Goal: Task Accomplishment & Management: Use online tool/utility

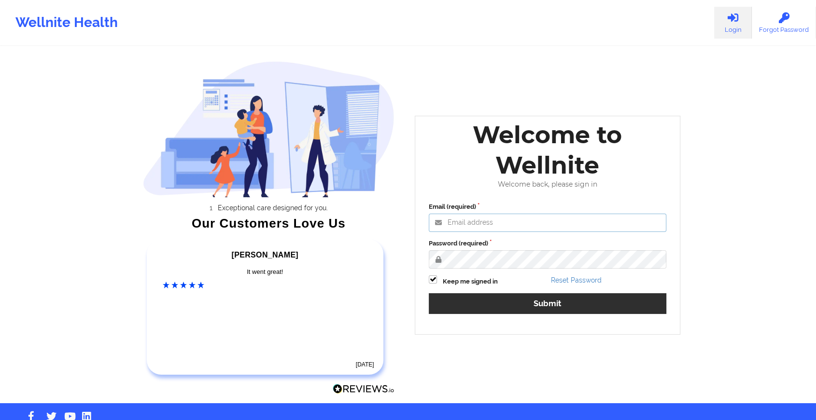
type input "[EMAIL_ADDRESS][DOMAIN_NAME]"
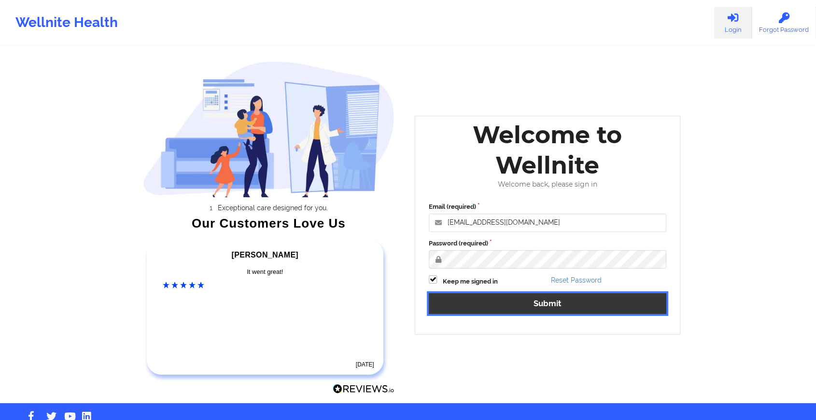
click at [466, 306] on button "Submit" at bounding box center [547, 303] width 237 height 21
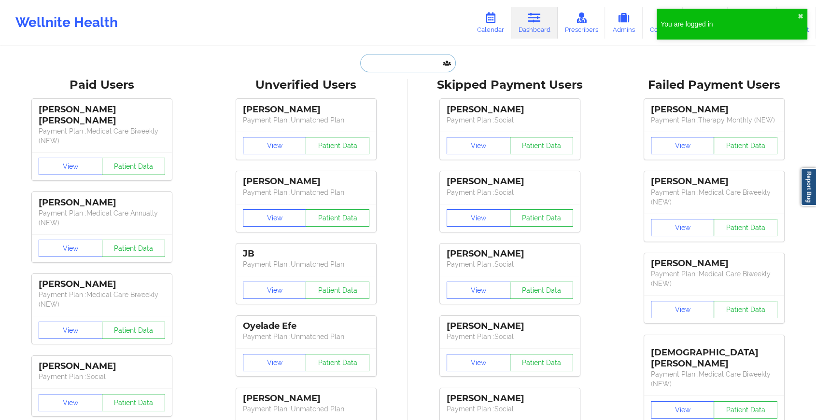
click at [390, 62] on input "text" at bounding box center [408, 63] width 96 height 18
paste input "[EMAIL_ADDRESS][DOMAIN_NAME]"
type input "[EMAIL_ADDRESS][DOMAIN_NAME]"
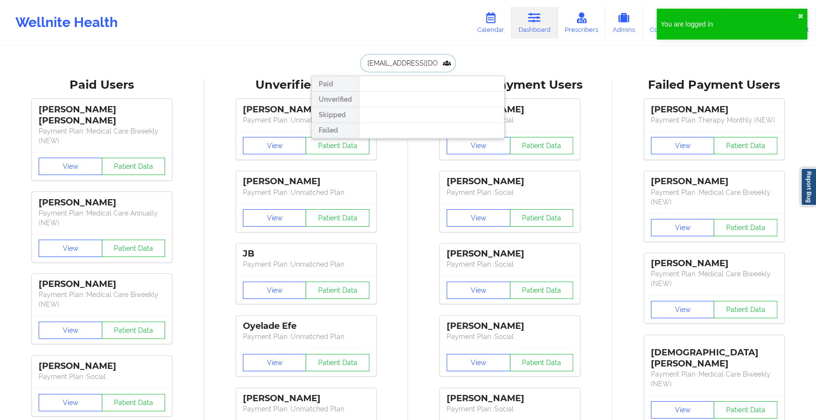
scroll to position [0, 3]
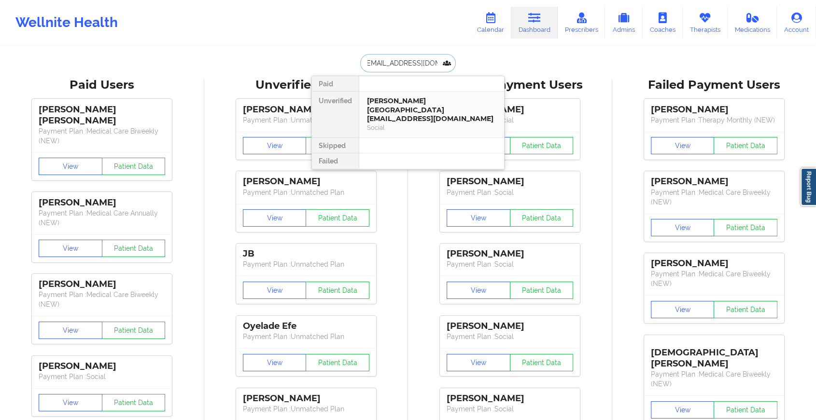
click at [391, 109] on div "[PERSON_NAME][GEOGRAPHIC_DATA][EMAIL_ADDRESS][DOMAIN_NAME]" at bounding box center [431, 110] width 129 height 27
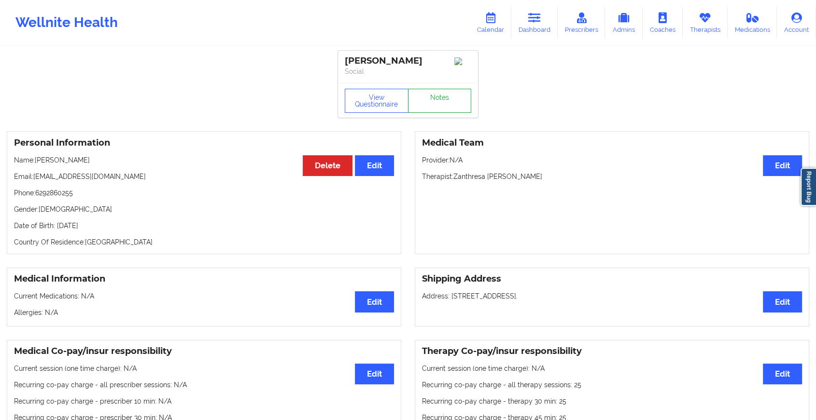
click at [461, 96] on link "Notes" at bounding box center [440, 101] width 64 height 24
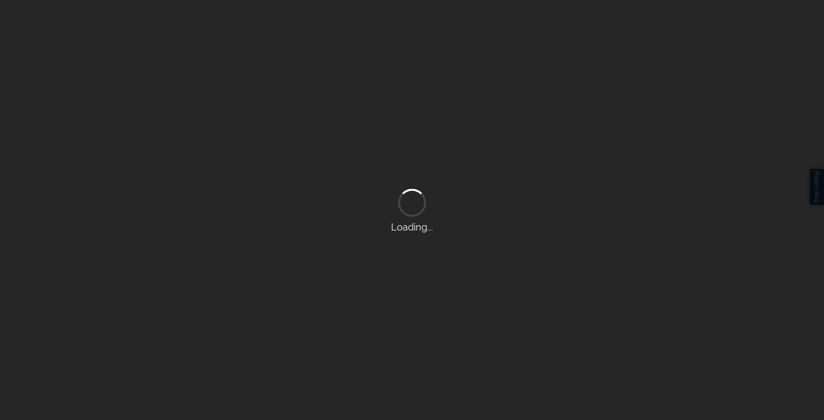
click at [461, 96] on div "Loading..." at bounding box center [412, 210] width 824 height 420
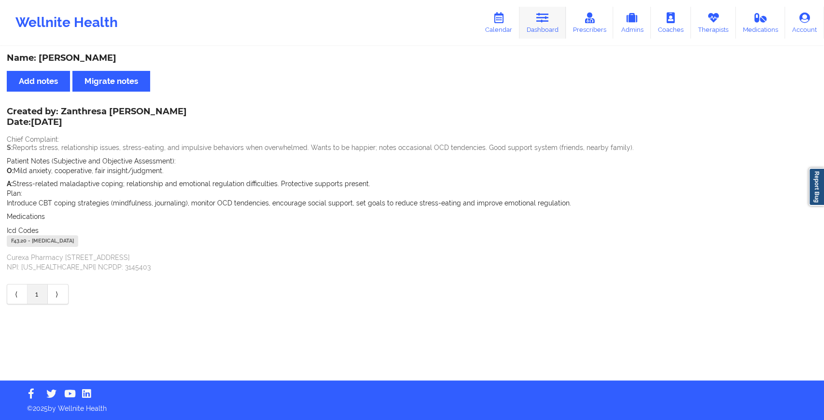
click at [550, 36] on link "Dashboard" at bounding box center [542, 23] width 46 height 32
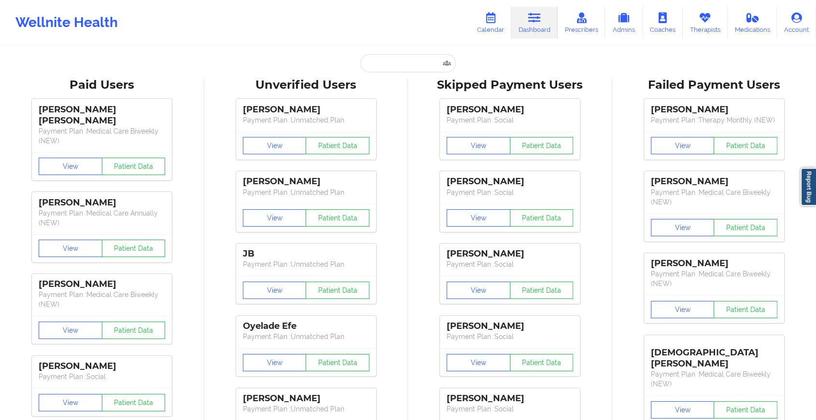
click at [405, 57] on input "text" at bounding box center [408, 63] width 96 height 18
paste input "[EMAIL_ADDRESS][DOMAIN_NAME]"
type input "[EMAIL_ADDRESS][DOMAIN_NAME]"
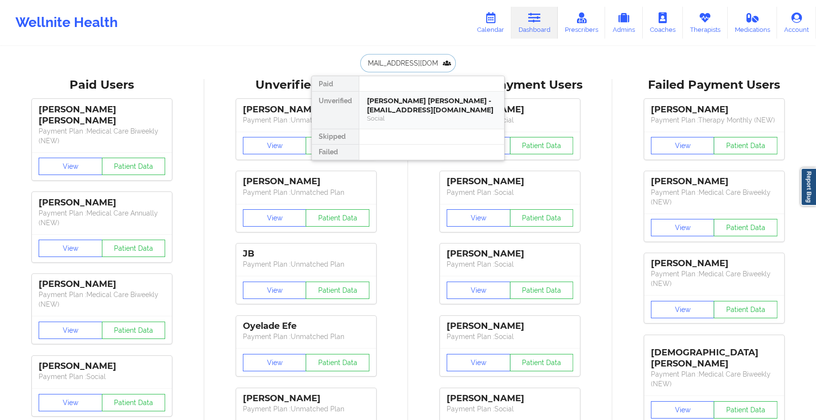
click at [420, 105] on div "[PERSON_NAME] [PERSON_NAME] - [EMAIL_ADDRESS][DOMAIN_NAME]" at bounding box center [431, 106] width 129 height 18
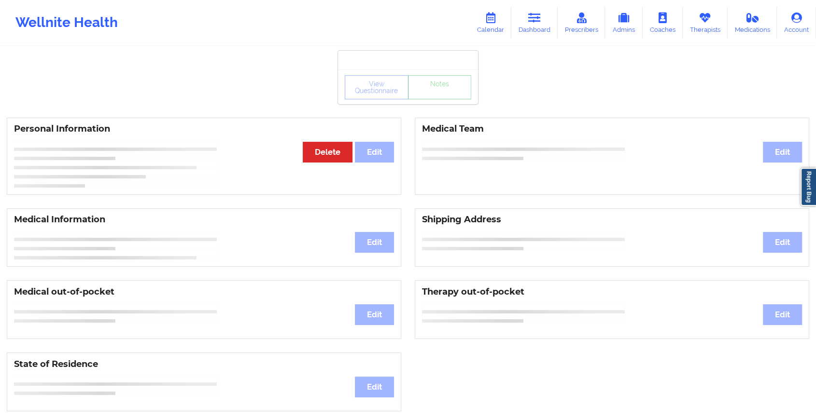
click at [456, 112] on div "View Questionnaire Notes Personal Information Edit Delete Medical Team Edit Med…" at bounding box center [408, 407] width 816 height 815
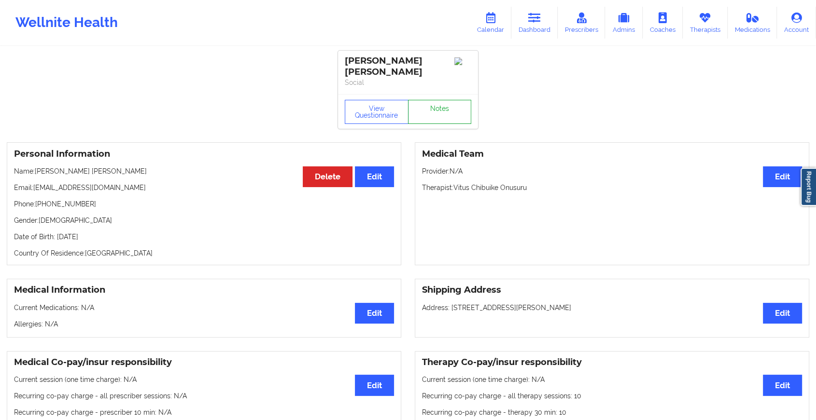
click at [456, 112] on link "Notes" at bounding box center [440, 112] width 64 height 24
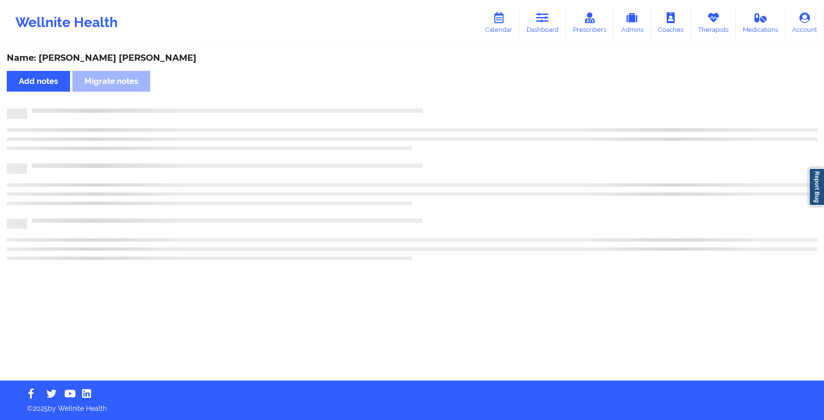
click at [456, 109] on div at bounding box center [422, 109] width 790 height 0
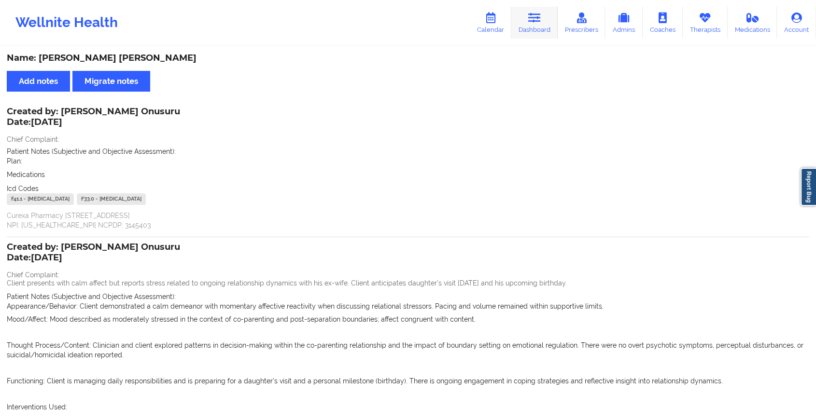
click at [532, 13] on icon at bounding box center [534, 18] width 13 height 11
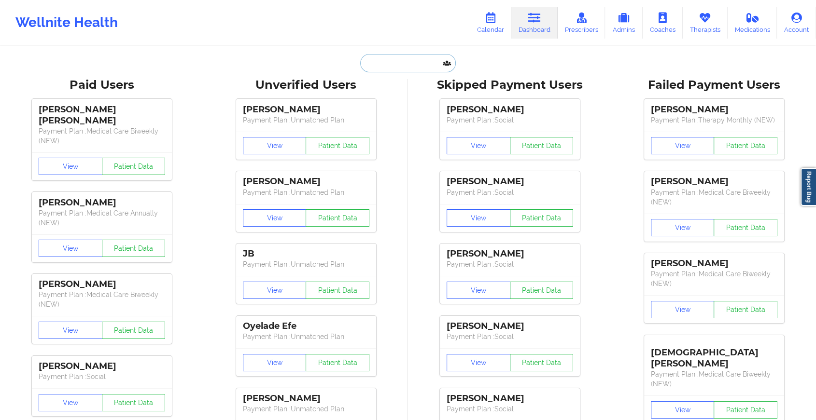
click at [397, 70] on input "text" at bounding box center [408, 63] width 96 height 18
paste input "[EMAIL_ADDRESS][DOMAIN_NAME]"
type input "[EMAIL_ADDRESS][DOMAIN_NAME]"
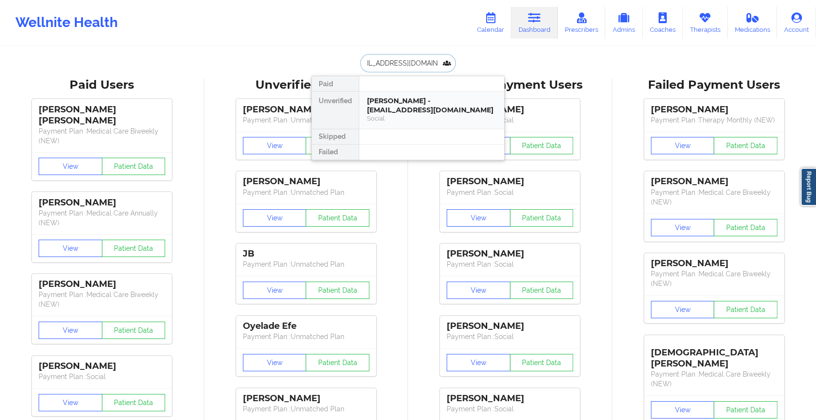
click at [404, 92] on div "[PERSON_NAME] - [EMAIL_ADDRESS][DOMAIN_NAME] Social" at bounding box center [431, 110] width 145 height 37
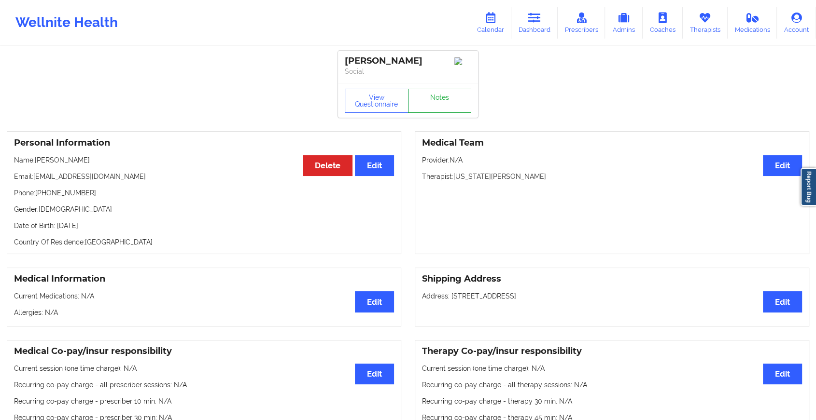
click at [445, 104] on link "Notes" at bounding box center [440, 101] width 64 height 24
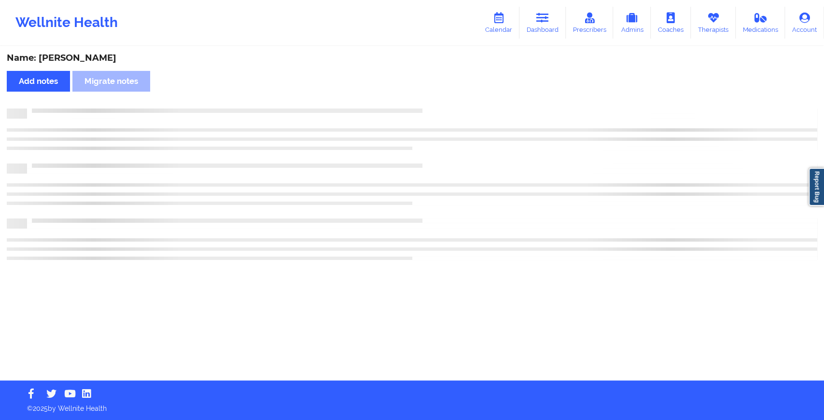
click at [542, 183] on div "Name: [PERSON_NAME] Add notes Migrate notes" at bounding box center [412, 214] width 824 height 334
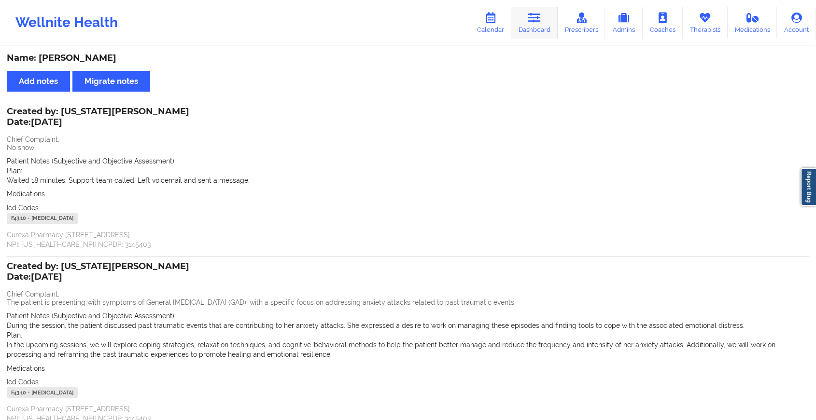
click at [549, 18] on link "Dashboard" at bounding box center [534, 23] width 46 height 32
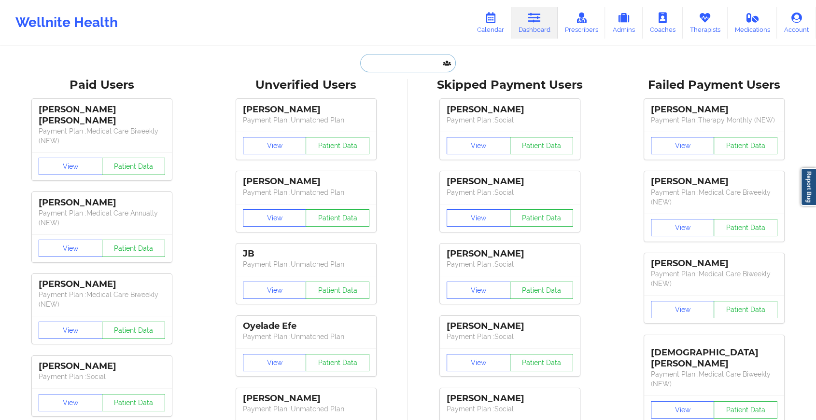
click at [394, 63] on input "text" at bounding box center [408, 63] width 96 height 18
paste input "[EMAIL_ADDRESS][DOMAIN_NAME]"
type input "[EMAIL_ADDRESS][DOMAIN_NAME]"
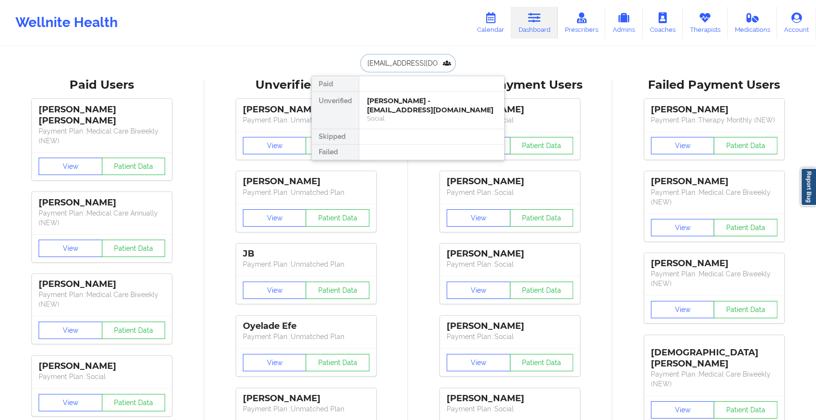
scroll to position [0, 8]
click at [404, 105] on div "[PERSON_NAME] - [EMAIL_ADDRESS][DOMAIN_NAME]" at bounding box center [431, 106] width 129 height 18
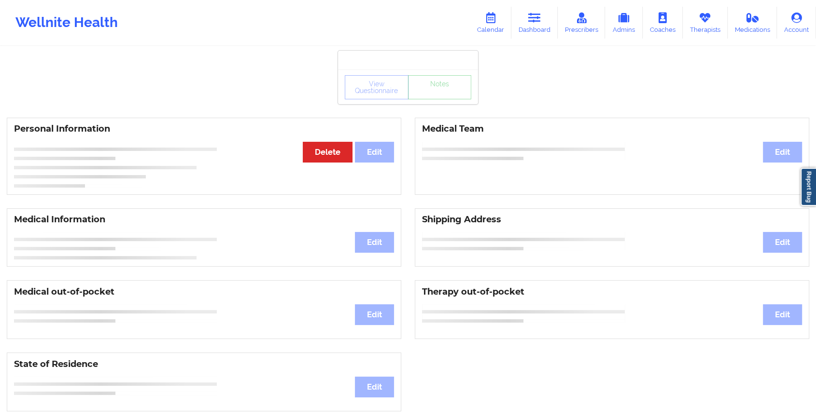
click at [433, 101] on div "View Questionnaire Notes" at bounding box center [408, 87] width 140 height 35
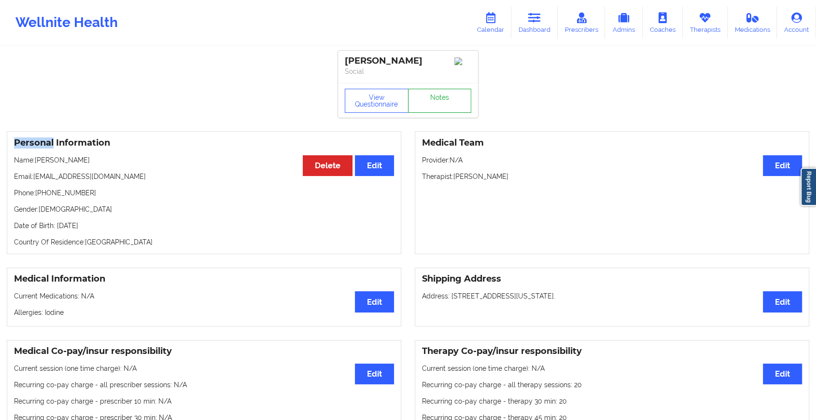
click at [433, 101] on link "Notes" at bounding box center [440, 101] width 64 height 24
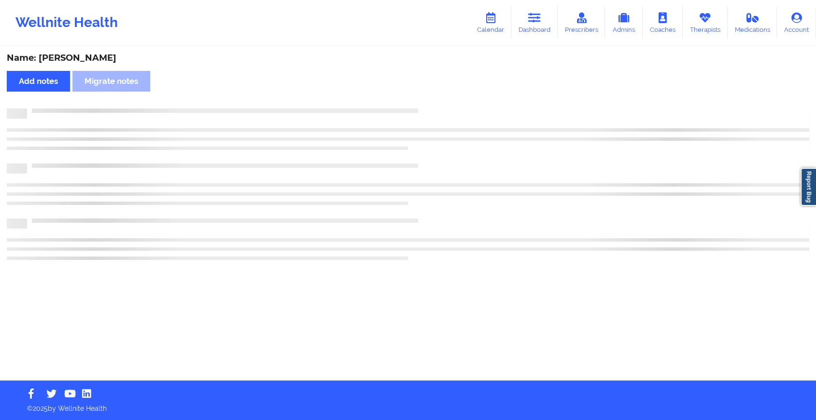
click at [433, 101] on div "Name: [PERSON_NAME] Add notes Migrate notes" at bounding box center [408, 214] width 816 height 334
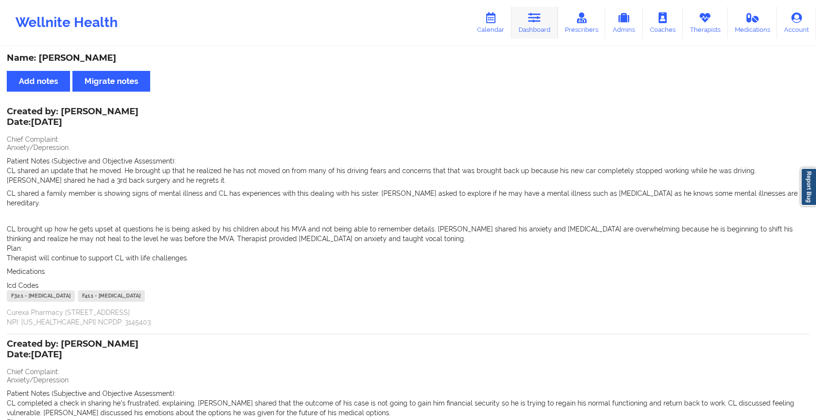
click at [534, 20] on icon at bounding box center [534, 18] width 13 height 11
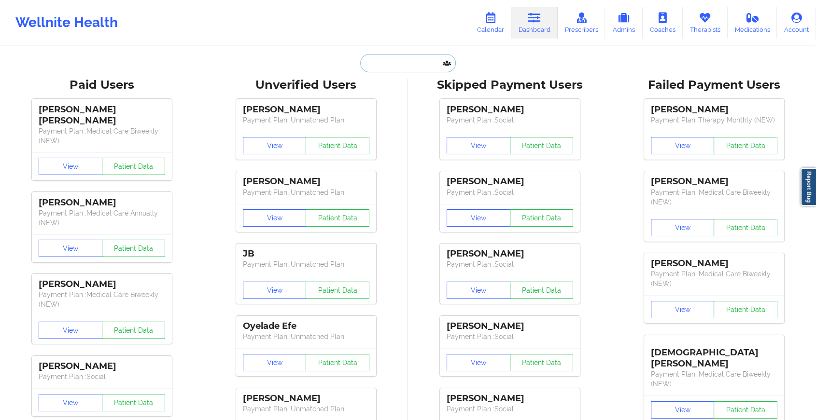
click at [387, 56] on input "text" at bounding box center [408, 63] width 96 height 18
paste input "[EMAIL_ADDRESS][DOMAIN_NAME]"
type input "[EMAIL_ADDRESS][DOMAIN_NAME]"
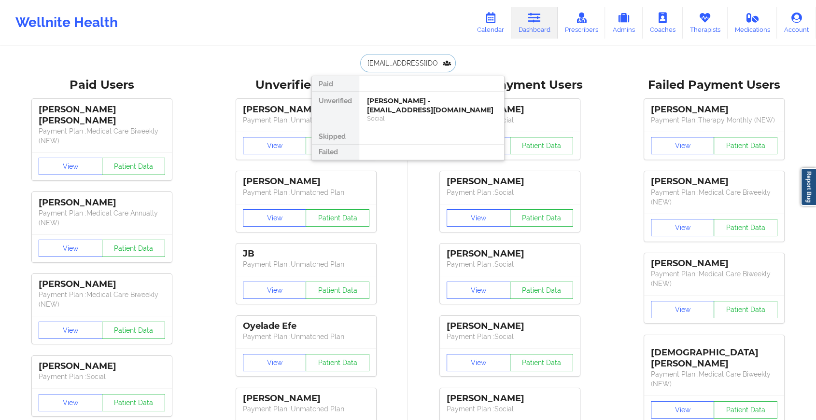
click at [409, 110] on div "[PERSON_NAME] - [EMAIL_ADDRESS][DOMAIN_NAME]" at bounding box center [431, 106] width 129 height 18
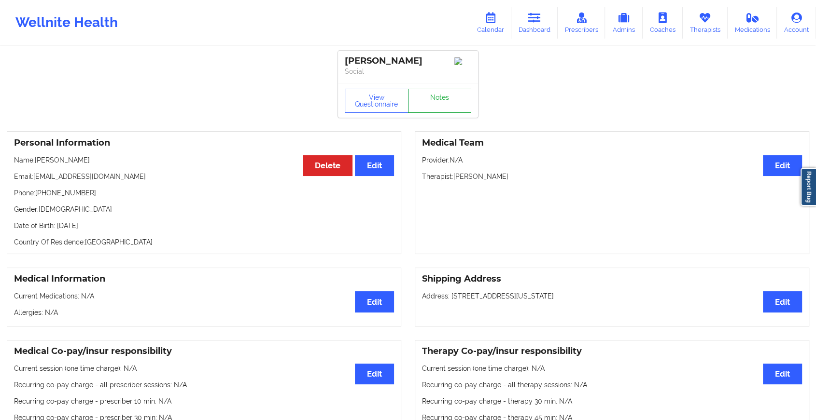
click at [429, 108] on link "Notes" at bounding box center [440, 101] width 64 height 24
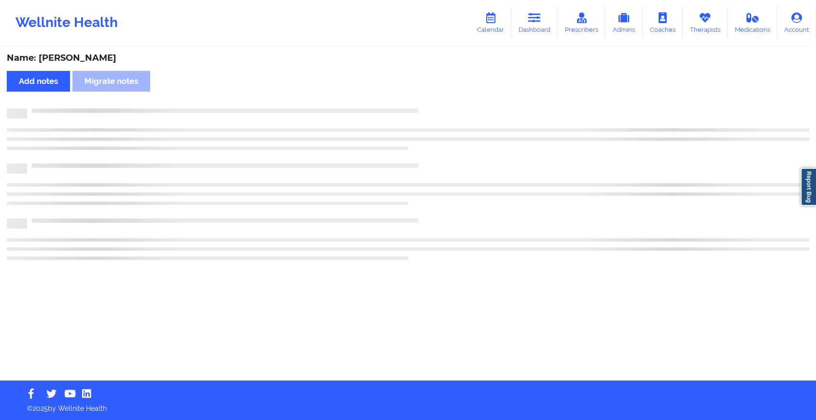
click at [429, 108] on div "Name: [PERSON_NAME] Add notes Migrate notes" at bounding box center [408, 214] width 816 height 334
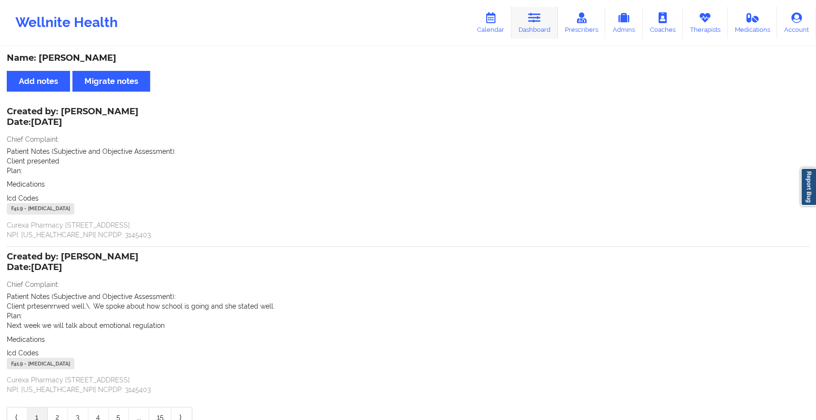
click at [541, 19] on icon at bounding box center [534, 18] width 13 height 11
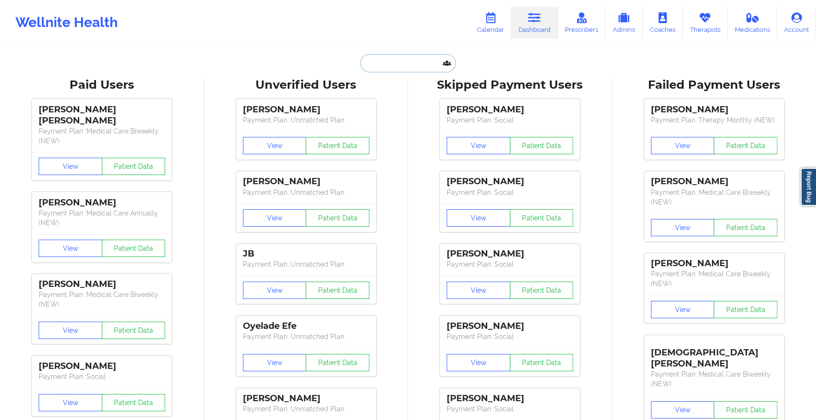
click at [390, 69] on input "text" at bounding box center [408, 63] width 96 height 18
paste input "[EMAIL_ADDRESS][DOMAIN_NAME]"
type input "[EMAIL_ADDRESS][DOMAIN_NAME]"
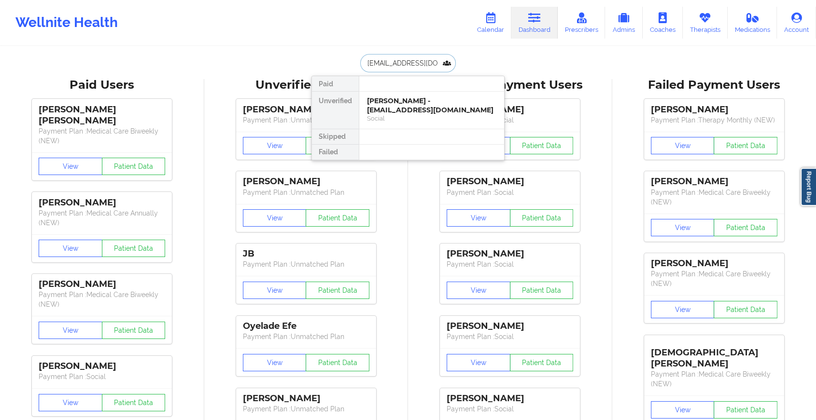
click at [404, 111] on div "[PERSON_NAME] - [EMAIL_ADDRESS][DOMAIN_NAME]" at bounding box center [431, 106] width 129 height 18
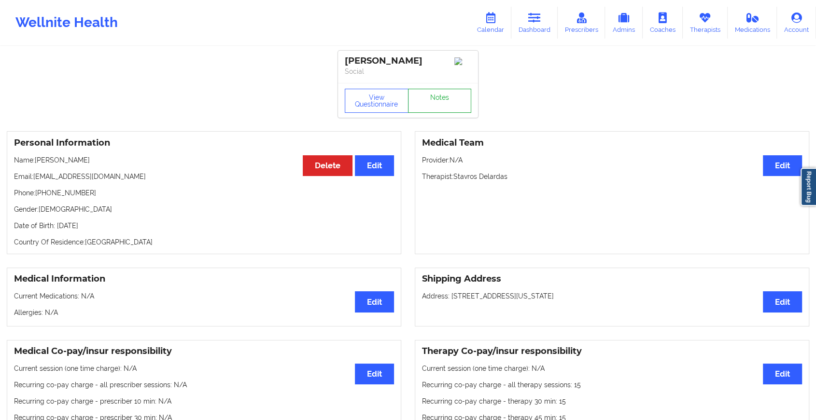
click at [436, 104] on link "Notes" at bounding box center [440, 101] width 64 height 24
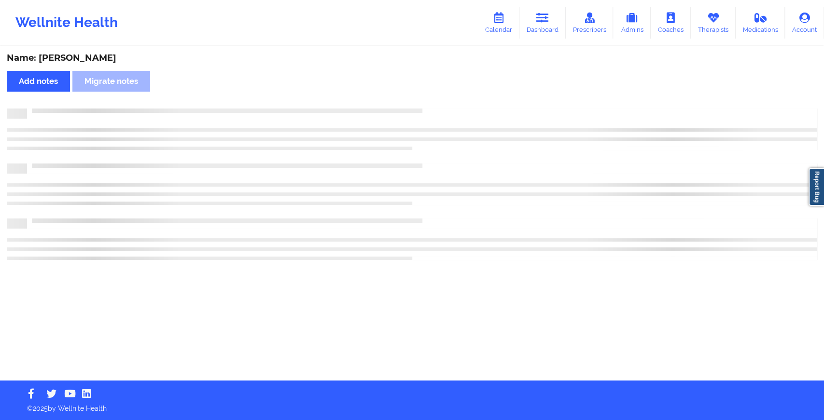
click at [436, 104] on div "Name: [PERSON_NAME] Add notes Migrate notes" at bounding box center [412, 214] width 824 height 334
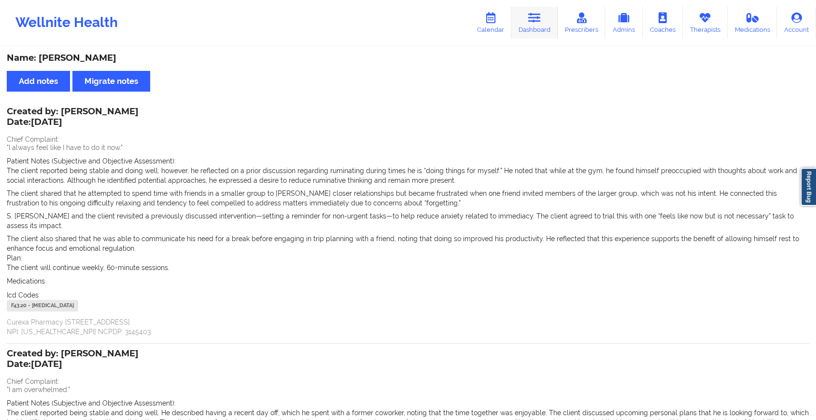
click at [529, 11] on link "Dashboard" at bounding box center [534, 23] width 46 height 32
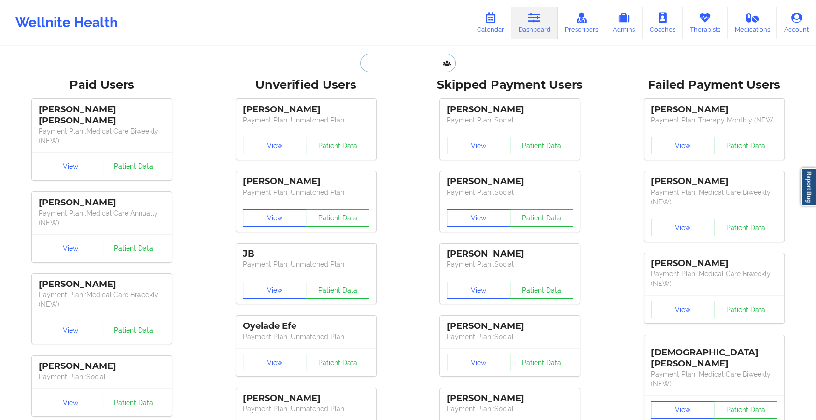
click at [392, 67] on input "text" at bounding box center [408, 63] width 96 height 18
paste input "[EMAIL_ADDRESS][DOMAIN_NAME]"
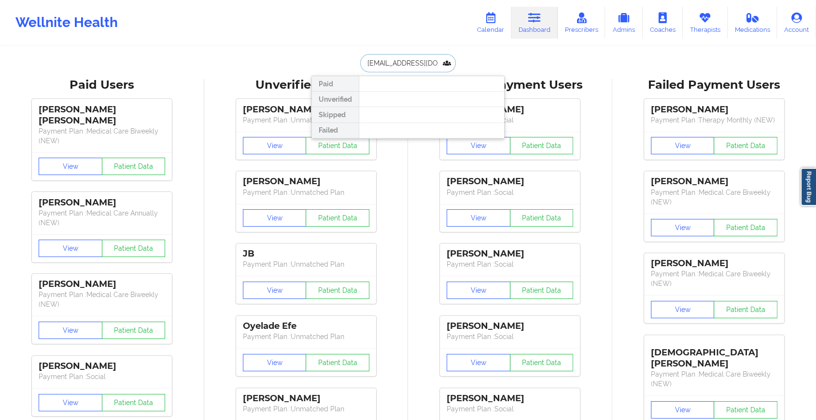
drag, startPoint x: 434, startPoint y: 66, endPoint x: 362, endPoint y: 59, distance: 72.7
click at [362, 59] on input "[EMAIL_ADDRESS][DOMAIN_NAME]" at bounding box center [408, 63] width 96 height 18
paste input "prmleon917"
type input "[EMAIL_ADDRESS][DOMAIN_NAME]"
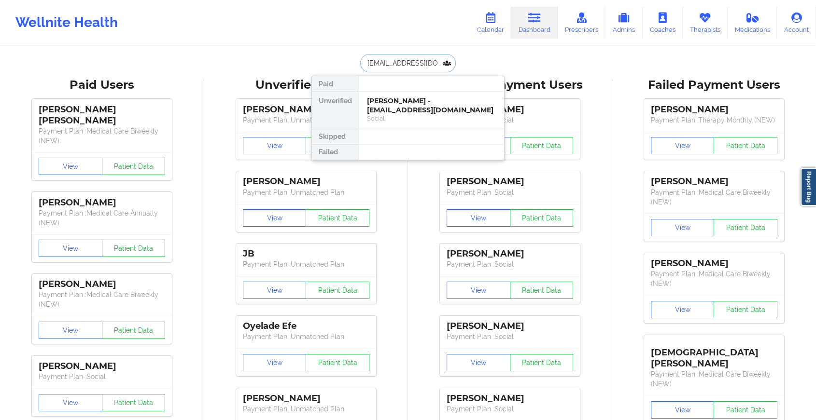
click at [435, 67] on input "[EMAIL_ADDRESS][DOMAIN_NAME]" at bounding box center [408, 63] width 96 height 18
click at [423, 111] on div "[PERSON_NAME] - [EMAIL_ADDRESS][DOMAIN_NAME]" at bounding box center [431, 106] width 129 height 18
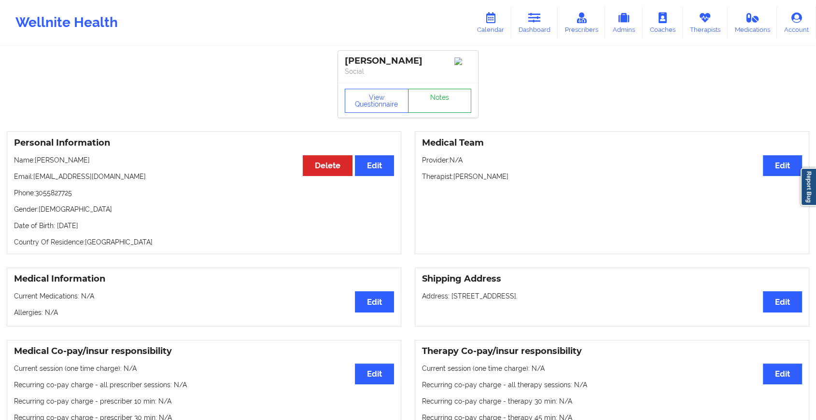
click at [432, 105] on link "Notes" at bounding box center [440, 101] width 64 height 24
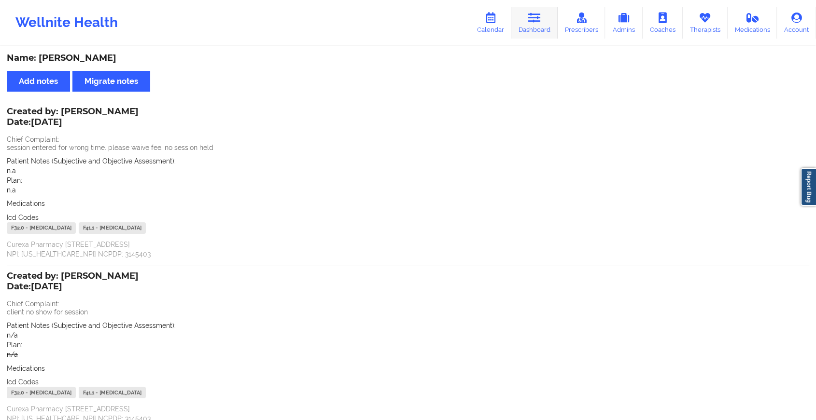
click at [535, 30] on link "Dashboard" at bounding box center [534, 23] width 46 height 32
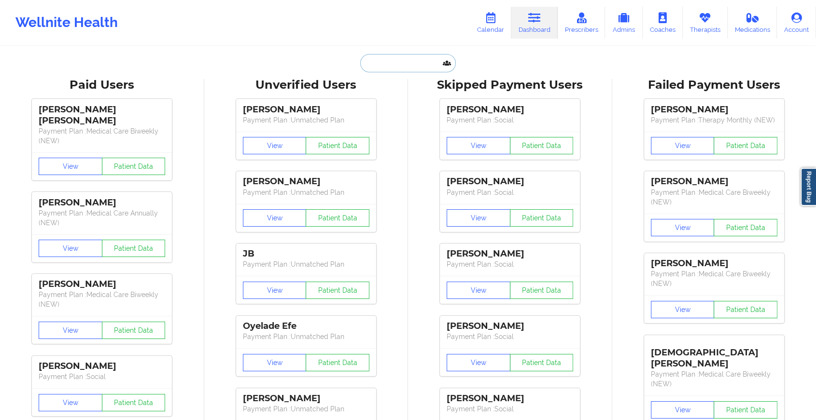
click at [390, 65] on input "text" at bounding box center [408, 63] width 96 height 18
paste input "[PERSON_NAME][EMAIL_ADDRESS][PERSON_NAME][DOMAIN_NAME]"
type input "[PERSON_NAME][EMAIL_ADDRESS][PERSON_NAME][DOMAIN_NAME]"
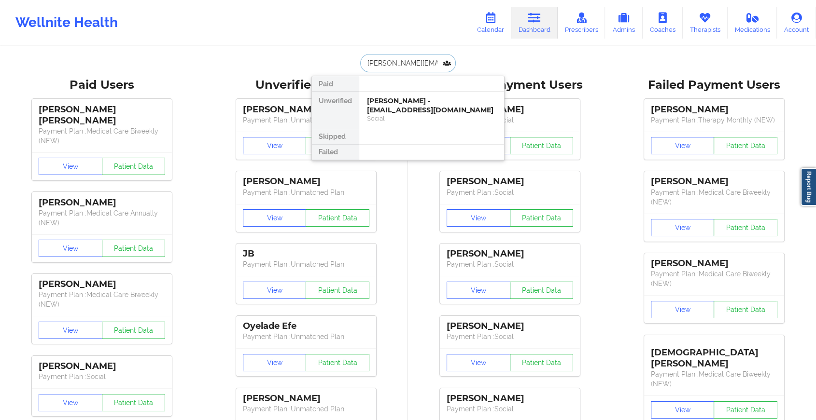
scroll to position [0, 5]
click at [403, 107] on div "Cecelia Sagun - [EMAIL_ADDRESS][PERSON_NAME][DOMAIN_NAME]" at bounding box center [431, 106] width 129 height 18
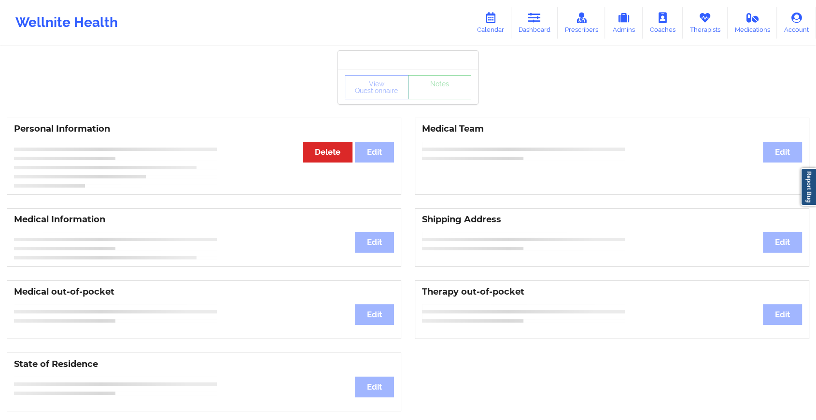
click at [429, 116] on div "View Questionnaire Notes Personal Information Edit Delete Medical Team Edit Med…" at bounding box center [408, 407] width 816 height 815
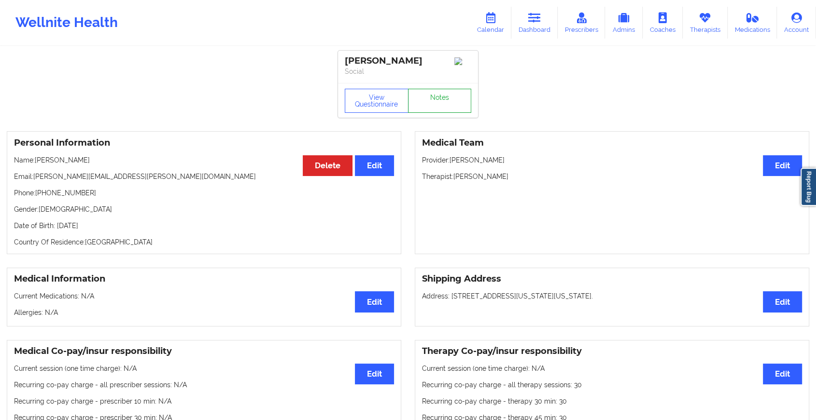
drag, startPoint x: 429, startPoint y: 116, endPoint x: 436, endPoint y: 97, distance: 20.2
click at [436, 97] on link "Notes" at bounding box center [440, 101] width 64 height 24
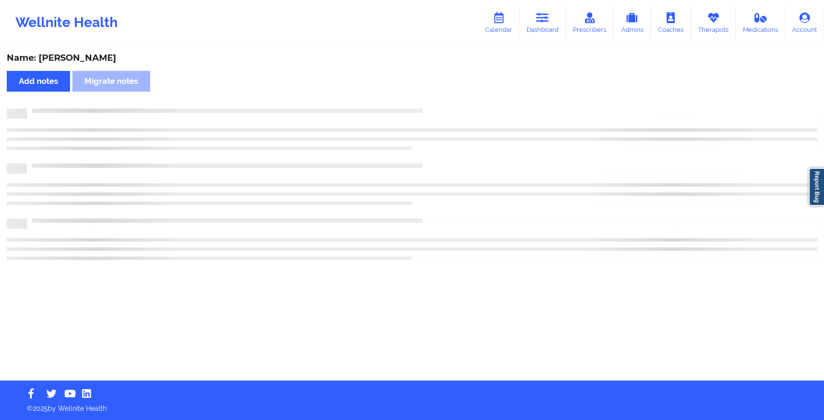
click at [436, 97] on div "Name: [PERSON_NAME] Add notes Migrate notes" at bounding box center [412, 214] width 824 height 334
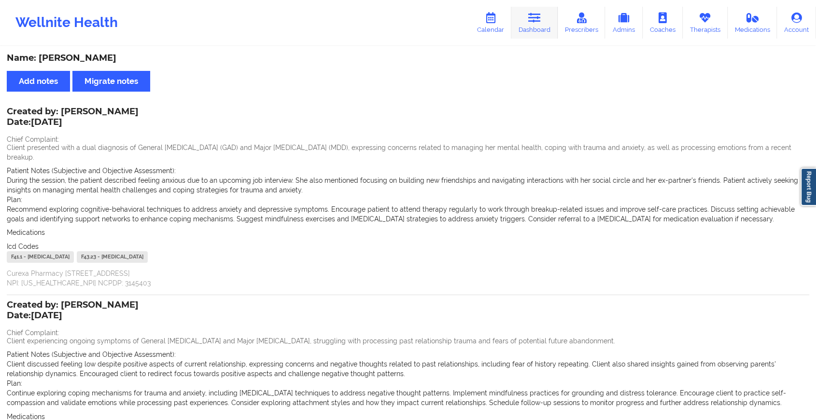
click at [541, 15] on icon at bounding box center [534, 18] width 13 height 11
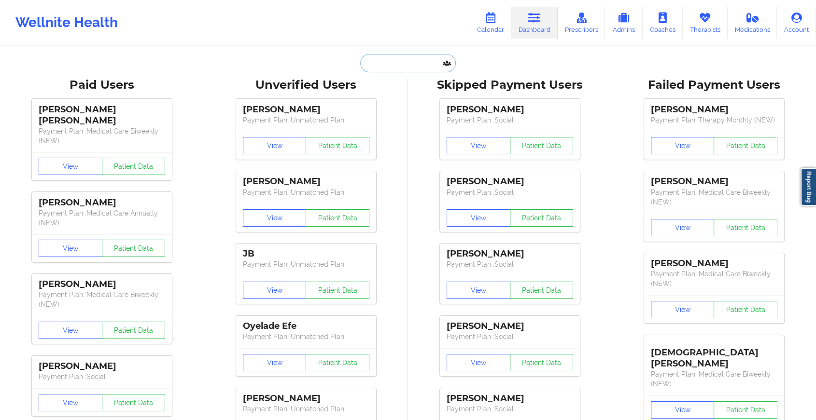
click at [409, 58] on input "text" at bounding box center [408, 63] width 96 height 18
paste input "[EMAIL_ADDRESS][DOMAIN_NAME]"
type input "[EMAIL_ADDRESS][DOMAIN_NAME]"
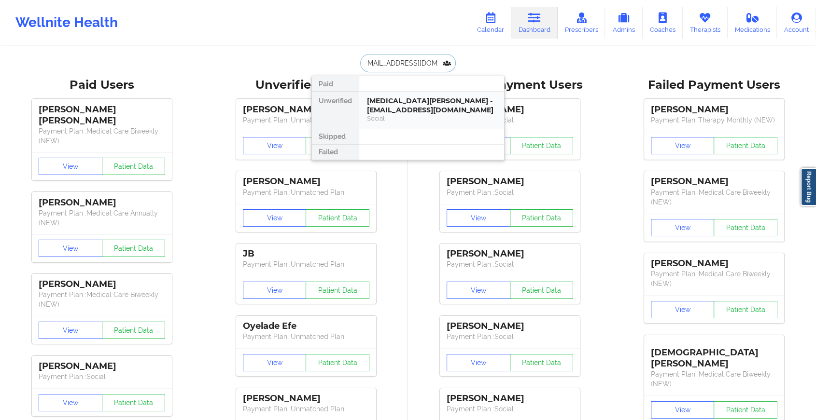
click at [421, 99] on div "[MEDICAL_DATA][PERSON_NAME] - [EMAIL_ADDRESS][DOMAIN_NAME]" at bounding box center [431, 106] width 129 height 18
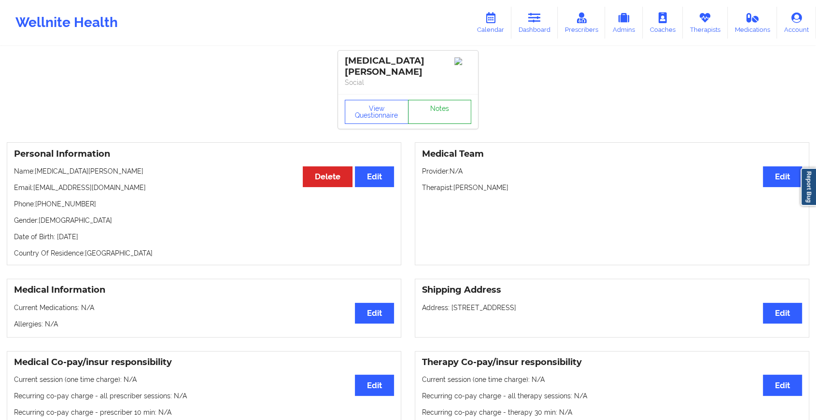
click at [447, 110] on link "Notes" at bounding box center [440, 112] width 64 height 24
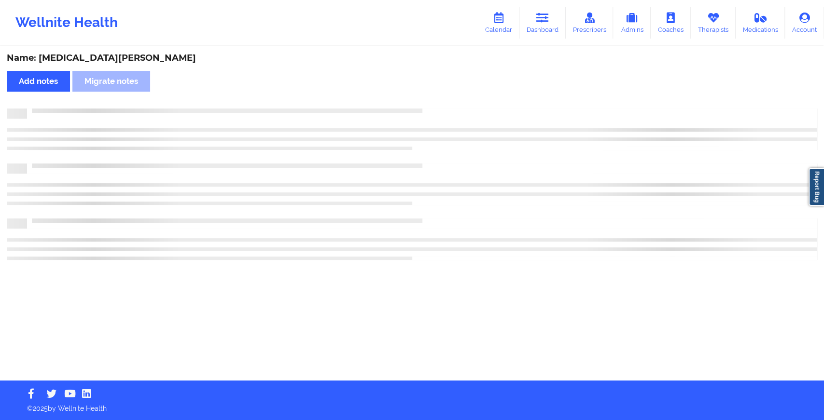
click at [447, 109] on div at bounding box center [422, 109] width 790 height 0
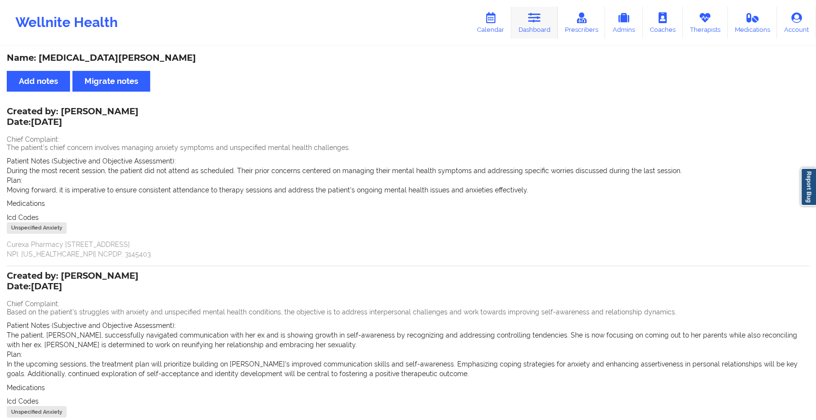
click at [529, 29] on link "Dashboard" at bounding box center [534, 23] width 46 height 32
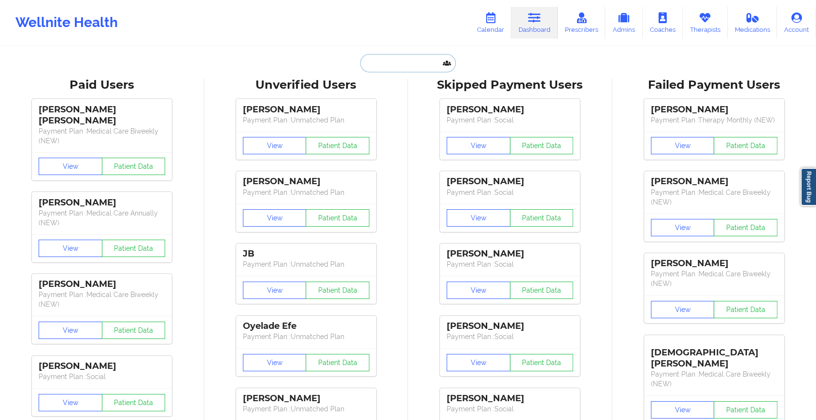
click at [398, 58] on input "text" at bounding box center [408, 63] width 96 height 18
paste input "[EMAIL_ADDRESS][DOMAIN_NAME]"
type input "[EMAIL_ADDRESS][DOMAIN_NAME]"
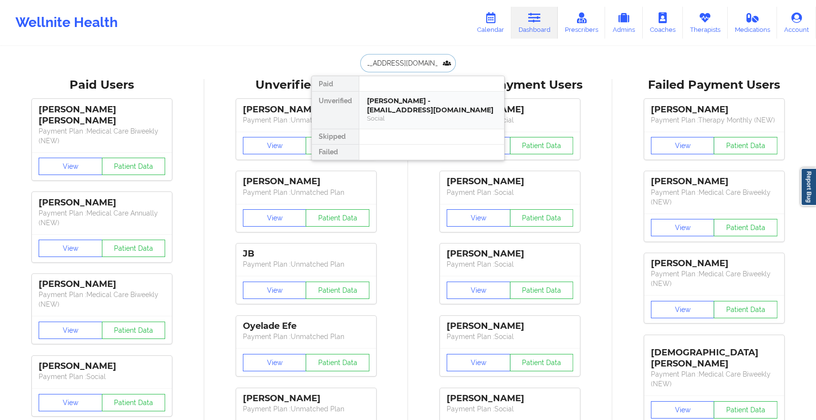
click at [443, 103] on div "[PERSON_NAME] - [EMAIL_ADDRESS][DOMAIN_NAME]" at bounding box center [431, 106] width 129 height 18
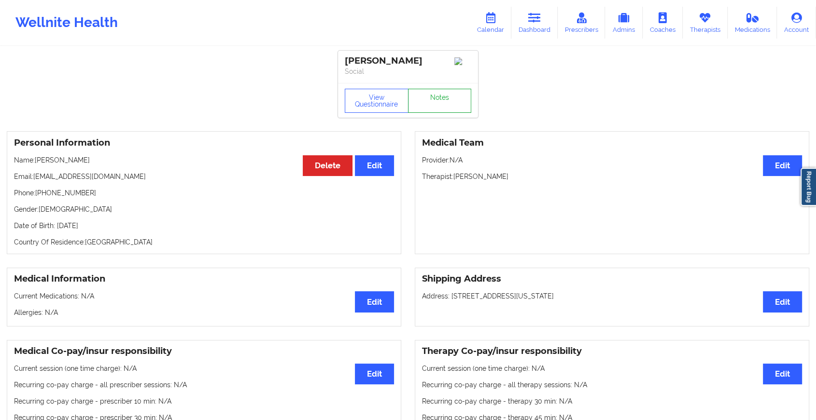
click at [440, 99] on link "Notes" at bounding box center [440, 101] width 64 height 24
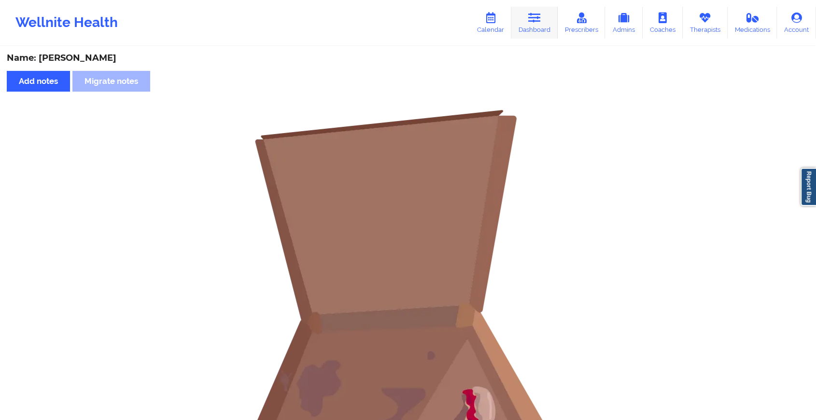
click at [529, 29] on link "Dashboard" at bounding box center [534, 23] width 46 height 32
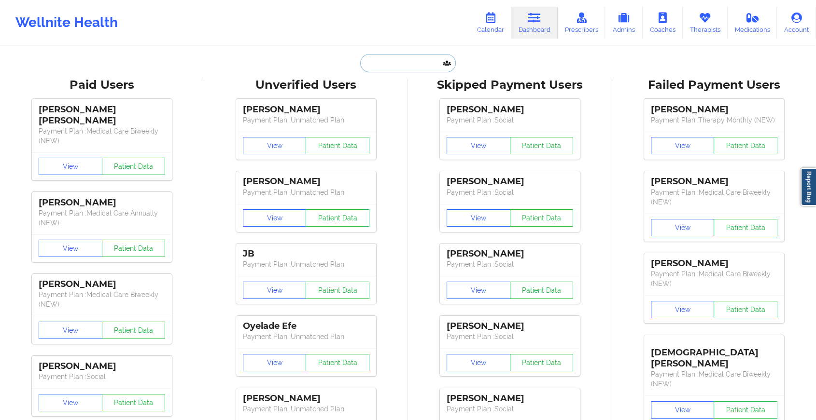
click at [402, 63] on input "text" at bounding box center [408, 63] width 96 height 18
paste input "[EMAIL_ADDRESS][DOMAIN_NAME]"
type input "[EMAIL_ADDRESS][DOMAIN_NAME]"
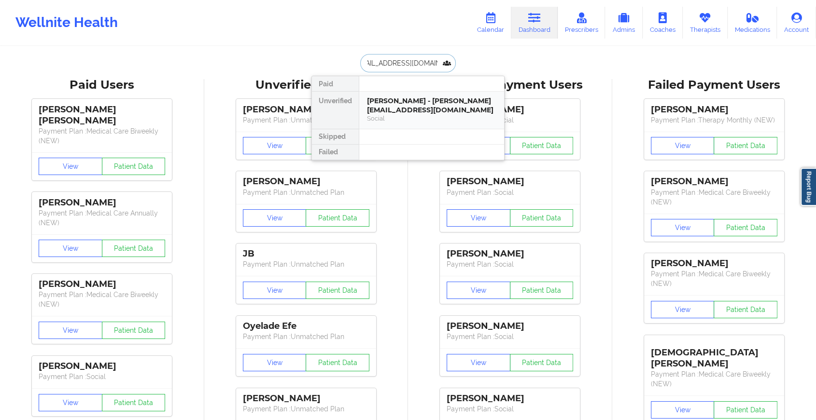
click at [419, 98] on div "[PERSON_NAME] - [PERSON_NAME][EMAIL_ADDRESS][DOMAIN_NAME]" at bounding box center [431, 106] width 129 height 18
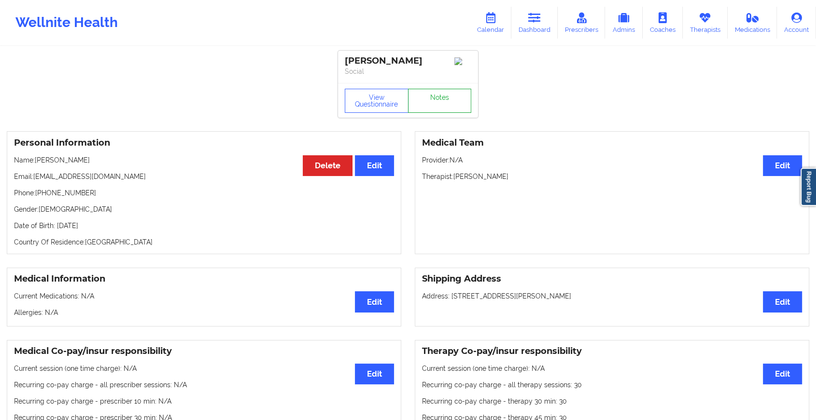
click at [419, 98] on link "Notes" at bounding box center [440, 101] width 64 height 24
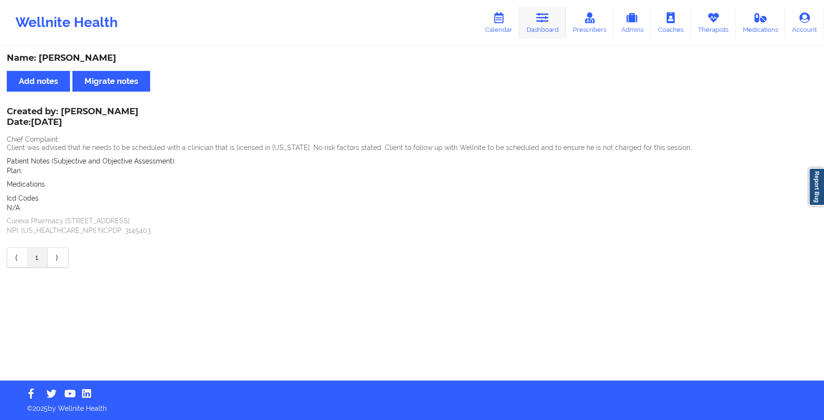
click at [546, 13] on icon at bounding box center [542, 18] width 13 height 11
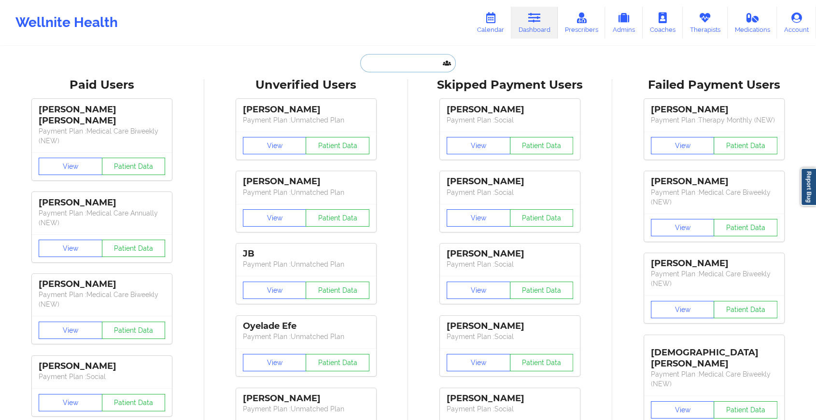
click at [432, 54] on input "text" at bounding box center [408, 63] width 96 height 18
paste input "[EMAIL_ADDRESS][DOMAIN_NAME]"
type input "[EMAIL_ADDRESS][DOMAIN_NAME]"
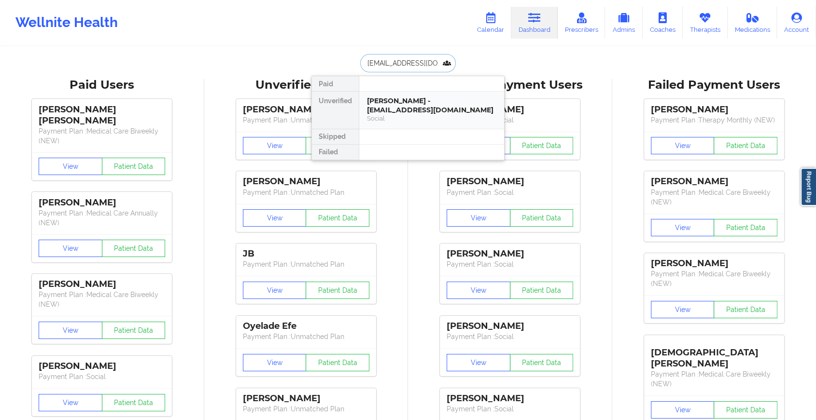
click at [411, 112] on div "[PERSON_NAME] - [EMAIL_ADDRESS][DOMAIN_NAME]" at bounding box center [431, 106] width 129 height 18
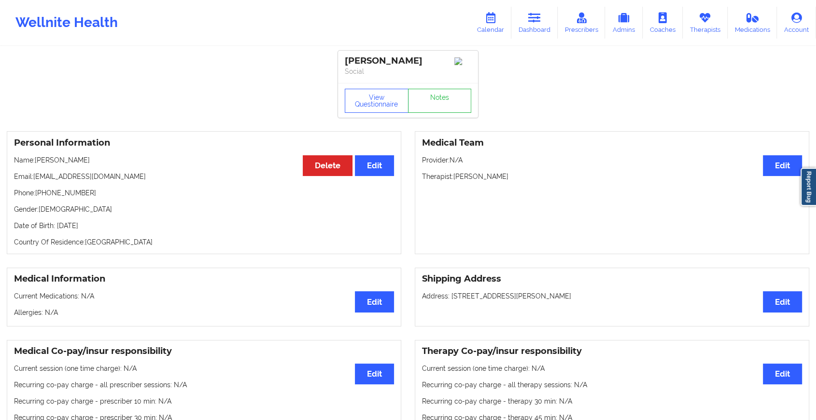
click at [427, 118] on div "View Questionnaire Notes" at bounding box center [408, 100] width 140 height 35
click at [433, 112] on link "Notes" at bounding box center [440, 101] width 64 height 24
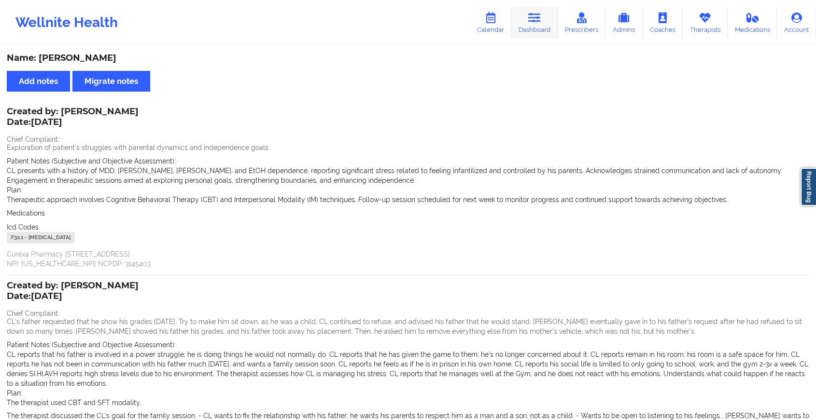
click at [556, 15] on link "Dashboard" at bounding box center [534, 23] width 46 height 32
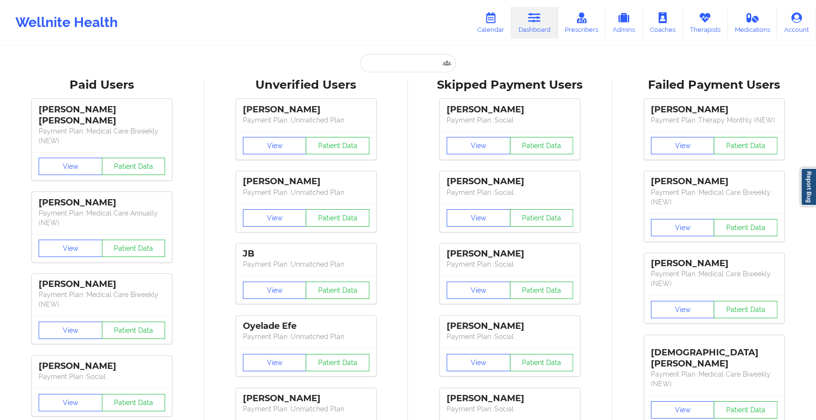
drag, startPoint x: 411, startPoint y: 54, endPoint x: 404, endPoint y: 56, distance: 6.9
click at [404, 56] on input "text" at bounding box center [408, 63] width 96 height 18
paste input "[EMAIL_ADDRESS][DOMAIN_NAME]"
type input "[EMAIL_ADDRESS][DOMAIN_NAME]"
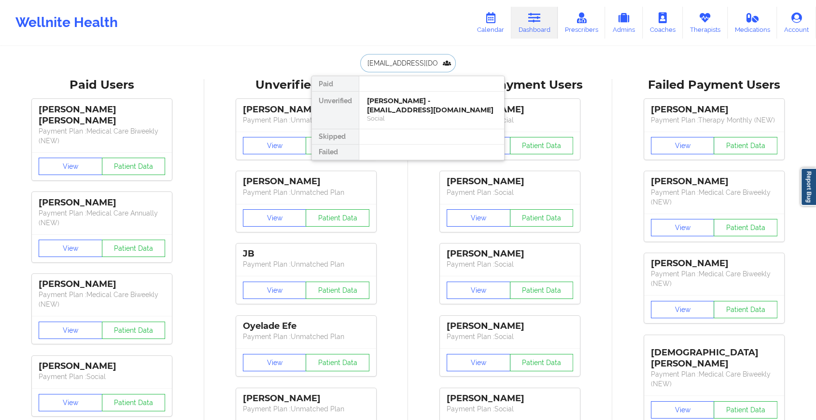
scroll to position [0, 10]
click at [408, 119] on div "Social" at bounding box center [431, 118] width 129 height 8
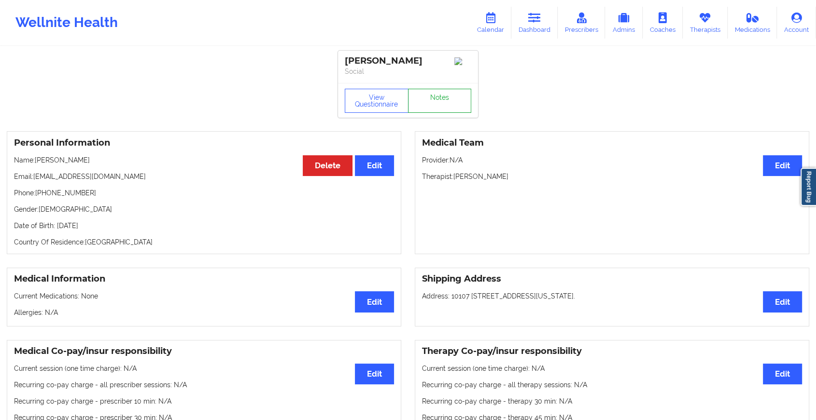
click at [439, 101] on link "Notes" at bounding box center [440, 101] width 64 height 24
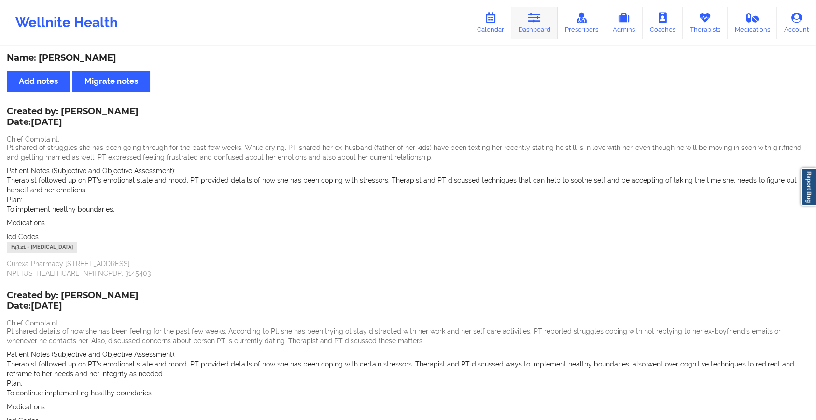
click at [530, 23] on icon at bounding box center [534, 18] width 13 height 11
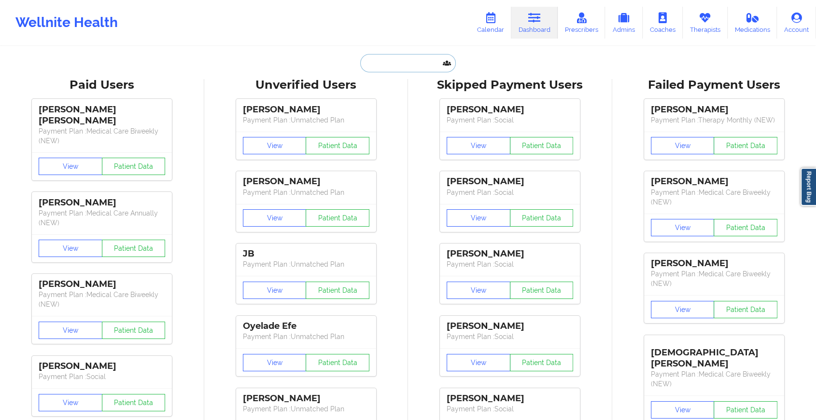
click at [420, 66] on input "text" at bounding box center [408, 63] width 96 height 18
paste input "[EMAIL_ADDRESS][DOMAIN_NAME]"
type input "[EMAIL_ADDRESS][DOMAIN_NAME]"
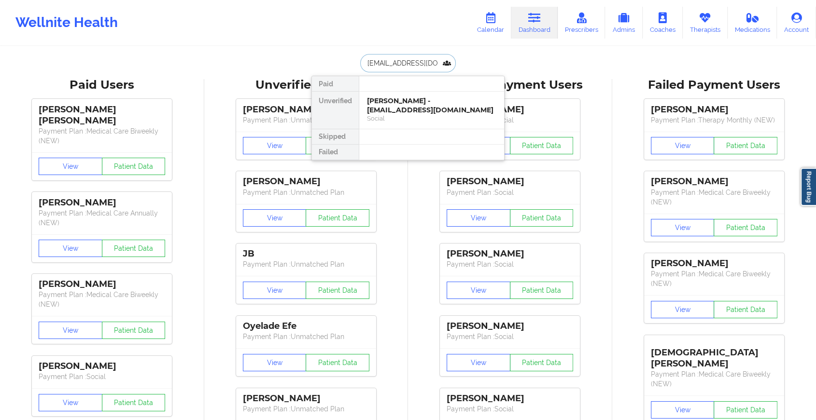
scroll to position [0, 6]
click at [436, 106] on div "[PERSON_NAME] - [EMAIL_ADDRESS][DOMAIN_NAME]" at bounding box center [431, 106] width 129 height 18
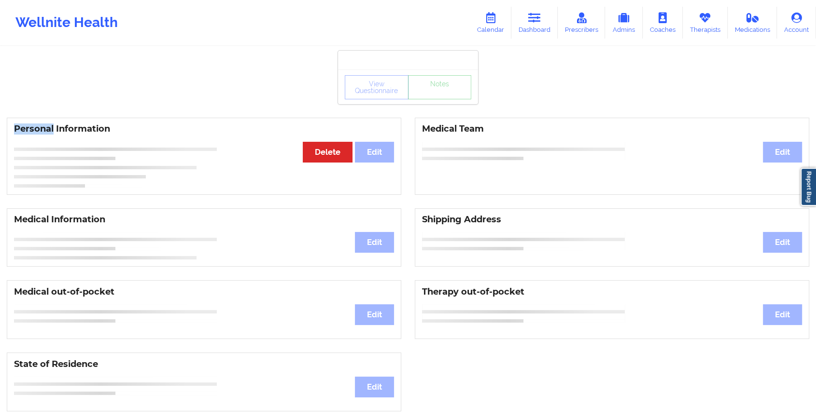
click at [436, 106] on div "View Questionnaire Notes Personal Information Edit Delete Medical Team Edit Med…" at bounding box center [408, 407] width 816 height 815
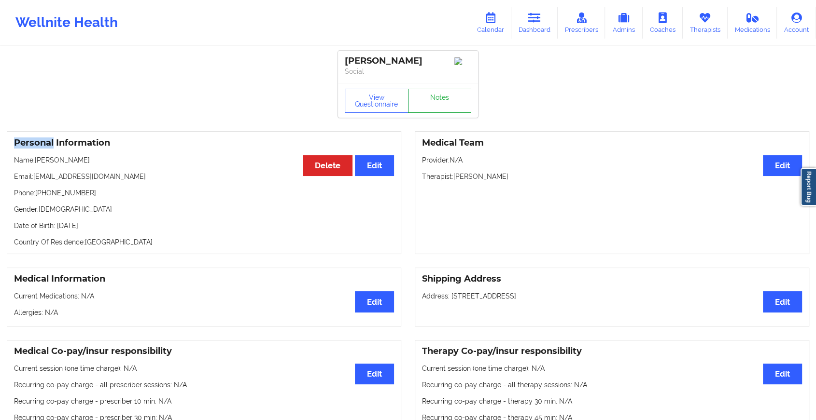
drag, startPoint x: 436, startPoint y: 106, endPoint x: 439, endPoint y: 113, distance: 7.6
click at [439, 113] on link "Notes" at bounding box center [440, 101] width 64 height 24
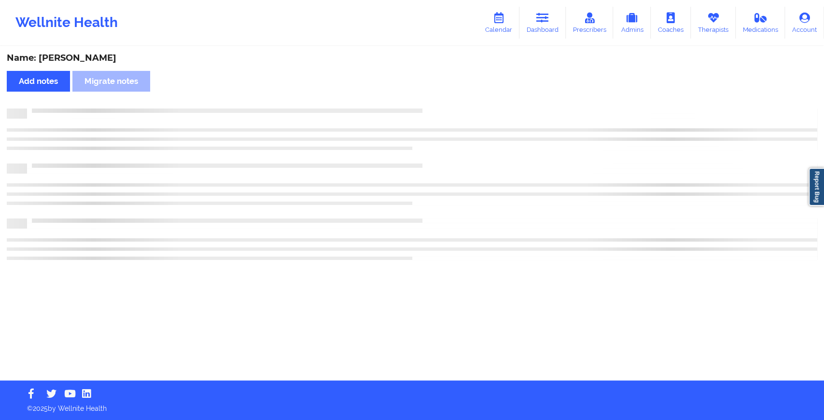
click at [439, 113] on div at bounding box center [412, 114] width 810 height 10
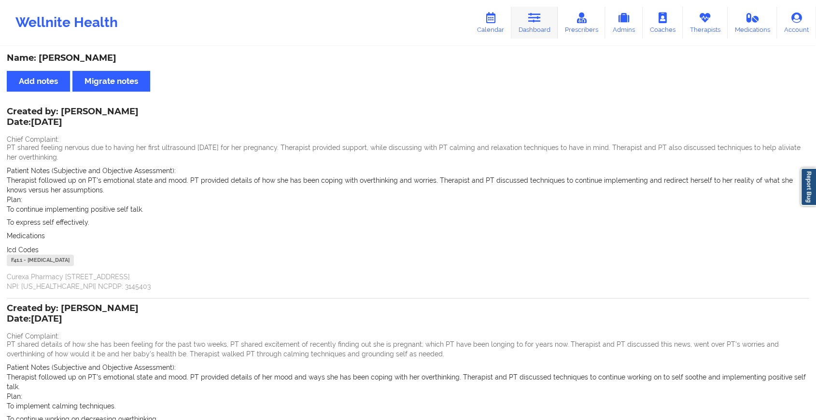
click at [539, 13] on icon at bounding box center [534, 18] width 13 height 11
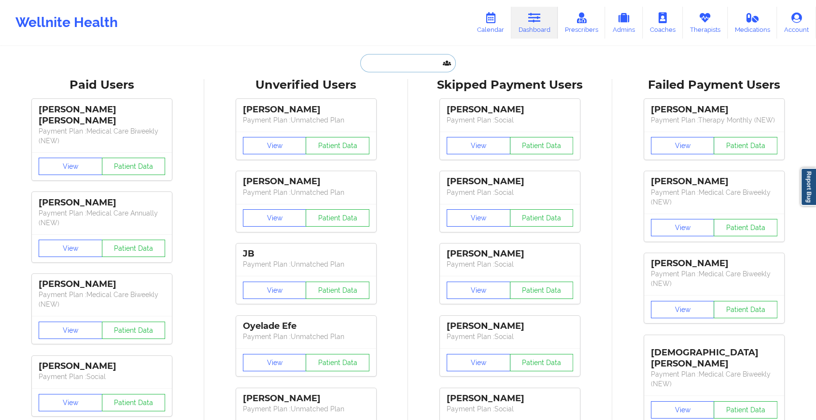
click at [410, 65] on input "text" at bounding box center [408, 63] width 96 height 18
paste input "[EMAIL_ADDRESS][DOMAIN_NAME]"
type input "[EMAIL_ADDRESS][DOMAIN_NAME]"
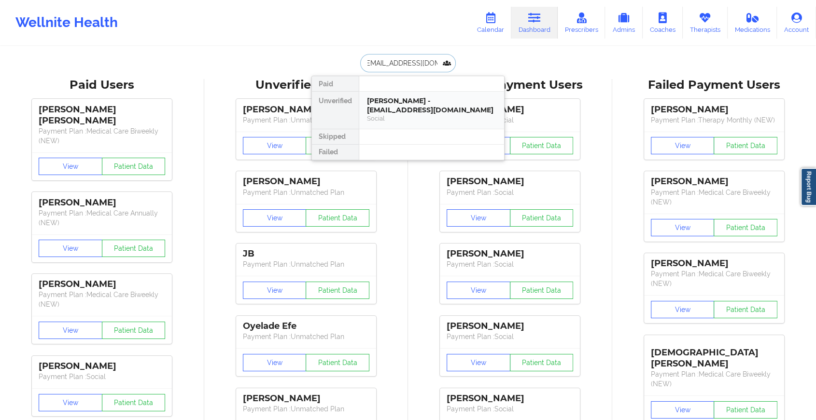
click at [424, 103] on div "[PERSON_NAME] - [EMAIL_ADDRESS][DOMAIN_NAME]" at bounding box center [431, 106] width 129 height 18
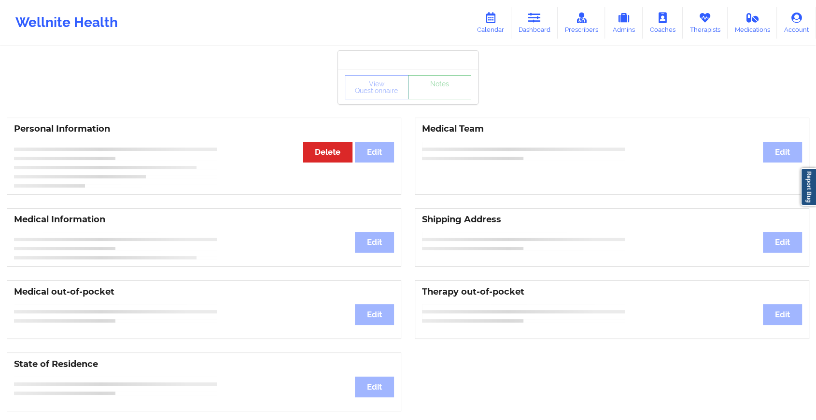
click at [446, 99] on link "Notes" at bounding box center [440, 87] width 64 height 24
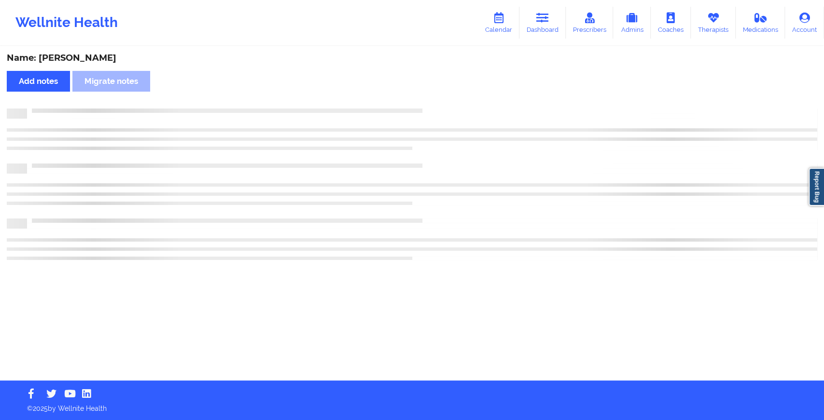
click at [446, 101] on div "Name: [PERSON_NAME] Add notes Migrate notes" at bounding box center [412, 214] width 824 height 334
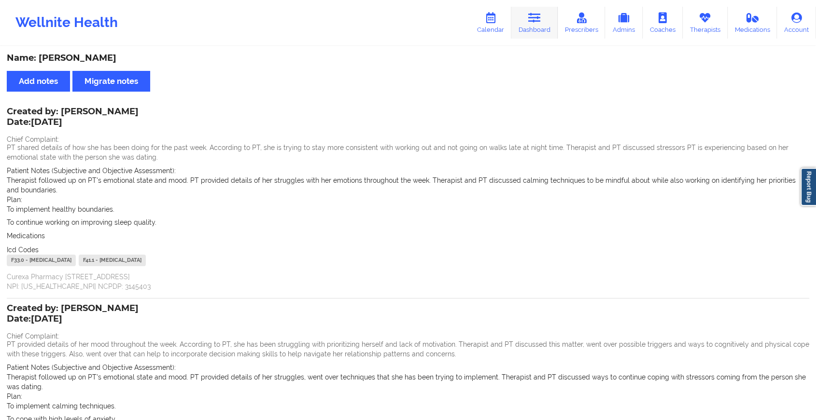
click at [538, 37] on link "Dashboard" at bounding box center [534, 23] width 46 height 32
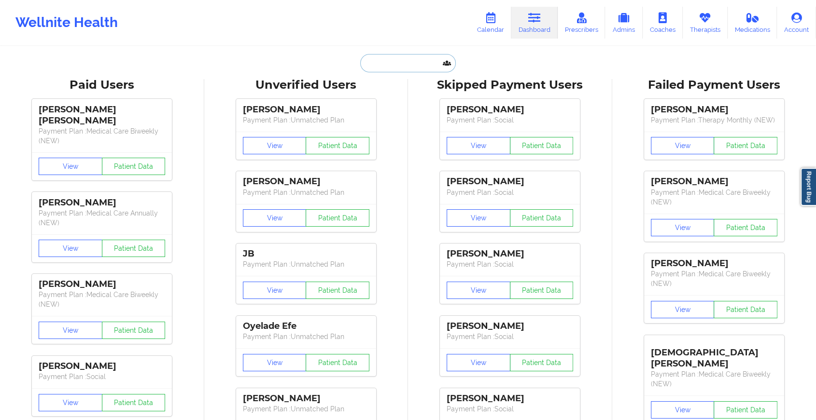
click at [440, 58] on input "text" at bounding box center [408, 63] width 96 height 18
paste input "[PERSON_NAME][EMAIL_ADDRESS][PERSON_NAME][DOMAIN_NAME]"
type input "[PERSON_NAME][EMAIL_ADDRESS][PERSON_NAME][DOMAIN_NAME]"
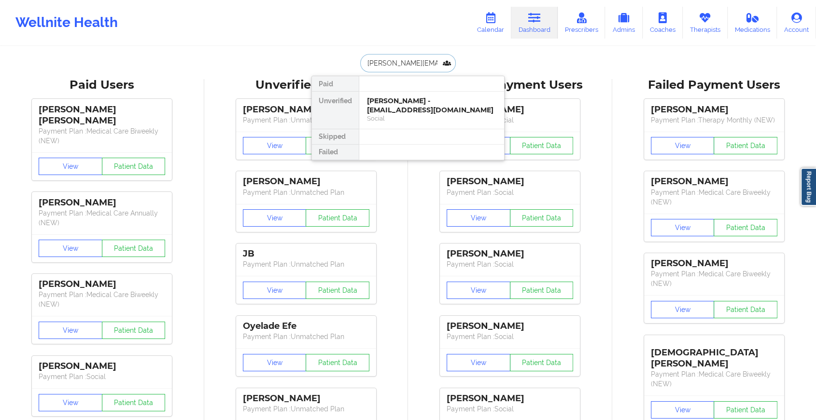
scroll to position [0, 21]
click at [440, 107] on div "[PERSON_NAME] Penny - [EMAIL_ADDRESS][PERSON_NAME][DOMAIN_NAME]" at bounding box center [431, 110] width 129 height 27
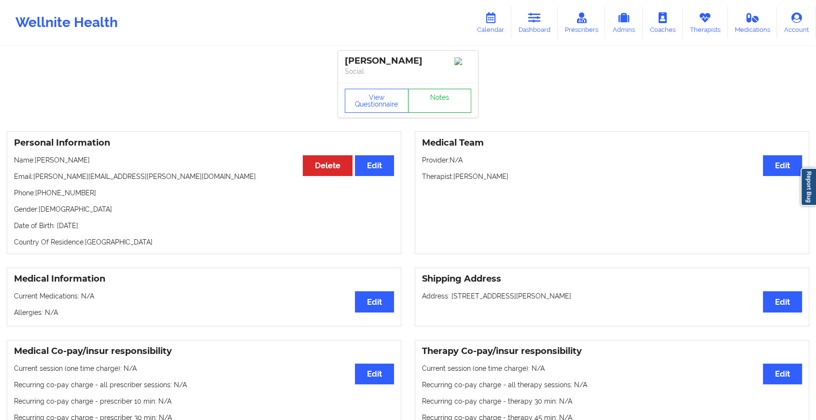
click at [448, 94] on link "Notes" at bounding box center [440, 101] width 64 height 24
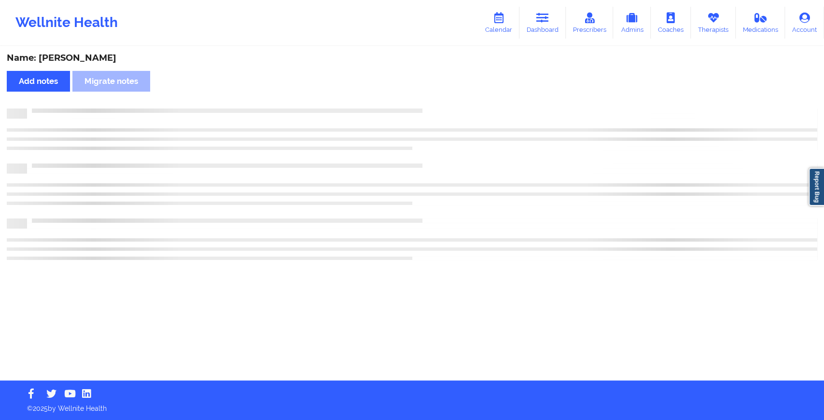
click at [448, 94] on div "Name: [PERSON_NAME] Add notes Migrate notes" at bounding box center [412, 214] width 824 height 334
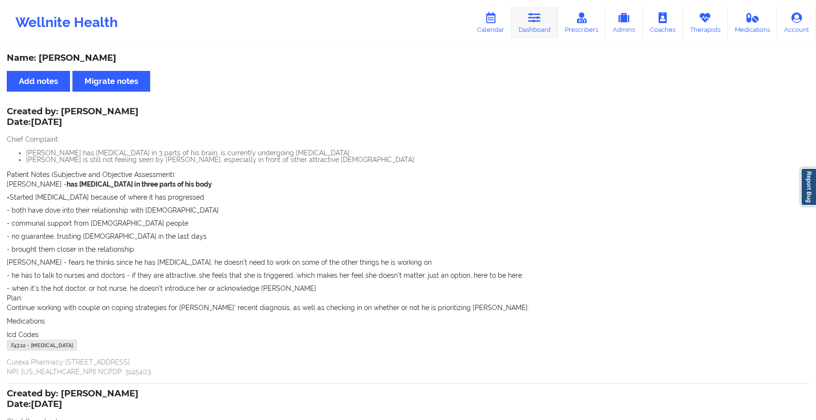
click at [526, 16] on link "Dashboard" at bounding box center [534, 23] width 46 height 32
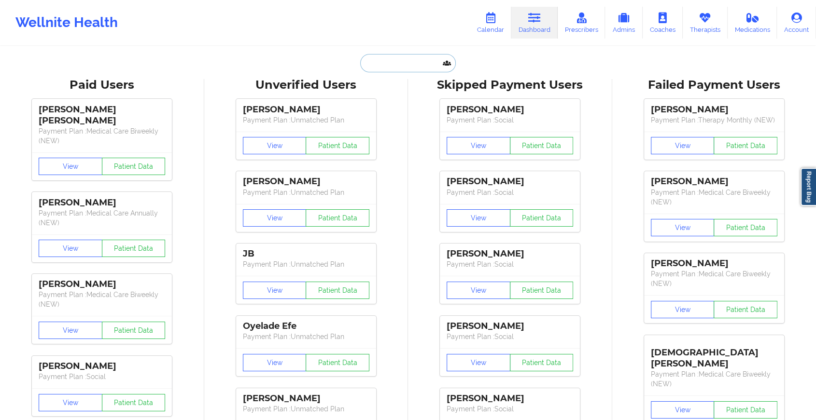
click at [387, 65] on input "text" at bounding box center [408, 63] width 96 height 18
paste input "[EMAIL_ADDRESS][DOMAIN_NAME]"
type input "[EMAIL_ADDRESS][DOMAIN_NAME]"
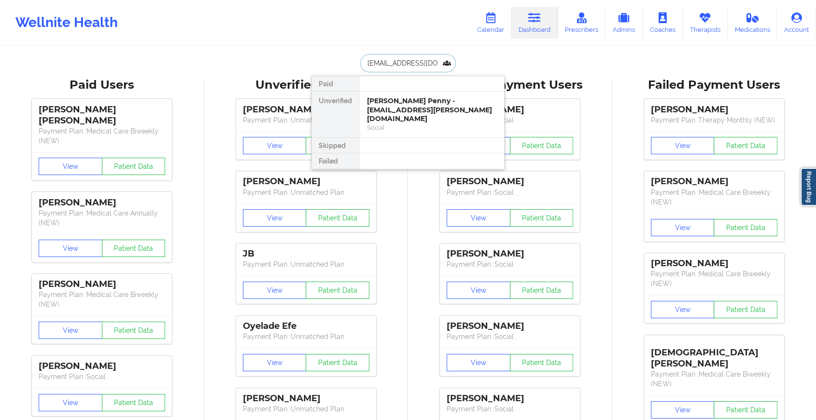
scroll to position [0, 79]
click at [416, 106] on div "[PERSON_NAME] - [EMAIL_ADDRESS][DOMAIN_NAME]" at bounding box center [431, 106] width 129 height 18
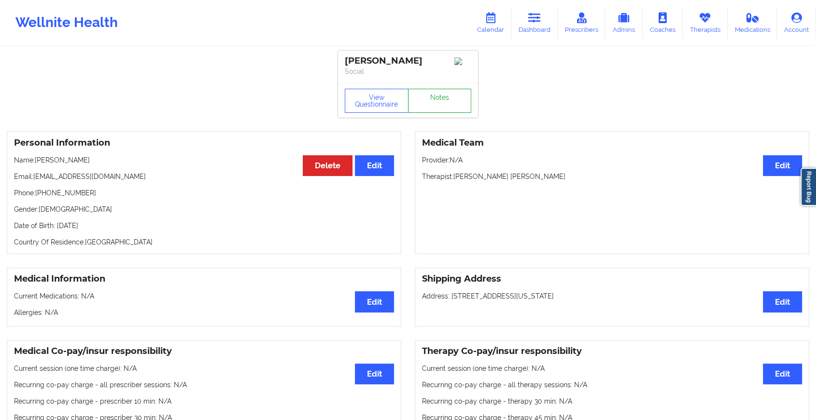
click at [449, 101] on link "Notes" at bounding box center [440, 101] width 64 height 24
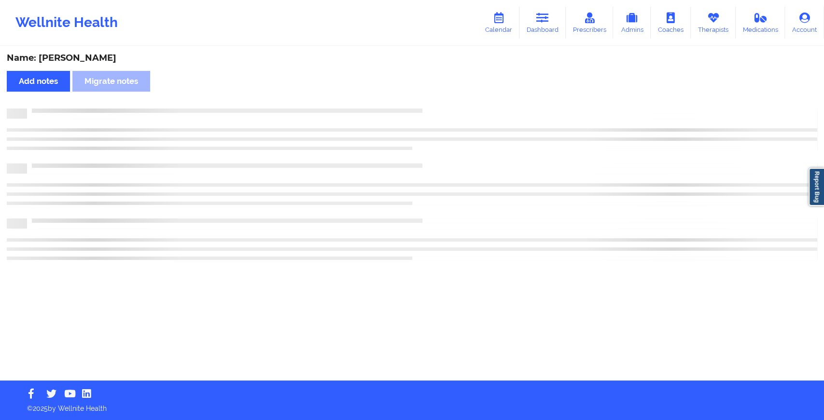
click at [449, 101] on div "Name: [PERSON_NAME] Add notes Migrate notes" at bounding box center [412, 214] width 824 height 334
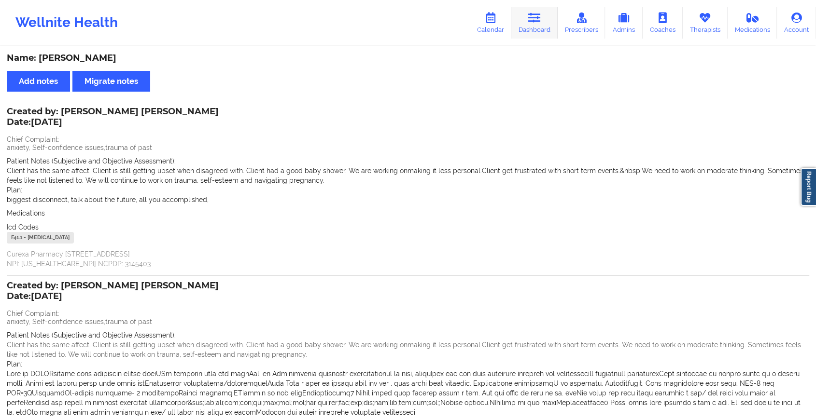
click at [518, 31] on link "Dashboard" at bounding box center [534, 23] width 46 height 32
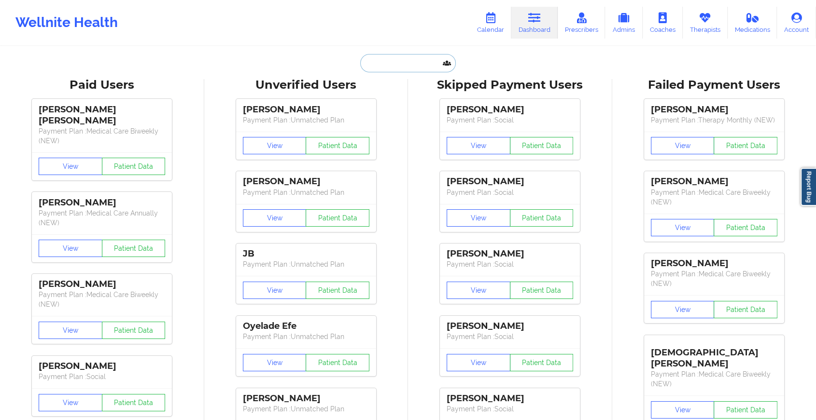
click at [403, 62] on input "text" at bounding box center [408, 63] width 96 height 18
paste input "[EMAIL_ADDRESS][DOMAIN_NAME]"
type input "[EMAIL_ADDRESS][DOMAIN_NAME]"
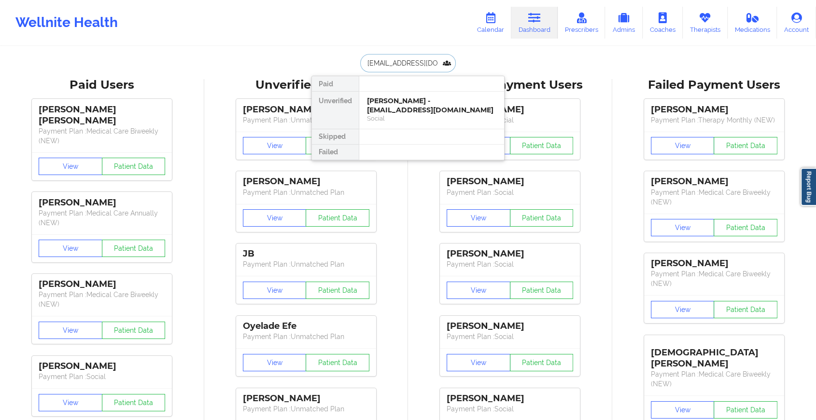
scroll to position [0, 3]
click at [426, 104] on div "[PERSON_NAME] - [EMAIL_ADDRESS][DOMAIN_NAME]" at bounding box center [431, 106] width 129 height 18
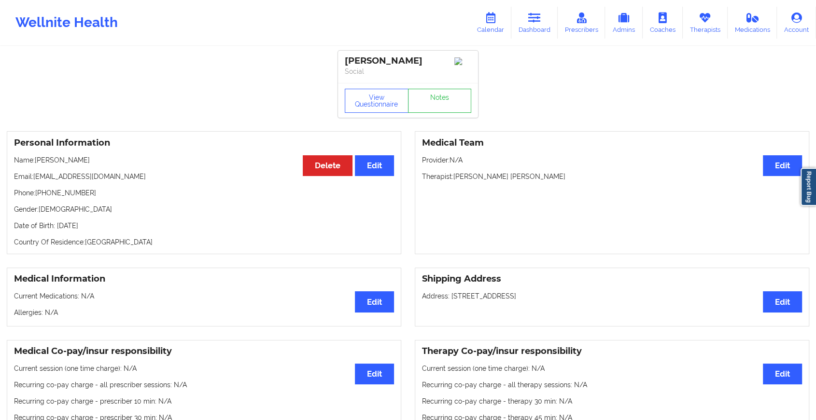
click at [452, 89] on div "View Questionnaire Notes" at bounding box center [408, 100] width 140 height 35
drag, startPoint x: 452, startPoint y: 89, endPoint x: 440, endPoint y: 108, distance: 22.0
click at [440, 108] on link "Notes" at bounding box center [440, 101] width 64 height 24
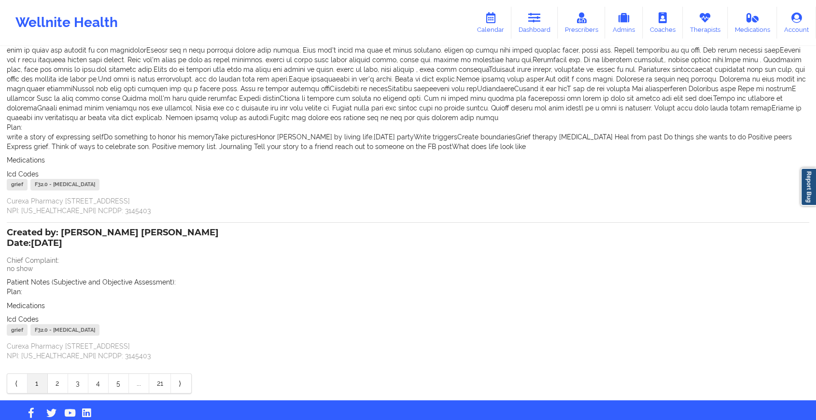
scroll to position [169, 0]
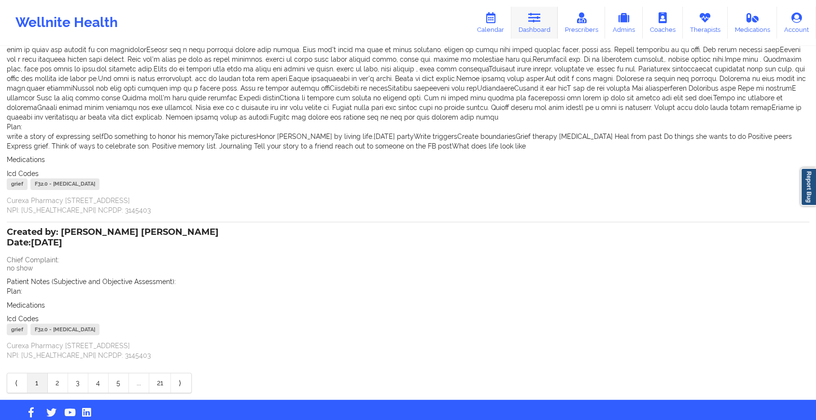
click at [529, 27] on link "Dashboard" at bounding box center [534, 23] width 46 height 32
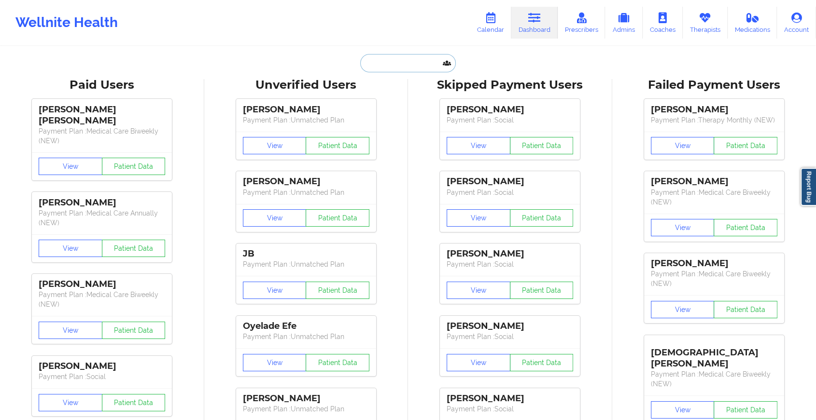
click at [389, 60] on input "text" at bounding box center [408, 63] width 96 height 18
paste input "[PERSON_NAME][EMAIL_ADDRESS][DOMAIN_NAME]"
type input "[PERSON_NAME][EMAIL_ADDRESS][DOMAIN_NAME]"
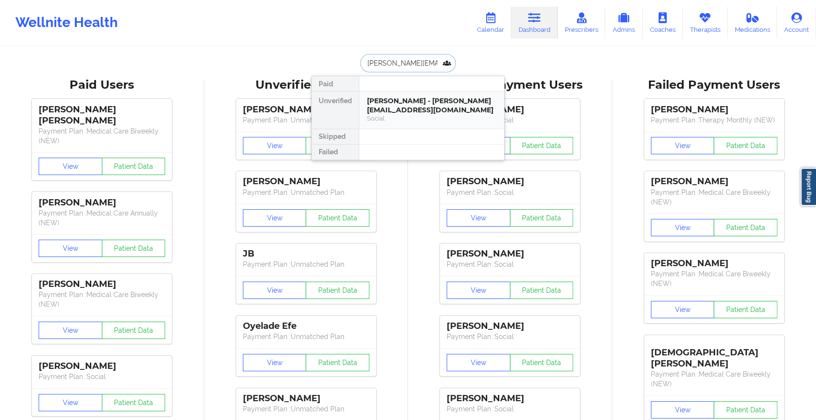
click at [400, 108] on div "[PERSON_NAME] - [PERSON_NAME][EMAIL_ADDRESS][DOMAIN_NAME]" at bounding box center [431, 106] width 129 height 18
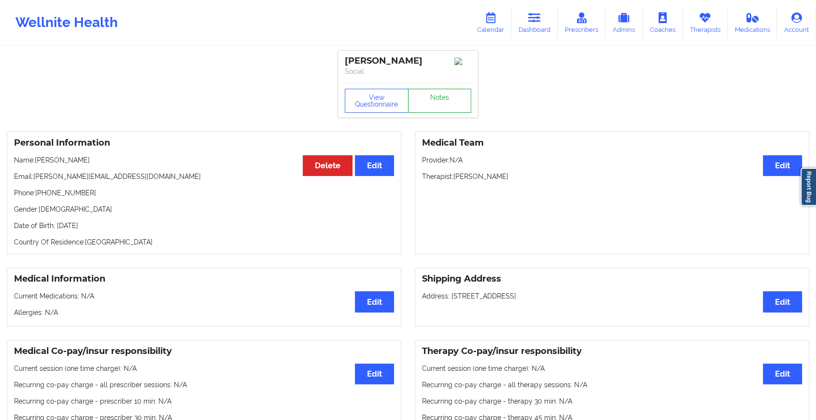
click at [443, 103] on link "Notes" at bounding box center [440, 101] width 64 height 24
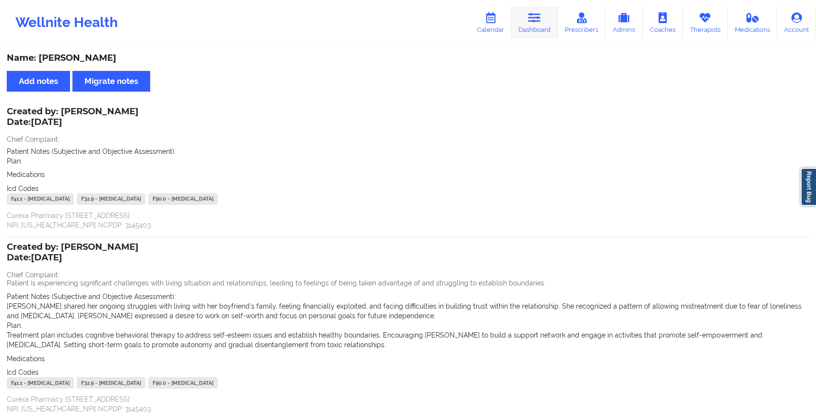
click at [541, 23] on icon at bounding box center [534, 18] width 13 height 11
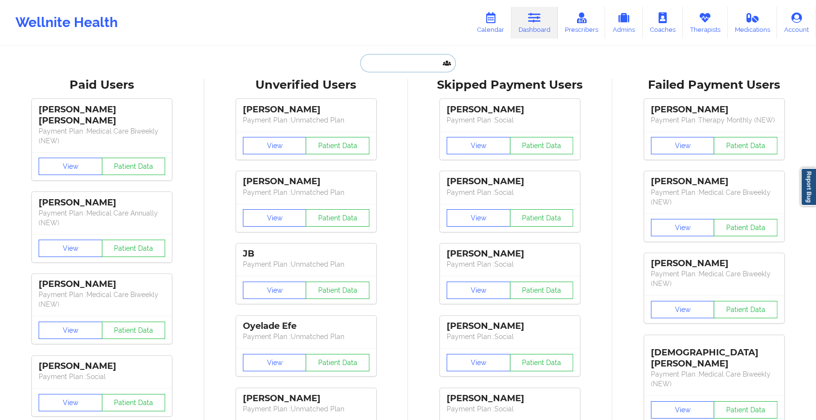
click at [421, 59] on input "text" at bounding box center [408, 63] width 96 height 18
paste input "[EMAIL_ADDRESS][DOMAIN_NAME]"
type input "[EMAIL_ADDRESS][DOMAIN_NAME]"
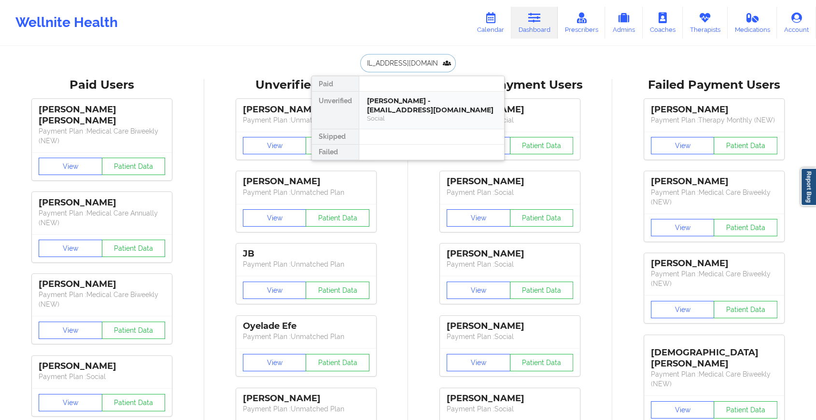
click at [445, 108] on div "[PERSON_NAME] - [EMAIL_ADDRESS][DOMAIN_NAME]" at bounding box center [431, 106] width 129 height 18
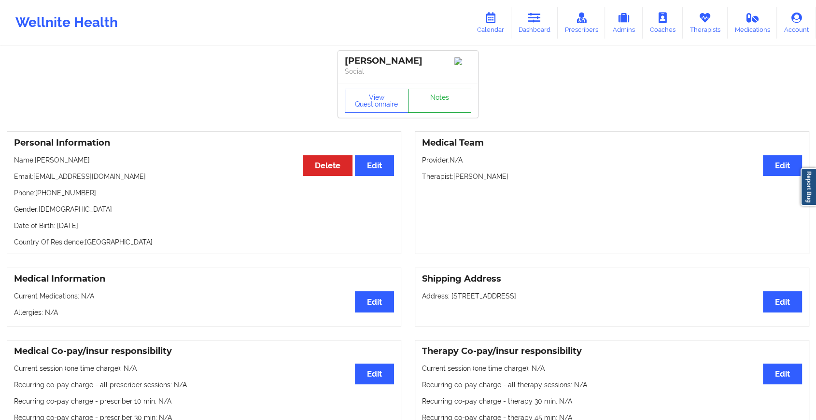
click at [445, 98] on link "Notes" at bounding box center [440, 101] width 64 height 24
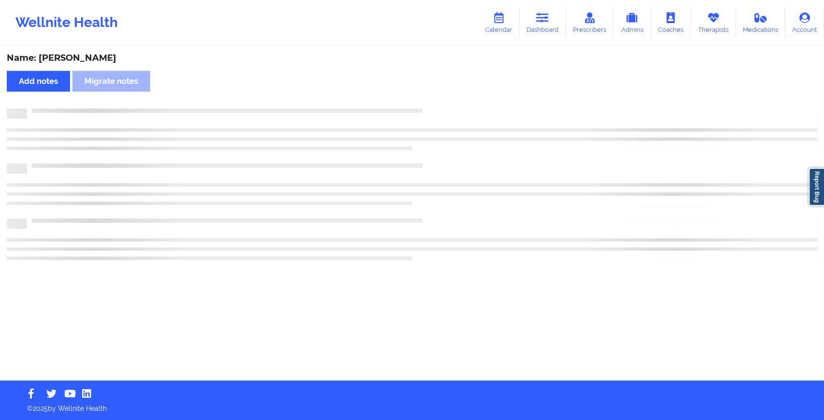
click at [445, 98] on div "Name: [PERSON_NAME] Add notes Migrate notes" at bounding box center [412, 214] width 824 height 334
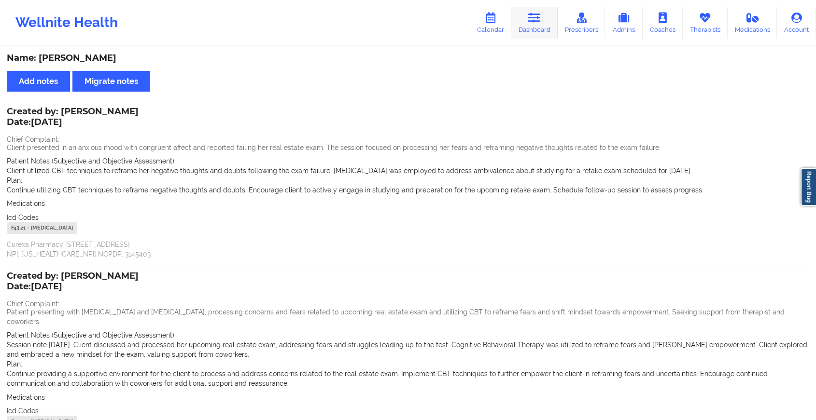
click at [541, 29] on link "Dashboard" at bounding box center [534, 23] width 46 height 32
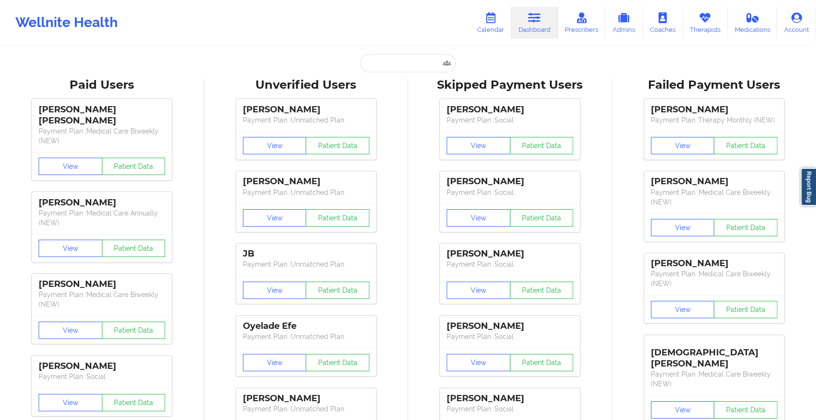
paste input "[EMAIL_ADDRESS][DOMAIN_NAME]"
click at [380, 58] on input "text" at bounding box center [408, 63] width 96 height 18
type input "[EMAIL_ADDRESS][DOMAIN_NAME]"
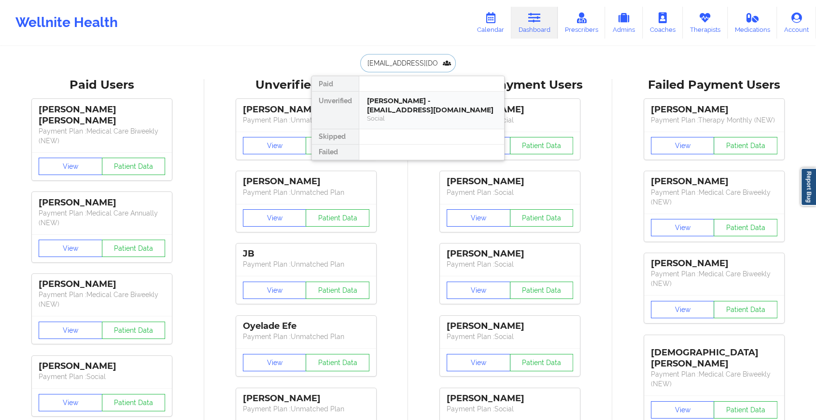
click at [409, 107] on div "[PERSON_NAME] - [EMAIL_ADDRESS][DOMAIN_NAME]" at bounding box center [431, 106] width 129 height 18
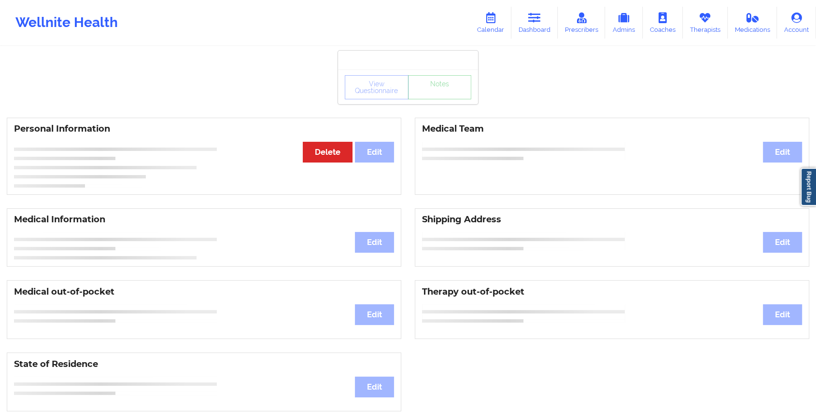
click at [445, 107] on div "View Questionnaire Notes Personal Information Edit Delete Medical Team Edit Med…" at bounding box center [408, 407] width 816 height 815
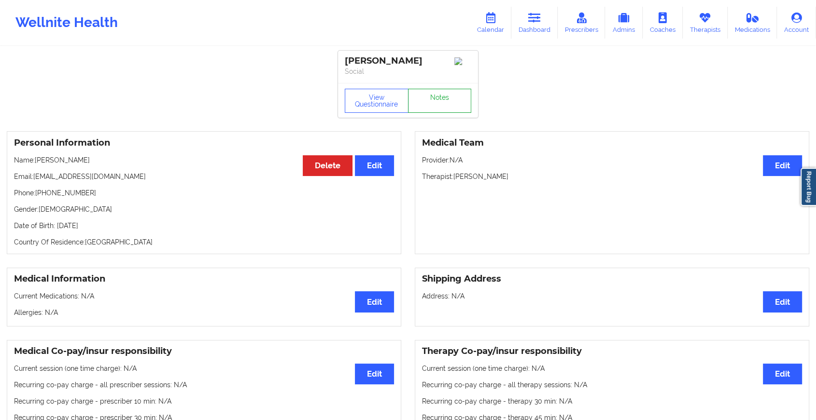
click at [445, 107] on link "Notes" at bounding box center [440, 101] width 64 height 24
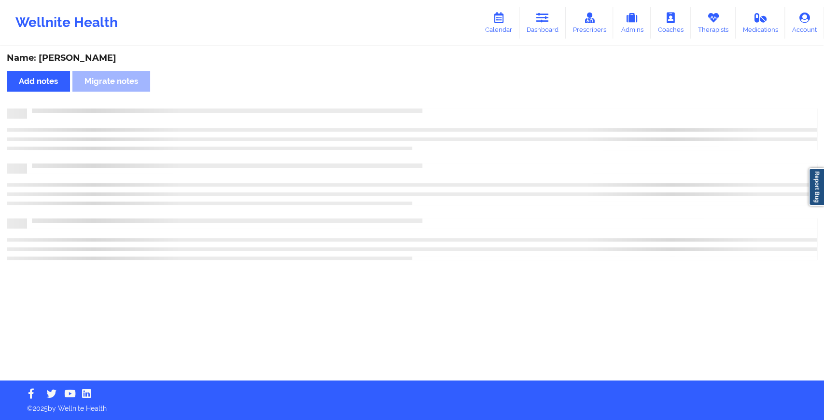
click at [445, 107] on div "Name: [PERSON_NAME] Add notes Migrate notes" at bounding box center [412, 214] width 824 height 334
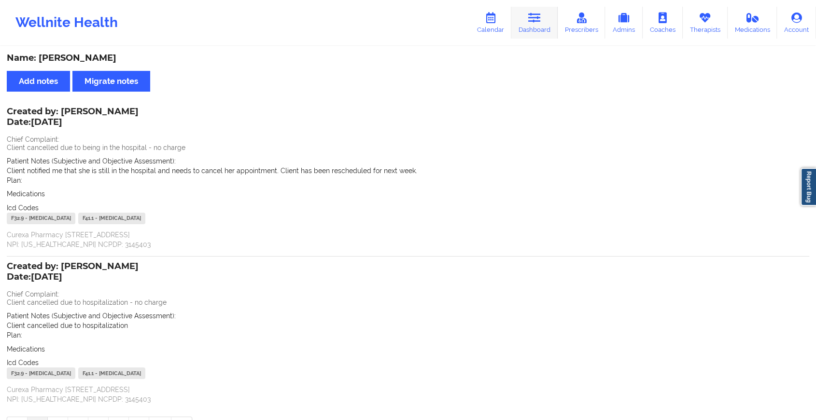
click at [524, 25] on link "Dashboard" at bounding box center [534, 23] width 46 height 32
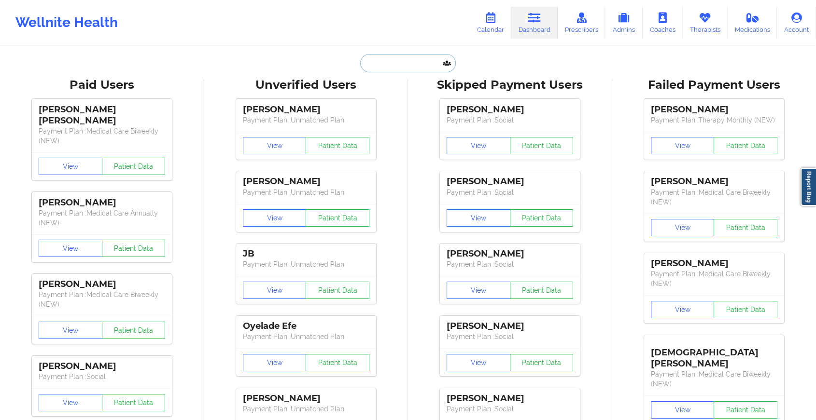
click at [382, 70] on input "text" at bounding box center [408, 63] width 96 height 18
paste input "[EMAIL_ADDRESS][DOMAIN_NAME]"
type input "[EMAIL_ADDRESS][DOMAIN_NAME]"
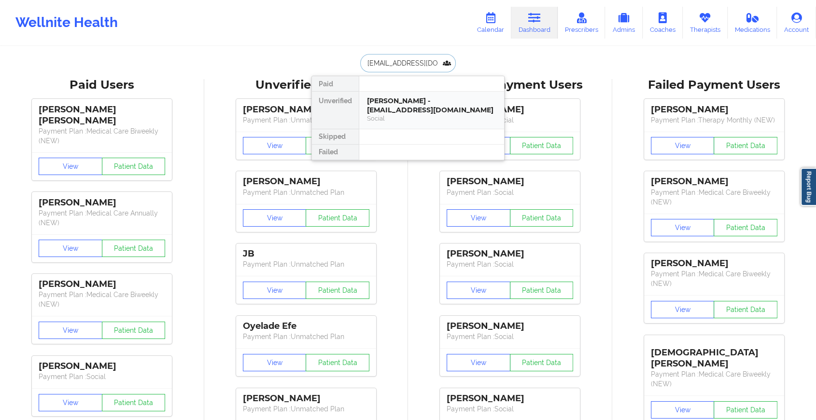
click at [449, 103] on div "[PERSON_NAME] - [EMAIL_ADDRESS][DOMAIN_NAME]" at bounding box center [431, 106] width 129 height 18
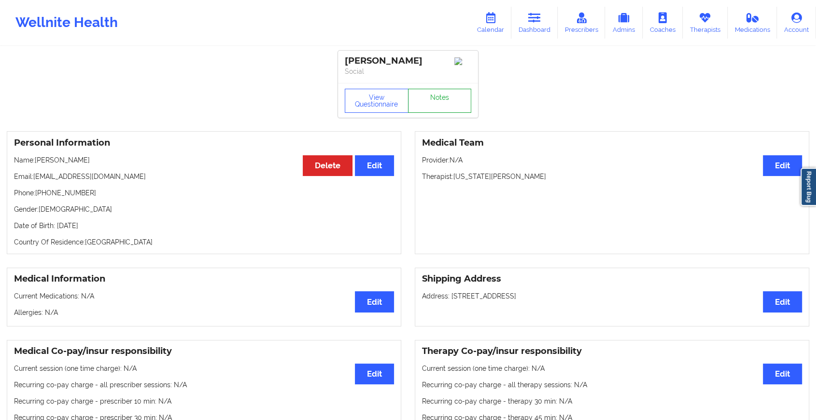
click at [434, 101] on link "Notes" at bounding box center [440, 101] width 64 height 24
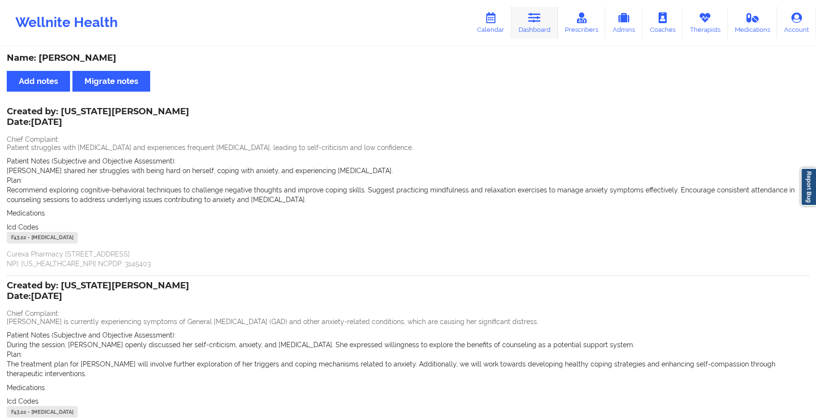
click at [552, 27] on link "Dashboard" at bounding box center [534, 23] width 46 height 32
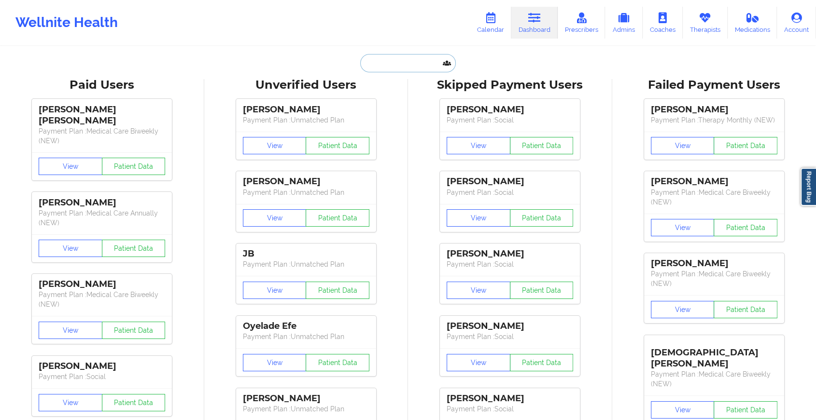
click at [422, 68] on input "text" at bounding box center [408, 63] width 96 height 18
paste input "[PERSON_NAME][EMAIL_ADDRESS][PERSON_NAME][DOMAIN_NAME]"
type input "[PERSON_NAME][EMAIL_ADDRESS][PERSON_NAME][DOMAIN_NAME]"
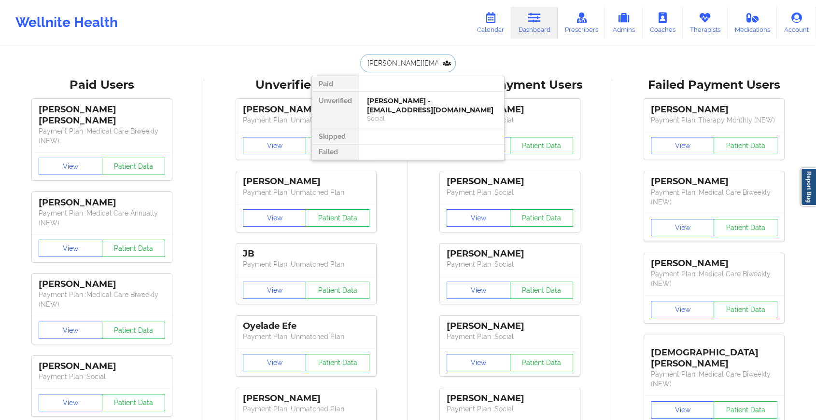
scroll to position [0, 7]
click at [444, 107] on div "[PERSON_NAME] - [PERSON_NAME][EMAIL_ADDRESS][PERSON_NAME][DOMAIN_NAME]" at bounding box center [431, 110] width 129 height 27
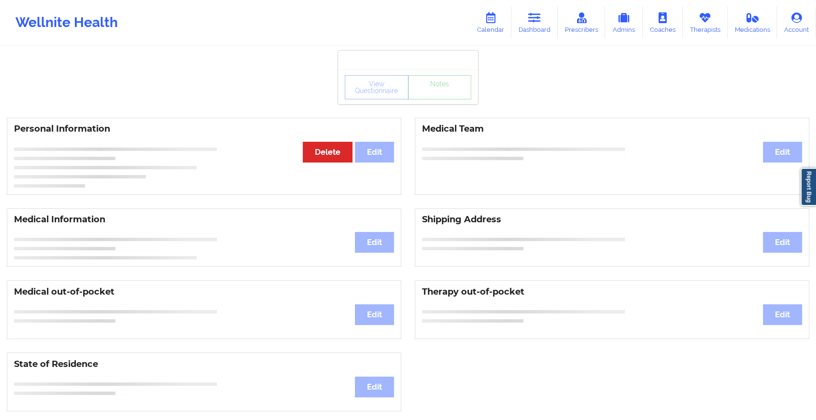
click at [446, 100] on div "View Questionnaire Notes" at bounding box center [408, 87] width 140 height 35
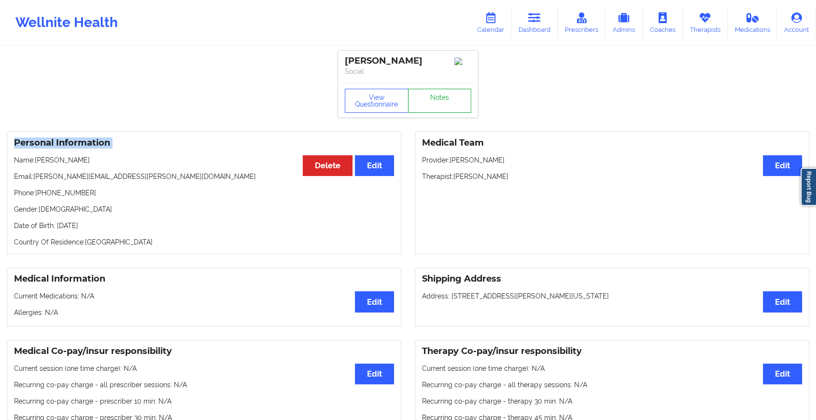
click at [446, 100] on link "Notes" at bounding box center [440, 101] width 64 height 24
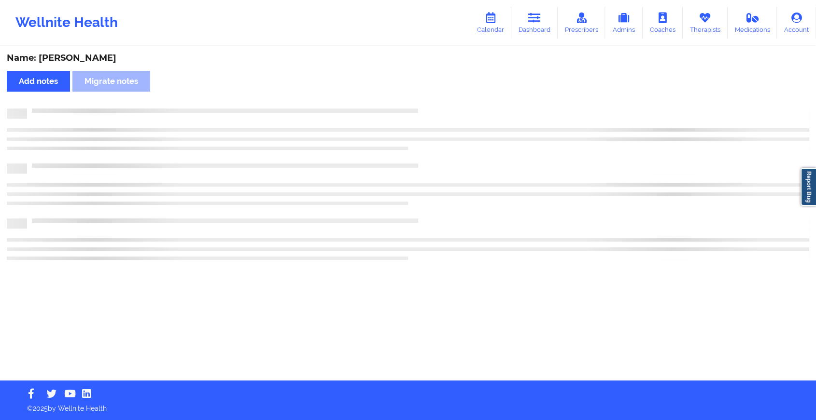
click at [446, 100] on div "Name: [PERSON_NAME] notes [PERSON_NAME] notes" at bounding box center [408, 214] width 816 height 334
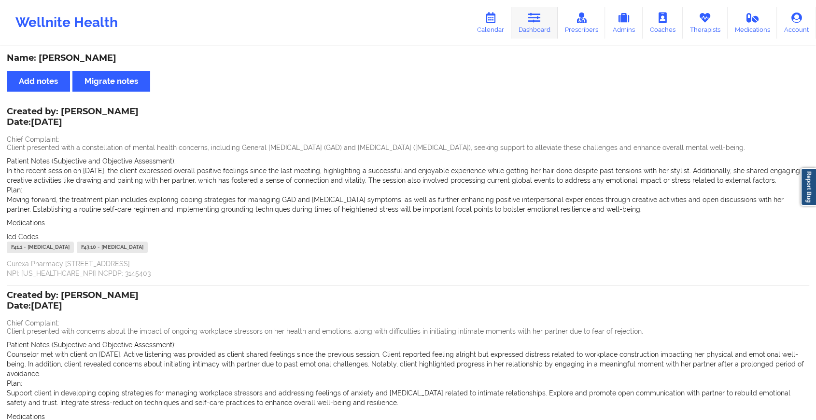
click at [534, 20] on icon at bounding box center [534, 18] width 13 height 11
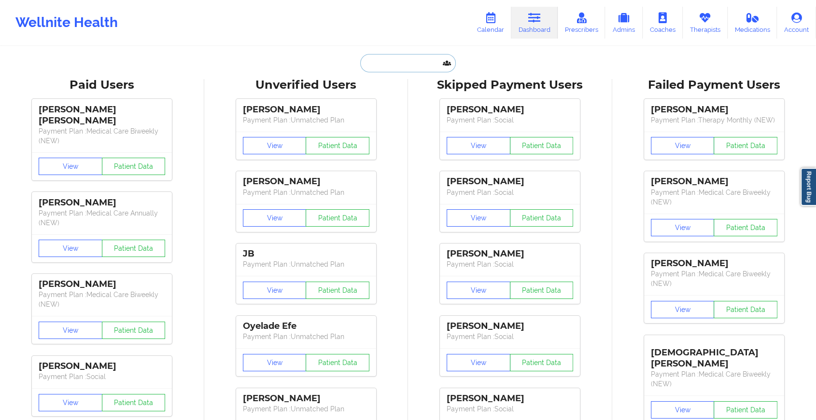
click at [417, 55] on input "text" at bounding box center [408, 63] width 96 height 18
paste input "[EMAIL_ADDRESS][DOMAIN_NAME]"
type input "[EMAIL_ADDRESS][DOMAIN_NAME]"
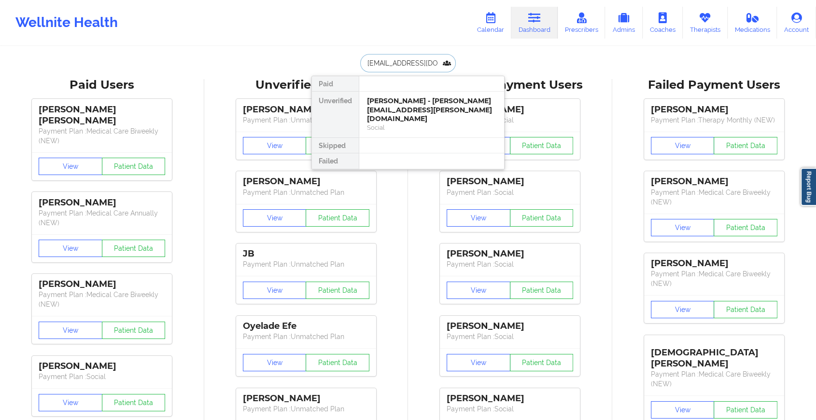
scroll to position [0, 10]
click at [422, 103] on div "[PERSON_NAME] - [EMAIL_ADDRESS][DOMAIN_NAME]" at bounding box center [431, 106] width 129 height 18
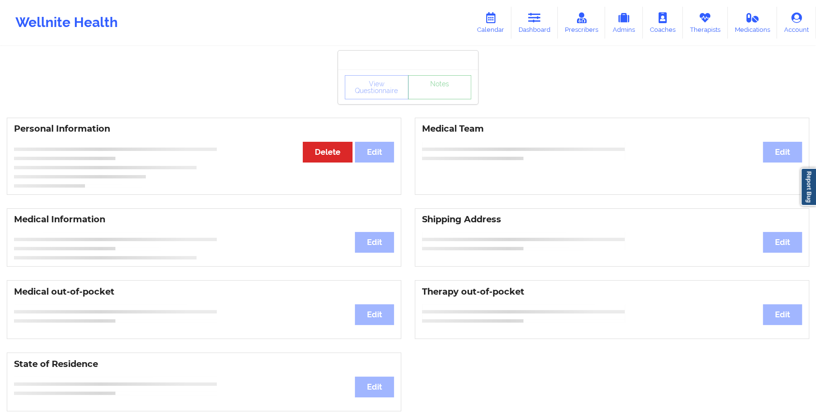
click at [449, 93] on link "Notes" at bounding box center [440, 87] width 64 height 24
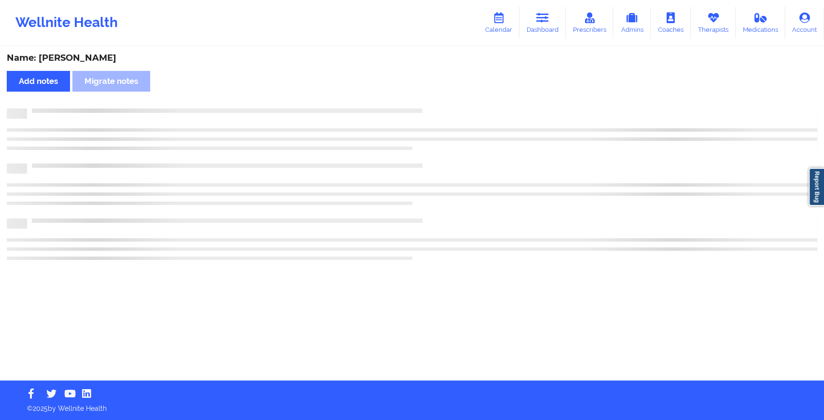
click at [449, 93] on div "Name: [PERSON_NAME] Add notes Migrate notes" at bounding box center [412, 214] width 824 height 334
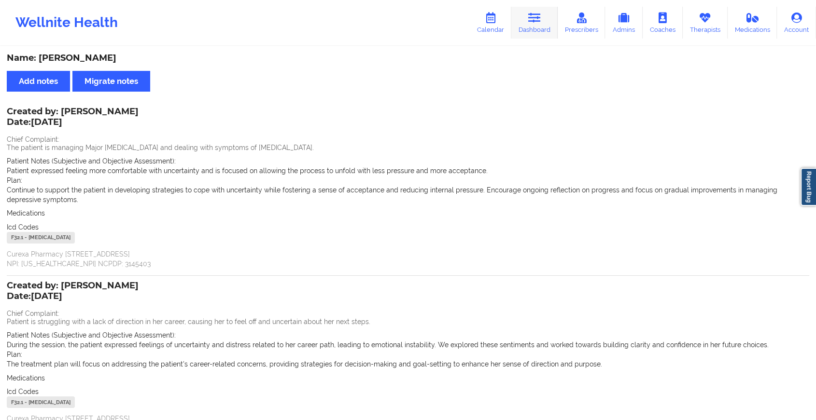
click at [532, 10] on link "Dashboard" at bounding box center [534, 23] width 46 height 32
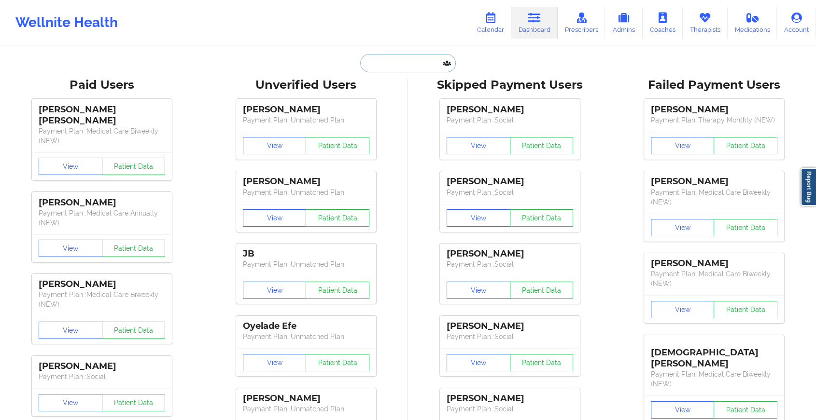
click at [418, 55] on input "text" at bounding box center [408, 63] width 96 height 18
paste input "[EMAIL_ADDRESS][DOMAIN_NAME]"
type input "[EMAIL_ADDRESS][DOMAIN_NAME]"
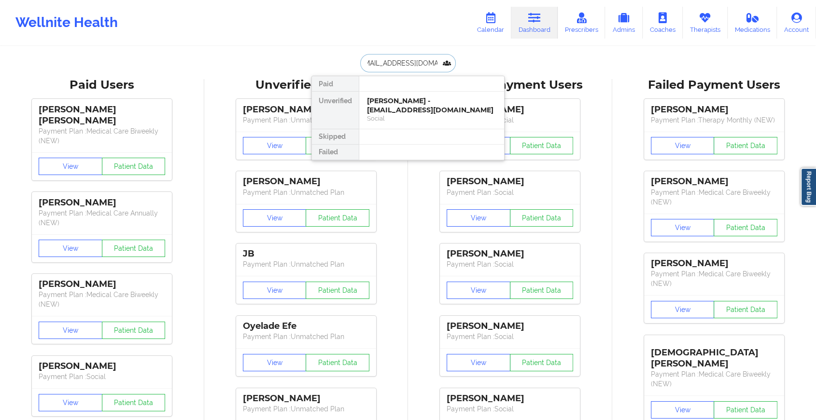
click at [429, 104] on div "[PERSON_NAME] - [EMAIL_ADDRESS][DOMAIN_NAME]" at bounding box center [431, 106] width 129 height 18
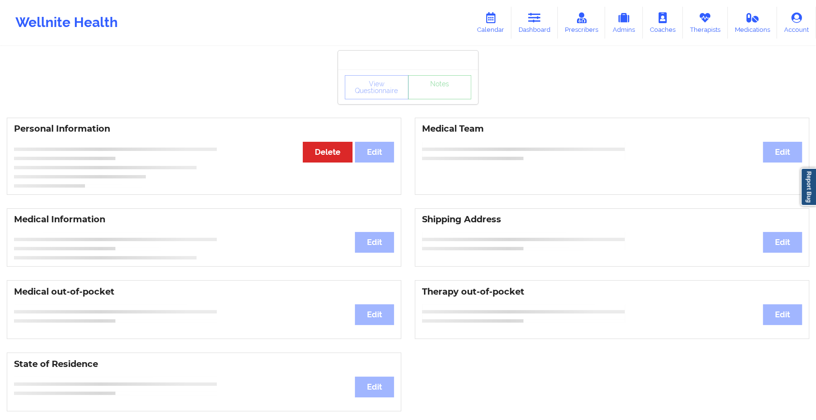
click at [444, 94] on div "View Questionnaire Notes" at bounding box center [408, 87] width 126 height 24
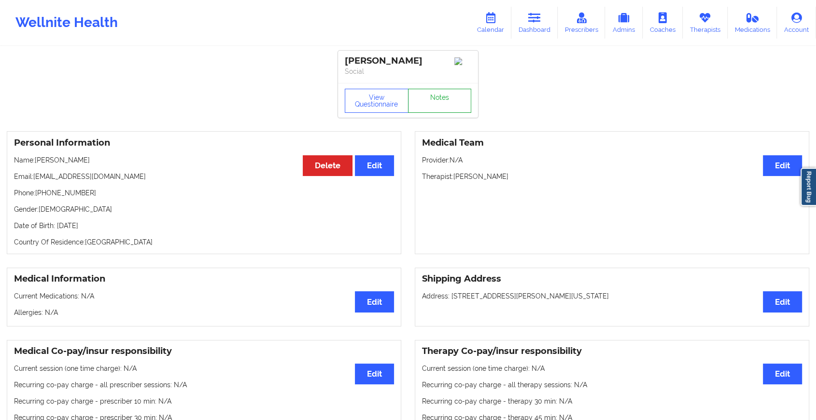
click at [444, 94] on link "Notes" at bounding box center [440, 101] width 64 height 24
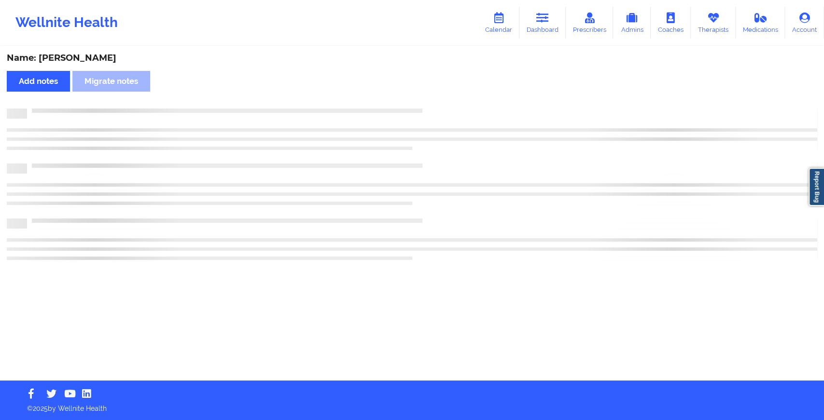
click at [444, 94] on div "Name: [PERSON_NAME] Add notes Migrate notes" at bounding box center [412, 214] width 824 height 334
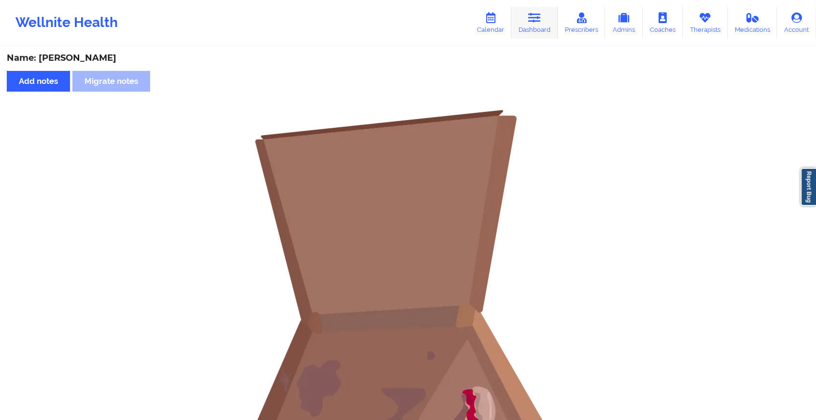
click at [548, 15] on link "Dashboard" at bounding box center [534, 23] width 46 height 32
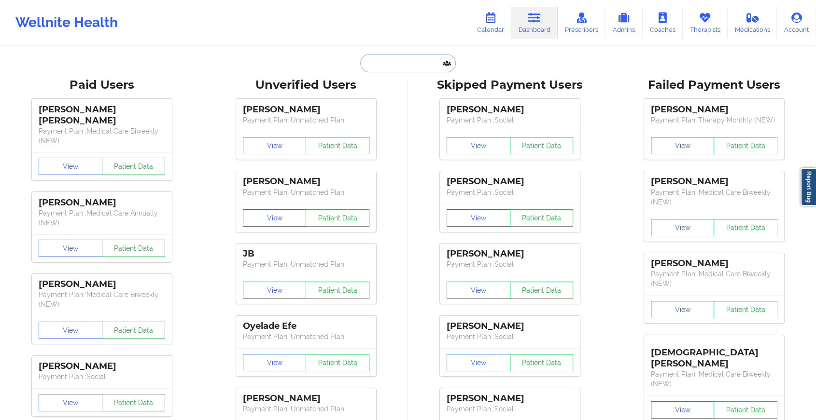
click at [422, 68] on input "text" at bounding box center [408, 63] width 96 height 18
paste input "[EMAIL_ADDRESS][DOMAIN_NAME]"
type input "[EMAIL_ADDRESS][DOMAIN_NAME]"
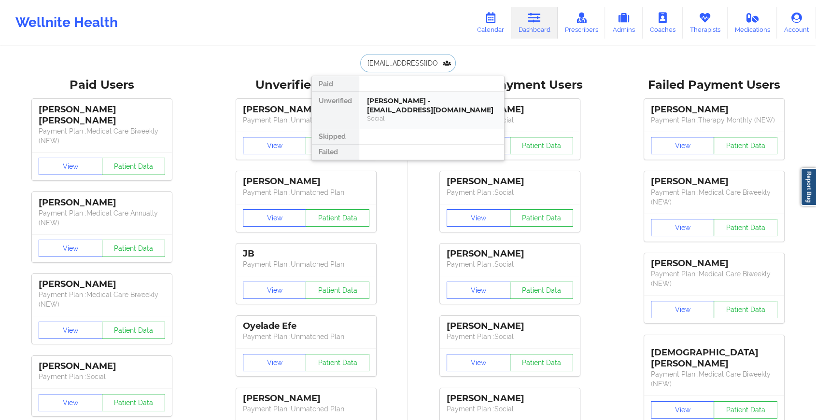
click at [403, 97] on div "[PERSON_NAME] - [EMAIL_ADDRESS][DOMAIN_NAME]" at bounding box center [431, 106] width 129 height 18
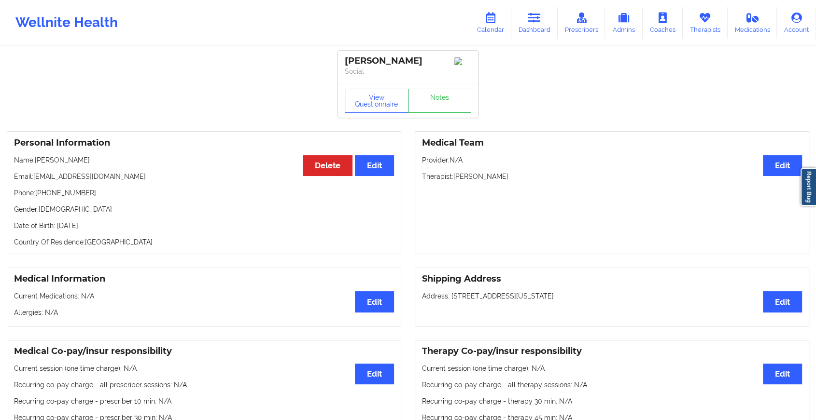
click at [448, 117] on div "View Questionnaire Notes" at bounding box center [408, 100] width 140 height 35
click at [441, 110] on link "Notes" at bounding box center [440, 101] width 64 height 24
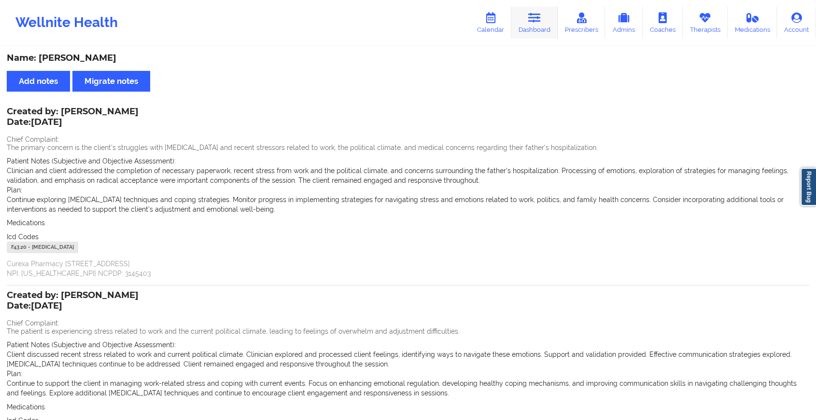
click at [532, 19] on icon at bounding box center [534, 18] width 13 height 11
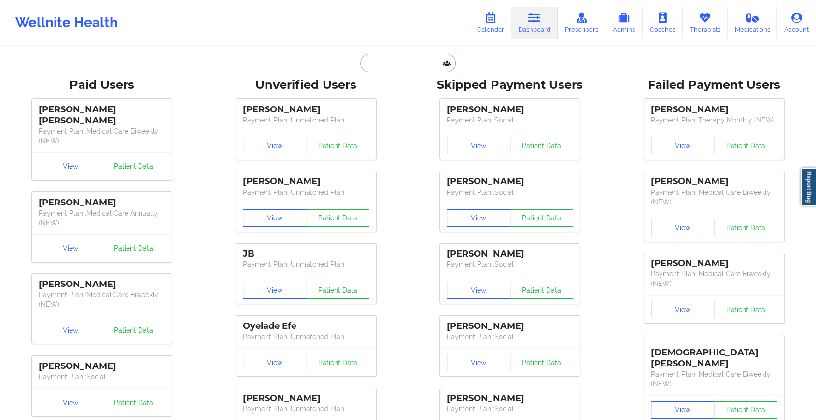
click at [370, 55] on input "text" at bounding box center [408, 63] width 96 height 18
paste input "[EMAIL_ADDRESS][DOMAIN_NAME]"
type input "[EMAIL_ADDRESS][DOMAIN_NAME]"
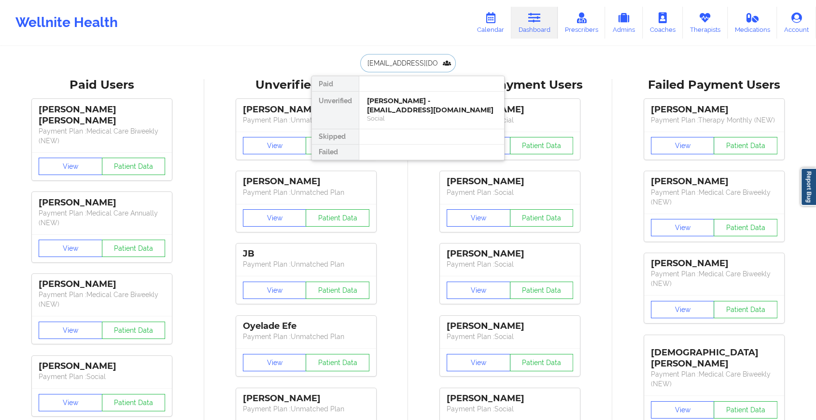
drag, startPoint x: 413, startPoint y: 66, endPoint x: 440, endPoint y: 65, distance: 26.6
click at [440, 65] on input "[EMAIL_ADDRESS][DOMAIN_NAME]" at bounding box center [408, 63] width 96 height 18
drag, startPoint x: 440, startPoint y: 65, endPoint x: 345, endPoint y: 57, distance: 95.4
click at [345, 57] on div "[EMAIL_ADDRESS][DOMAIN_NAME] Paid Unverified [PERSON_NAME] - [EMAIL_ADDRESS][DO…" at bounding box center [407, 63] width 193 height 18
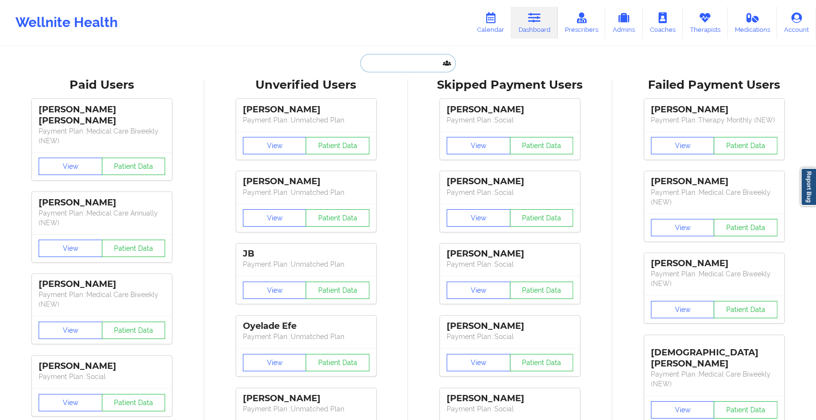
paste input "[EMAIL_ADDRESS][DOMAIN_NAME]"
type input "[EMAIL_ADDRESS][DOMAIN_NAME]"
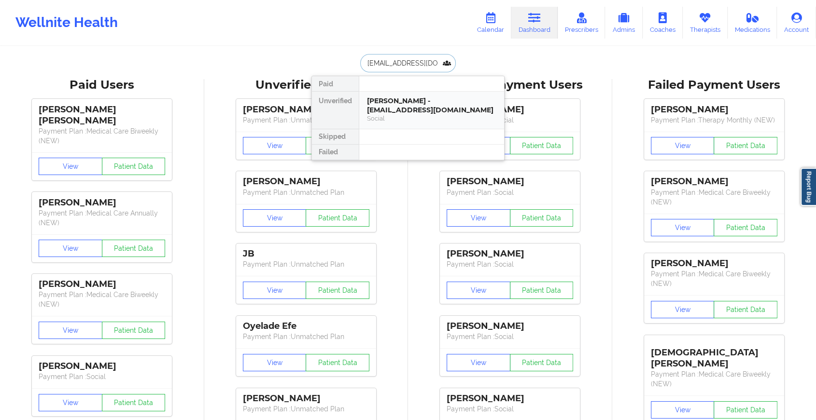
drag, startPoint x: 401, startPoint y: 120, endPoint x: 420, endPoint y: 99, distance: 28.7
click at [420, 99] on div "[PERSON_NAME] - [EMAIL_ADDRESS][DOMAIN_NAME]" at bounding box center [431, 106] width 129 height 18
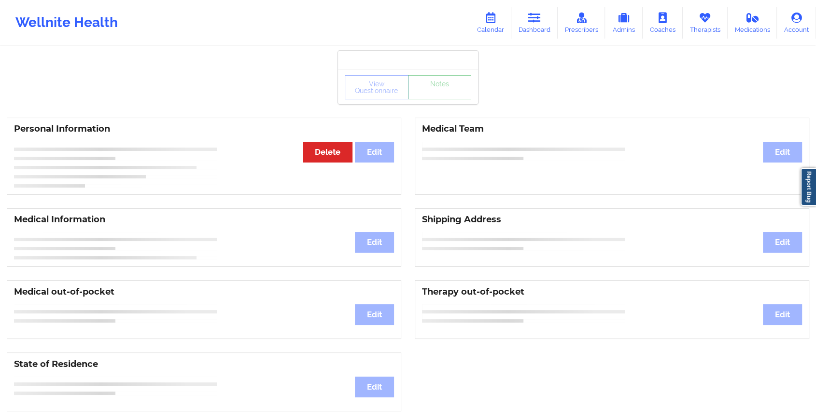
click at [437, 97] on link "Notes" at bounding box center [440, 87] width 64 height 24
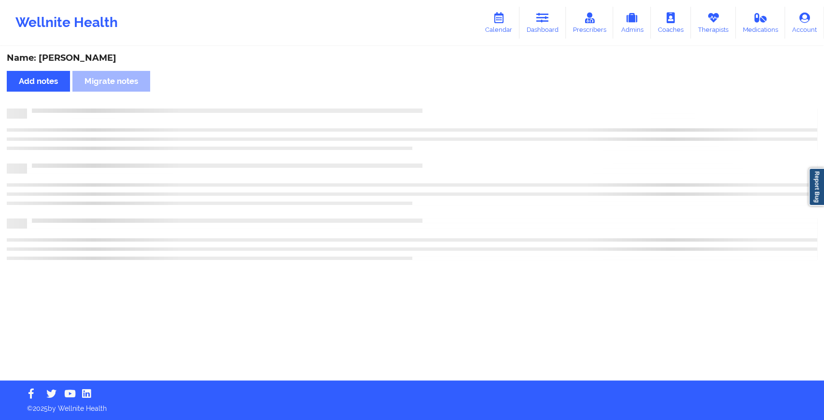
click at [437, 97] on div "Name: [PERSON_NAME] Add notes Migrate notes" at bounding box center [412, 214] width 824 height 334
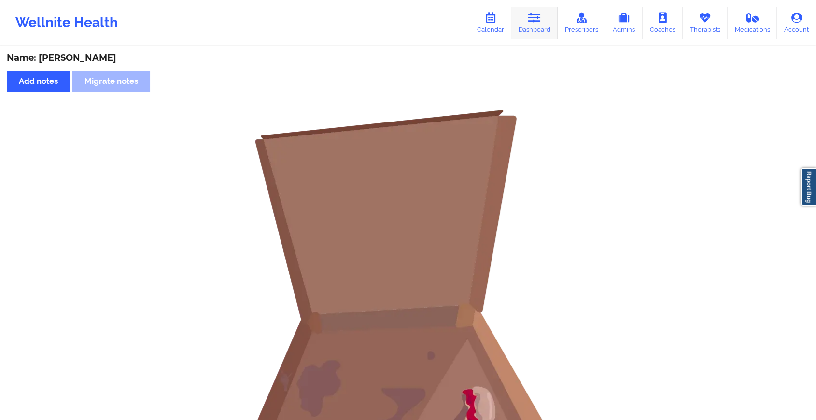
click at [521, 19] on link "Dashboard" at bounding box center [534, 23] width 46 height 32
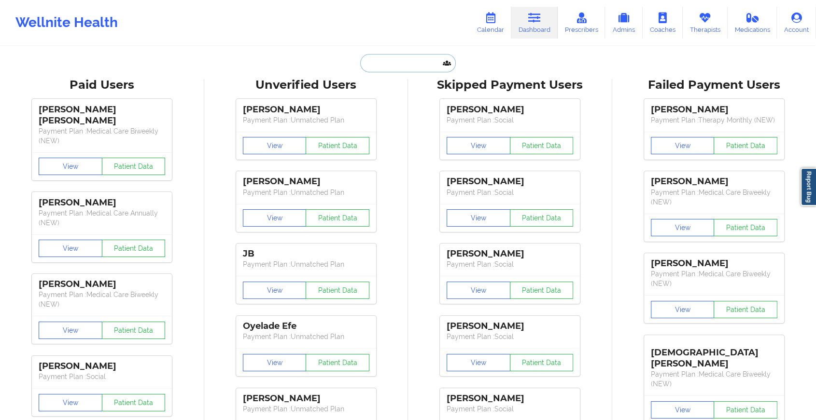
click at [392, 60] on input "text" at bounding box center [408, 63] width 96 height 18
paste input "[EMAIL_ADDRESS][DOMAIN_NAME]"
type input "[EMAIL_ADDRESS][DOMAIN_NAME]"
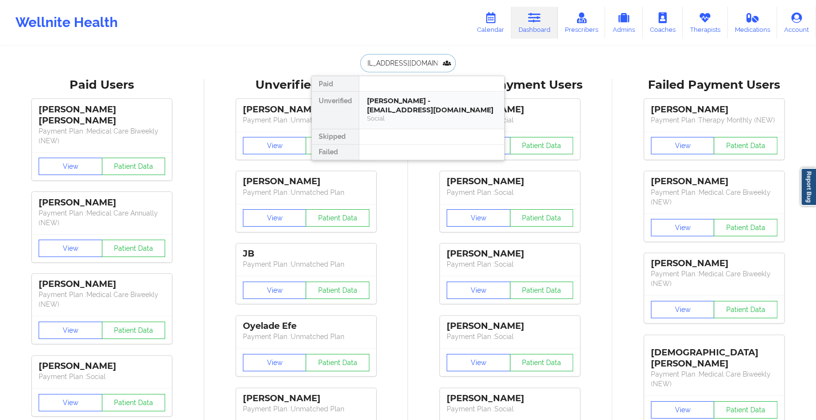
click at [405, 105] on div "[PERSON_NAME] - [EMAIL_ADDRESS][DOMAIN_NAME]" at bounding box center [431, 106] width 129 height 18
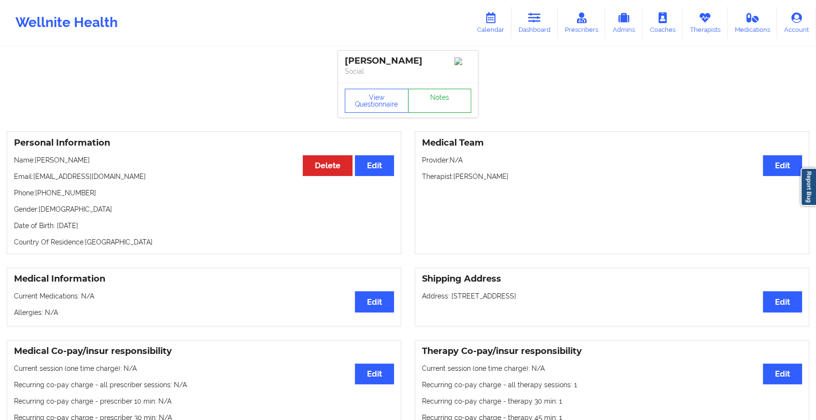
click at [450, 97] on link "Notes" at bounding box center [440, 101] width 64 height 24
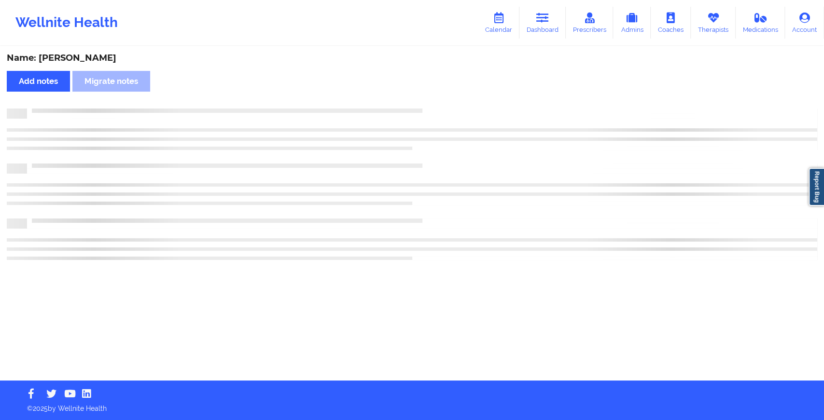
click at [525, 133] on div "Name: [PERSON_NAME] Add notes Migrate notes" at bounding box center [412, 214] width 824 height 334
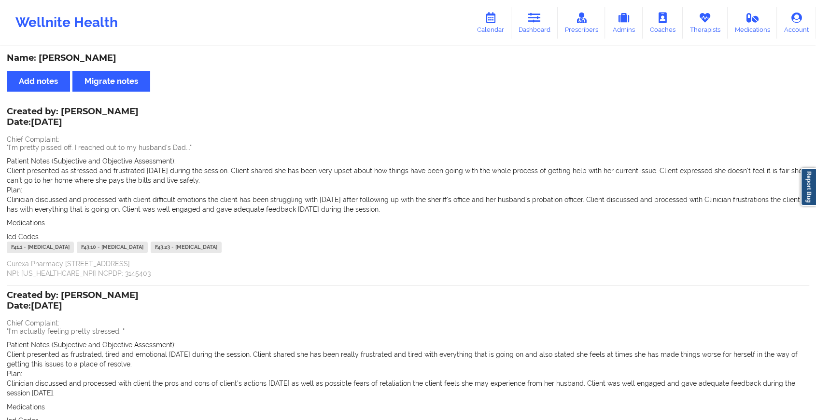
scroll to position [120, 0]
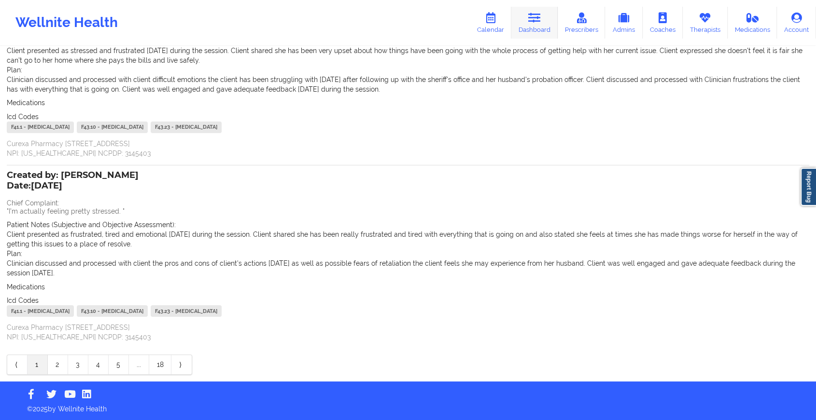
click at [537, 19] on icon at bounding box center [534, 18] width 13 height 11
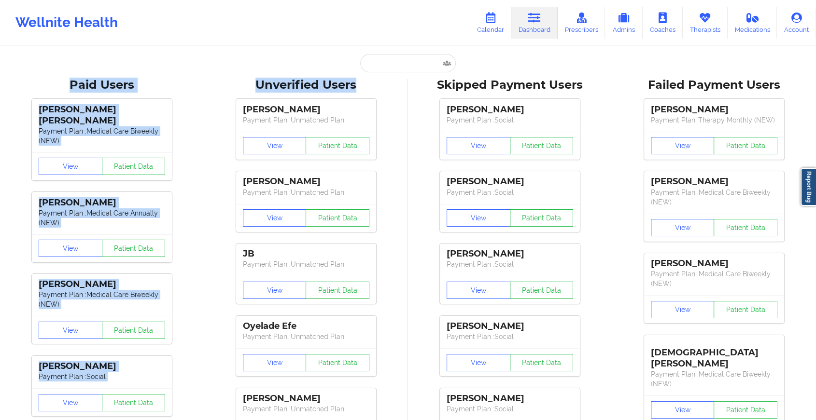
drag, startPoint x: 354, startPoint y: 76, endPoint x: 380, endPoint y: 70, distance: 26.8
click at [380, 70] on input "text" at bounding box center [408, 63] width 96 height 18
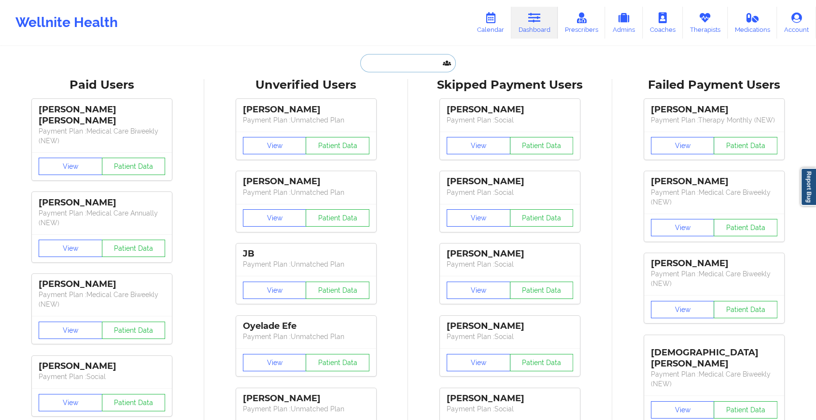
paste input "[EMAIL_ADDRESS][DOMAIN_NAME]"
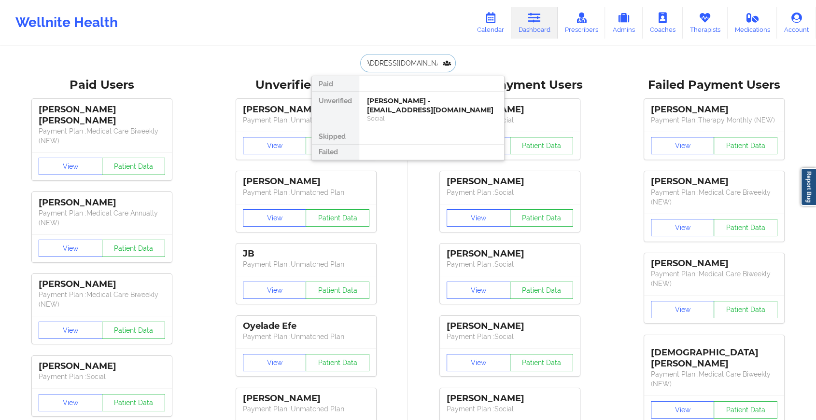
type input "[EMAIL_ADDRESS][DOMAIN_NAME]"
click at [392, 91] on div at bounding box center [431, 83] width 145 height 15
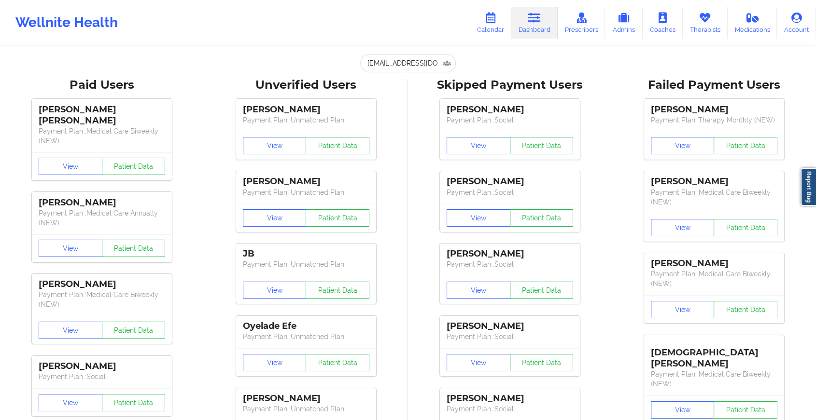
drag, startPoint x: 405, startPoint y: 100, endPoint x: 396, endPoint y: 59, distance: 42.0
click at [396, 59] on input "[EMAIL_ADDRESS][DOMAIN_NAME]" at bounding box center [408, 63] width 96 height 18
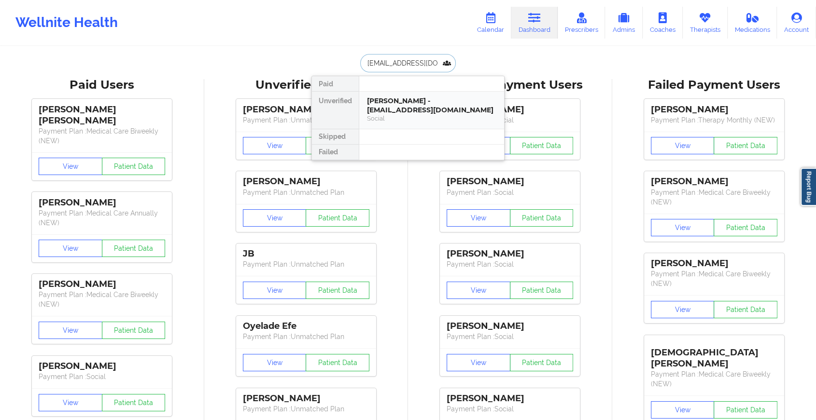
click at [404, 104] on div "[PERSON_NAME] - [EMAIL_ADDRESS][DOMAIN_NAME]" at bounding box center [431, 106] width 129 height 18
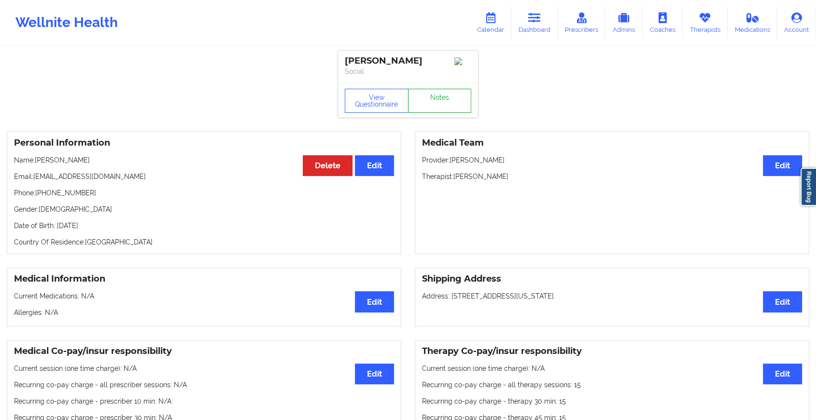
click at [449, 106] on link "Notes" at bounding box center [440, 101] width 64 height 24
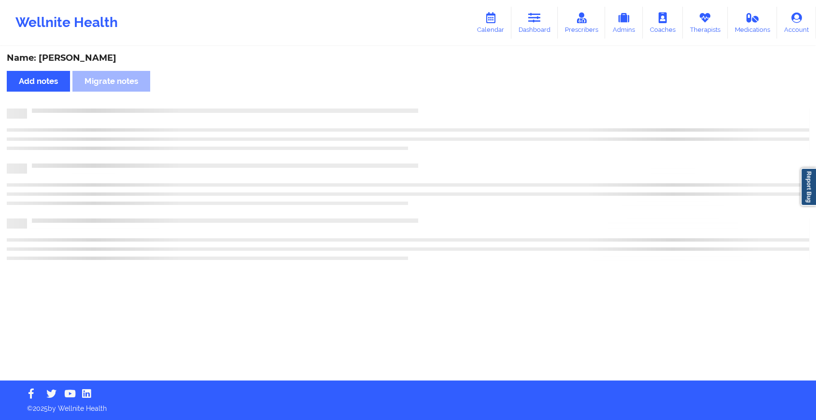
click at [449, 106] on div "Name: [PERSON_NAME] Add notes Migrate notes" at bounding box center [408, 214] width 816 height 334
click at [449, 106] on div "Name: [PERSON_NAME] Add notes Migrate notes" at bounding box center [412, 214] width 824 height 334
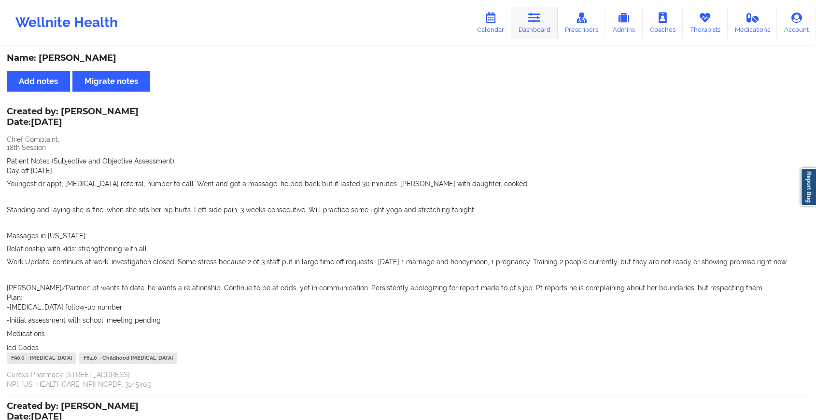
click at [525, 23] on link "Dashboard" at bounding box center [534, 23] width 46 height 32
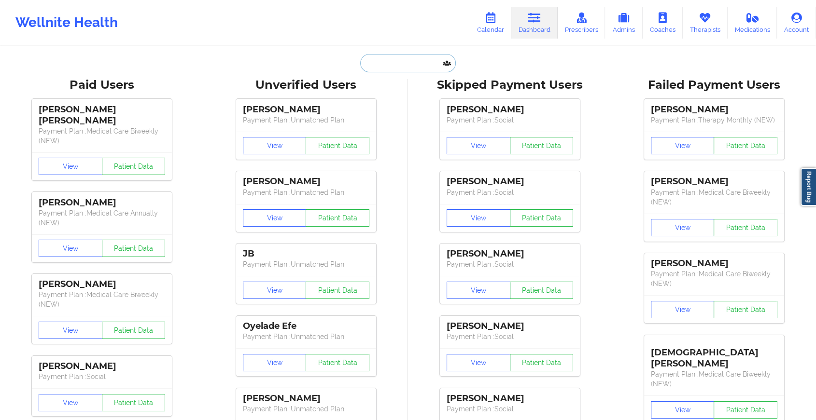
click at [405, 56] on input "text" at bounding box center [408, 63] width 96 height 18
paste input "[EMAIL_ADDRESS][DOMAIN_NAME]"
type input "[EMAIL_ADDRESS][DOMAIN_NAME]"
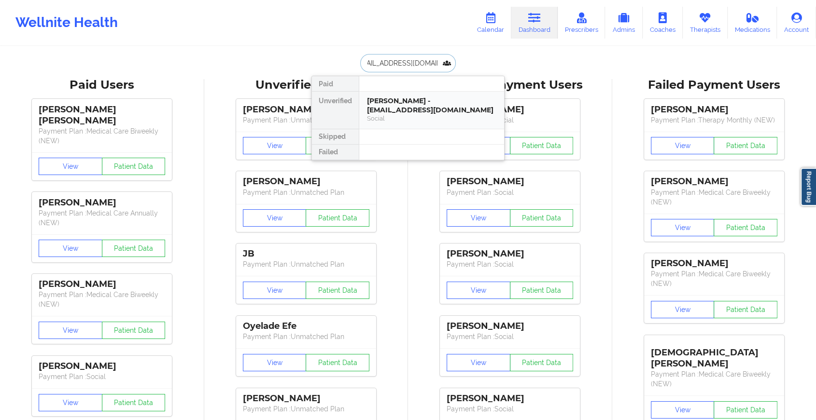
click at [425, 110] on div "[PERSON_NAME] - [EMAIL_ADDRESS][DOMAIN_NAME]" at bounding box center [431, 106] width 129 height 18
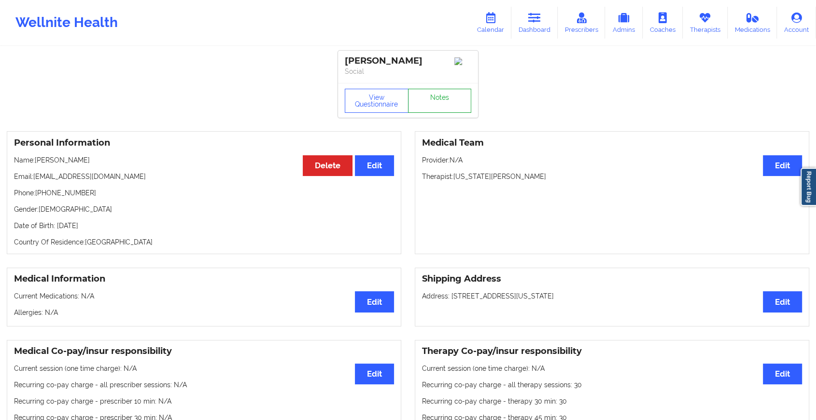
click at [441, 95] on link "Notes" at bounding box center [440, 101] width 64 height 24
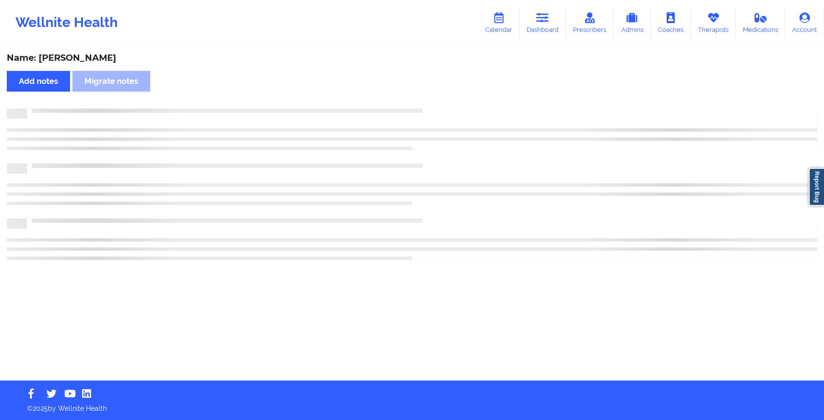
click at [441, 95] on div "Name: [PERSON_NAME] Add notes Migrate notes" at bounding box center [412, 214] width 824 height 334
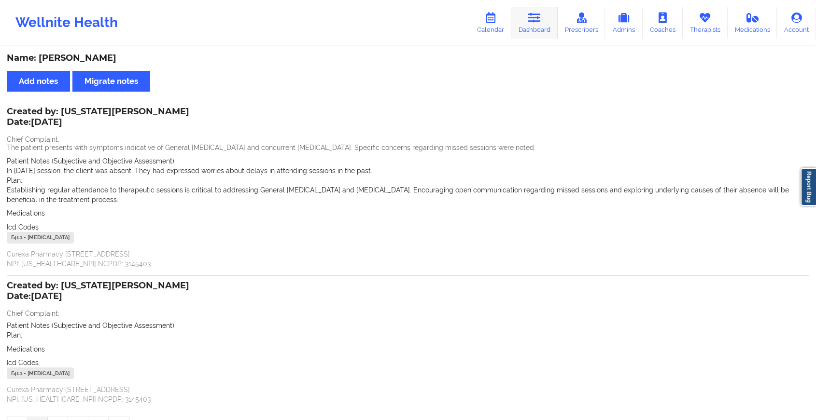
click at [539, 11] on link "Dashboard" at bounding box center [534, 23] width 46 height 32
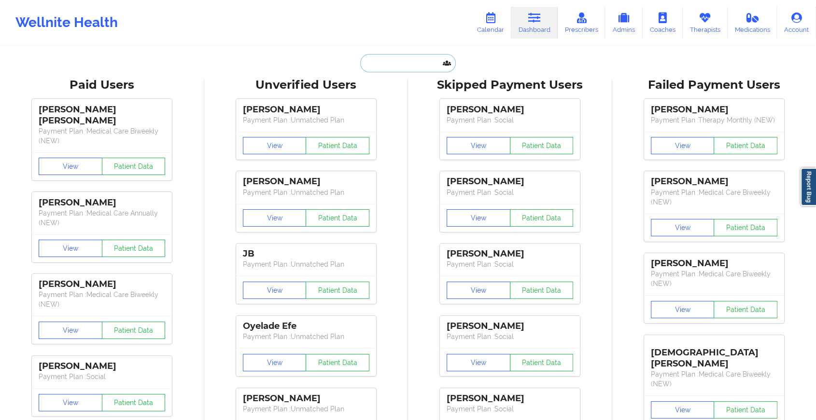
click at [422, 62] on input "text" at bounding box center [408, 63] width 96 height 18
paste input "[EMAIL_ADDRESS][DOMAIN_NAME]"
type input "[EMAIL_ADDRESS][DOMAIN_NAME]"
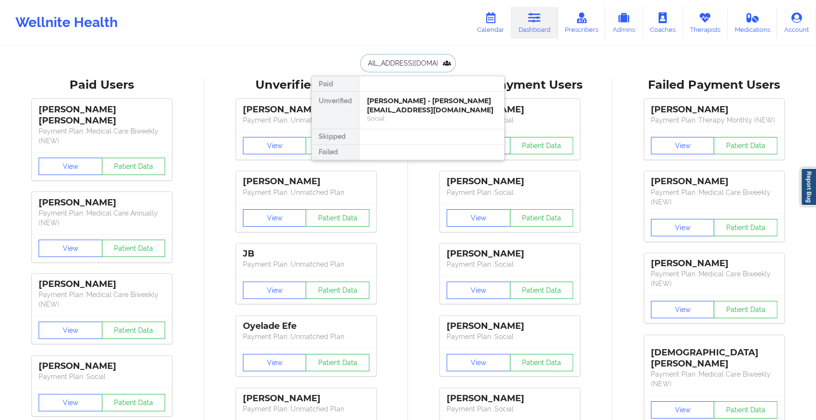
click at [441, 109] on div "[PERSON_NAME] - [PERSON_NAME][EMAIL_ADDRESS][DOMAIN_NAME]" at bounding box center [431, 106] width 129 height 18
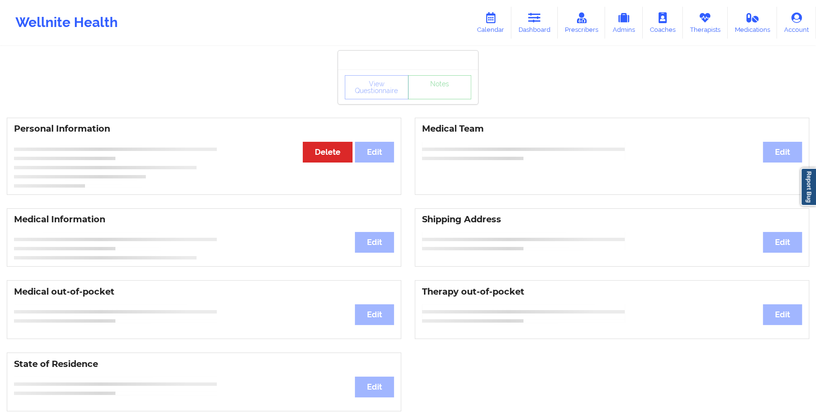
click at [443, 99] on div "View Questionnaire Notes" at bounding box center [408, 87] width 140 height 35
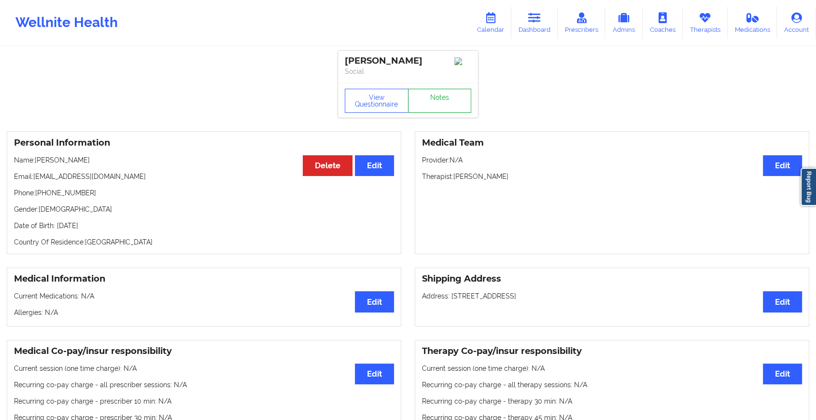
click at [443, 99] on link "Notes" at bounding box center [440, 101] width 64 height 24
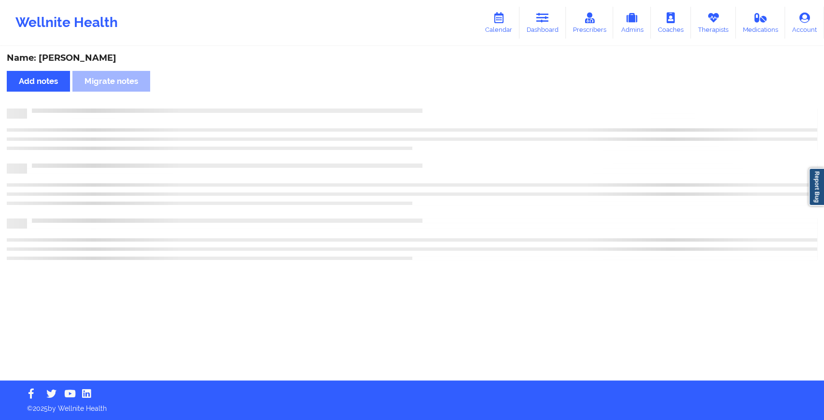
click at [443, 99] on div "Name: [PERSON_NAME] Add notes Migrate notes" at bounding box center [412, 214] width 824 height 334
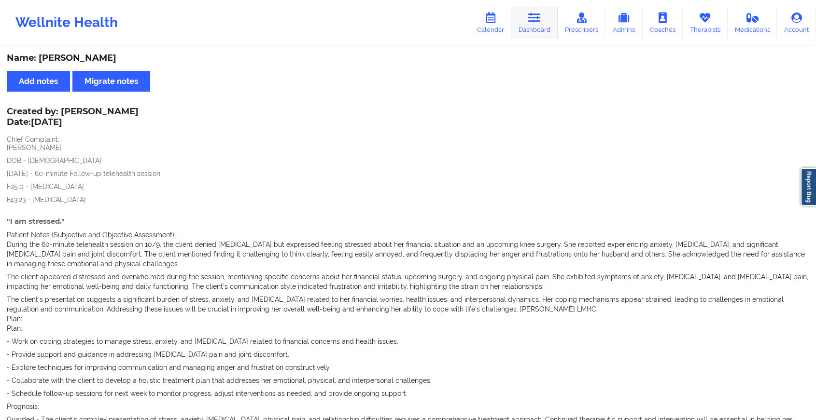
click at [544, 33] on link "Dashboard" at bounding box center [534, 23] width 46 height 32
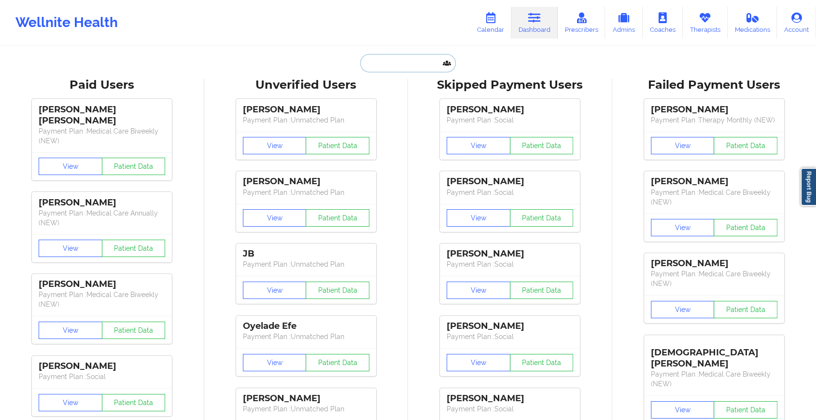
click at [416, 60] on input "text" at bounding box center [408, 63] width 96 height 18
paste input "[EMAIL_ADDRESS][DOMAIN_NAME]"
type input "[EMAIL_ADDRESS][DOMAIN_NAME]"
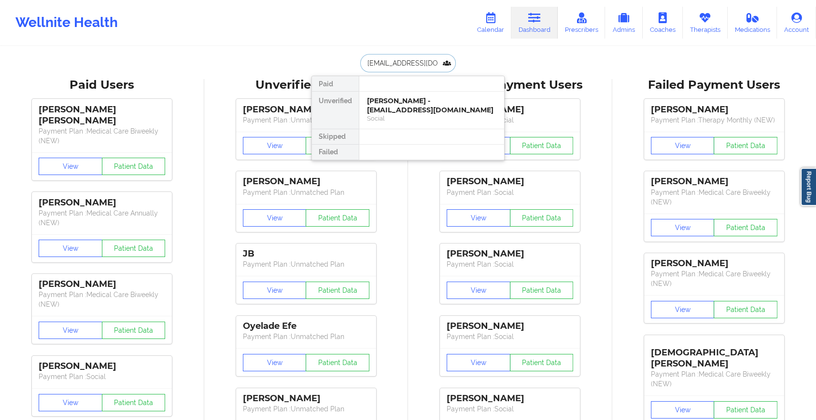
click at [426, 106] on div "[PERSON_NAME] - [EMAIL_ADDRESS][DOMAIN_NAME]" at bounding box center [431, 106] width 129 height 18
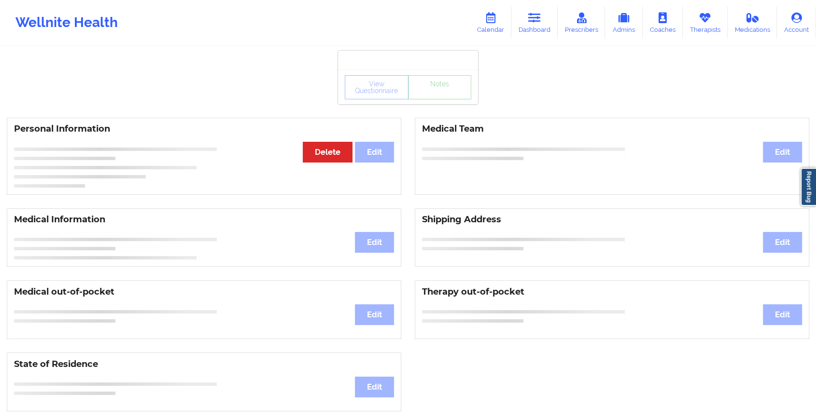
click at [454, 98] on div "View Questionnaire Notes" at bounding box center [408, 87] width 126 height 24
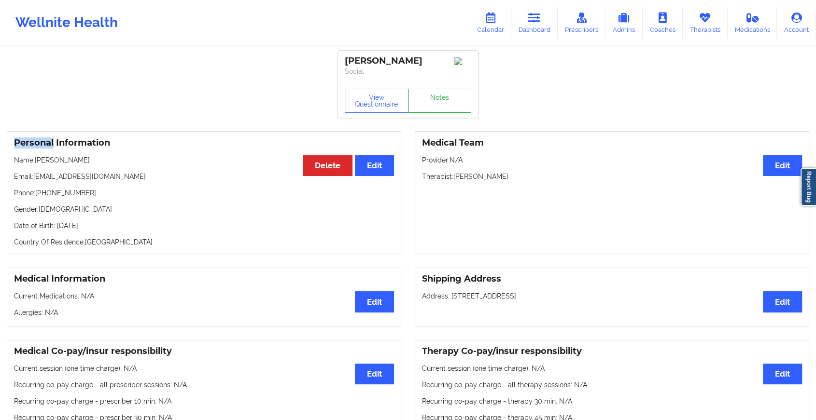
click at [454, 98] on link "Notes" at bounding box center [440, 101] width 64 height 24
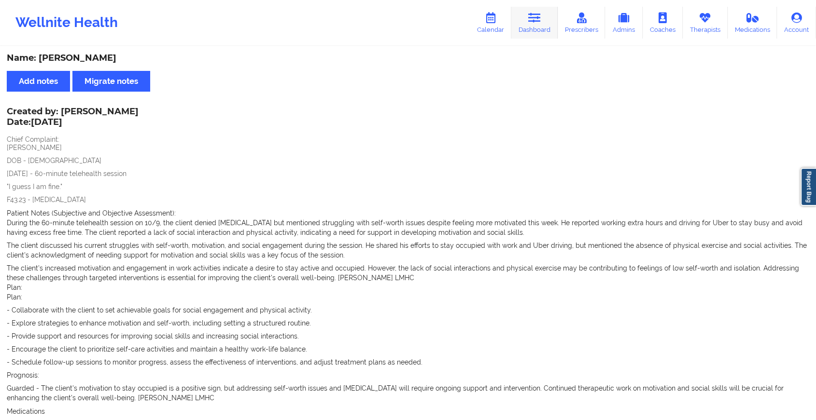
click at [531, 27] on link "Dashboard" at bounding box center [534, 23] width 46 height 32
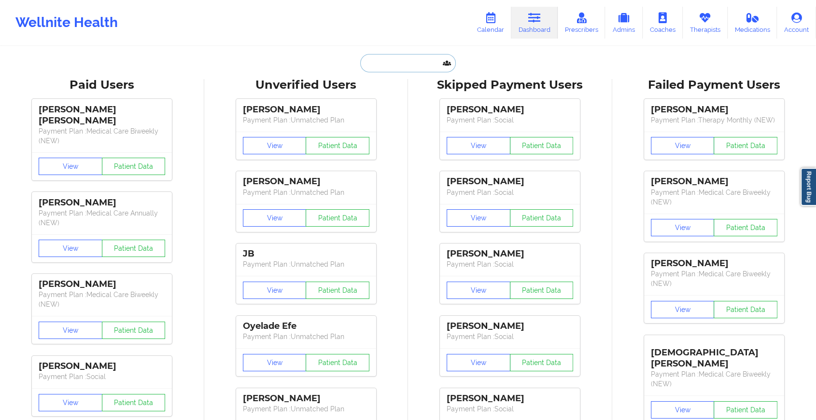
click at [373, 56] on input "text" at bounding box center [408, 63] width 96 height 18
paste input "[EMAIL_ADDRESS][DOMAIN_NAME]"
type input "[EMAIL_ADDRESS][DOMAIN_NAME]"
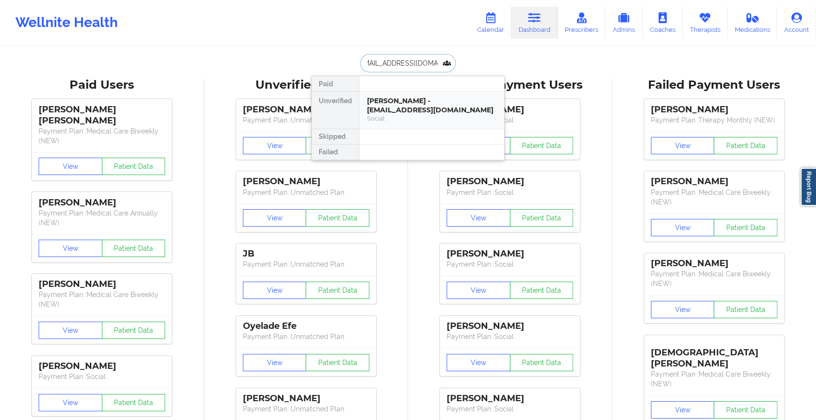
click at [382, 94] on div "[PERSON_NAME] - [EMAIL_ADDRESS][DOMAIN_NAME] Social" at bounding box center [431, 110] width 145 height 37
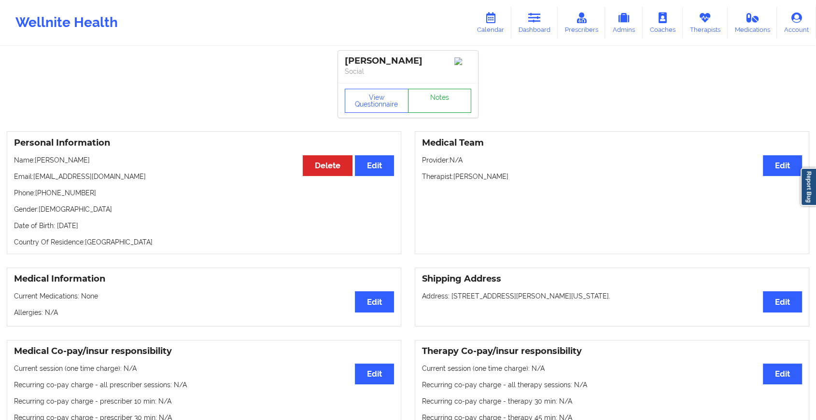
click at [437, 103] on link "Notes" at bounding box center [440, 101] width 64 height 24
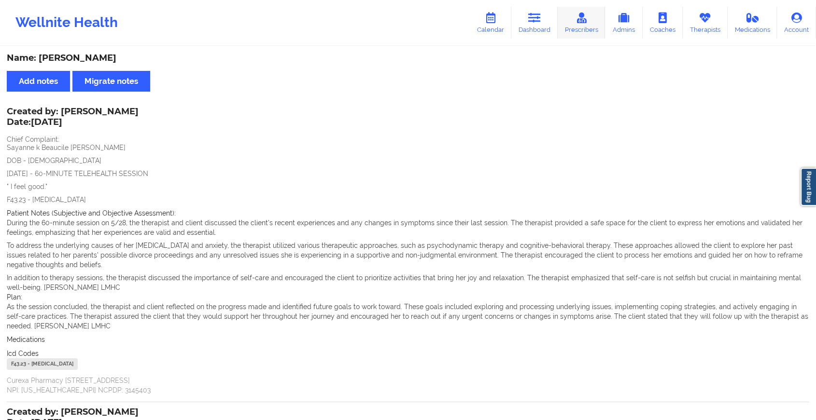
click at [559, 37] on link "Prescribers" at bounding box center [581, 23] width 48 height 32
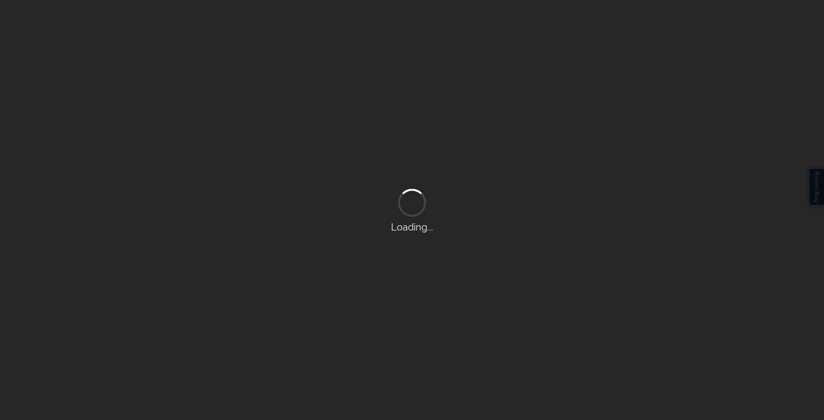
click at [538, 19] on div "Loading..." at bounding box center [412, 210] width 824 height 420
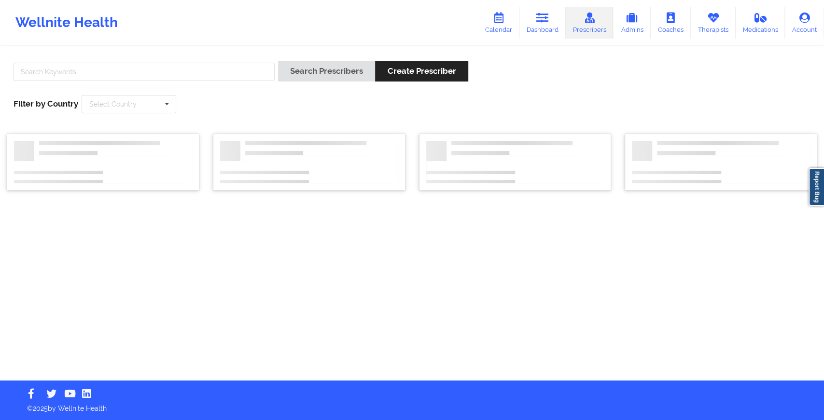
click at [538, 19] on icon at bounding box center [542, 18] width 13 height 11
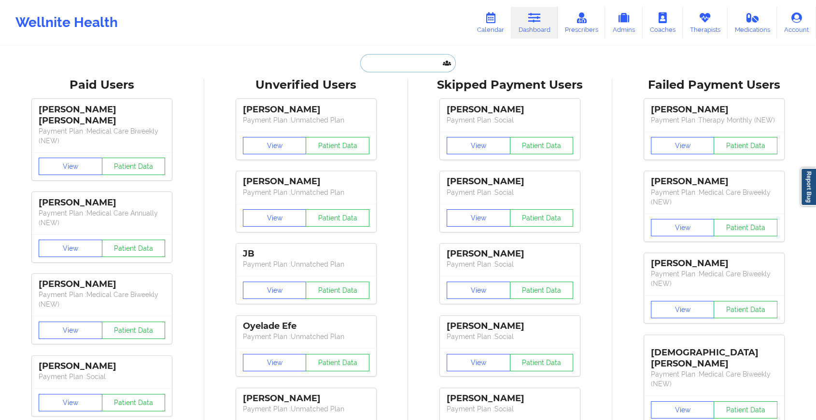
click at [395, 67] on input "text" at bounding box center [408, 63] width 96 height 18
paste input "[EMAIL_ADDRESS][DOMAIN_NAME]"
type input "[EMAIL_ADDRESS][DOMAIN_NAME]"
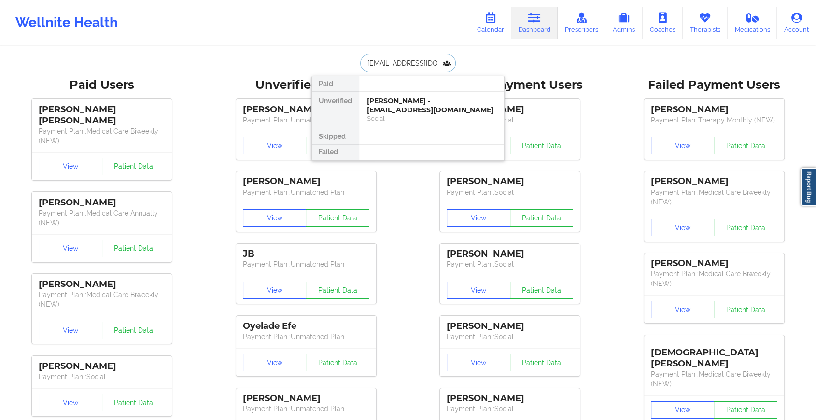
click at [410, 105] on div "[PERSON_NAME] - [EMAIL_ADDRESS][DOMAIN_NAME]" at bounding box center [431, 106] width 129 height 18
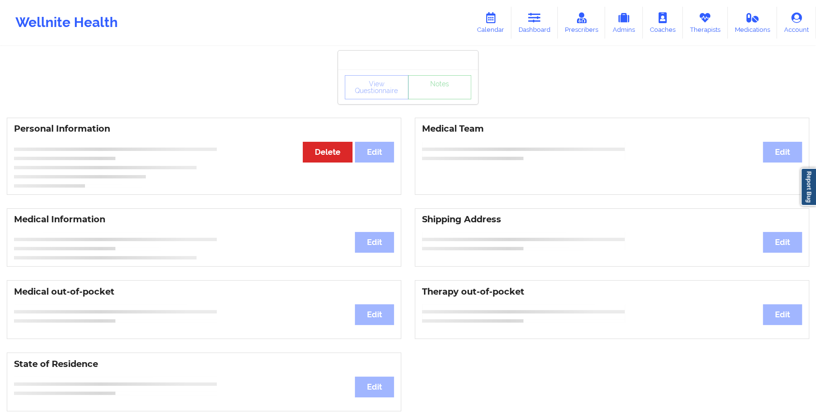
click at [444, 105] on div "View Questionnaire Notes Personal Information Edit Delete Medical Team Edit Med…" at bounding box center [408, 407] width 816 height 815
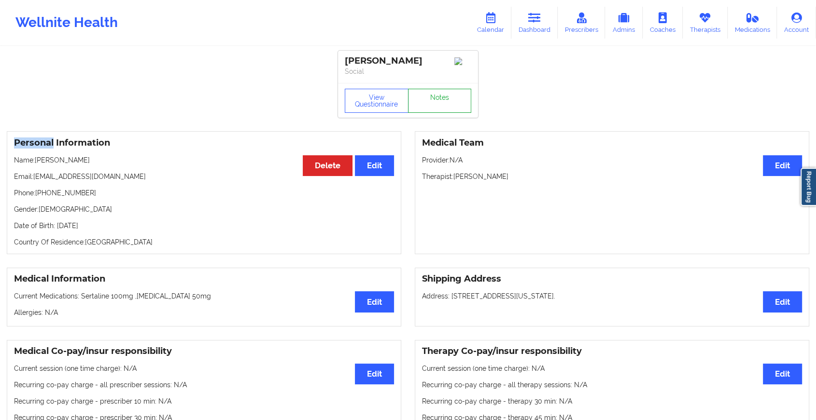
click at [446, 103] on link "Notes" at bounding box center [440, 101] width 64 height 24
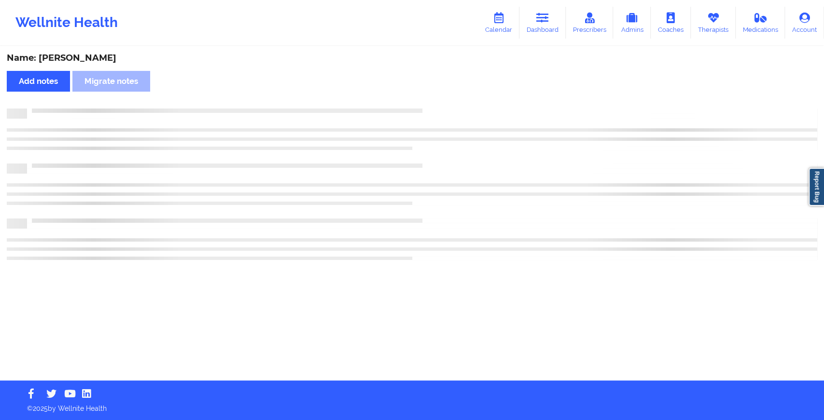
click at [446, 103] on div "Name: [PERSON_NAME] Add notes Migrate notes" at bounding box center [412, 214] width 824 height 334
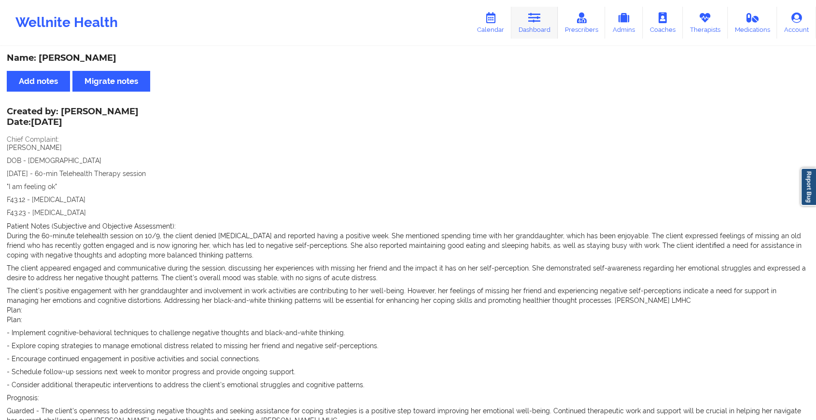
click at [555, 24] on link "Dashboard" at bounding box center [534, 23] width 46 height 32
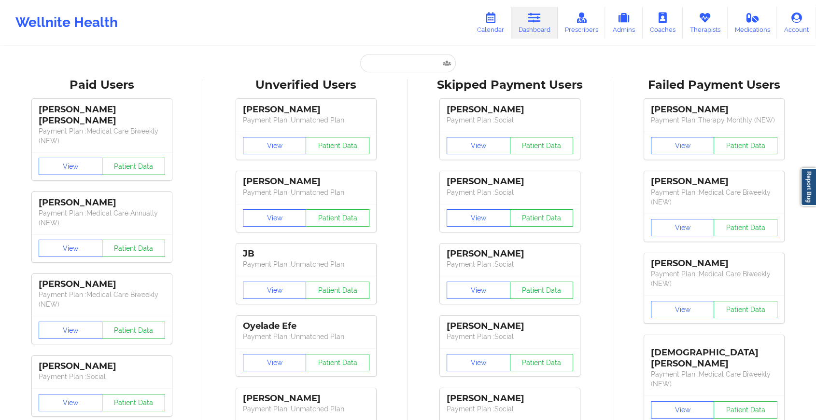
click at [390, 68] on input "text" at bounding box center [408, 63] width 96 height 18
paste input "[EMAIL_ADDRESS][DOMAIN_NAME]"
type input "[EMAIL_ADDRESS][DOMAIN_NAME]"
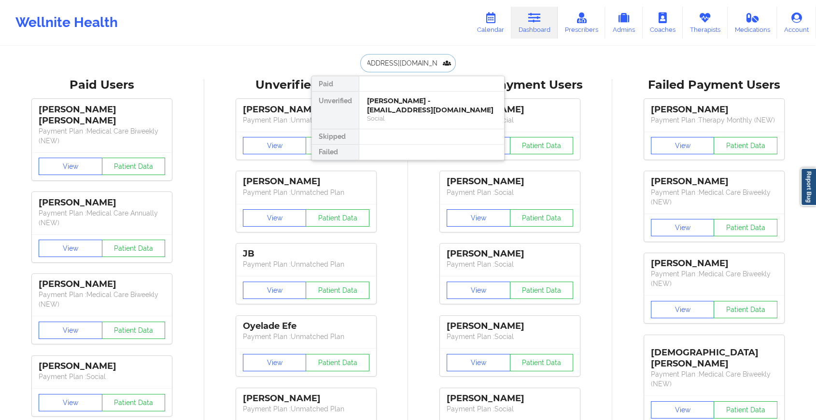
click at [405, 108] on div "[PERSON_NAME] - [EMAIL_ADDRESS][DOMAIN_NAME]" at bounding box center [431, 106] width 129 height 18
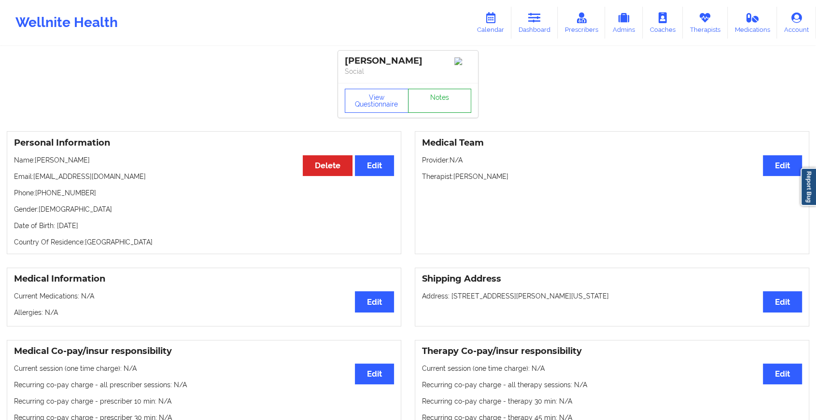
click at [444, 93] on link "Notes" at bounding box center [440, 101] width 64 height 24
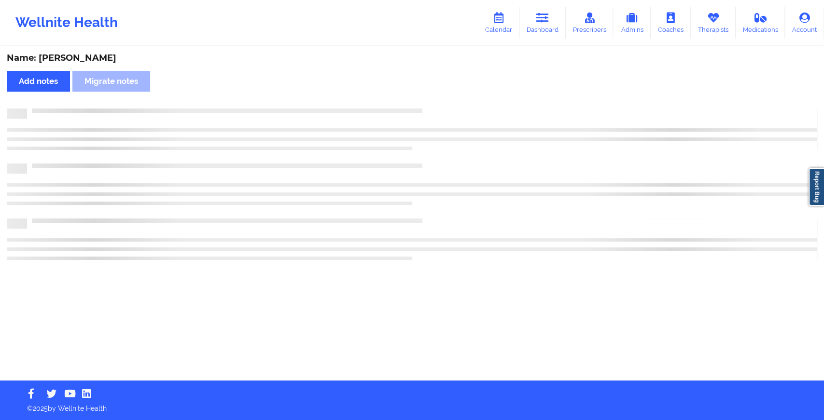
click at [444, 93] on div "Name: [PERSON_NAME] Add notes Migrate notes" at bounding box center [412, 214] width 824 height 334
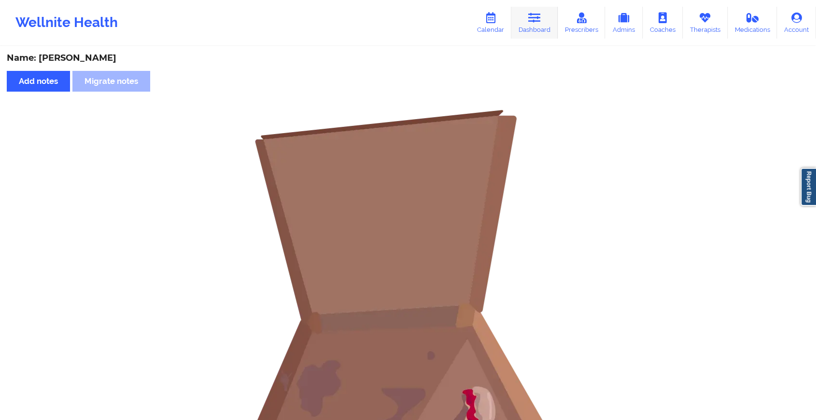
click at [538, 25] on link "Dashboard" at bounding box center [534, 23] width 46 height 32
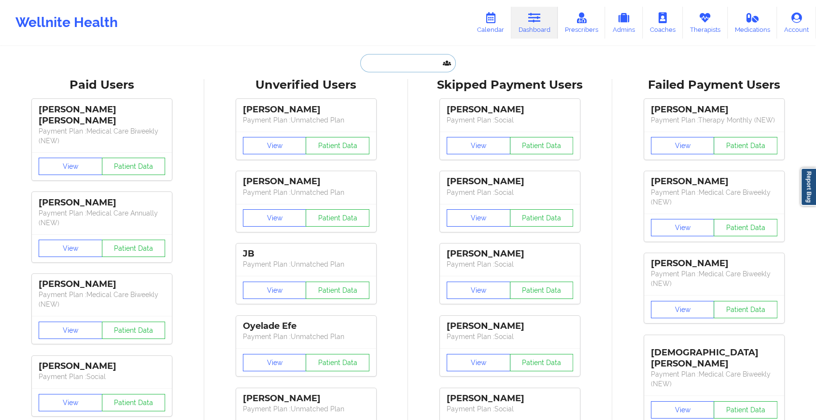
click at [416, 58] on input "text" at bounding box center [408, 63] width 96 height 18
paste input "[EMAIL_ADDRESS][DOMAIN_NAME]"
type input "[EMAIL_ADDRESS][DOMAIN_NAME]"
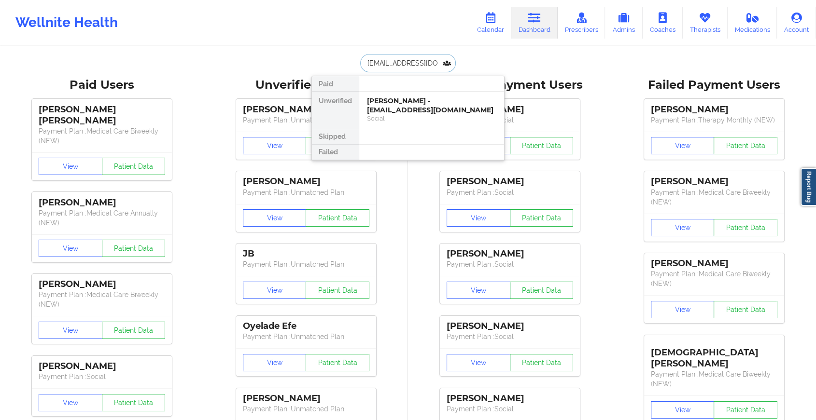
click at [425, 105] on div "[PERSON_NAME] - [EMAIL_ADDRESS][DOMAIN_NAME]" at bounding box center [431, 106] width 129 height 18
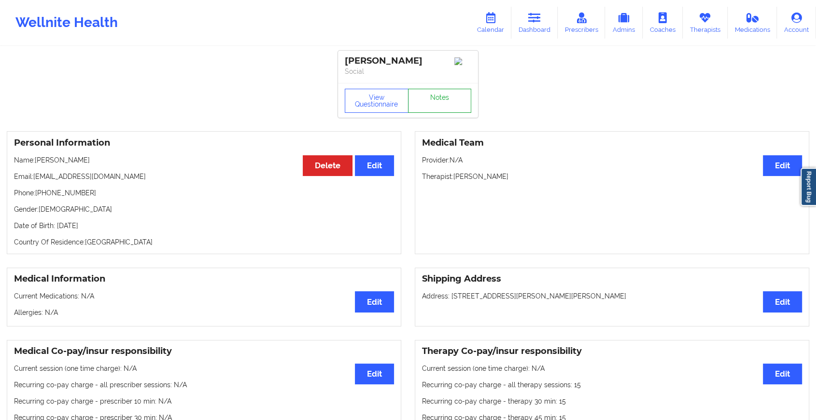
click at [432, 102] on link "Notes" at bounding box center [440, 101] width 64 height 24
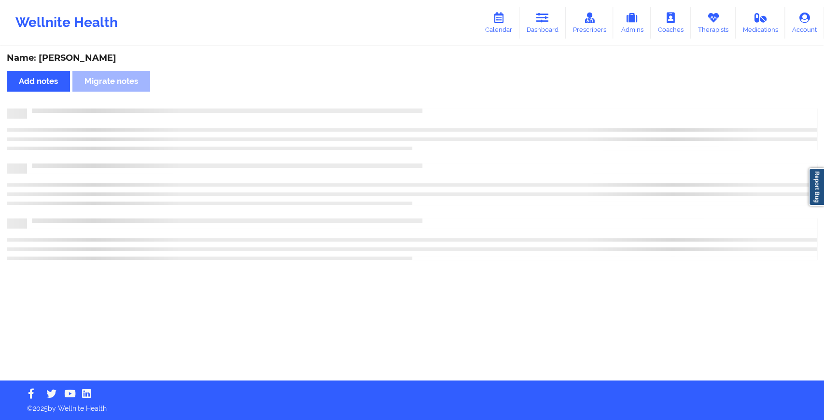
click at [432, 102] on div "Name: [PERSON_NAME] Add notes Migrate notes" at bounding box center [412, 214] width 824 height 334
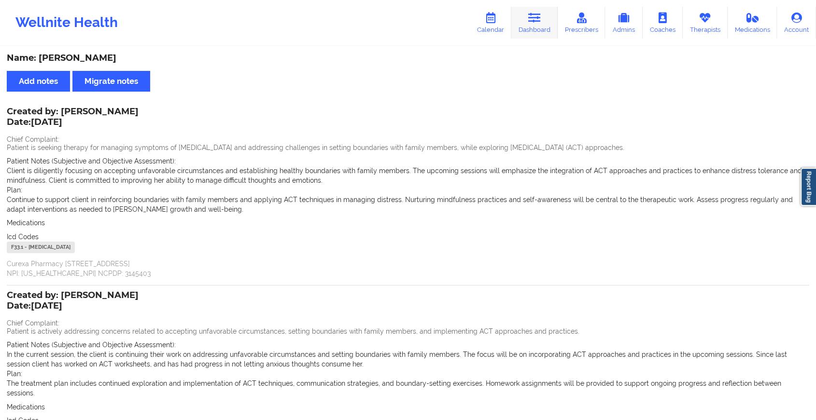
click at [526, 37] on link "Dashboard" at bounding box center [534, 23] width 46 height 32
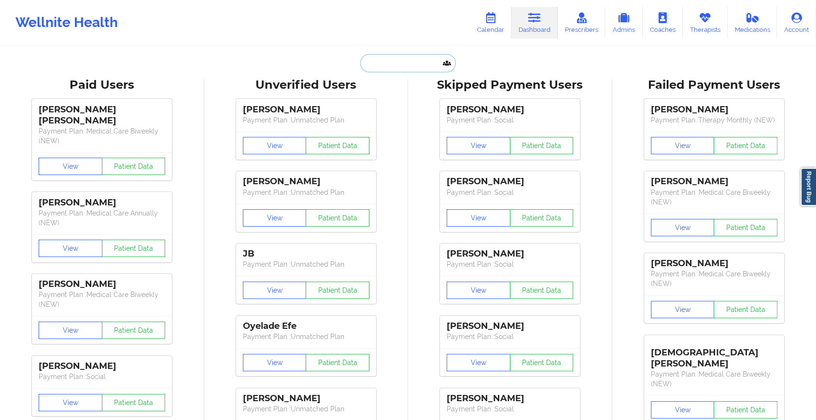
click at [386, 61] on input "text" at bounding box center [408, 63] width 96 height 18
paste input "[EMAIL_ADDRESS][DOMAIN_NAME]"
type input "[EMAIL_ADDRESS][DOMAIN_NAME]"
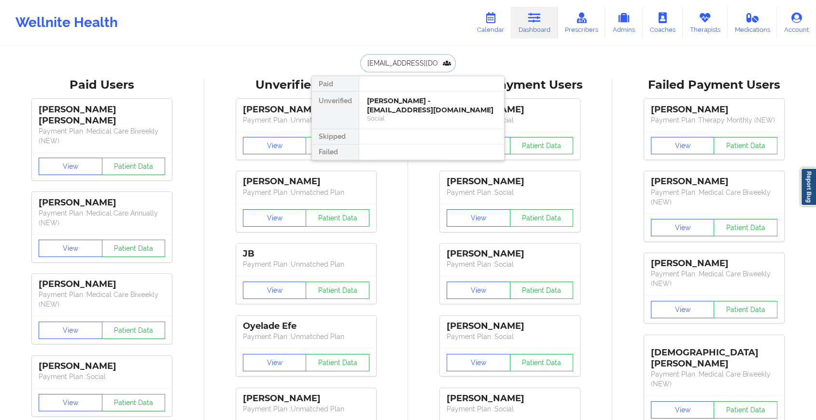
scroll to position [0, 5]
click at [404, 110] on div "[PERSON_NAME] - [EMAIL_ADDRESS][DOMAIN_NAME]" at bounding box center [431, 106] width 129 height 18
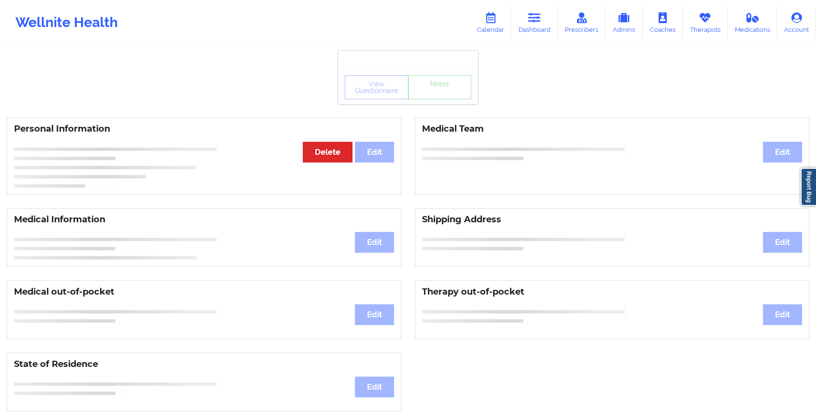
click at [404, 110] on div "View Questionnaire Notes Personal Information Edit Delete Medical Team Edit Med…" at bounding box center [408, 407] width 816 height 815
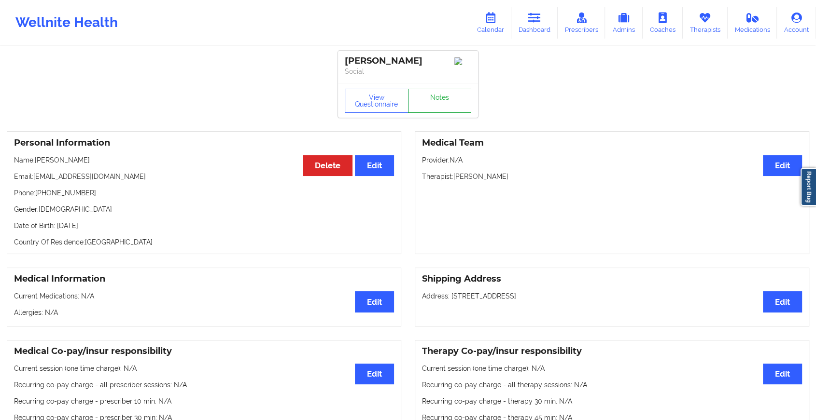
drag, startPoint x: 404, startPoint y: 110, endPoint x: 440, endPoint y: 109, distance: 35.7
click at [440, 109] on link "Notes" at bounding box center [440, 101] width 64 height 24
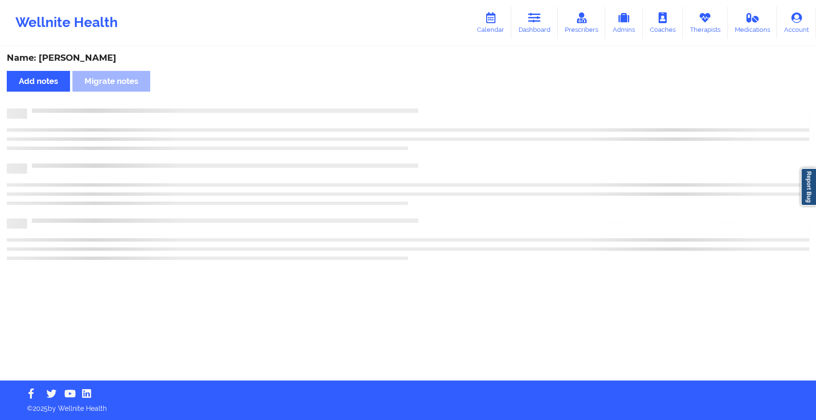
click at [440, 109] on div at bounding box center [418, 109] width 782 height 0
click at [440, 109] on div at bounding box center [422, 109] width 790 height 0
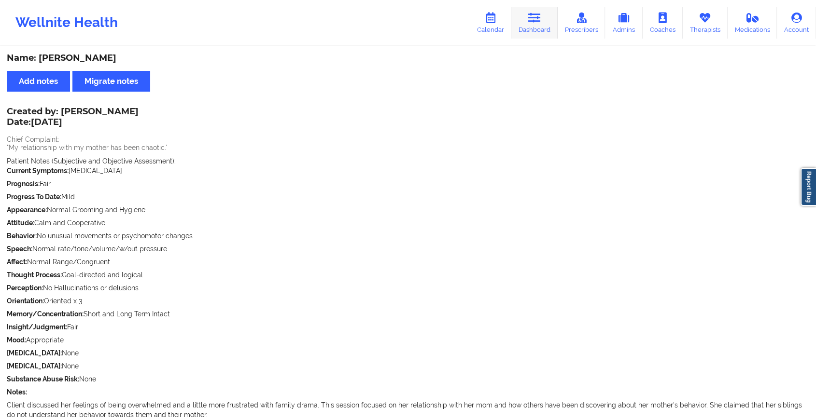
click at [535, 31] on link "Dashboard" at bounding box center [534, 23] width 46 height 32
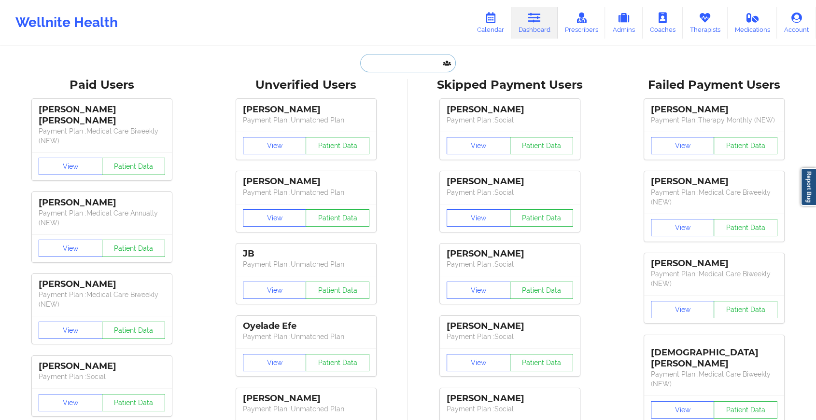
click at [400, 58] on input "text" at bounding box center [408, 63] width 96 height 18
paste input "[EMAIL_ADDRESS][DOMAIN_NAME]"
type input "[EMAIL_ADDRESS][DOMAIN_NAME]"
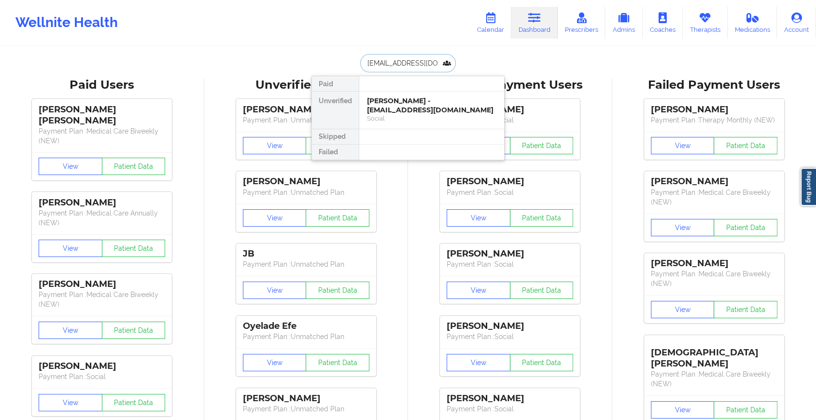
scroll to position [0, 11]
click at [414, 106] on div "[PERSON_NAME] - [EMAIL_ADDRESS][DOMAIN_NAME]" at bounding box center [431, 106] width 129 height 18
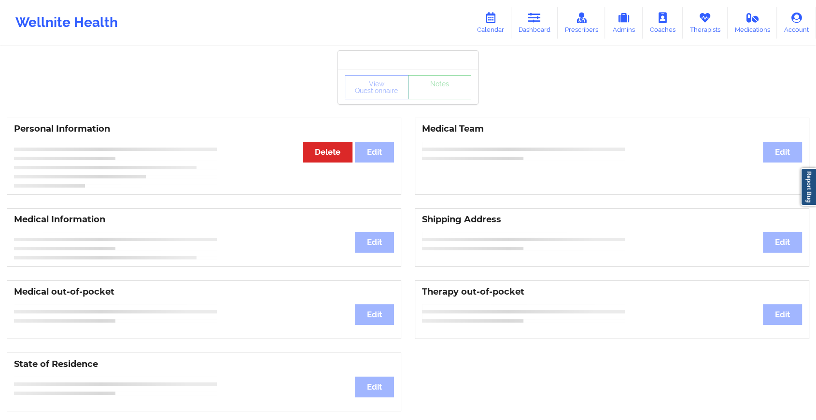
click at [448, 97] on div "View Questionnaire Notes" at bounding box center [408, 87] width 140 height 35
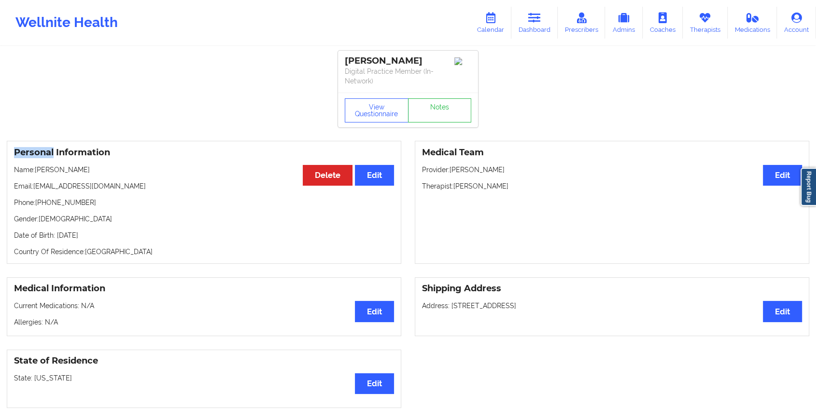
click at [448, 97] on div "View Questionnaire Notes" at bounding box center [408, 110] width 140 height 35
drag, startPoint x: 448, startPoint y: 97, endPoint x: 452, endPoint y: 111, distance: 13.6
click at [452, 111] on link "Notes" at bounding box center [440, 110] width 64 height 24
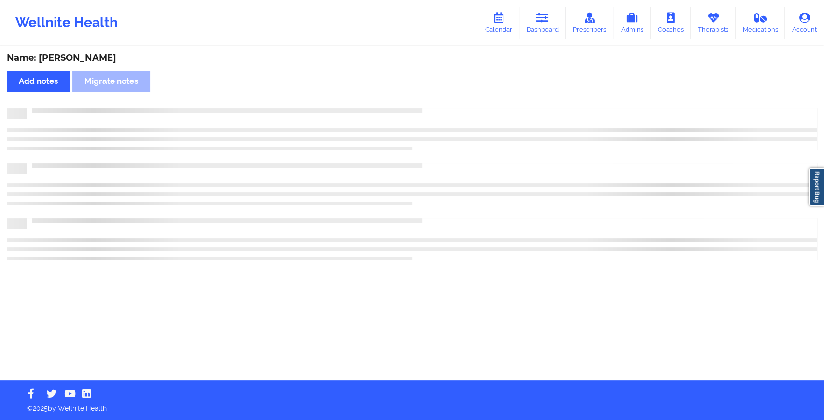
click at [520, 157] on div at bounding box center [412, 185] width 810 height 152
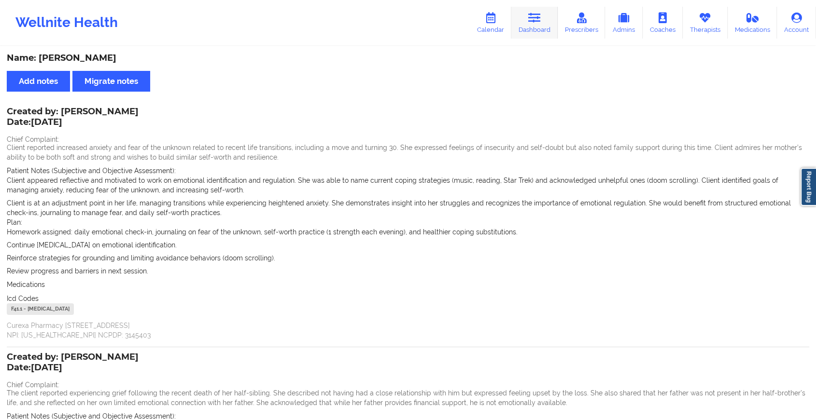
click at [532, 22] on icon at bounding box center [534, 18] width 13 height 11
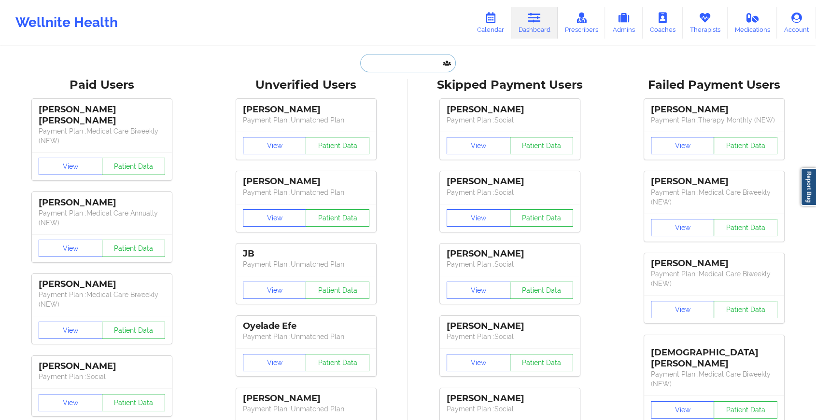
click at [400, 63] on input "text" at bounding box center [408, 63] width 96 height 18
paste input "[EMAIL_ADDRESS][DOMAIN_NAME]"
type input "[EMAIL_ADDRESS][DOMAIN_NAME]"
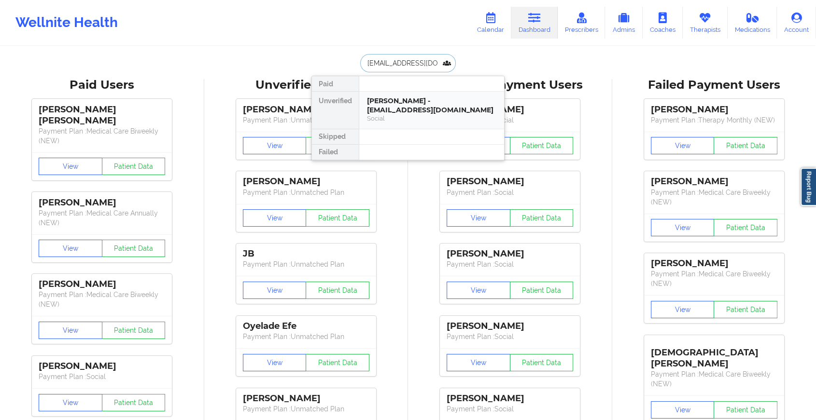
click at [447, 105] on div "[PERSON_NAME] - [EMAIL_ADDRESS][DOMAIN_NAME]" at bounding box center [431, 106] width 129 height 18
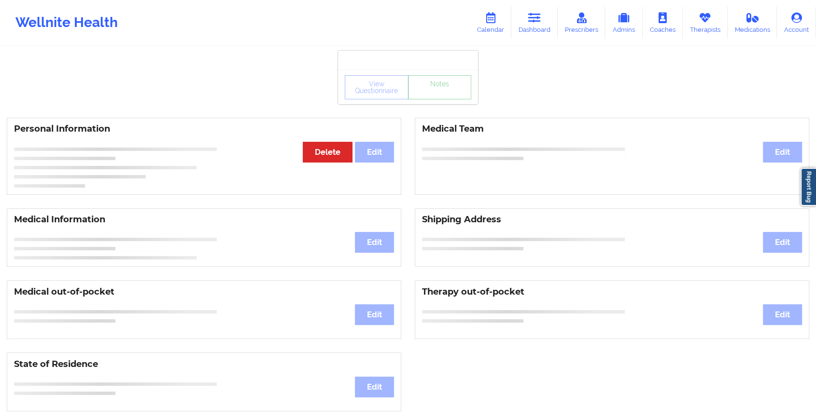
click at [450, 99] on link "Notes" at bounding box center [440, 87] width 64 height 24
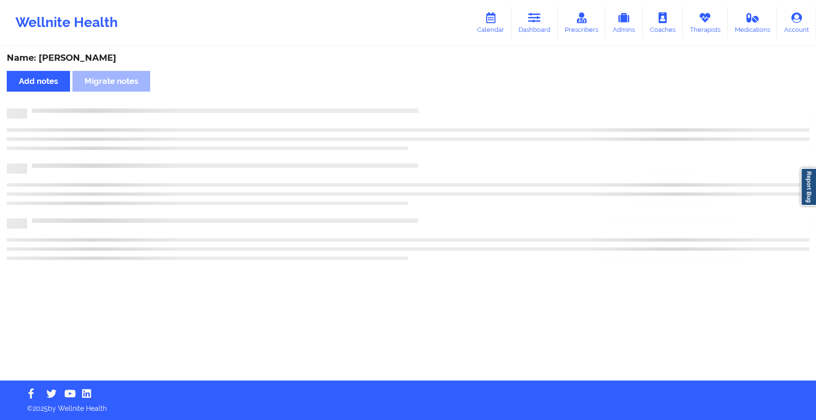
click at [450, 103] on div "Name: [PERSON_NAME] Add notes Migrate notes" at bounding box center [408, 214] width 816 height 334
drag, startPoint x: 450, startPoint y: 103, endPoint x: 540, endPoint y: 171, distance: 112.7
click at [540, 171] on div "Name: [PERSON_NAME] Add notes Migrate notes" at bounding box center [412, 214] width 824 height 334
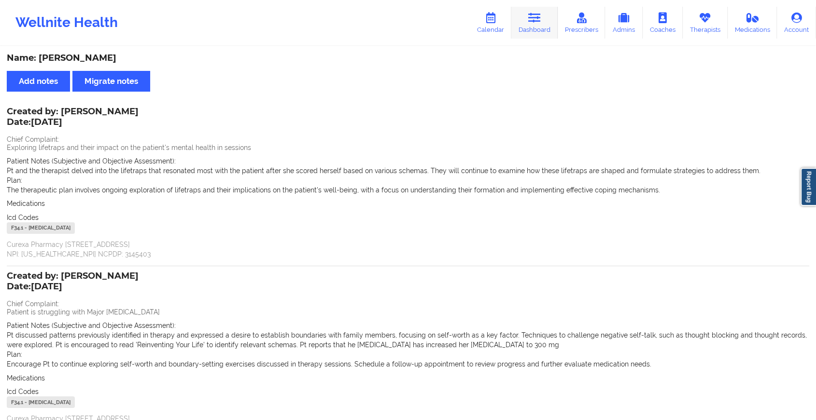
click at [516, 28] on link "Dashboard" at bounding box center [534, 23] width 46 height 32
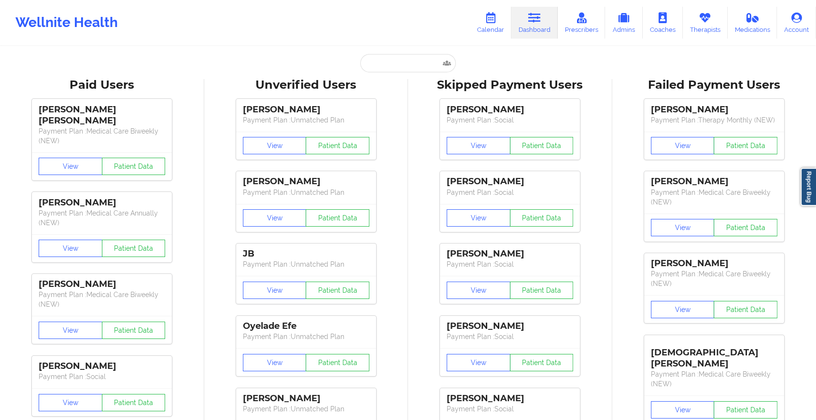
paste input "[EMAIL_ADDRESS][DOMAIN_NAME]"
type input "[EMAIL_ADDRESS][DOMAIN_NAME]"
click at [409, 66] on input "[EMAIL_ADDRESS][DOMAIN_NAME]" at bounding box center [408, 63] width 96 height 18
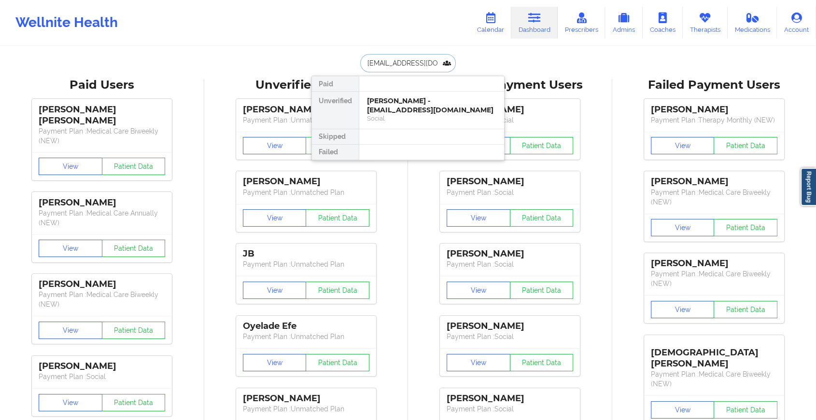
click at [419, 104] on div "[PERSON_NAME] - [EMAIL_ADDRESS][DOMAIN_NAME]" at bounding box center [431, 106] width 129 height 18
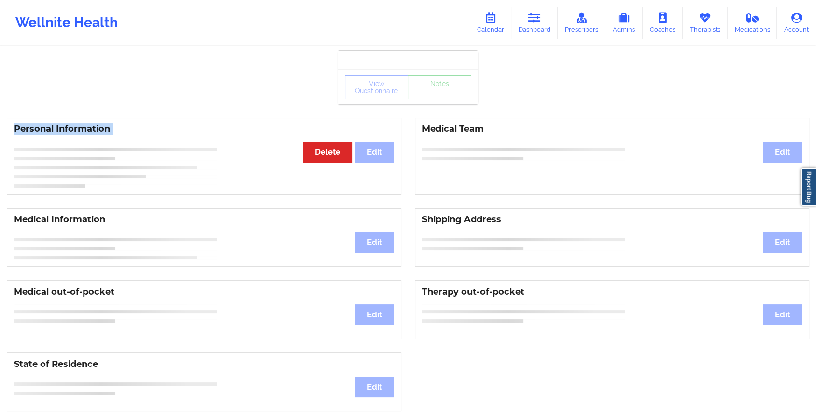
click at [419, 104] on div "View Questionnaire Notes" at bounding box center [408, 87] width 140 height 35
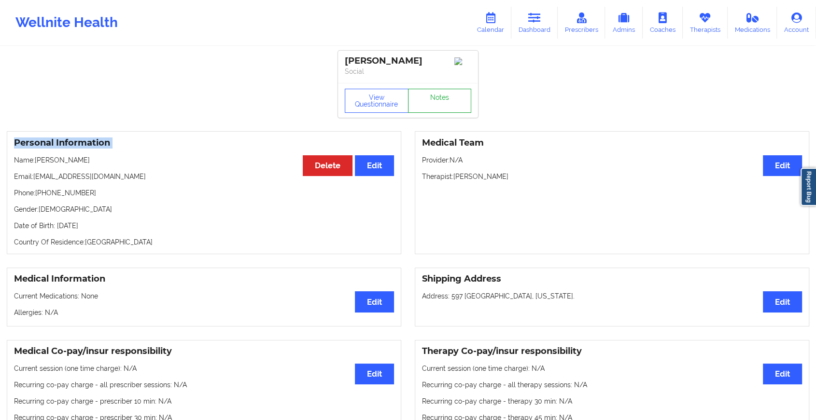
drag, startPoint x: 419, startPoint y: 104, endPoint x: 423, endPoint y: 101, distance: 5.0
click at [423, 101] on link "Notes" at bounding box center [440, 101] width 64 height 24
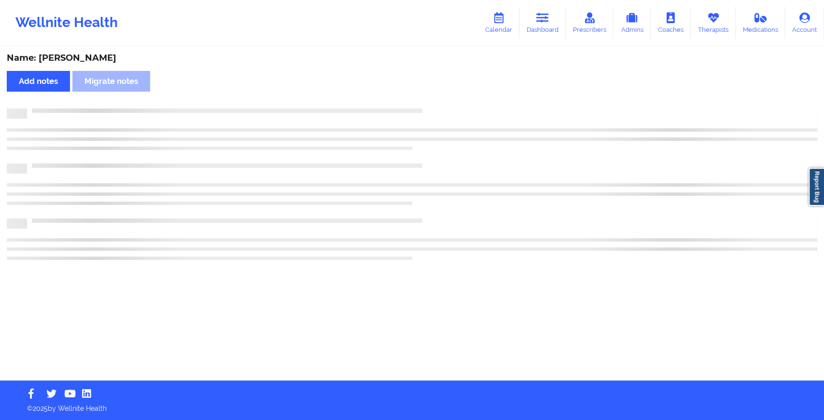
click at [423, 101] on div "Name: [PERSON_NAME] Add notes Migrate notes" at bounding box center [412, 214] width 824 height 334
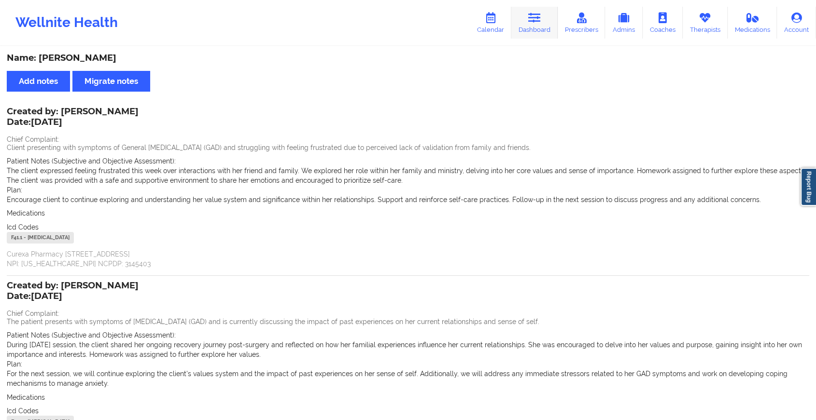
click at [525, 23] on link "Dashboard" at bounding box center [534, 23] width 46 height 32
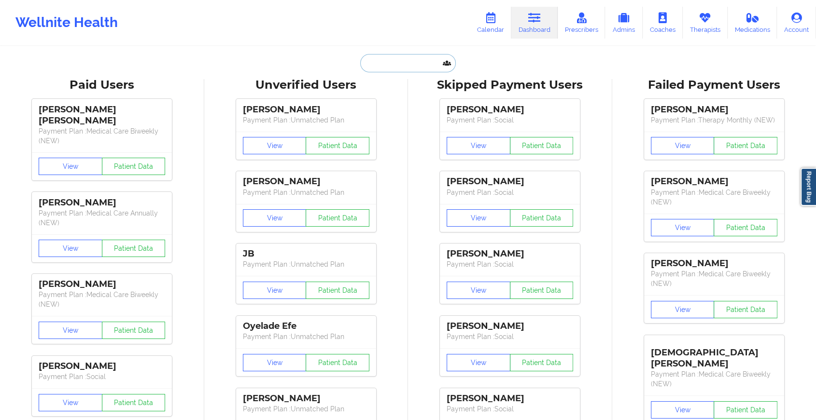
click at [411, 56] on input "text" at bounding box center [408, 63] width 96 height 18
paste input "[EMAIL_ADDRESS][DOMAIN_NAME]"
type input "[EMAIL_ADDRESS][DOMAIN_NAME]"
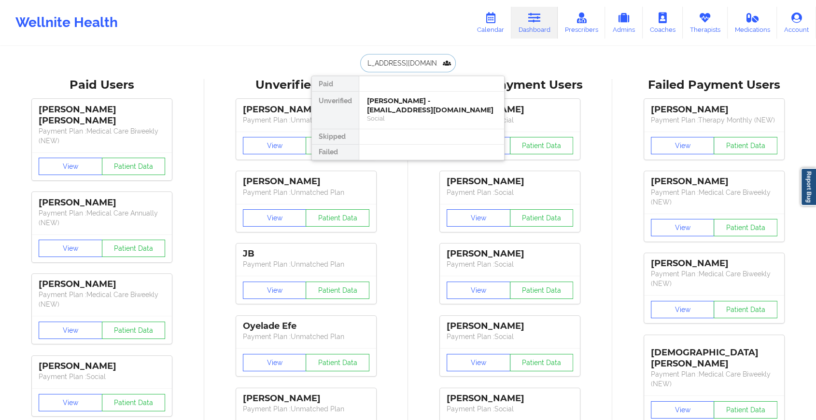
click at [411, 106] on div "[PERSON_NAME] - [EMAIL_ADDRESS][DOMAIN_NAME]" at bounding box center [431, 106] width 129 height 18
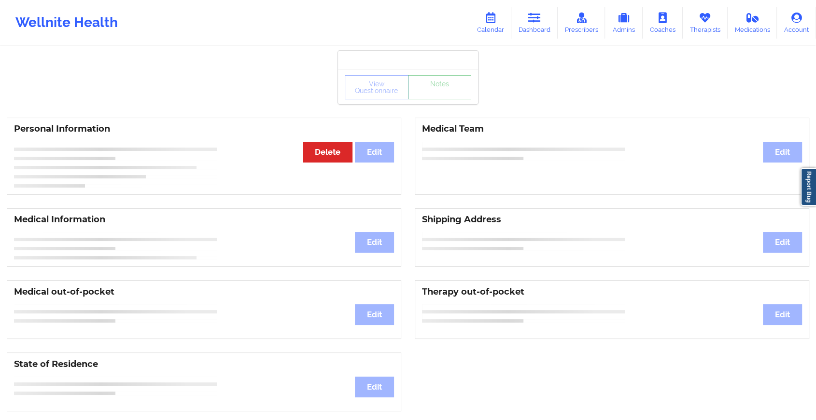
click at [453, 99] on link "Notes" at bounding box center [440, 87] width 64 height 24
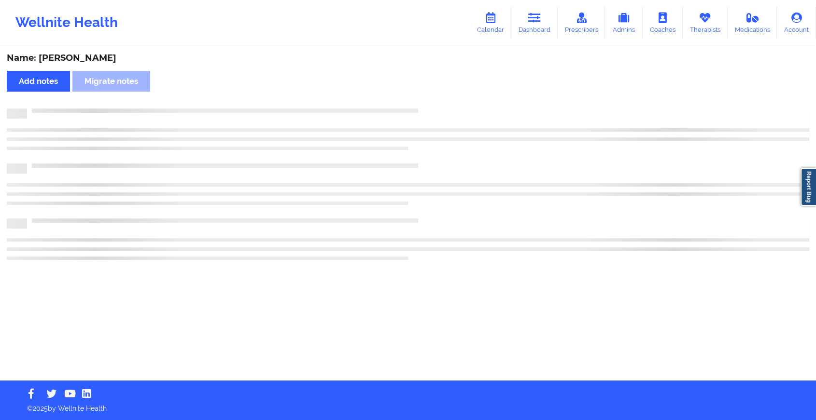
click at [453, 100] on div "Name: [PERSON_NAME] Add notes Migrate notes" at bounding box center [408, 214] width 816 height 334
click at [453, 100] on div "Name: [PERSON_NAME] Add notes Migrate notes" at bounding box center [412, 214] width 824 height 334
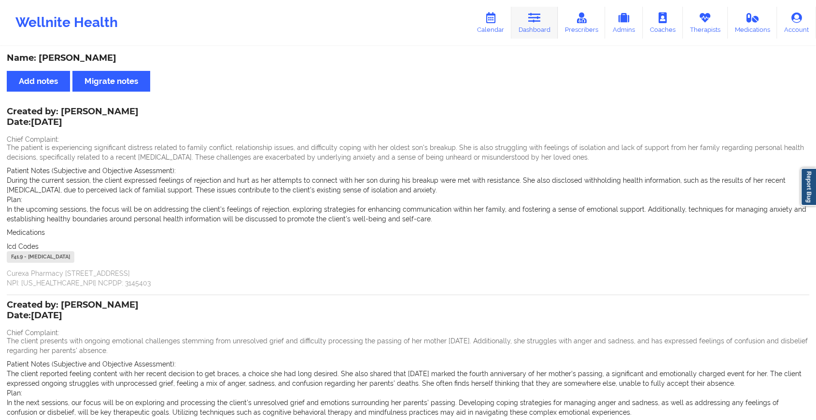
click at [549, 23] on link "Dashboard" at bounding box center [534, 23] width 46 height 32
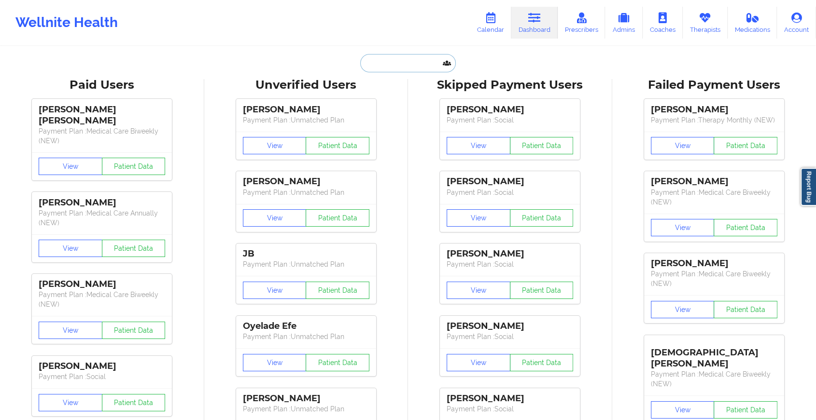
click at [390, 60] on input "text" at bounding box center [408, 63] width 96 height 18
paste input "[EMAIL_ADDRESS][DOMAIN_NAME]"
type input "[EMAIL_ADDRESS][DOMAIN_NAME]"
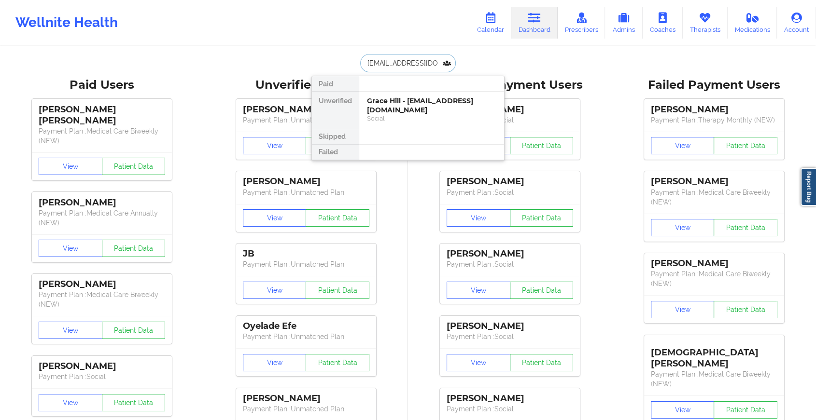
click at [419, 105] on div "Grace Hill - [EMAIL_ADDRESS][DOMAIN_NAME]" at bounding box center [431, 106] width 129 height 18
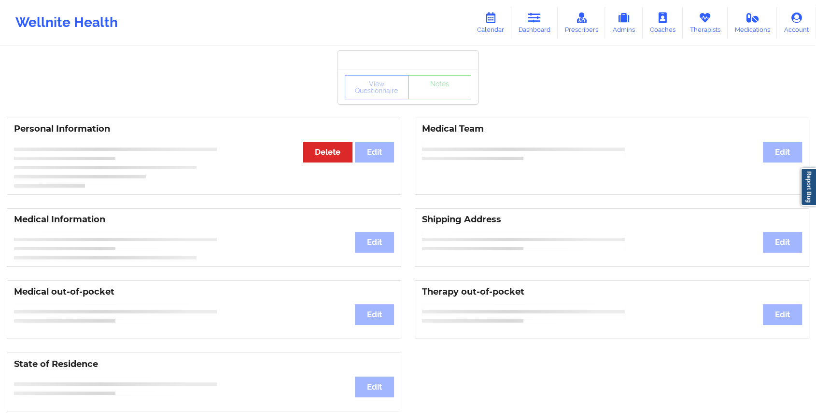
click at [436, 102] on div "View Questionnaire Notes" at bounding box center [408, 87] width 140 height 35
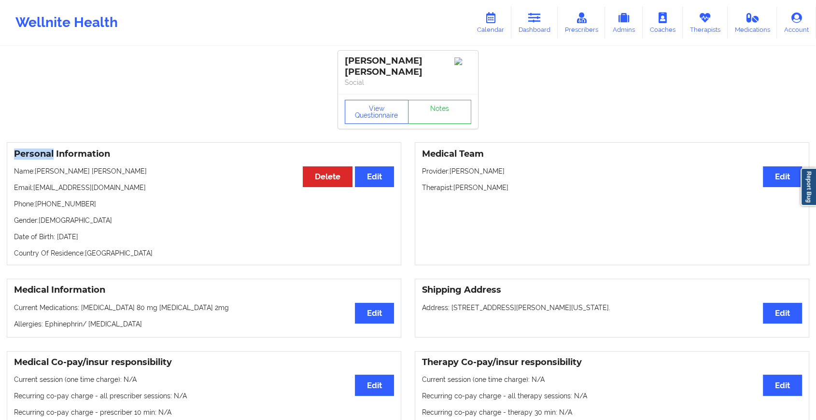
click at [436, 102] on div "View Questionnaire Notes" at bounding box center [408, 111] width 140 height 35
drag, startPoint x: 436, startPoint y: 102, endPoint x: 453, endPoint y: 114, distance: 20.1
click at [453, 114] on link "Notes" at bounding box center [440, 112] width 64 height 24
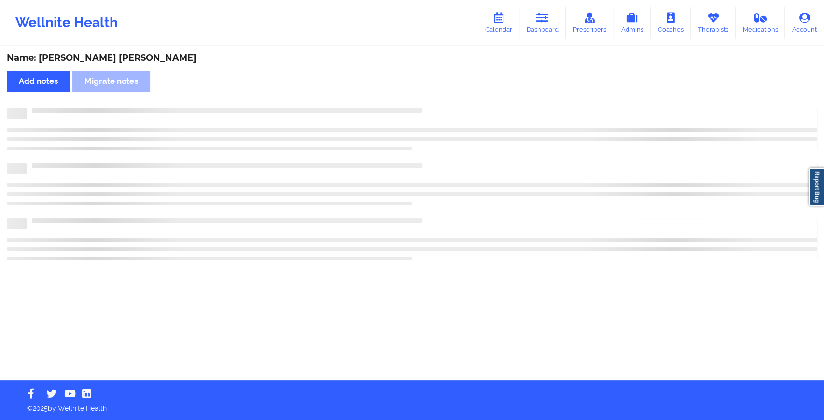
click at [453, 114] on div at bounding box center [412, 114] width 810 height 10
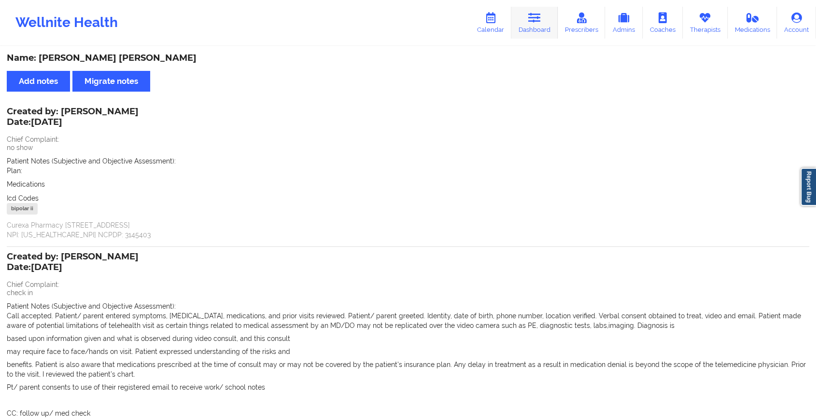
click at [542, 26] on link "Dashboard" at bounding box center [534, 23] width 46 height 32
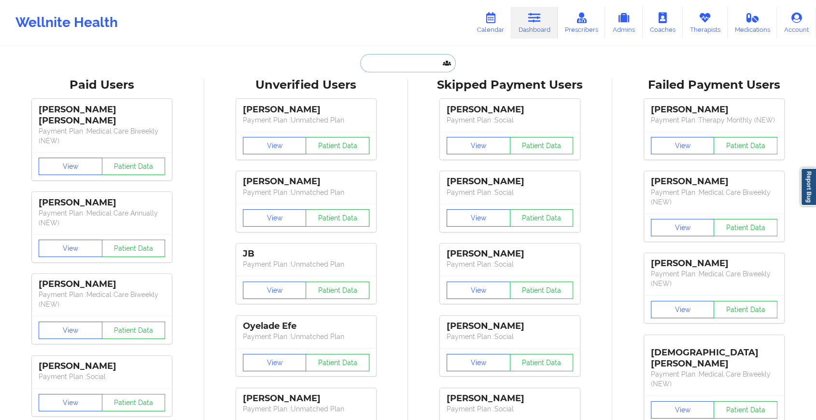
click at [408, 59] on input "text" at bounding box center [408, 63] width 96 height 18
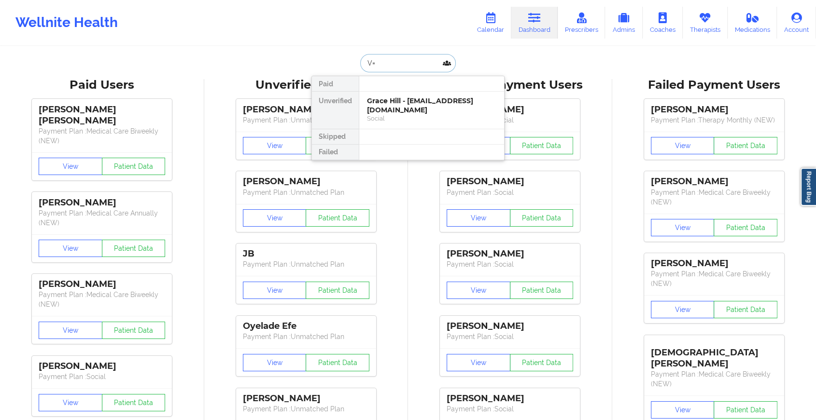
paste input "[EMAIL_ADDRESS][DOMAIN_NAME]"
type input "V"
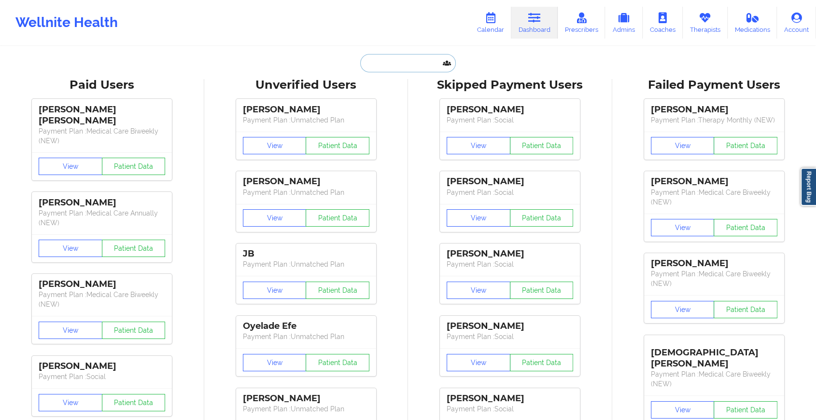
paste input "[EMAIL_ADDRESS][DOMAIN_NAME]"
type input "[EMAIL_ADDRESS][DOMAIN_NAME]"
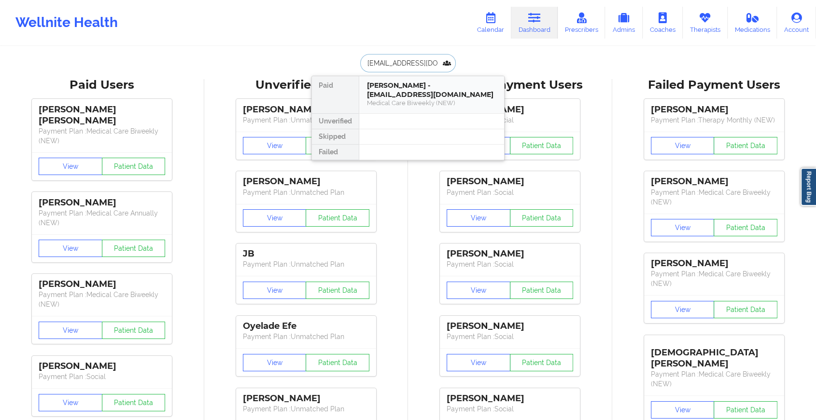
click at [415, 91] on div "[PERSON_NAME] - [EMAIL_ADDRESS][DOMAIN_NAME]" at bounding box center [431, 90] width 129 height 18
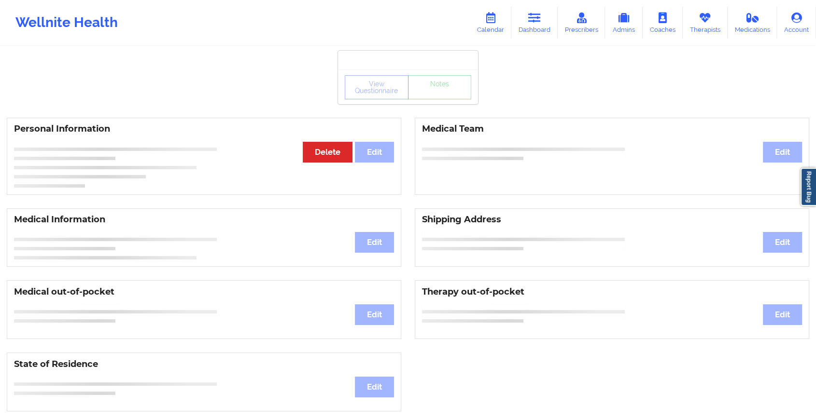
click at [445, 93] on div "View Questionnaire Notes" at bounding box center [408, 87] width 126 height 24
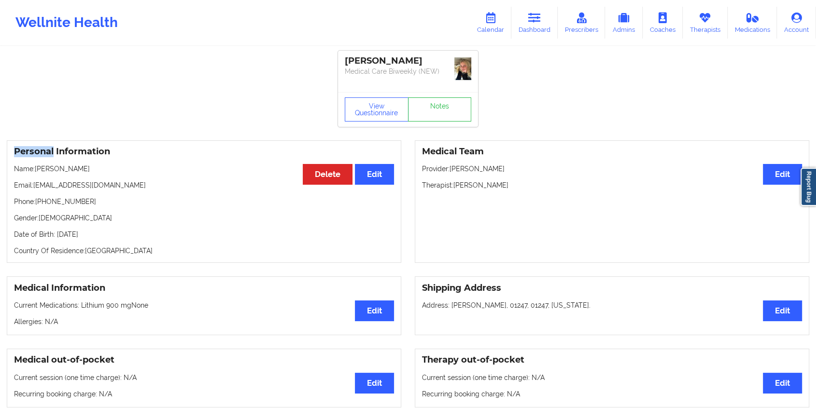
click at [445, 97] on div "View Questionnaire Notes" at bounding box center [408, 109] width 126 height 24
click at [445, 93] on div "View Questionnaire Notes" at bounding box center [408, 109] width 140 height 35
click at [444, 97] on div "View Questionnaire Notes" at bounding box center [408, 109] width 140 height 35
click at [440, 108] on link "Notes" at bounding box center [440, 109] width 64 height 24
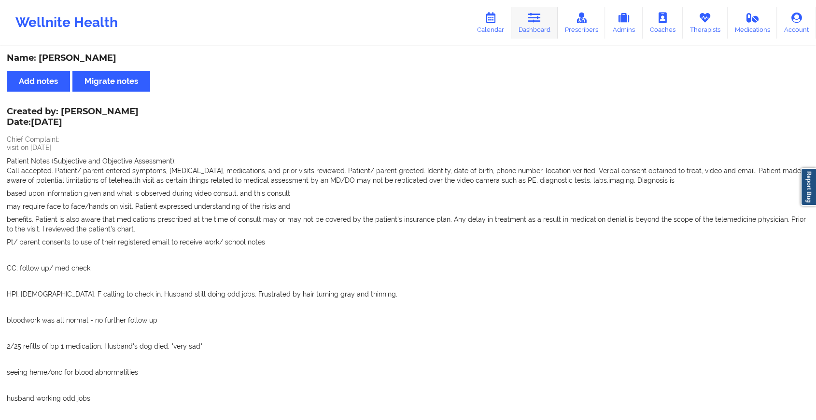
click at [534, 27] on link "Dashboard" at bounding box center [534, 23] width 46 height 32
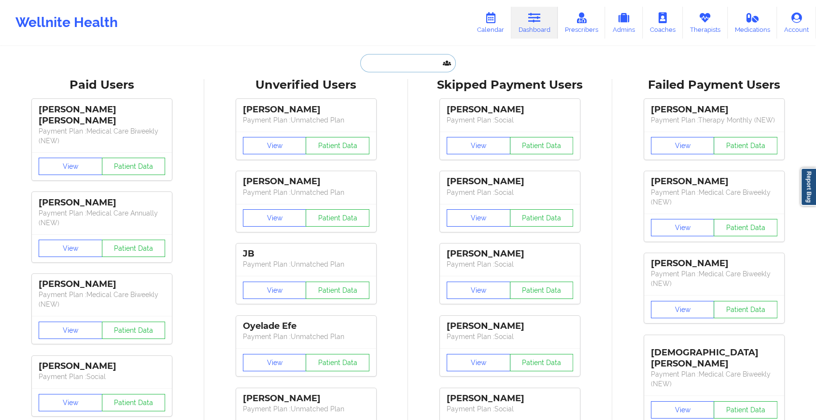
click at [426, 61] on input "text" at bounding box center [408, 63] width 96 height 18
paste input "[PERSON_NAME][EMAIL_ADDRESS][PERSON_NAME][DOMAIN_NAME]"
type input "[PERSON_NAME][EMAIL_ADDRESS][PERSON_NAME][DOMAIN_NAME]"
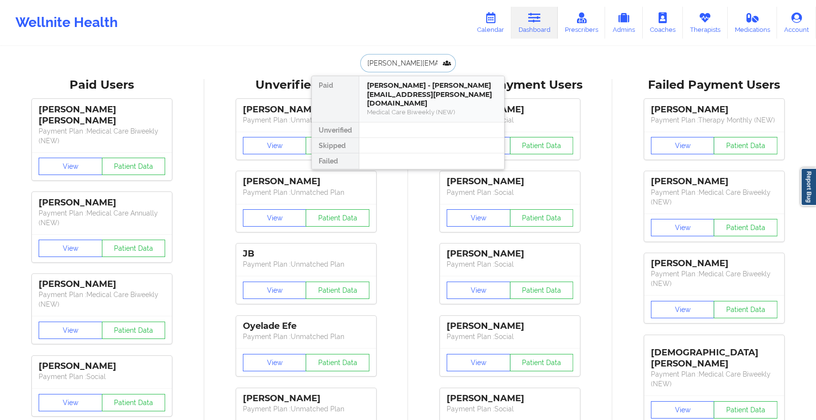
click at [410, 88] on div "[PERSON_NAME] - [PERSON_NAME][EMAIL_ADDRESS][PERSON_NAME][DOMAIN_NAME]" at bounding box center [431, 94] width 129 height 27
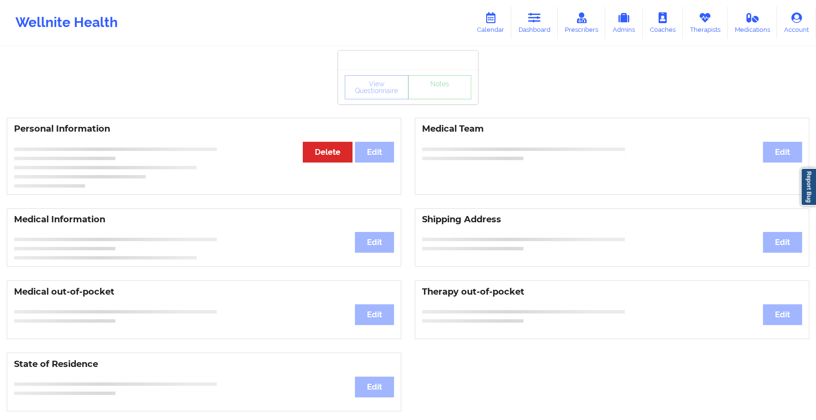
click at [423, 97] on div "View Questionnaire Notes" at bounding box center [408, 87] width 126 height 24
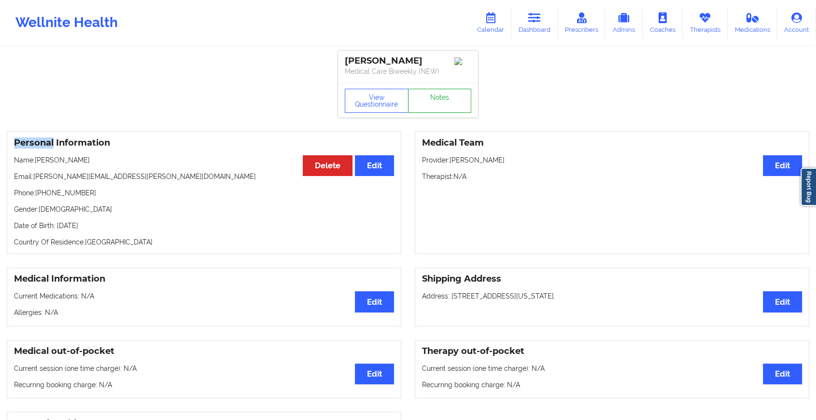
click at [423, 97] on link "Notes" at bounding box center [440, 101] width 64 height 24
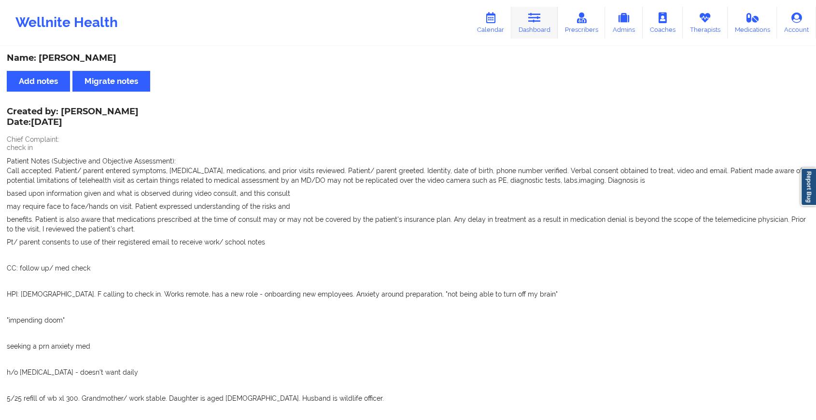
click at [536, 39] on link "Dashboard" at bounding box center [534, 23] width 46 height 32
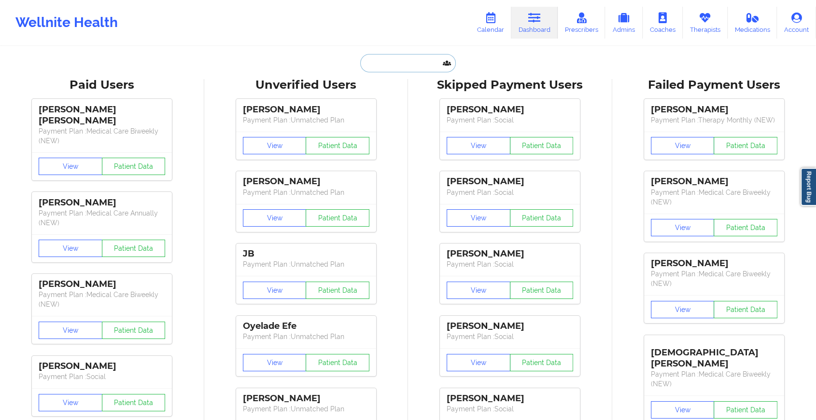
click at [396, 64] on input "text" at bounding box center [408, 63] width 96 height 18
paste input "[EMAIL_ADDRESS][DOMAIN_NAME]"
type input "[EMAIL_ADDRESS][DOMAIN_NAME]"
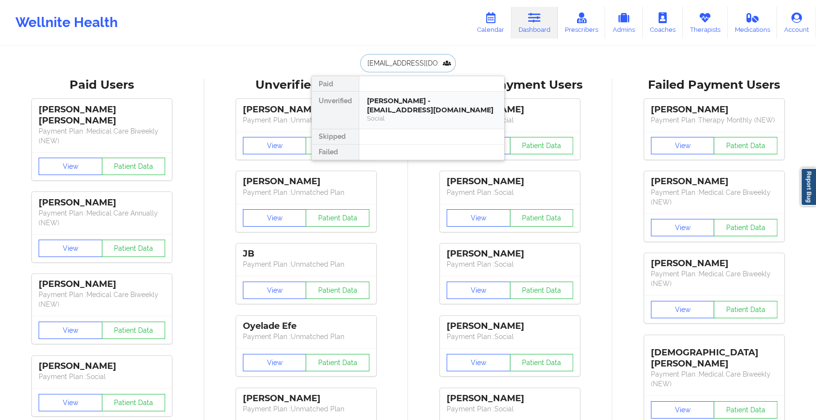
click at [427, 98] on div "[PERSON_NAME] - [EMAIL_ADDRESS][DOMAIN_NAME]" at bounding box center [431, 106] width 129 height 18
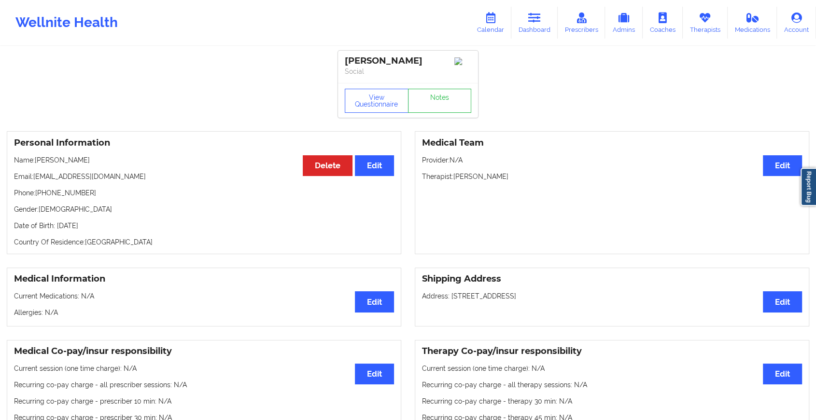
click at [441, 101] on div "View Questionnaire Notes" at bounding box center [408, 100] width 140 height 35
click at [441, 101] on link "Notes" at bounding box center [440, 101] width 64 height 24
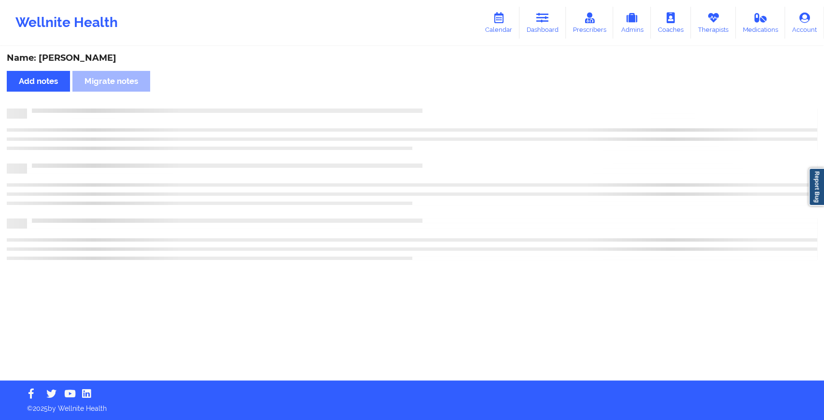
click at [441, 101] on div "Name: [PERSON_NAME] Add notes Migrate notes" at bounding box center [412, 214] width 824 height 334
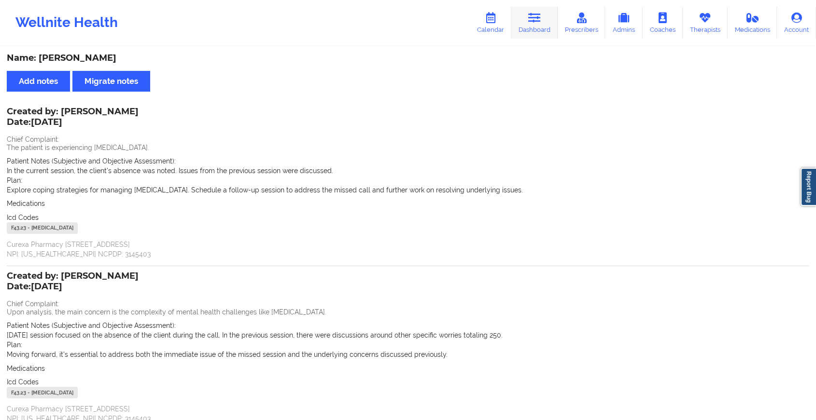
click at [537, 8] on link "Dashboard" at bounding box center [534, 23] width 46 height 32
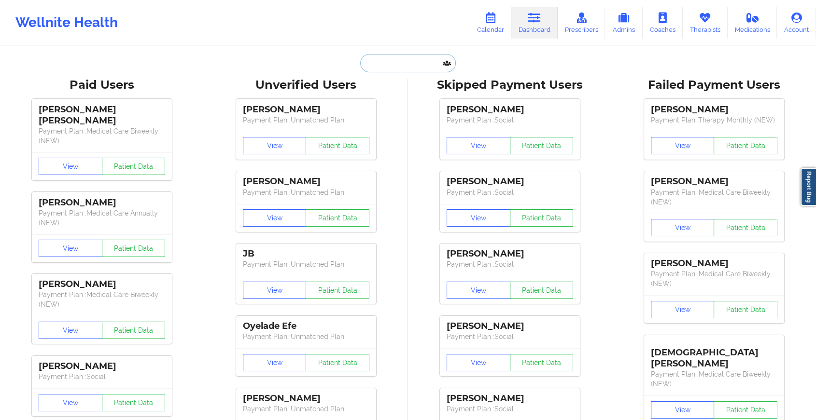
click at [383, 61] on input "text" at bounding box center [408, 63] width 96 height 18
paste input "[EMAIL_ADDRESS][DOMAIN_NAME]"
type input "[EMAIL_ADDRESS][DOMAIN_NAME]"
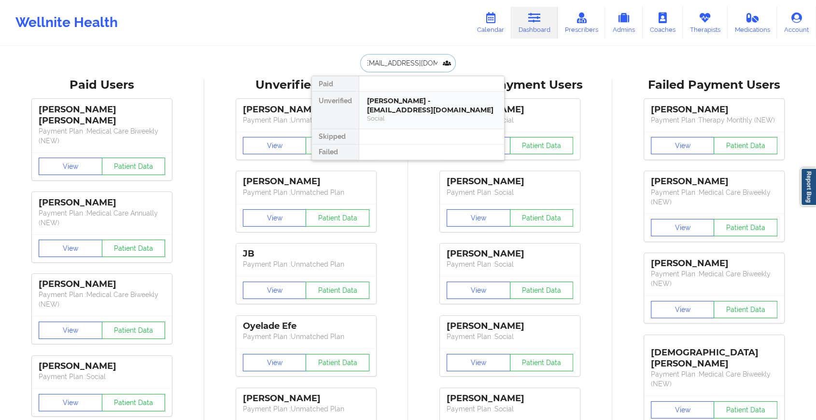
click at [417, 118] on div "Social" at bounding box center [431, 118] width 129 height 8
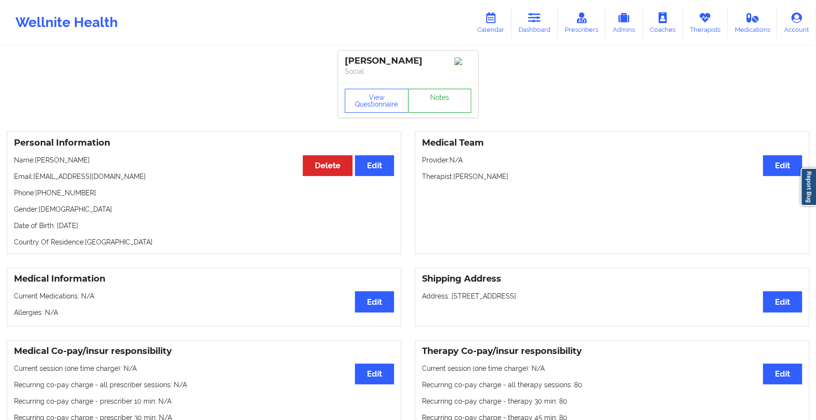
click at [448, 100] on link "Notes" at bounding box center [440, 101] width 64 height 24
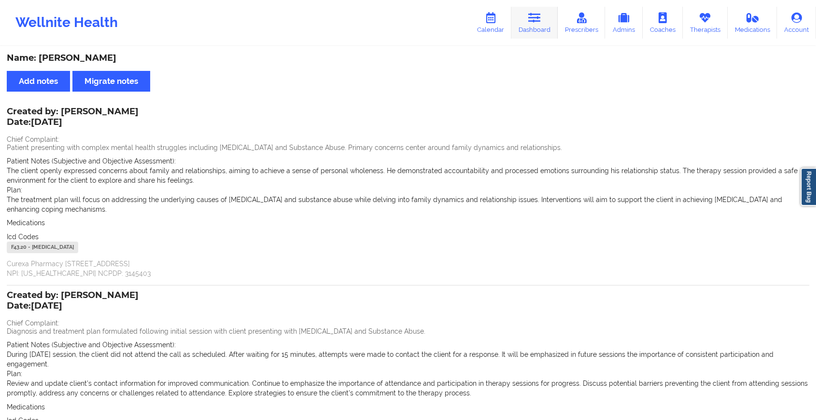
click at [533, 23] on icon at bounding box center [534, 18] width 13 height 11
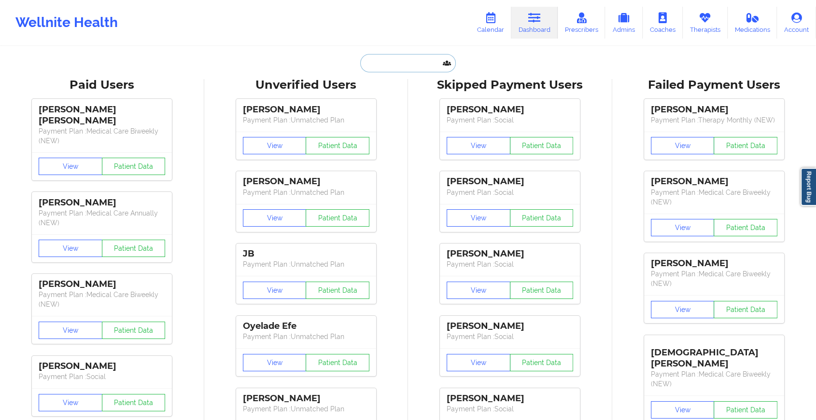
click at [378, 55] on input "text" at bounding box center [408, 63] width 96 height 18
paste input "[PERSON_NAME][EMAIL_ADDRESS][DOMAIN_NAME]"
type input "[PERSON_NAME][EMAIL_ADDRESS][DOMAIN_NAME]"
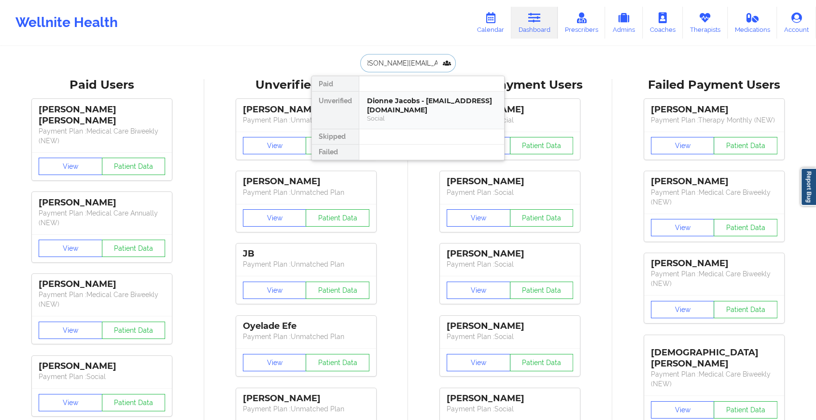
click at [433, 107] on div "Dionne Jacobs - [EMAIL_ADDRESS][DOMAIN_NAME]" at bounding box center [431, 106] width 129 height 18
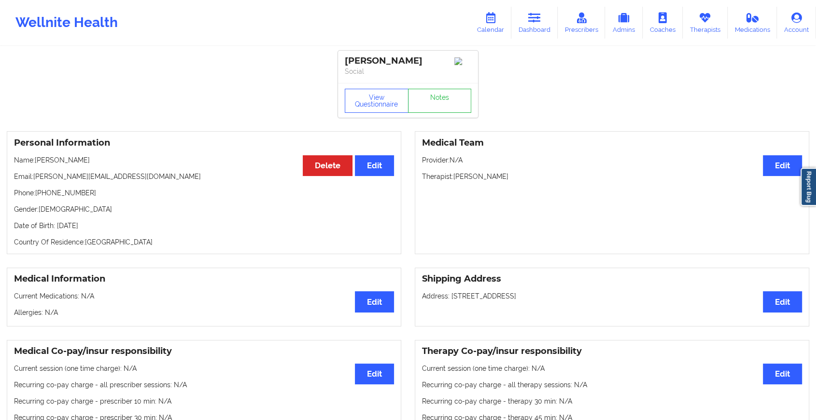
click at [438, 90] on div "View Questionnaire Notes" at bounding box center [408, 100] width 140 height 35
click at [438, 100] on link "Notes" at bounding box center [440, 101] width 64 height 24
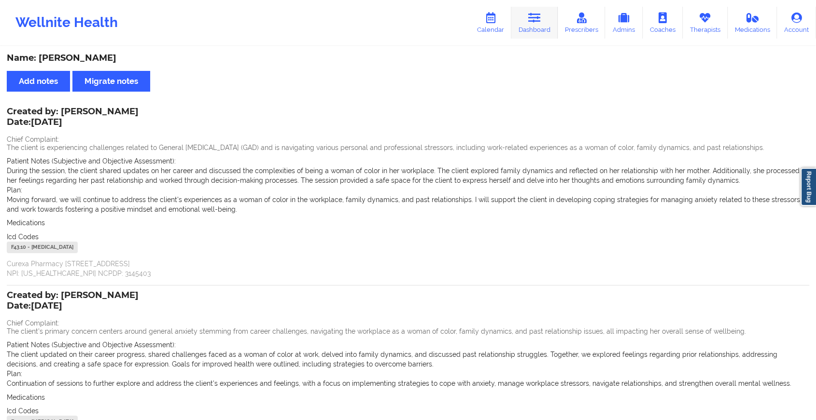
click at [541, 15] on icon at bounding box center [534, 18] width 13 height 11
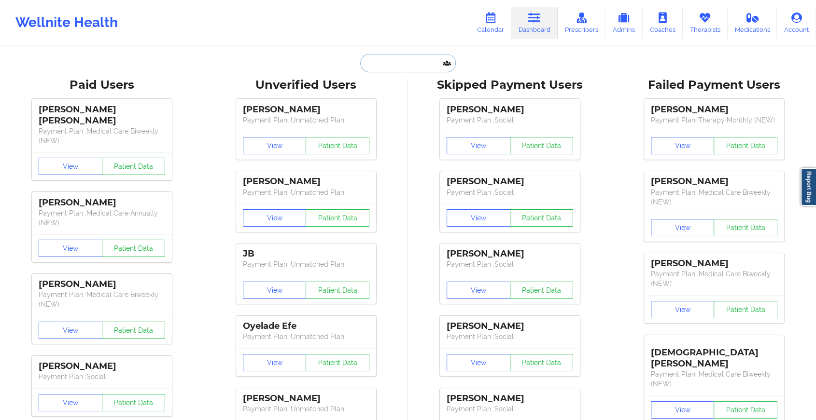
click at [377, 65] on input "text" at bounding box center [408, 63] width 96 height 18
paste input "[EMAIL_ADDRESS][DOMAIN_NAME]"
type input "[EMAIL_ADDRESS][DOMAIN_NAME]"
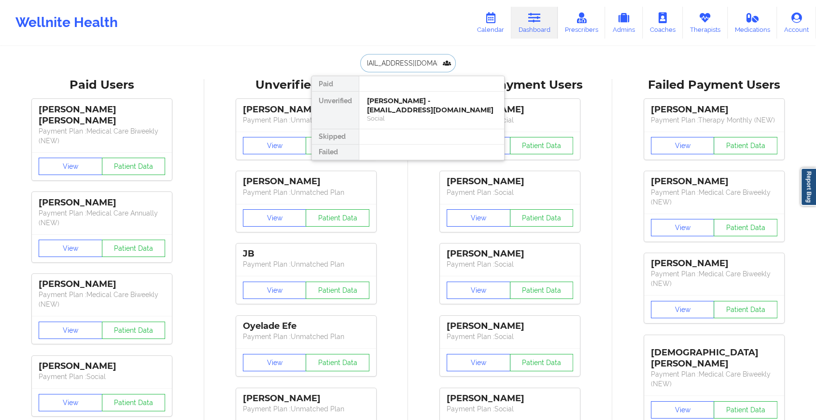
click at [409, 112] on div "[PERSON_NAME] - [EMAIL_ADDRESS][DOMAIN_NAME]" at bounding box center [431, 106] width 129 height 18
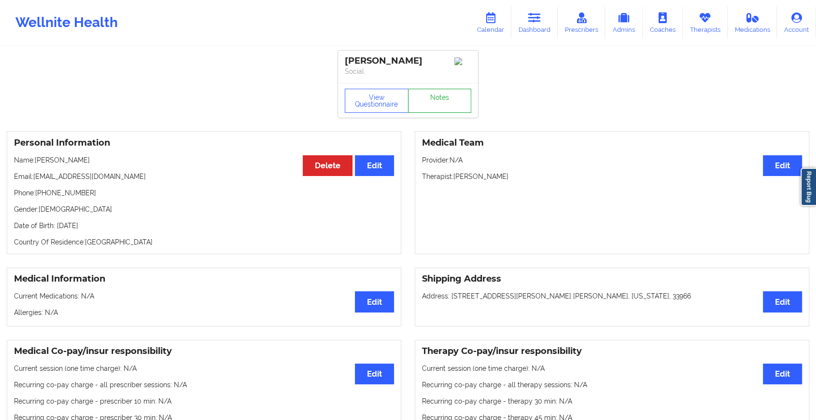
click at [443, 106] on link "Notes" at bounding box center [440, 101] width 64 height 24
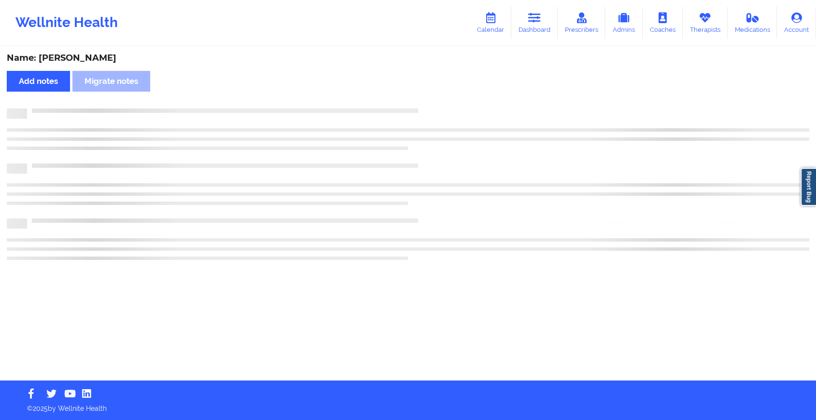
click at [443, 106] on div "Name: [PERSON_NAME] Add notes Migrate notes" at bounding box center [408, 214] width 816 height 334
click at [443, 106] on div "Name: [PERSON_NAME] Add notes Migrate notes" at bounding box center [412, 214] width 824 height 334
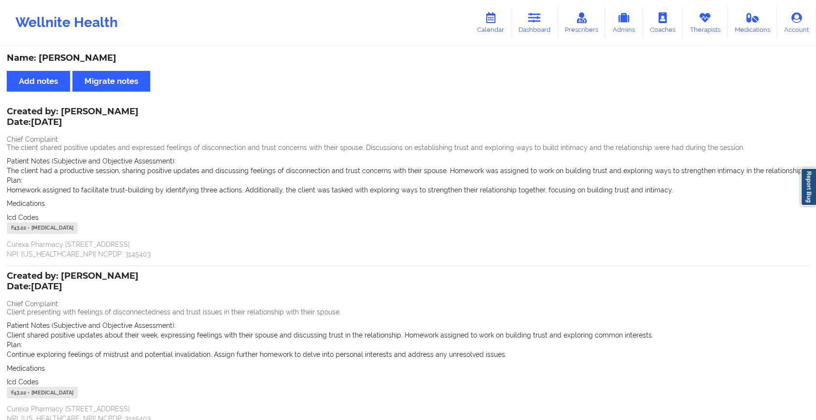
click at [526, 39] on div "Wellnite Health Calendar Dashboard Prescribers Admins Coaches Therapists Medica…" at bounding box center [408, 22] width 816 height 39
drag, startPoint x: 526, startPoint y: 39, endPoint x: 541, endPoint y: 11, distance: 31.3
click at [541, 11] on div "Wellnite Health Calendar Dashboard Prescribers Admins Coaches Therapists Medica…" at bounding box center [408, 22] width 816 height 39
click at [541, 11] on link "Dashboard" at bounding box center [534, 23] width 46 height 32
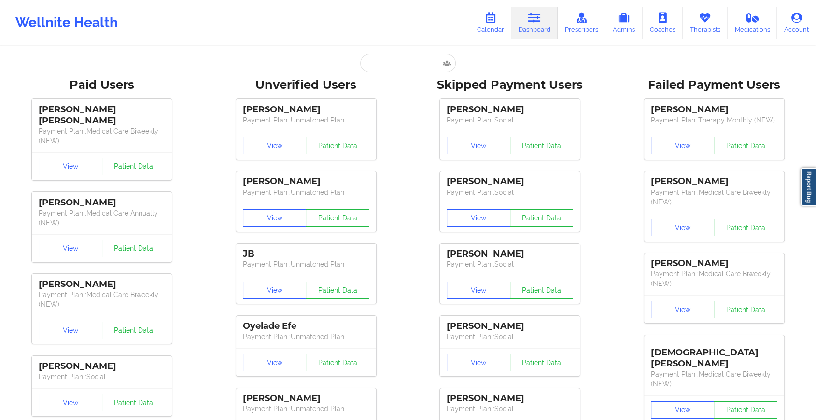
click at [380, 66] on input "text" at bounding box center [408, 63] width 96 height 18
paste input "[PERSON_NAME][EMAIL_ADDRESS][PERSON_NAME][DOMAIN_NAME]"
type input "[PERSON_NAME][EMAIL_ADDRESS][PERSON_NAME][DOMAIN_NAME]"
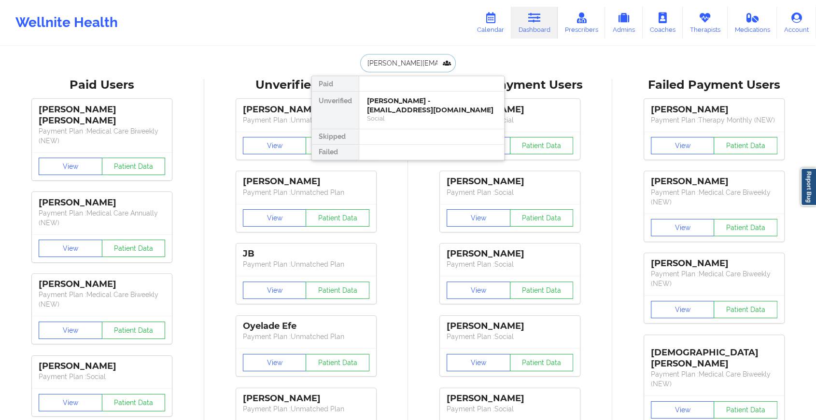
scroll to position [0, 8]
click at [415, 103] on div "[PERSON_NAME] - [PERSON_NAME][EMAIL_ADDRESS][PERSON_NAME][DOMAIN_NAME]" at bounding box center [431, 110] width 129 height 27
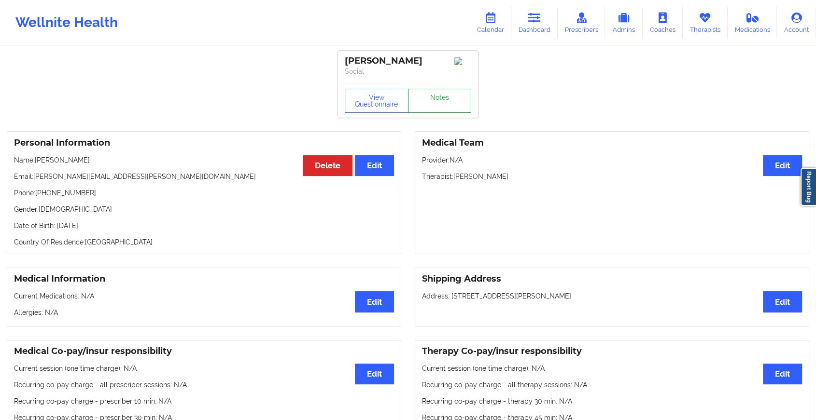
click at [438, 102] on link "Notes" at bounding box center [440, 101] width 64 height 24
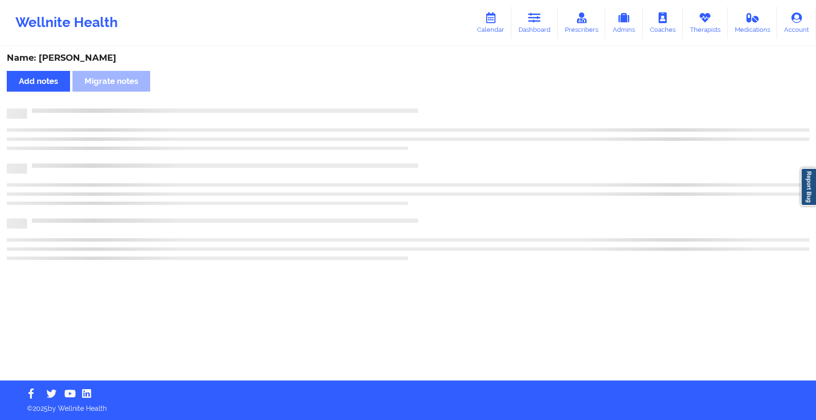
click at [438, 102] on div "Name: [PERSON_NAME] Add notes Migrate notes" at bounding box center [408, 214] width 816 height 334
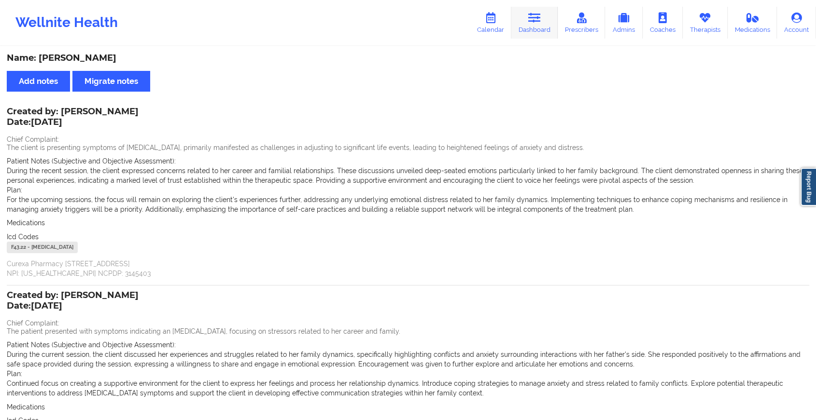
click at [524, 26] on link "Dashboard" at bounding box center [534, 23] width 46 height 32
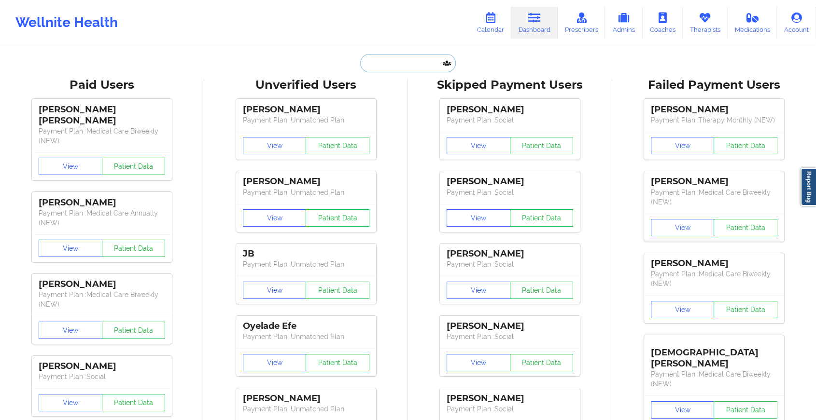
click at [399, 63] on input "text" at bounding box center [408, 63] width 96 height 18
paste input "[EMAIL_ADDRESS][DOMAIN_NAME]"
type input "[EMAIL_ADDRESS][DOMAIN_NAME]"
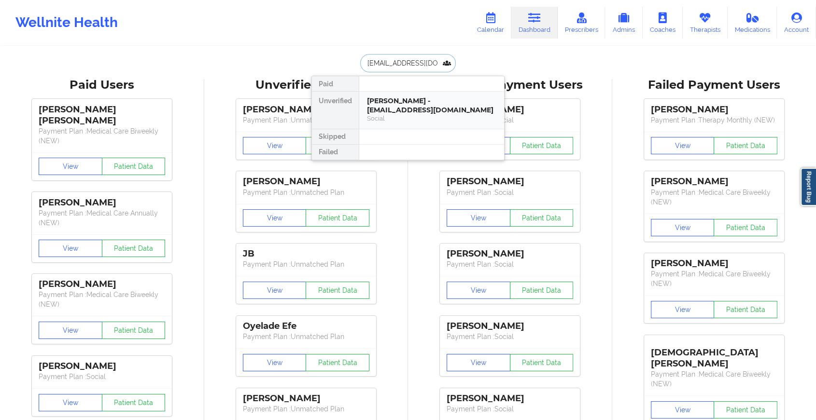
click at [405, 106] on div "[PERSON_NAME] - [EMAIL_ADDRESS][DOMAIN_NAME]" at bounding box center [431, 106] width 129 height 18
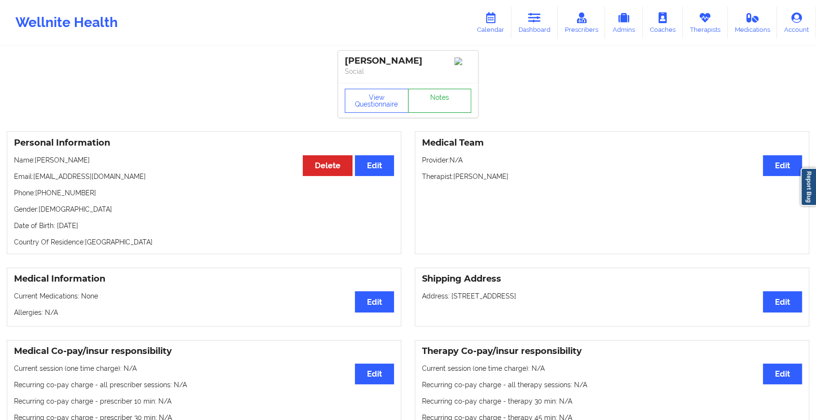
click at [434, 98] on link "Notes" at bounding box center [440, 101] width 64 height 24
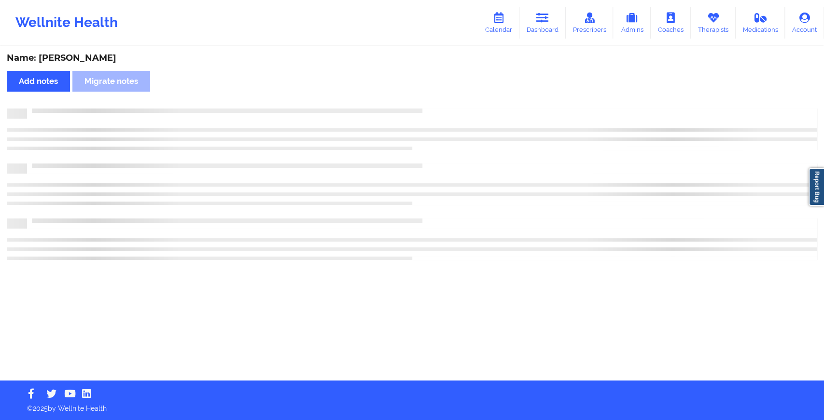
click at [434, 98] on div "Name: [PERSON_NAME] Add notes Migrate notes" at bounding box center [412, 214] width 824 height 334
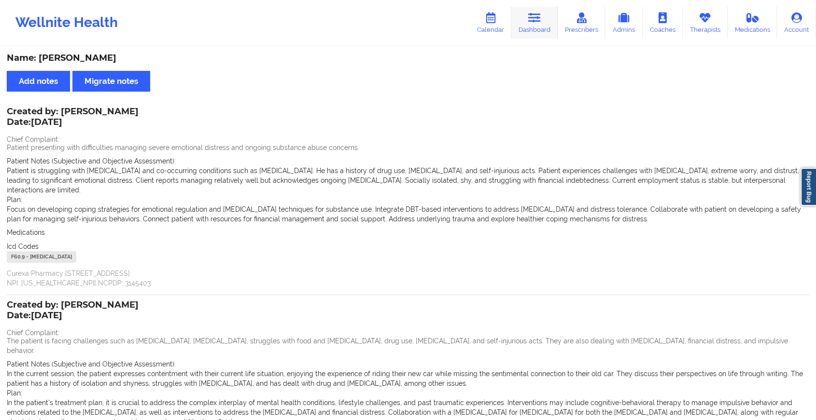
click at [533, 23] on icon at bounding box center [534, 18] width 13 height 11
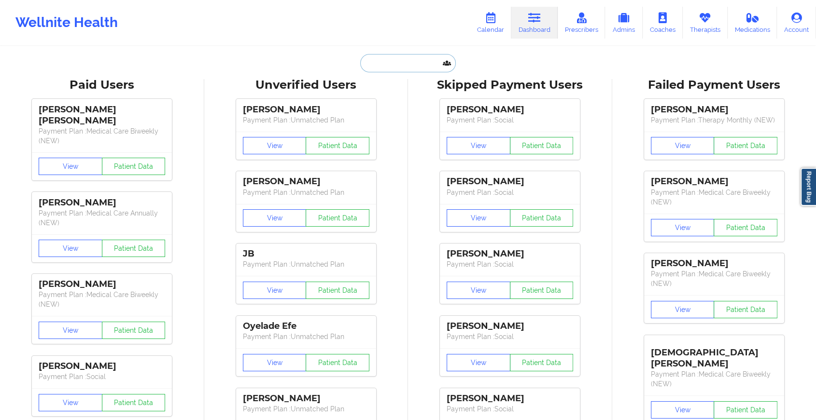
click at [427, 64] on input "text" at bounding box center [408, 63] width 96 height 18
paste input "[EMAIL_ADDRESS][DOMAIN_NAME]"
type input "[EMAIL_ADDRESS][DOMAIN_NAME]"
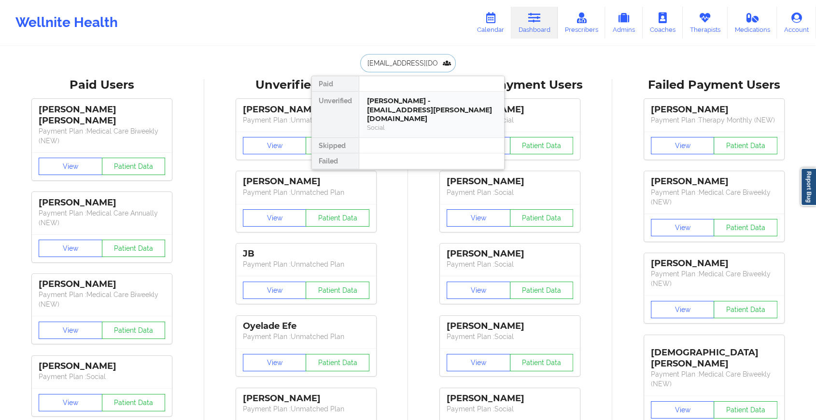
click at [422, 109] on div "[PERSON_NAME] - [EMAIL_ADDRESS][PERSON_NAME][DOMAIN_NAME]" at bounding box center [431, 110] width 129 height 27
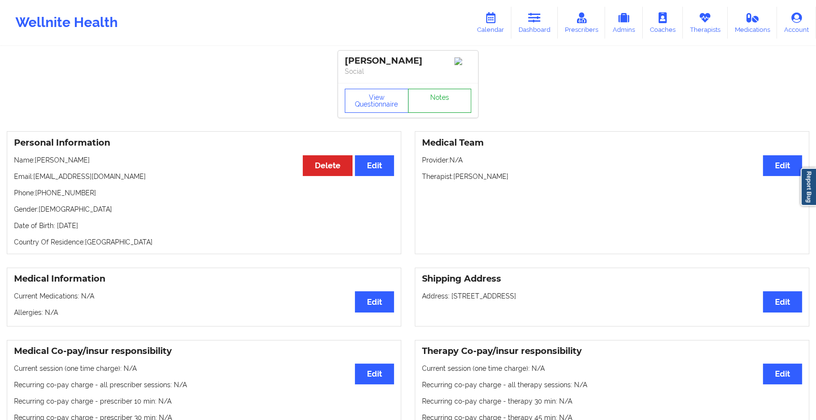
click at [422, 109] on link "Notes" at bounding box center [440, 101] width 64 height 24
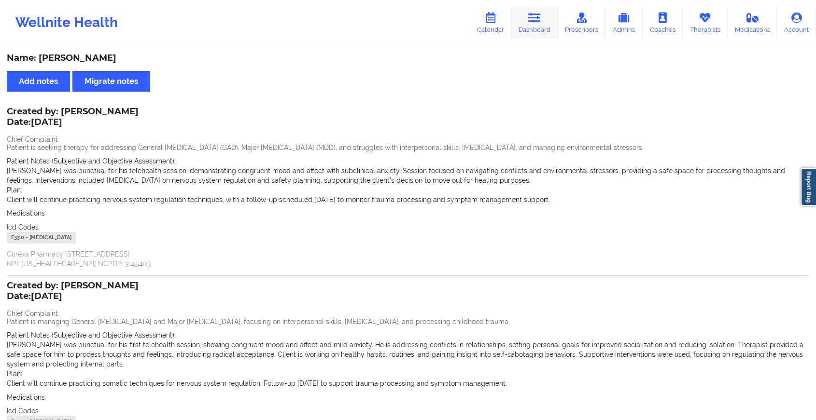
click at [529, 14] on icon at bounding box center [534, 18] width 13 height 11
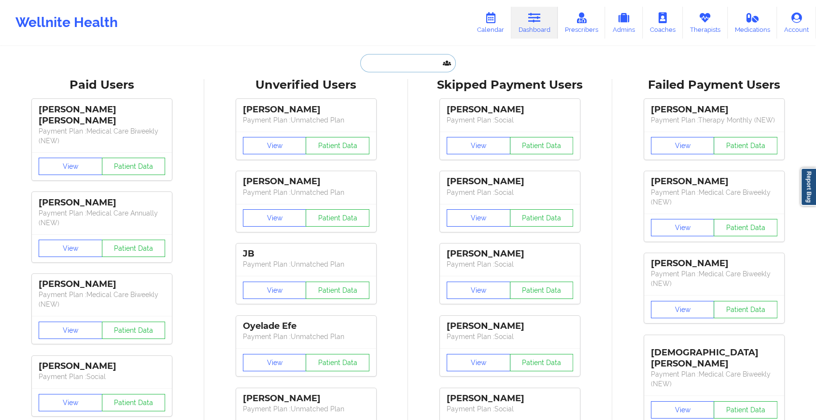
click at [412, 62] on input "text" at bounding box center [408, 63] width 96 height 18
paste input "[EMAIL_ADDRESS][DOMAIN_NAME]"
type input "[EMAIL_ADDRESS][DOMAIN_NAME]"
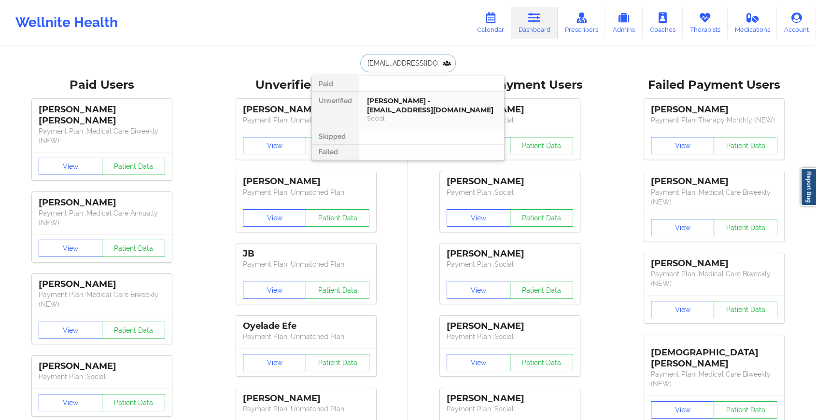
click at [430, 108] on div "[PERSON_NAME] - [EMAIL_ADDRESS][DOMAIN_NAME]" at bounding box center [431, 106] width 129 height 18
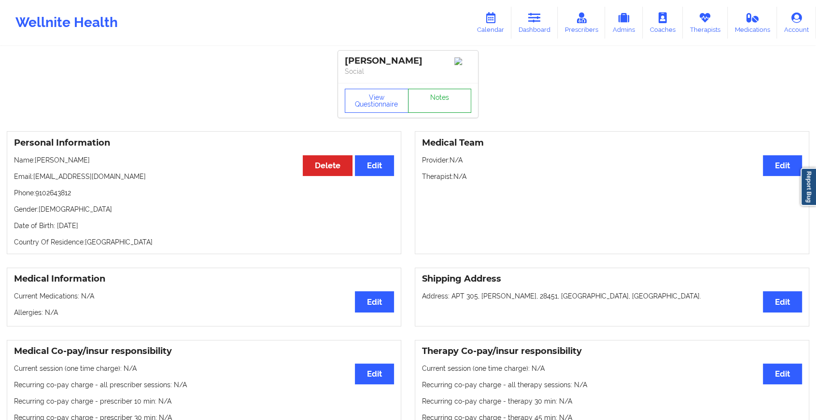
click at [447, 106] on link "Notes" at bounding box center [440, 101] width 64 height 24
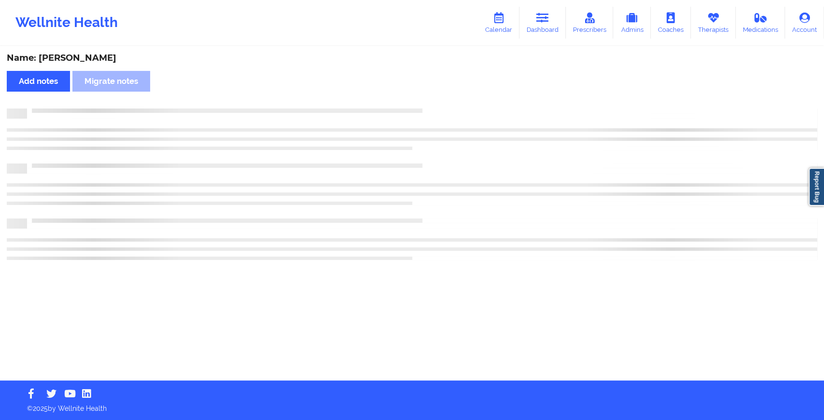
click at [504, 153] on div "Name: [PERSON_NAME] Add notes Migrate notes" at bounding box center [412, 214] width 824 height 334
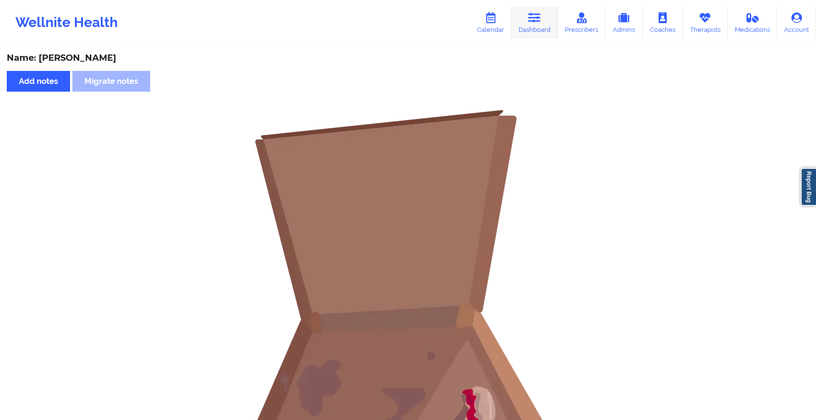
click at [535, 21] on icon at bounding box center [534, 18] width 13 height 11
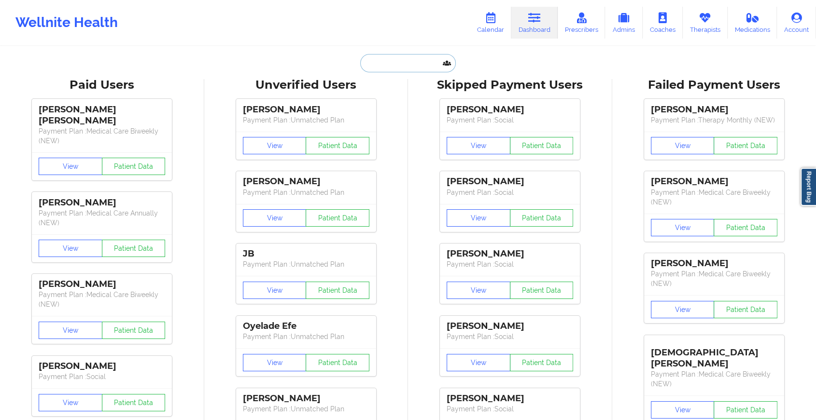
click at [404, 63] on input "text" at bounding box center [408, 63] width 96 height 18
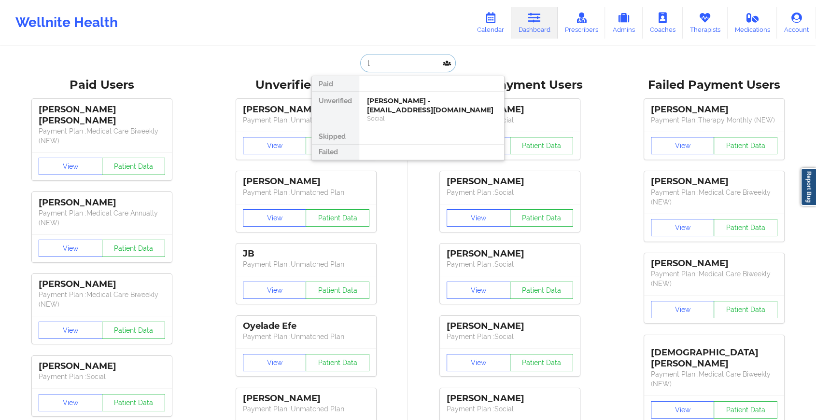
type input "t"
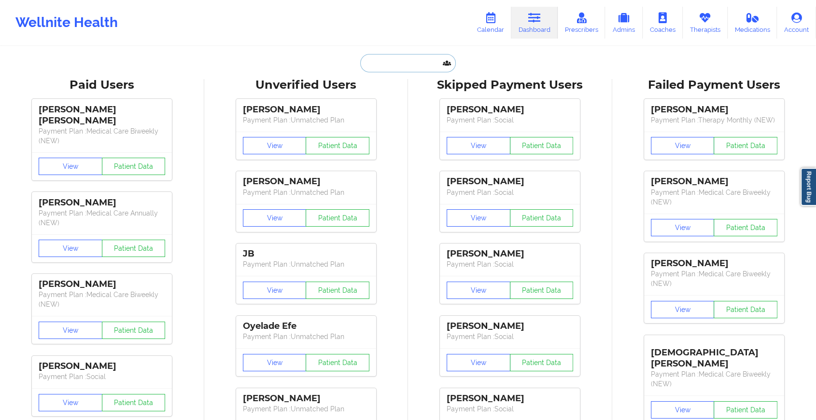
paste input "[EMAIL_ADDRESS][DOMAIN_NAME]"
type input "[EMAIL_ADDRESS][DOMAIN_NAME]"
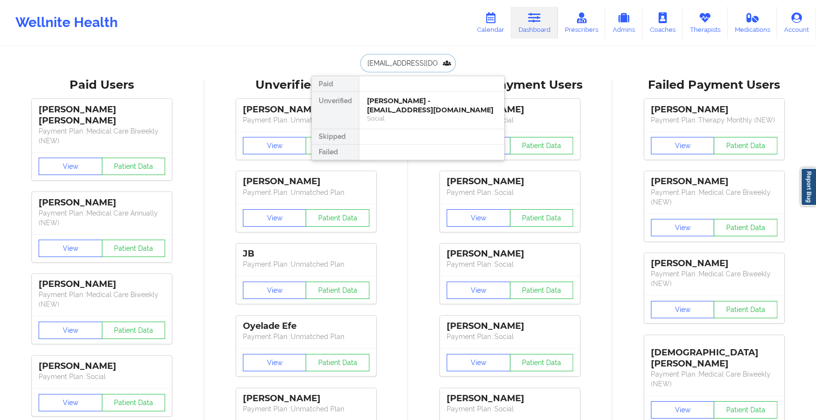
click at [446, 104] on div "[PERSON_NAME] - [EMAIL_ADDRESS][DOMAIN_NAME]" at bounding box center [431, 106] width 129 height 18
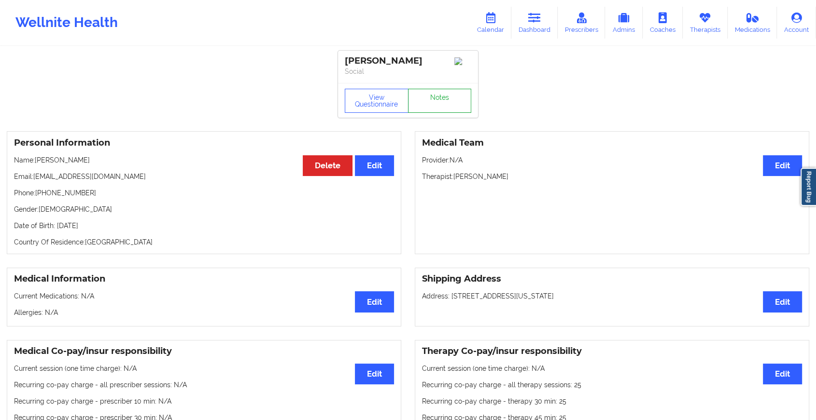
click at [442, 102] on link "Notes" at bounding box center [440, 101] width 64 height 24
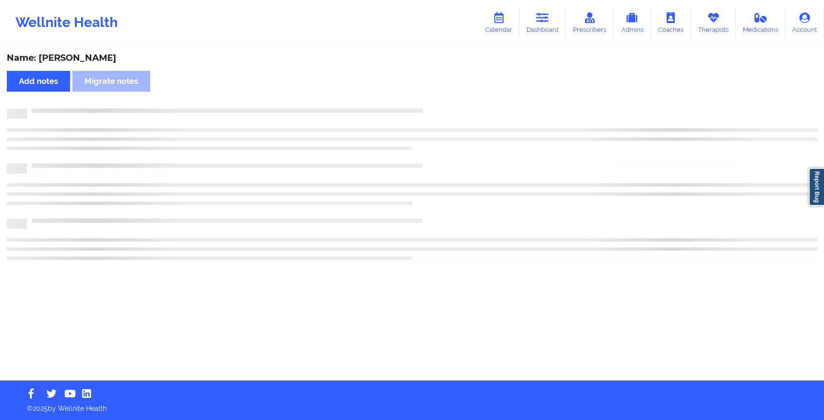
click at [442, 102] on div "Name: [PERSON_NAME] Add notes Migrate notes" at bounding box center [412, 214] width 824 height 334
drag, startPoint x: 442, startPoint y: 102, endPoint x: 486, endPoint y: 228, distance: 133.0
click at [486, 228] on div "Name: [PERSON_NAME] Add notes Migrate notes" at bounding box center [412, 214] width 824 height 334
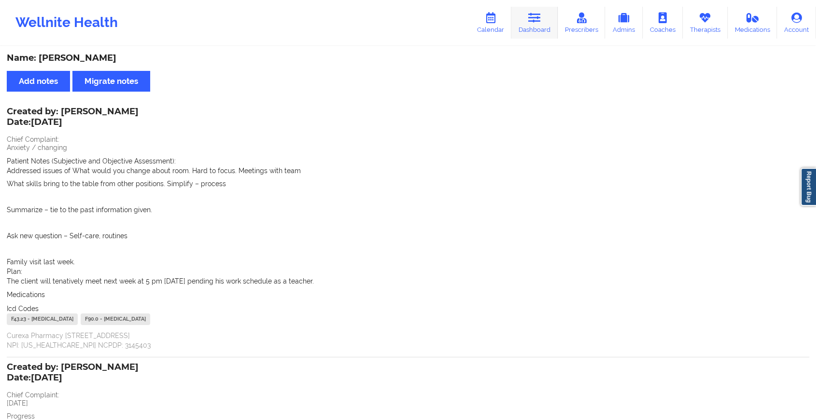
click at [541, 22] on icon at bounding box center [534, 18] width 13 height 11
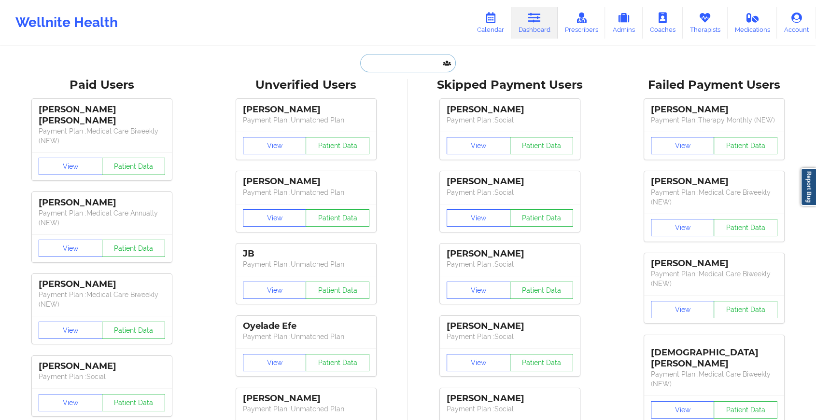
click at [413, 65] on input "text" at bounding box center [408, 63] width 96 height 18
paste input "[EMAIL_ADDRESS][DOMAIN_NAME]"
type input "[EMAIL_ADDRESS][DOMAIN_NAME]"
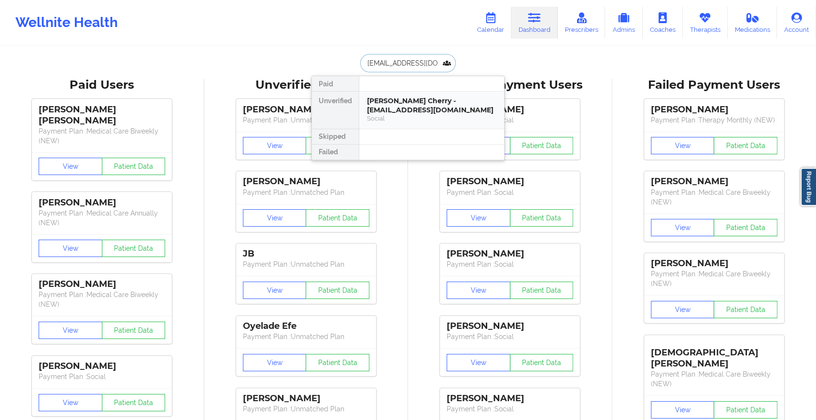
click at [414, 103] on div "[PERSON_NAME] Cherry - [EMAIL_ADDRESS][DOMAIN_NAME]" at bounding box center [431, 106] width 129 height 18
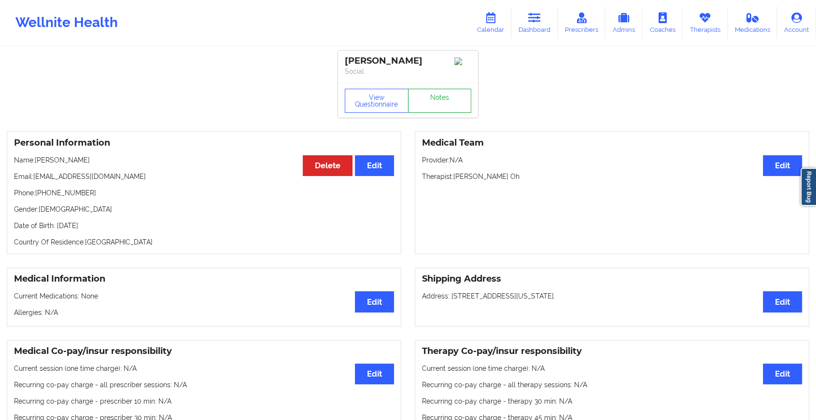
click at [445, 97] on link "Notes" at bounding box center [440, 101] width 64 height 24
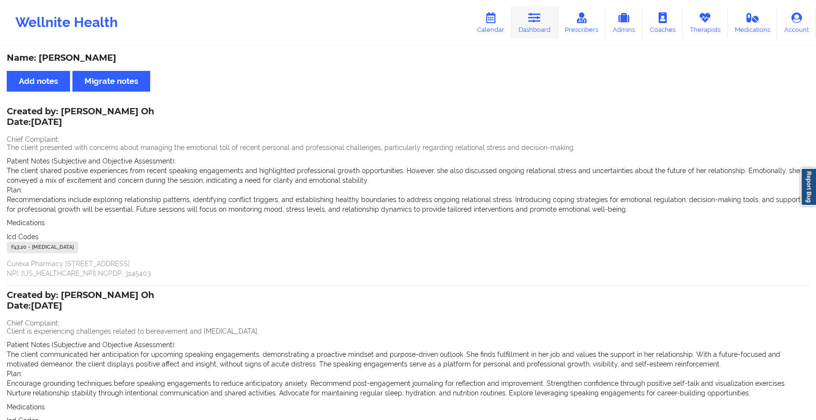
click at [527, 17] on link "Dashboard" at bounding box center [534, 23] width 46 height 32
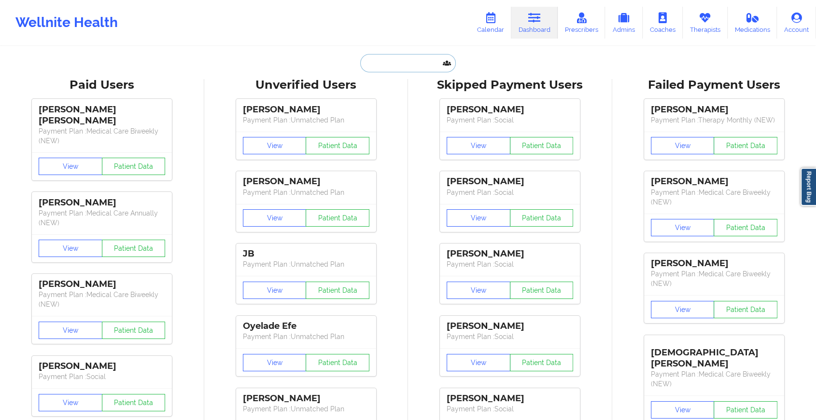
click at [399, 58] on input "text" at bounding box center [408, 63] width 96 height 18
paste input "[EMAIL_ADDRESS][DOMAIN_NAME]"
type input "[EMAIL_ADDRESS][DOMAIN_NAME]"
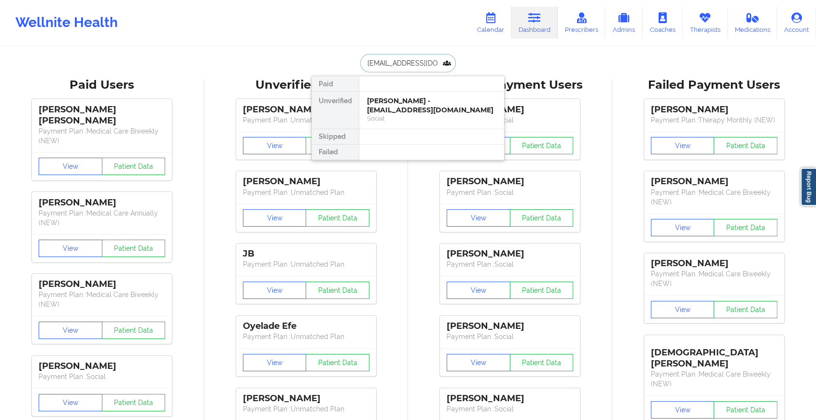
click at [410, 97] on div "[PERSON_NAME] - [EMAIL_ADDRESS][DOMAIN_NAME]" at bounding box center [431, 106] width 129 height 18
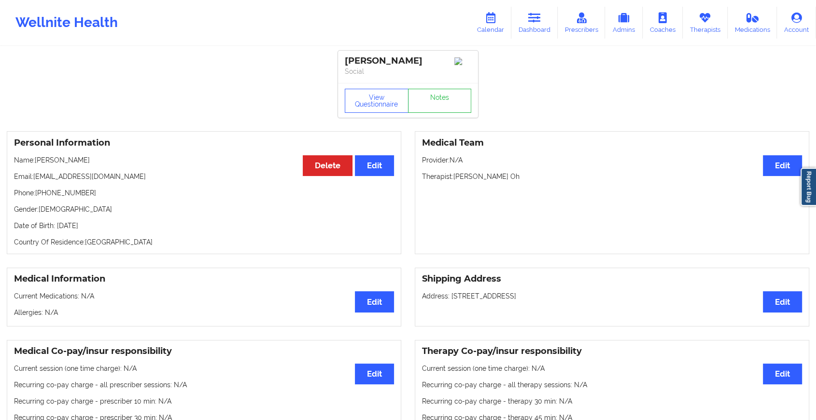
click at [448, 79] on div "[PERSON_NAME] Social" at bounding box center [408, 67] width 140 height 32
click at [448, 92] on link "Notes" at bounding box center [440, 101] width 64 height 24
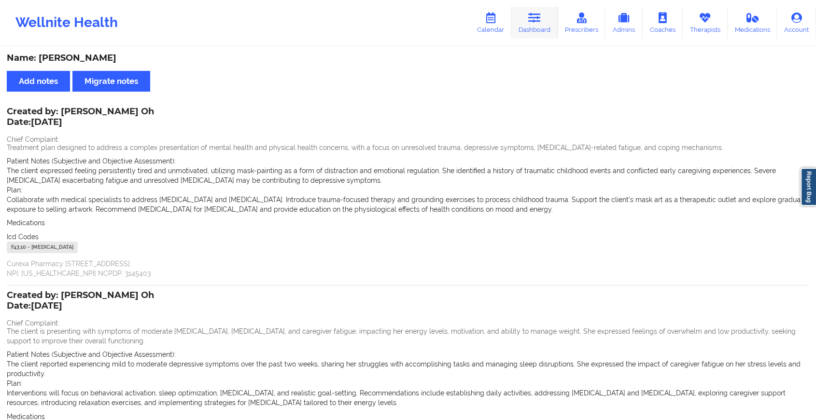
click at [539, 28] on link "Dashboard" at bounding box center [534, 23] width 46 height 32
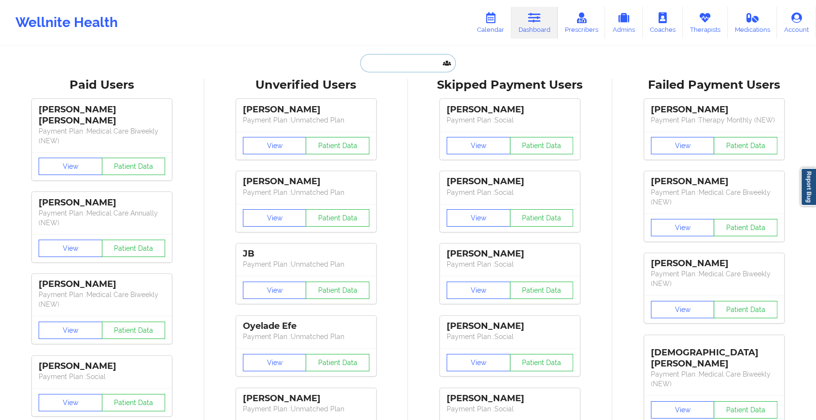
click at [412, 65] on input "text" at bounding box center [408, 63] width 96 height 18
paste input "[EMAIL_ADDRESS][DOMAIN_NAME]"
type input "[EMAIL_ADDRESS][DOMAIN_NAME]"
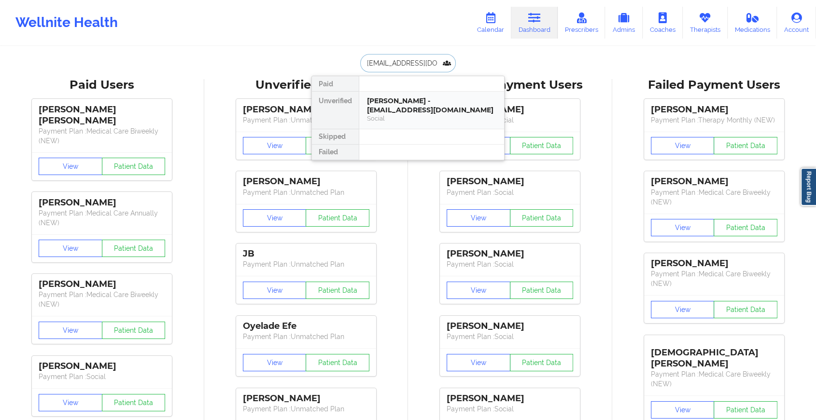
click at [424, 108] on div "[PERSON_NAME] - [EMAIL_ADDRESS][DOMAIN_NAME]" at bounding box center [431, 106] width 129 height 18
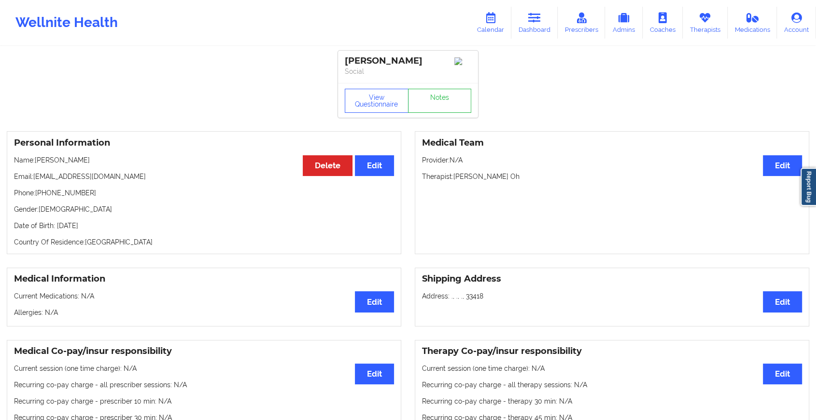
click at [444, 118] on div "View Questionnaire Notes" at bounding box center [408, 100] width 140 height 35
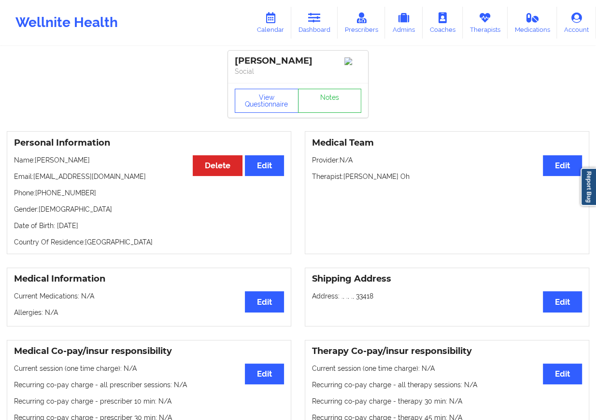
drag, startPoint x: 441, startPoint y: 114, endPoint x: 695, endPoint y: 12, distance: 274.0
click at [596, 12] on html "Wellnite Health Calendar Dashboard Prescribers Admins Coaches Therapists Medica…" at bounding box center [298, 210] width 596 height 420
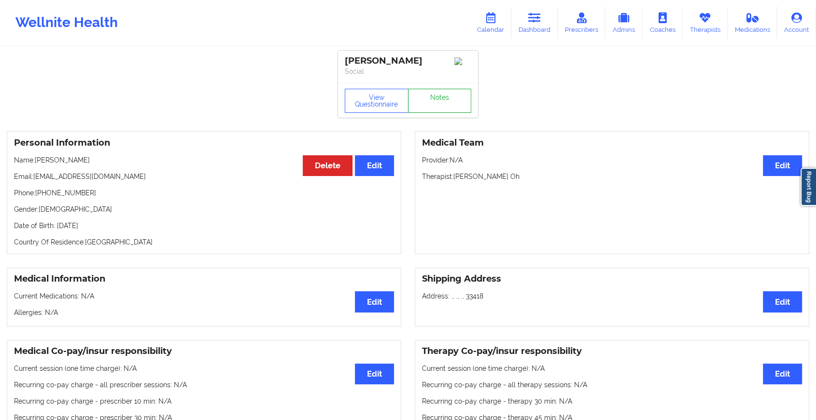
click at [460, 104] on link "Notes" at bounding box center [440, 101] width 64 height 24
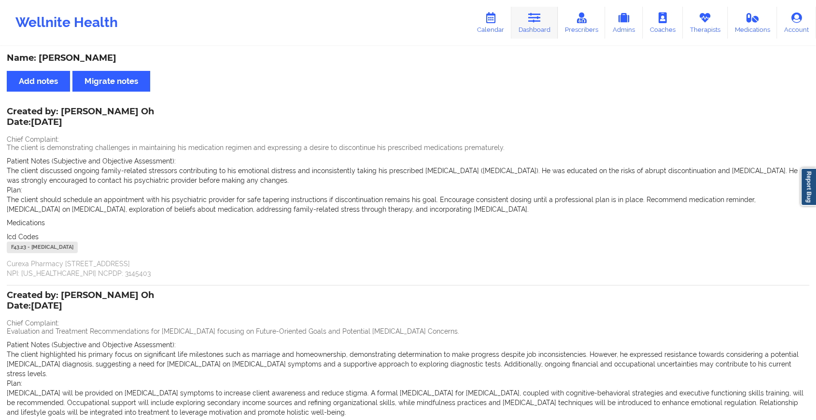
click at [524, 22] on link "Dashboard" at bounding box center [534, 23] width 46 height 32
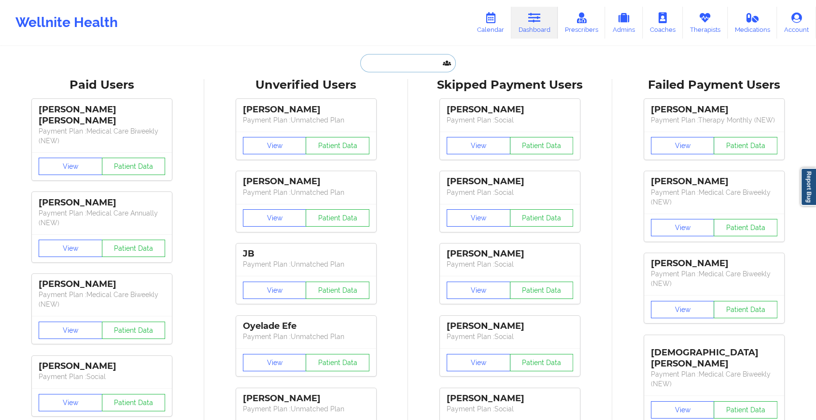
click at [402, 63] on input "text" at bounding box center [408, 63] width 96 height 18
paste input "[EMAIL_ADDRESS][DOMAIN_NAME]"
type input "[EMAIL_ADDRESS][DOMAIN_NAME]"
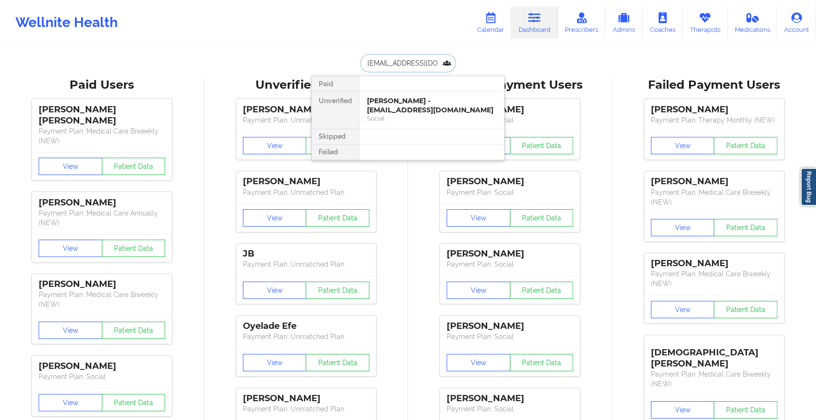
scroll to position [0, 15]
click at [386, 94] on div "[PERSON_NAME] - [EMAIL_ADDRESS][DOMAIN_NAME] Social" at bounding box center [431, 110] width 145 height 37
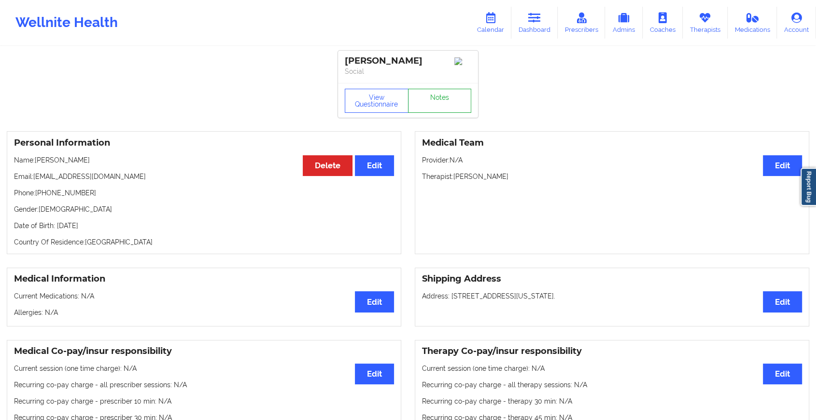
drag, startPoint x: 439, startPoint y: 81, endPoint x: 434, endPoint y: 108, distance: 27.5
click at [434, 108] on div "[PERSON_NAME] Social View Questionnaire Notes" at bounding box center [408, 84] width 140 height 67
click at [434, 108] on link "Notes" at bounding box center [440, 101] width 64 height 24
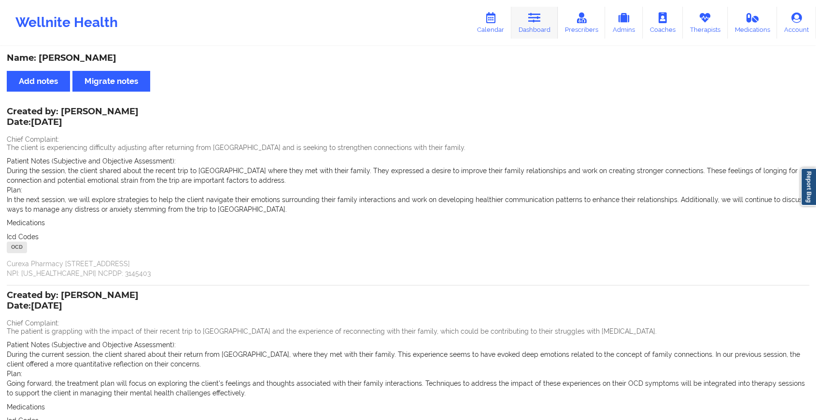
click at [532, 27] on link "Dashboard" at bounding box center [534, 23] width 46 height 32
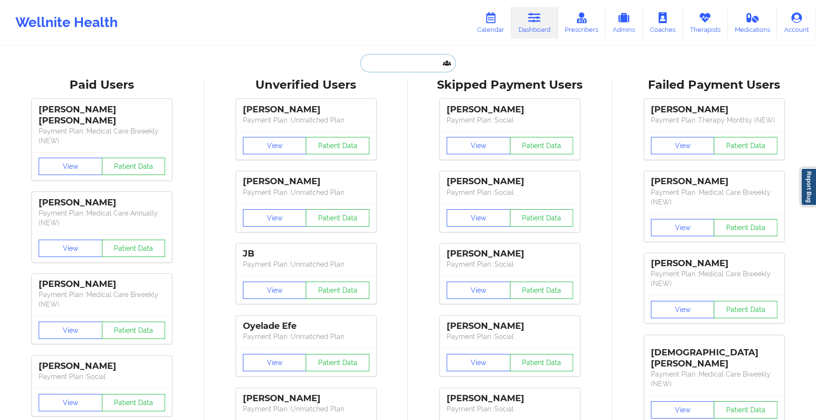
click at [403, 61] on input "text" at bounding box center [408, 63] width 96 height 18
paste input "[EMAIL_ADDRESS][DOMAIN_NAME]"
type input "[EMAIL_ADDRESS][DOMAIN_NAME]"
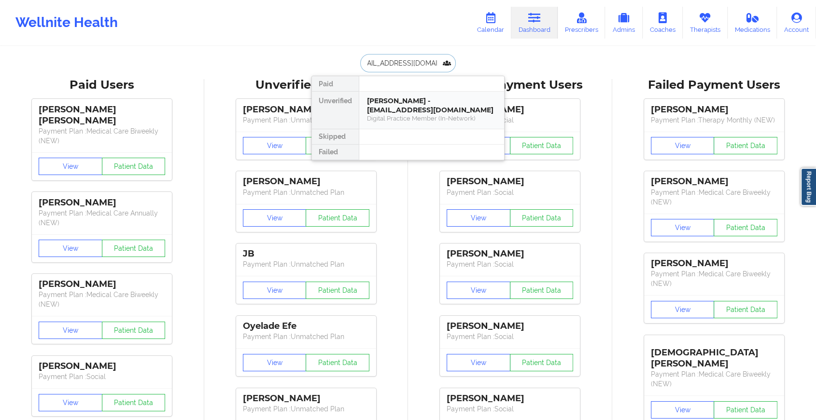
click at [425, 105] on div "[PERSON_NAME] - [EMAIL_ADDRESS][DOMAIN_NAME]" at bounding box center [431, 106] width 129 height 18
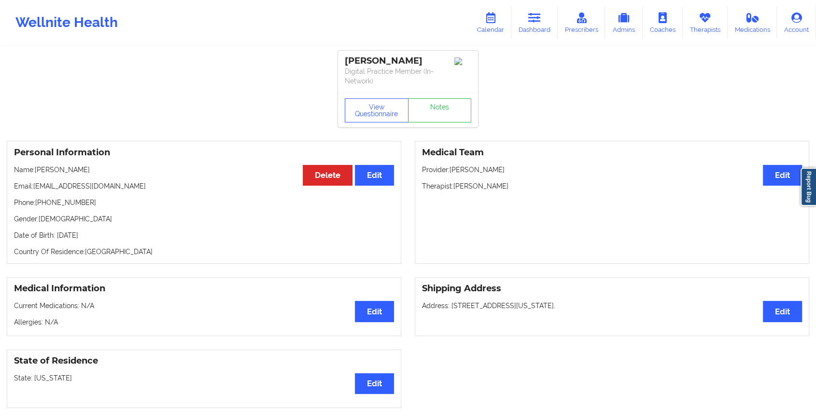
click at [436, 96] on div "View Questionnaire Notes" at bounding box center [408, 110] width 140 height 35
drag, startPoint x: 436, startPoint y: 96, endPoint x: 437, endPoint y: 111, distance: 16.0
click at [437, 111] on link "Notes" at bounding box center [440, 110] width 64 height 24
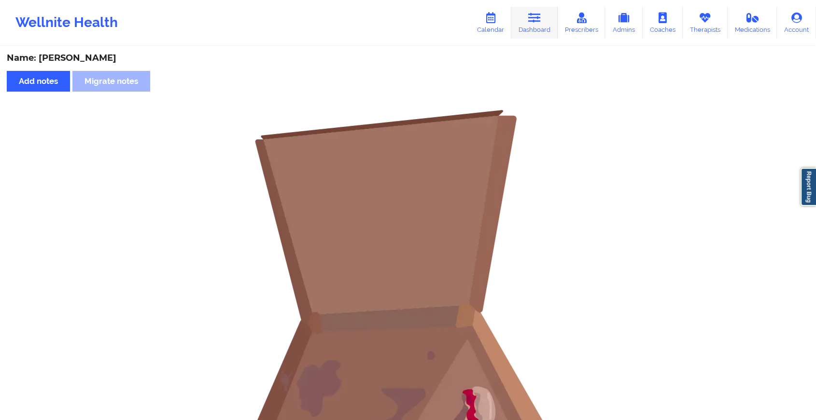
click at [543, 18] on link "Dashboard" at bounding box center [534, 23] width 46 height 32
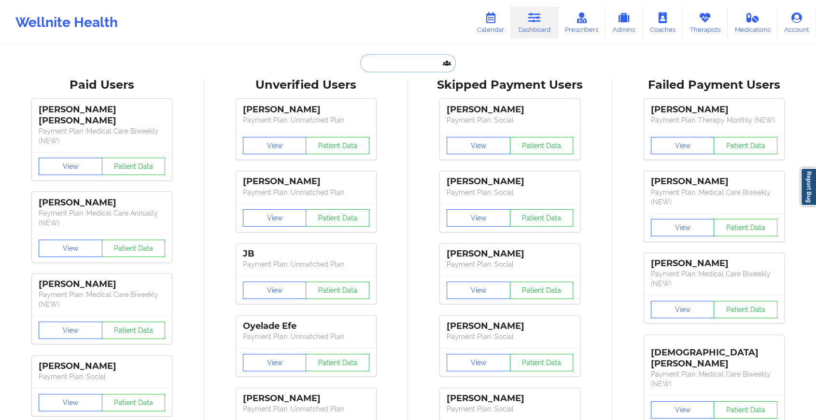
click at [408, 59] on input "text" at bounding box center [408, 63] width 96 height 18
paste input "[EMAIL_ADDRESS][DOMAIN_NAME]"
type input "[EMAIL_ADDRESS][DOMAIN_NAME]"
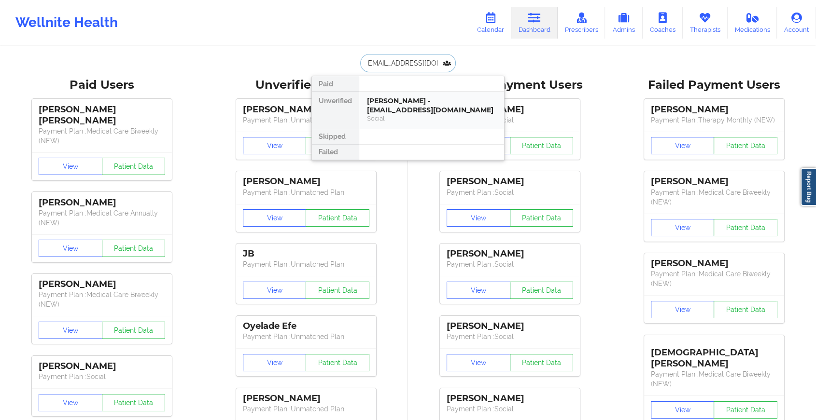
click at [421, 106] on div "[PERSON_NAME] - [EMAIL_ADDRESS][DOMAIN_NAME]" at bounding box center [431, 106] width 129 height 18
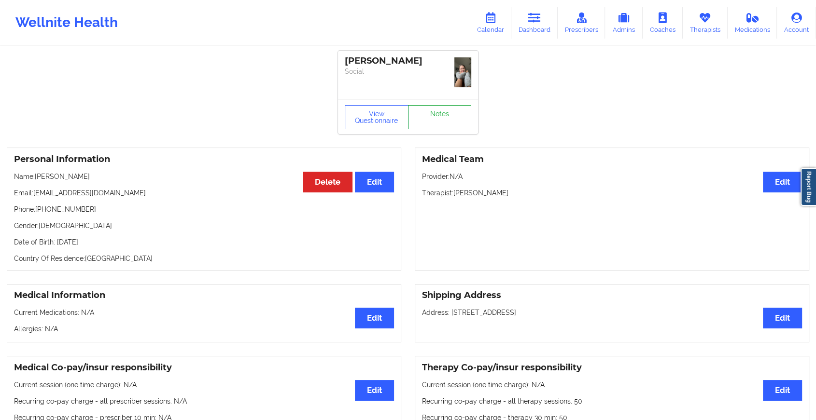
click at [430, 110] on link "Notes" at bounding box center [440, 117] width 64 height 24
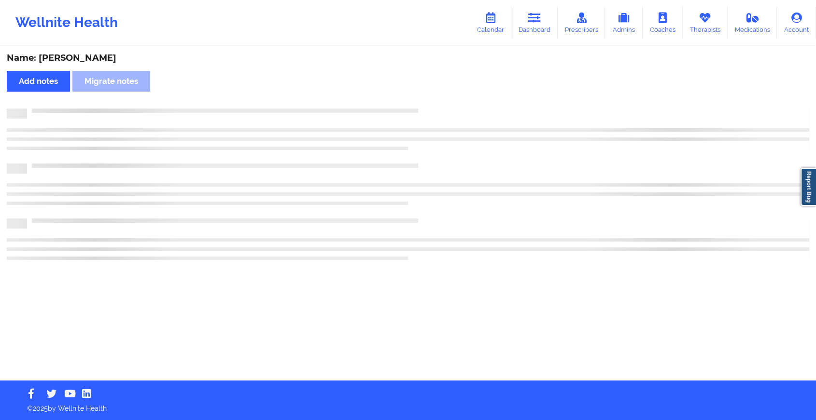
click at [430, 109] on div at bounding box center [418, 109] width 782 height 0
click at [430, 109] on div at bounding box center [422, 109] width 790 height 0
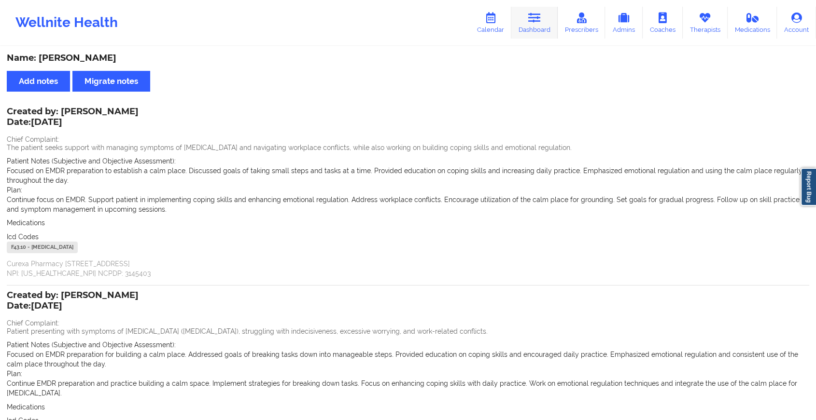
click at [532, 19] on icon at bounding box center [534, 18] width 13 height 11
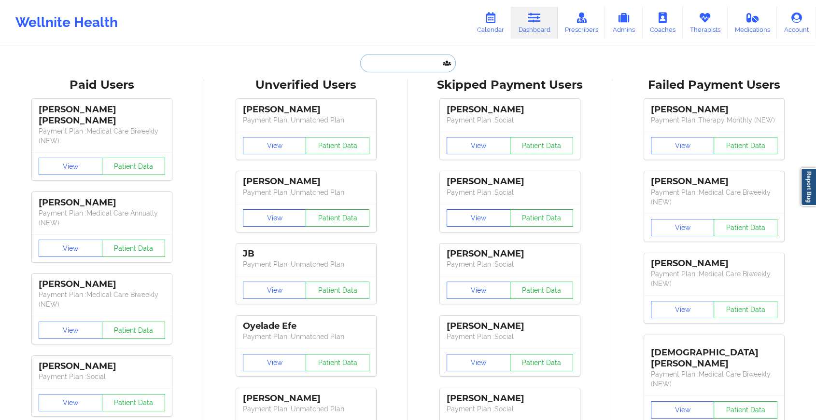
click at [389, 55] on input "text" at bounding box center [408, 63] width 96 height 18
paste input "[EMAIL_ADDRESS][DOMAIN_NAME]"
type input "[EMAIL_ADDRESS][DOMAIN_NAME]"
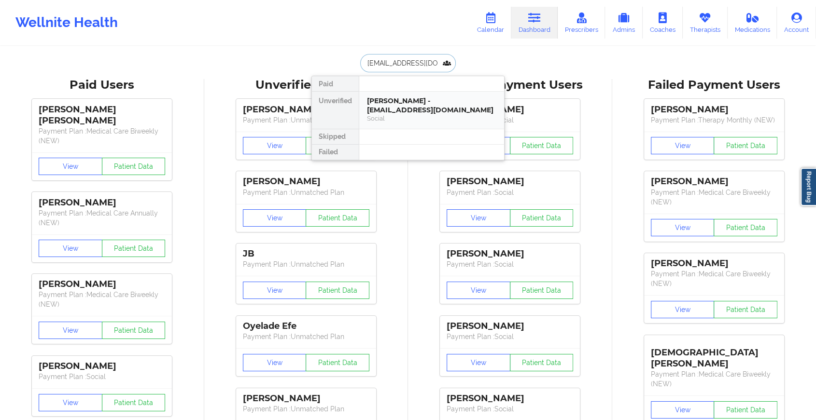
click at [415, 105] on div "[PERSON_NAME] - [EMAIL_ADDRESS][DOMAIN_NAME]" at bounding box center [431, 106] width 129 height 18
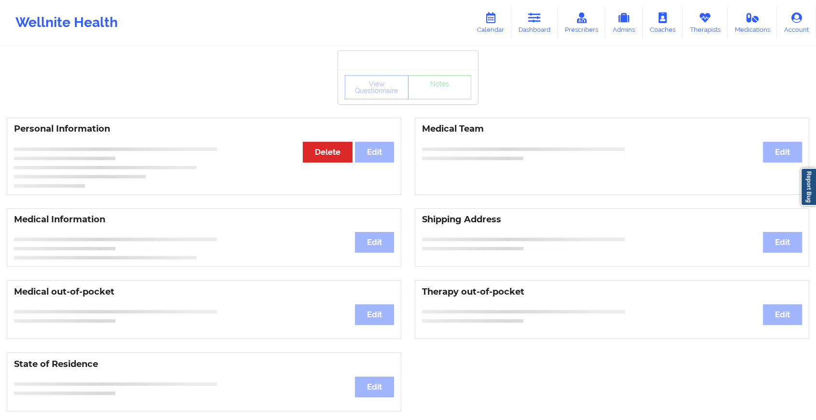
click at [445, 103] on div "View Questionnaire Notes" at bounding box center [408, 87] width 140 height 35
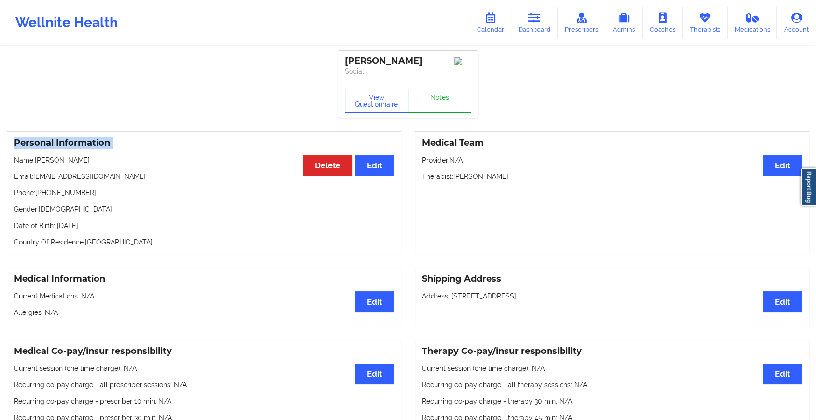
drag, startPoint x: 445, startPoint y: 103, endPoint x: 445, endPoint y: 109, distance: 5.8
click at [445, 109] on link "Notes" at bounding box center [440, 101] width 64 height 24
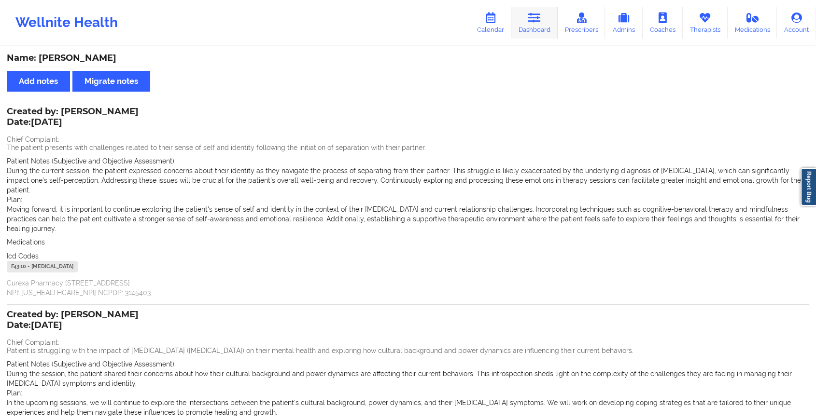
click at [515, 21] on link "Dashboard" at bounding box center [534, 23] width 46 height 32
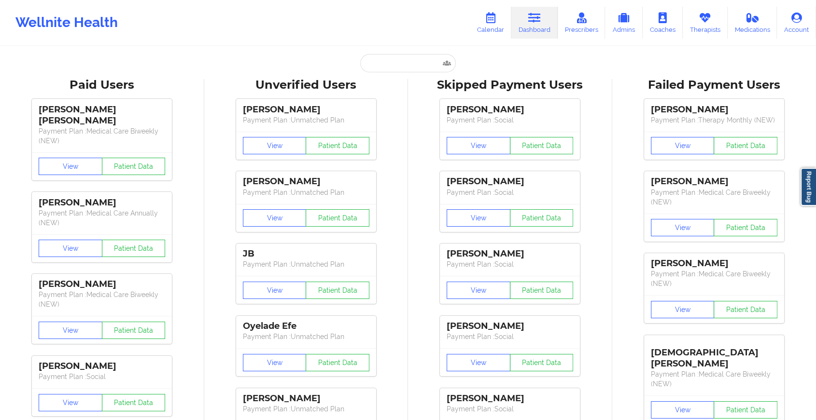
click at [411, 58] on input "text" at bounding box center [408, 63] width 96 height 18
paste input "[EMAIL_ADDRESS][DOMAIN_NAME]"
type input "[EMAIL_ADDRESS][DOMAIN_NAME]"
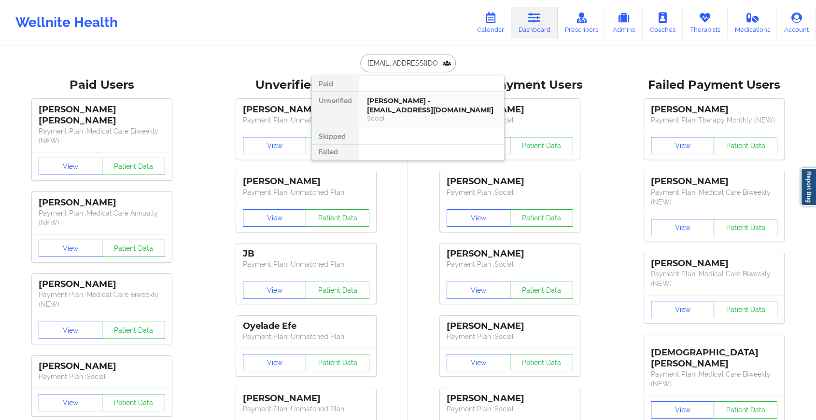
click at [419, 105] on div "[PERSON_NAME] - [EMAIL_ADDRESS][DOMAIN_NAME]" at bounding box center [431, 106] width 129 height 18
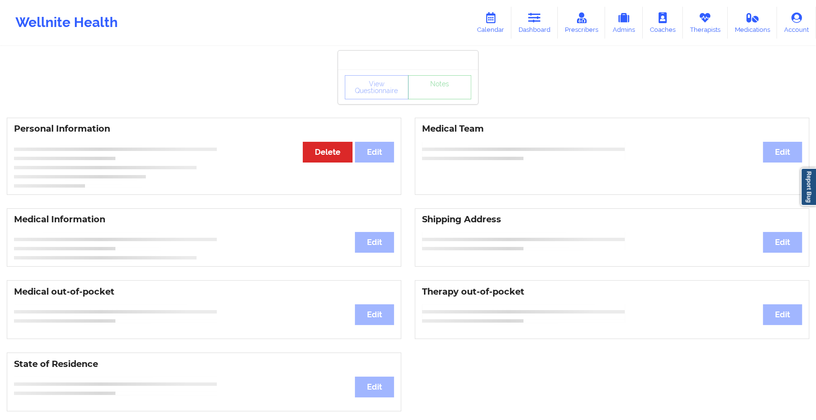
click at [431, 100] on div "View Questionnaire Notes" at bounding box center [408, 87] width 140 height 35
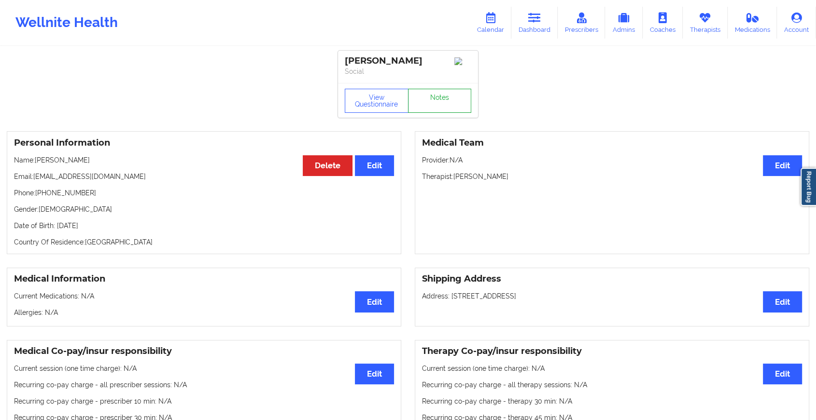
click at [431, 100] on link "Notes" at bounding box center [440, 101] width 64 height 24
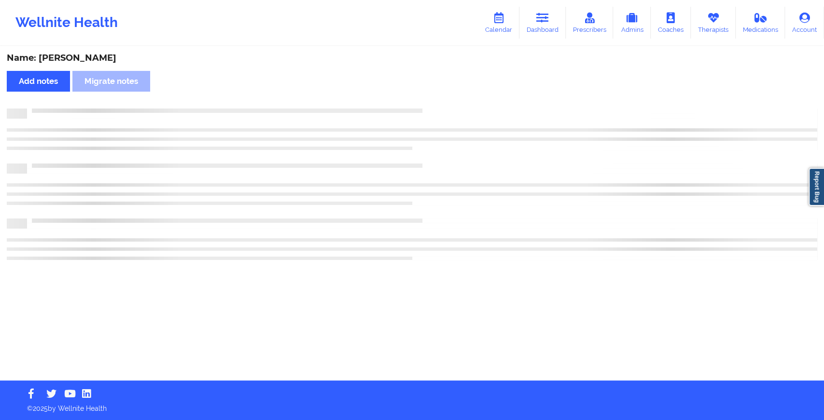
click at [431, 100] on div "Name: [PERSON_NAME] Add notes Migrate notes" at bounding box center [412, 214] width 824 height 334
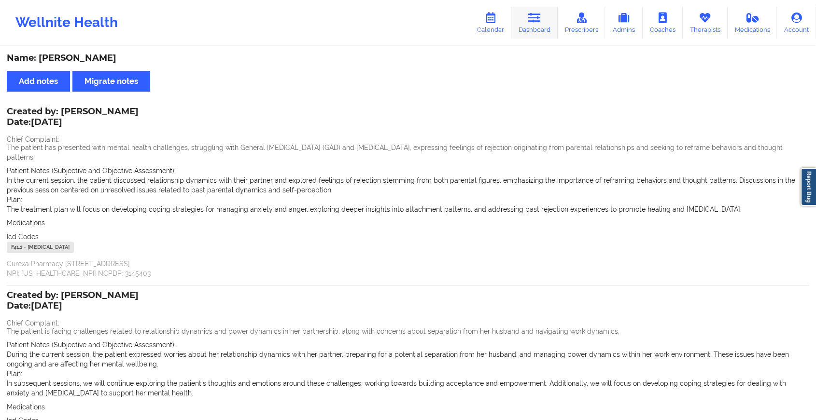
click at [546, 30] on link "Dashboard" at bounding box center [534, 23] width 46 height 32
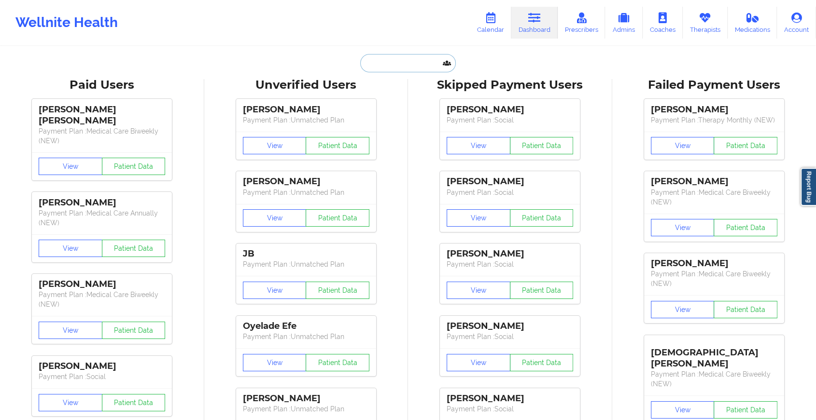
click at [386, 56] on input "text" at bounding box center [408, 63] width 96 height 18
paste input "[EMAIL_ADDRESS][DOMAIN_NAME]"
type input "[EMAIL_ADDRESS][DOMAIN_NAME]"
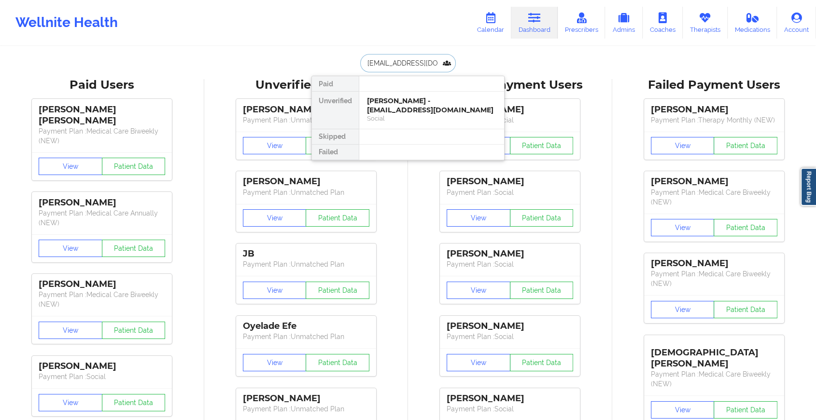
click at [420, 112] on div "[PERSON_NAME] - [EMAIL_ADDRESS][DOMAIN_NAME]" at bounding box center [431, 106] width 129 height 18
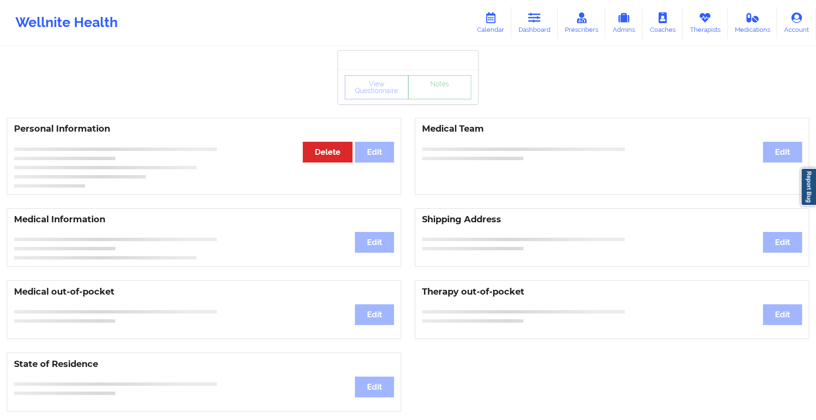
click at [435, 98] on link "Notes" at bounding box center [440, 87] width 64 height 24
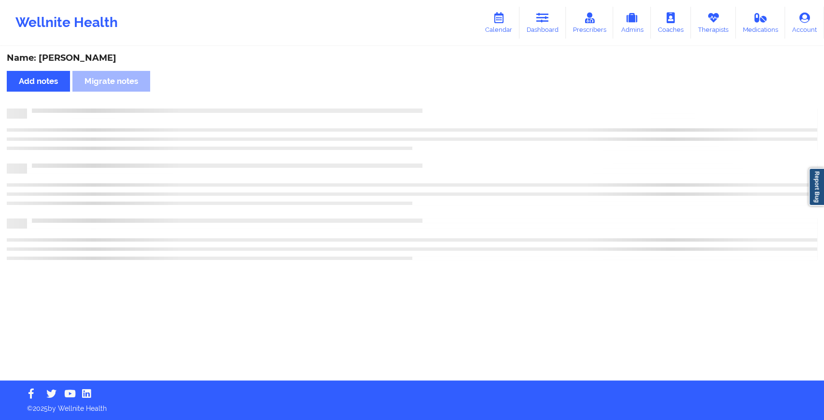
click at [435, 98] on div "Name: [PERSON_NAME] Add notes Migrate notes" at bounding box center [412, 214] width 824 height 334
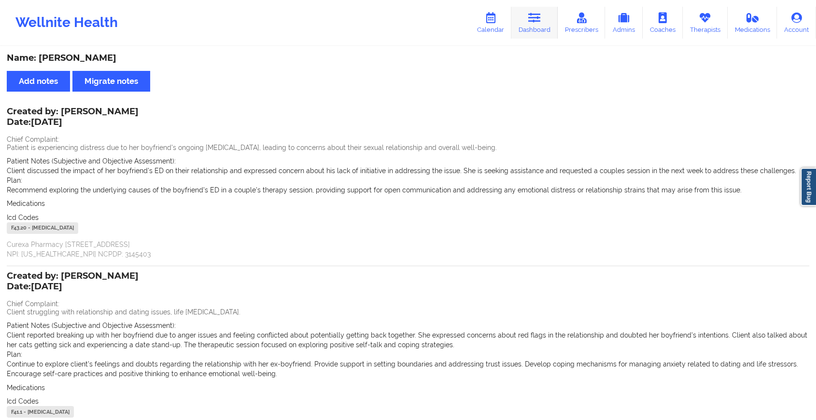
click at [534, 23] on icon at bounding box center [534, 18] width 13 height 11
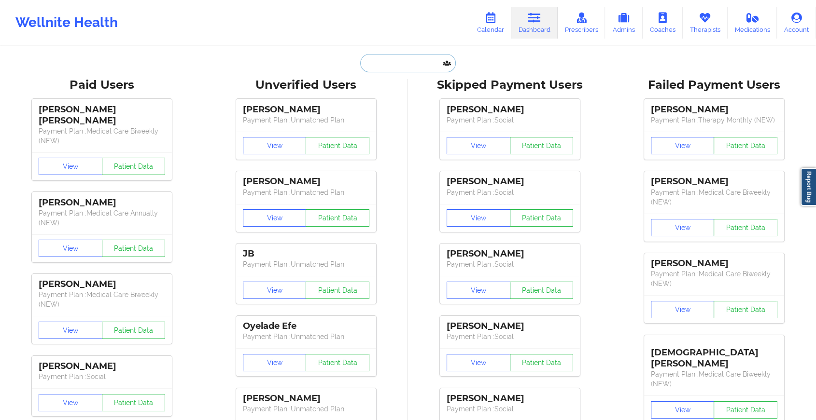
click at [412, 62] on input "text" at bounding box center [408, 63] width 96 height 18
paste input "[EMAIL_ADDRESS][DOMAIN_NAME]"
type input "[EMAIL_ADDRESS][DOMAIN_NAME]"
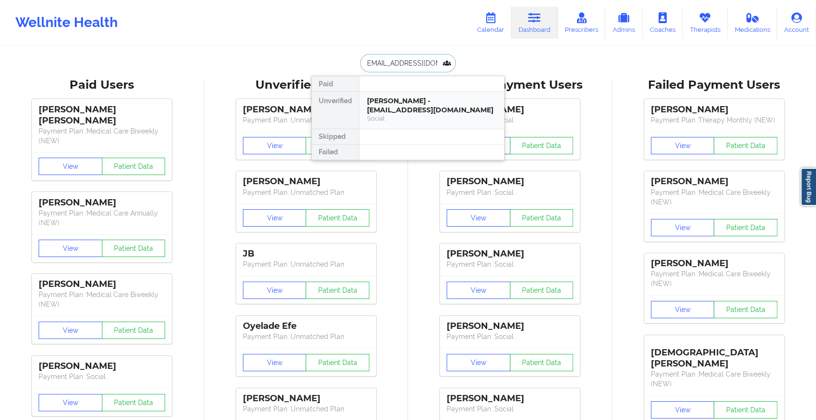
click at [451, 105] on div "[PERSON_NAME] - [EMAIL_ADDRESS][DOMAIN_NAME]" at bounding box center [431, 106] width 129 height 18
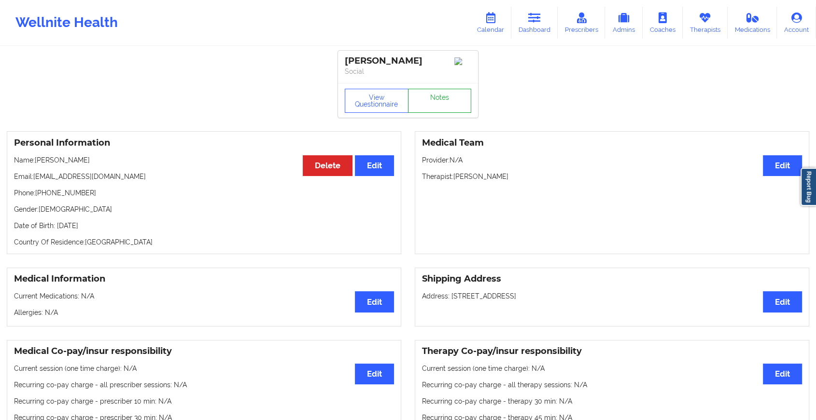
click at [450, 102] on link "Notes" at bounding box center [440, 101] width 64 height 24
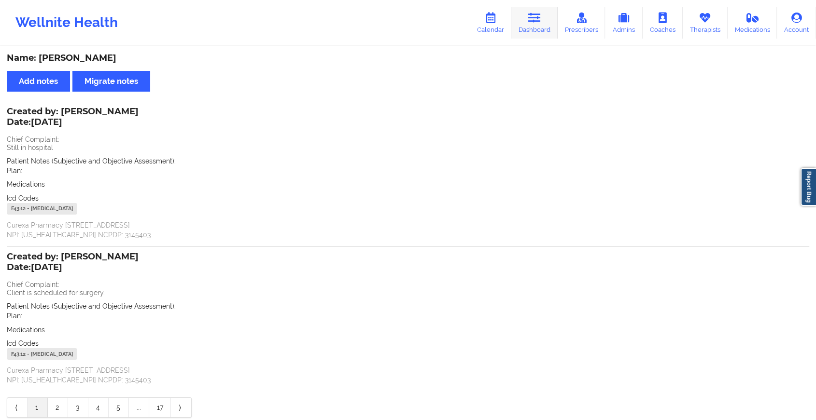
click at [533, 16] on icon at bounding box center [534, 18] width 13 height 11
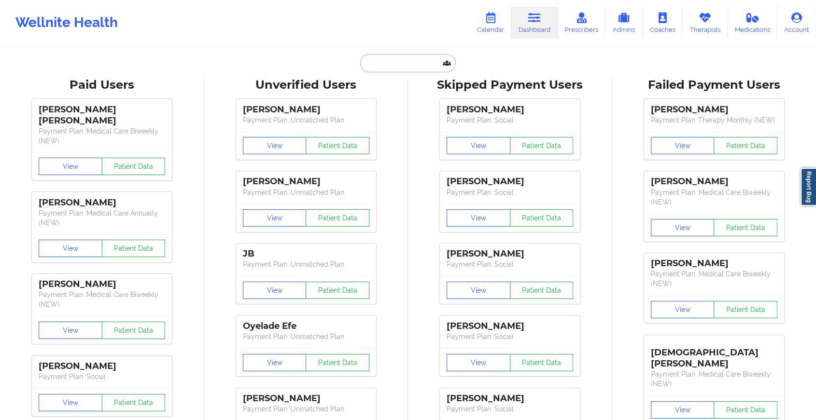
click at [386, 71] on input "text" at bounding box center [408, 63] width 96 height 18
paste input "[EMAIL_ADDRESS][DOMAIN_NAME]"
type input "[EMAIL_ADDRESS][DOMAIN_NAME]"
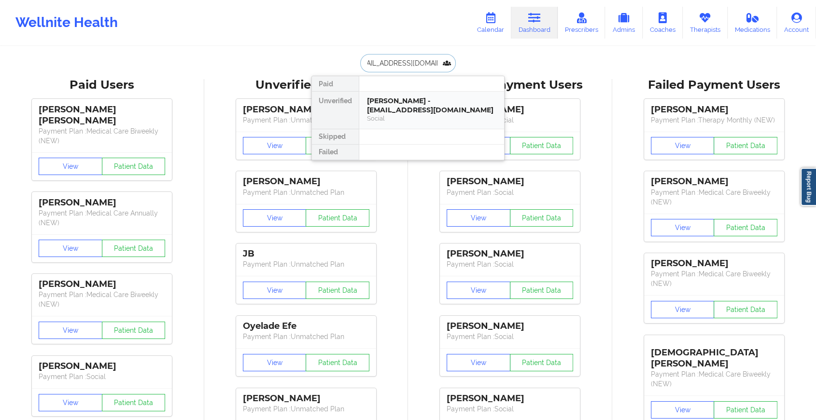
click at [440, 108] on div "[PERSON_NAME] - [EMAIL_ADDRESS][DOMAIN_NAME]" at bounding box center [431, 106] width 129 height 18
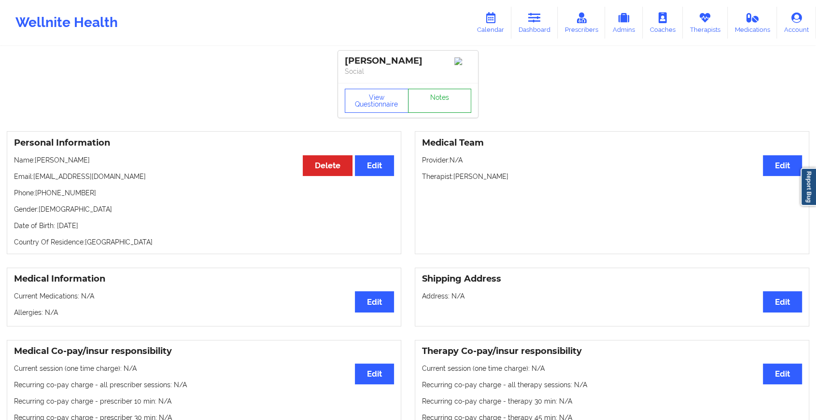
click at [444, 101] on link "Notes" at bounding box center [440, 101] width 64 height 24
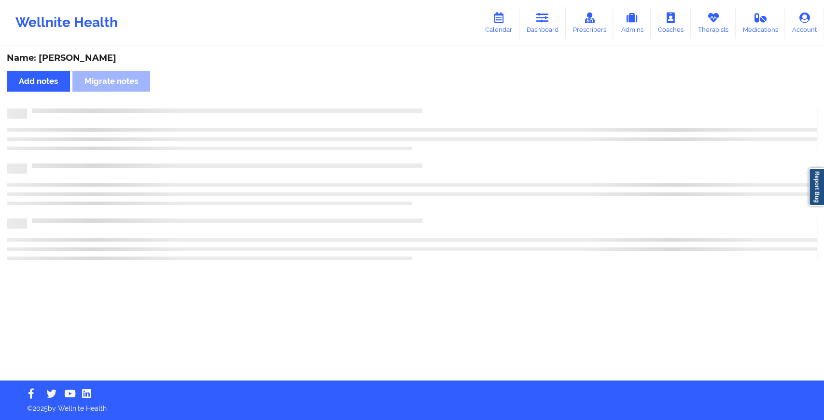
click at [444, 101] on div "Name: [PERSON_NAME] Add notes Migrate notes" at bounding box center [412, 214] width 824 height 334
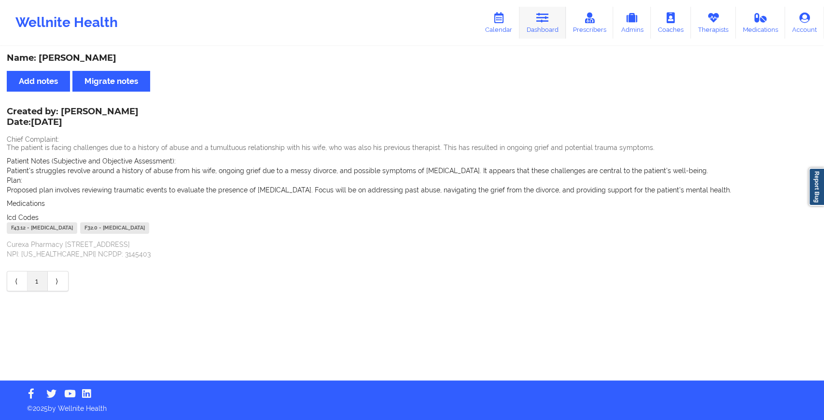
click at [532, 31] on link "Dashboard" at bounding box center [542, 23] width 46 height 32
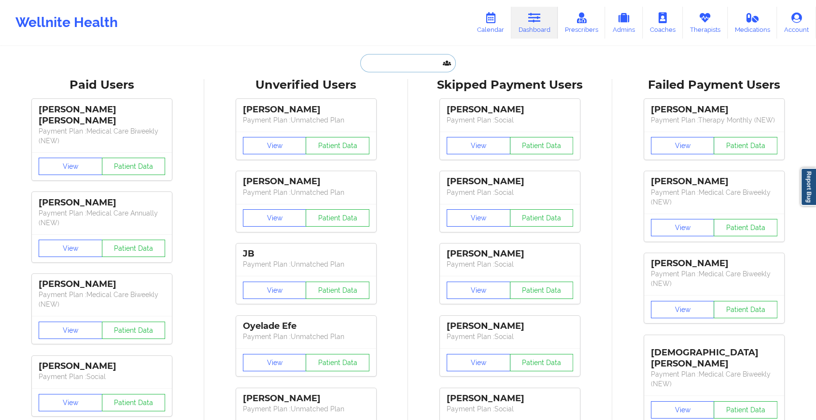
click at [390, 66] on input "text" at bounding box center [408, 63] width 96 height 18
paste input "[EMAIL_ADDRESS][DOMAIN_NAME]"
type input "[EMAIL_ADDRESS][DOMAIN_NAME]"
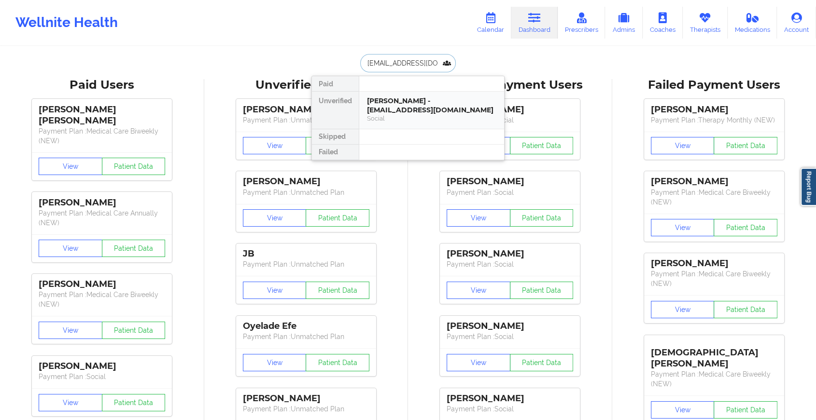
click at [398, 104] on div "[PERSON_NAME] - [EMAIL_ADDRESS][DOMAIN_NAME]" at bounding box center [431, 106] width 129 height 18
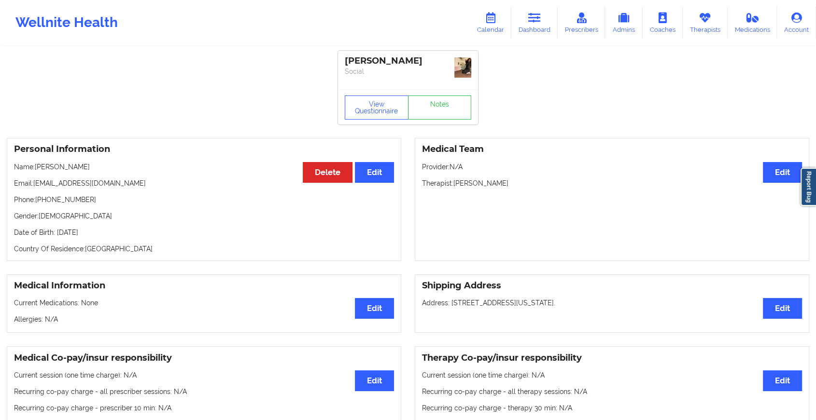
click at [433, 98] on div "View Questionnaire Notes" at bounding box center [408, 108] width 126 height 24
click at [433, 98] on link "Notes" at bounding box center [440, 108] width 64 height 24
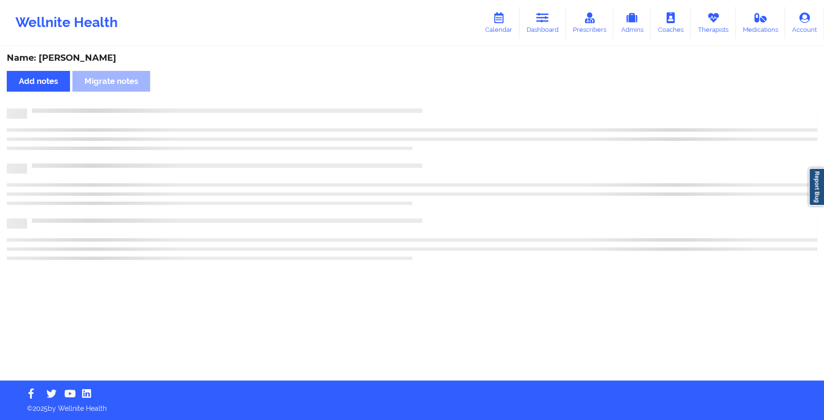
click at [433, 98] on div "Name: [PERSON_NAME] Add notes Migrate notes" at bounding box center [412, 214] width 824 height 334
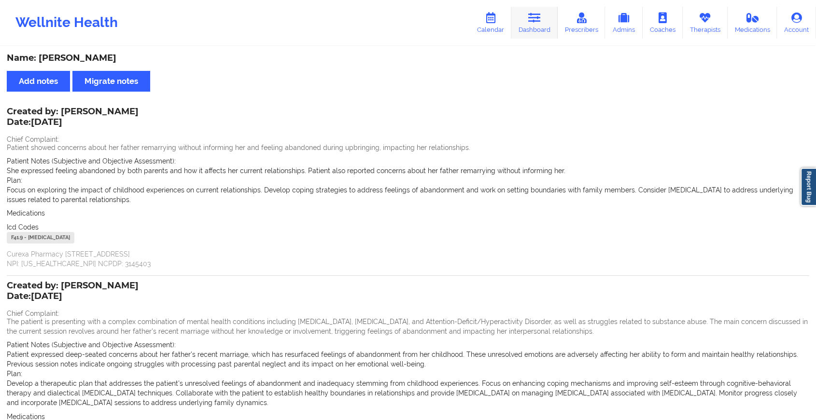
click at [541, 19] on icon at bounding box center [534, 18] width 13 height 11
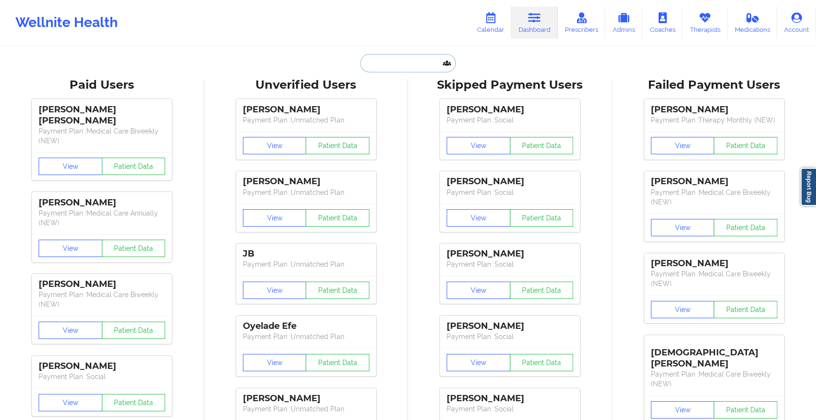
click at [411, 58] on input "text" at bounding box center [408, 63] width 96 height 18
paste input "[PERSON_NAME][EMAIL_ADDRESS][PERSON_NAME][PERSON_NAME][DOMAIN_NAME]"
type input "[PERSON_NAME][EMAIL_ADDRESS][PERSON_NAME][PERSON_NAME][DOMAIN_NAME]"
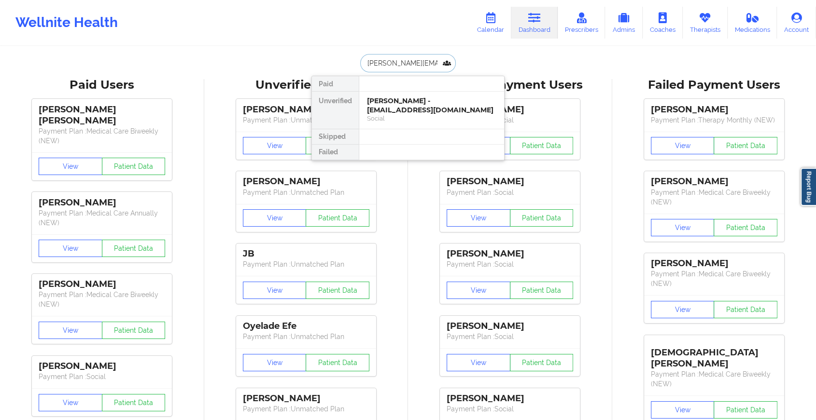
scroll to position [0, 20]
click at [410, 107] on div "[PERSON_NAME] - [PERSON_NAME][EMAIL_ADDRESS][PERSON_NAME][PERSON_NAME][DOMAIN_N…" at bounding box center [431, 110] width 129 height 27
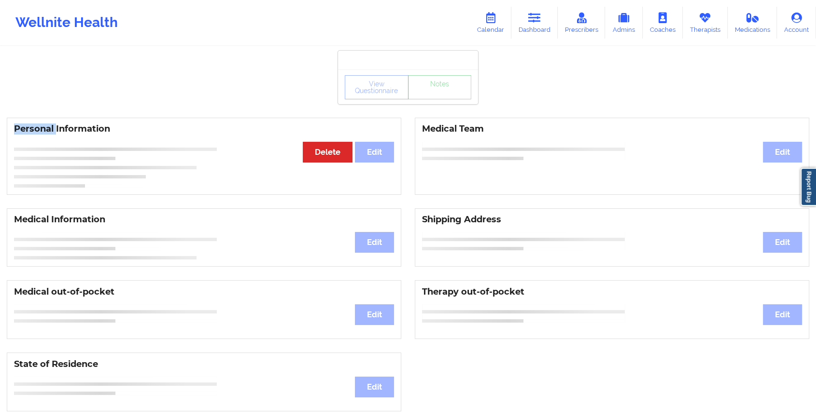
click at [410, 107] on div "View Questionnaire Notes Personal Information Edit Delete Medical Team Edit Med…" at bounding box center [408, 407] width 816 height 815
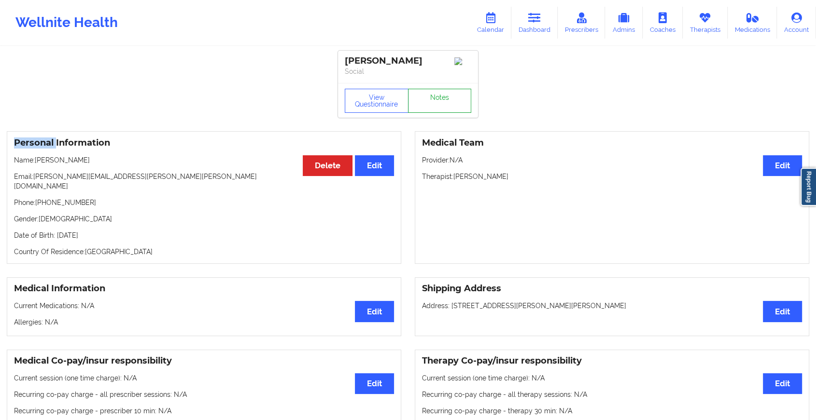
drag, startPoint x: 410, startPoint y: 107, endPoint x: 447, endPoint y: 104, distance: 37.3
click at [447, 104] on link "Notes" at bounding box center [440, 101] width 64 height 24
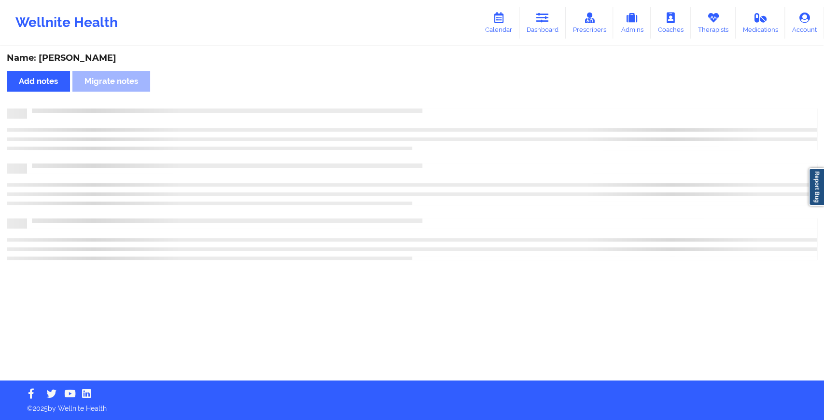
click at [447, 104] on div "Name: [PERSON_NAME] Add notes Migrate notes" at bounding box center [412, 214] width 824 height 334
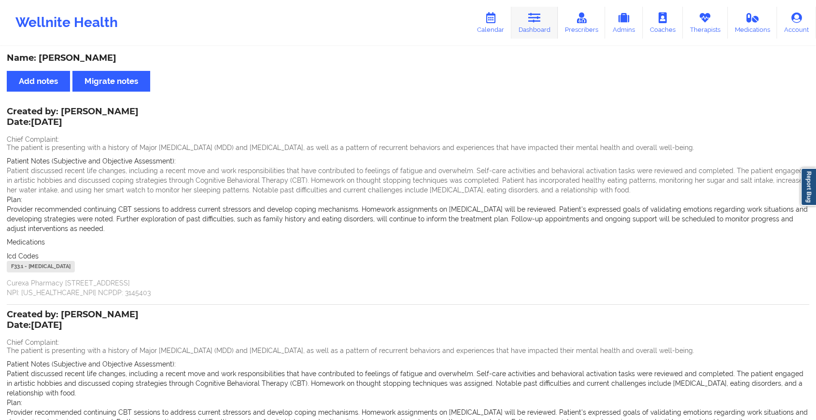
click at [526, 15] on link "Dashboard" at bounding box center [534, 23] width 46 height 32
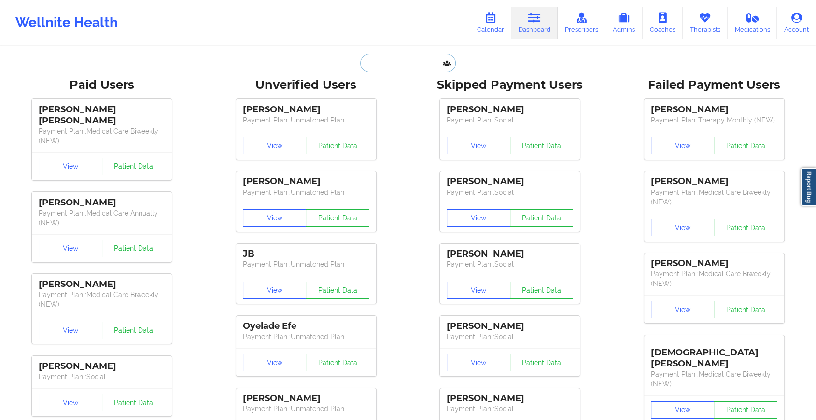
click at [400, 68] on input "text" at bounding box center [408, 63] width 96 height 18
paste input "[EMAIL_ADDRESS][DOMAIN_NAME]"
type input "[EMAIL_ADDRESS][DOMAIN_NAME]"
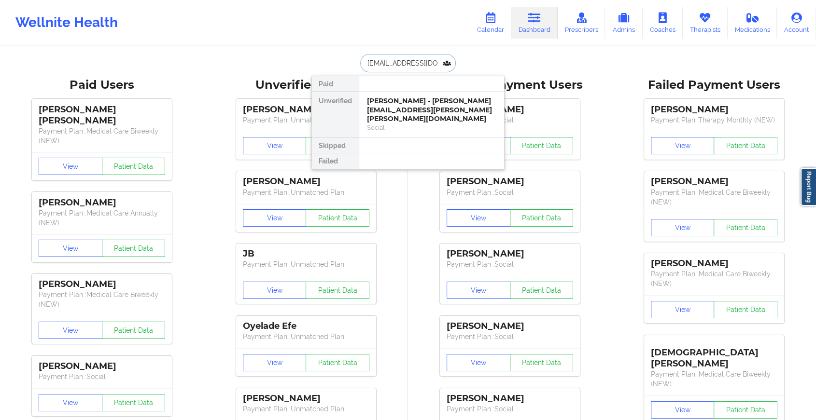
scroll to position [0, 14]
click at [390, 105] on div "Cyquia [PERSON_NAME] - [EMAIL_ADDRESS][DOMAIN_NAME]" at bounding box center [431, 106] width 129 height 18
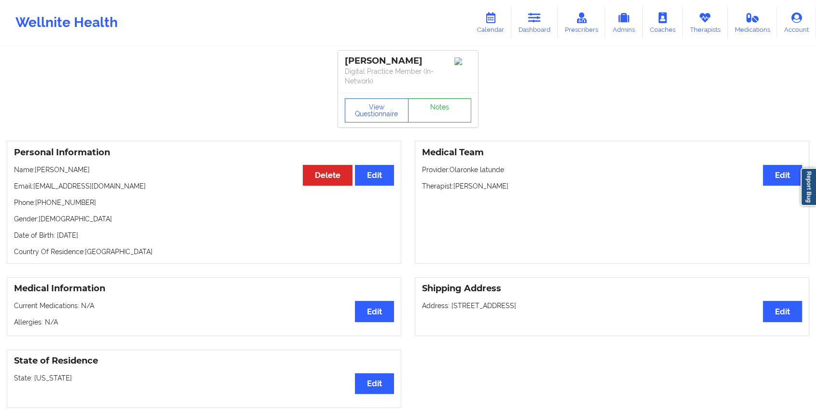
click at [437, 102] on link "Notes" at bounding box center [440, 110] width 64 height 24
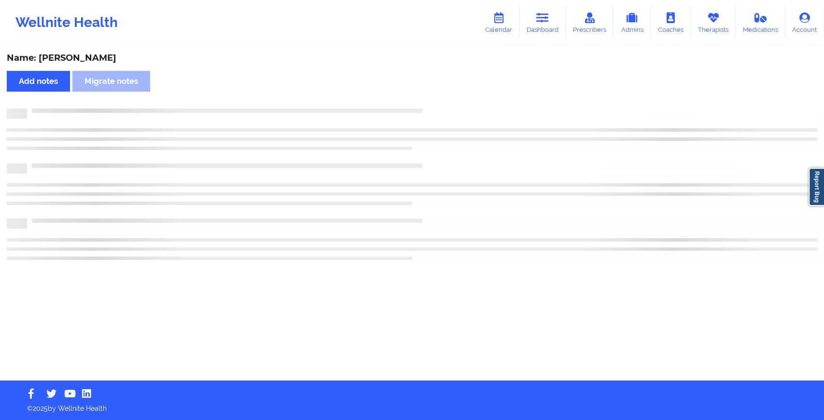
click at [437, 102] on div "Name: [PERSON_NAME] Add notes Migrate notes" at bounding box center [412, 214] width 824 height 334
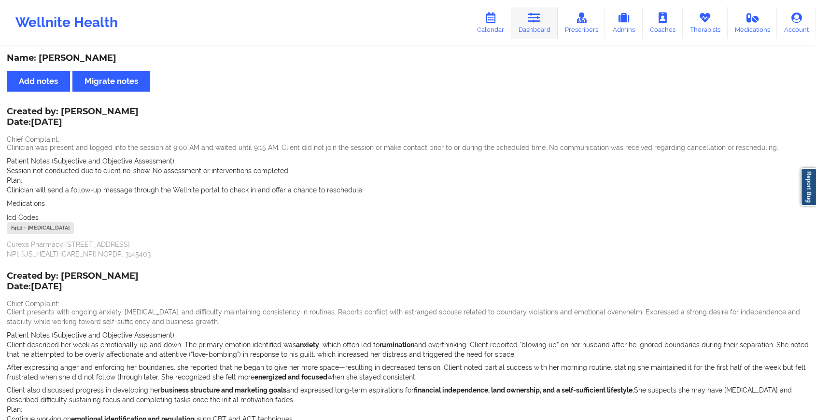
click at [527, 22] on link "Dashboard" at bounding box center [534, 23] width 46 height 32
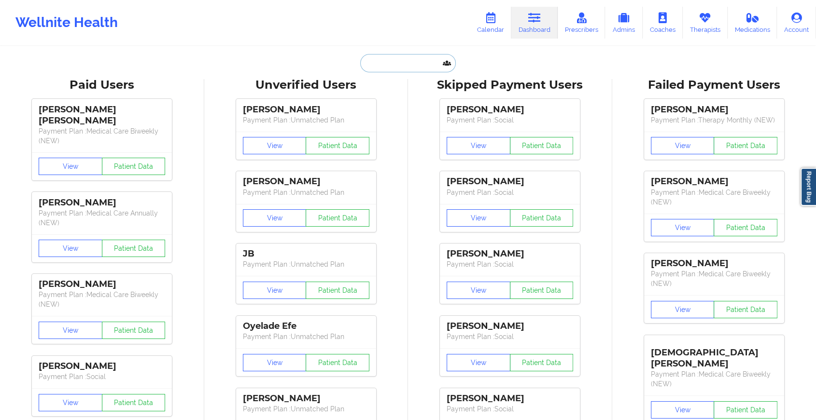
click at [412, 61] on input "text" at bounding box center [408, 63] width 96 height 18
paste input "[EMAIL_ADDRESS][DOMAIN_NAME]"
type input "[EMAIL_ADDRESS][DOMAIN_NAME]"
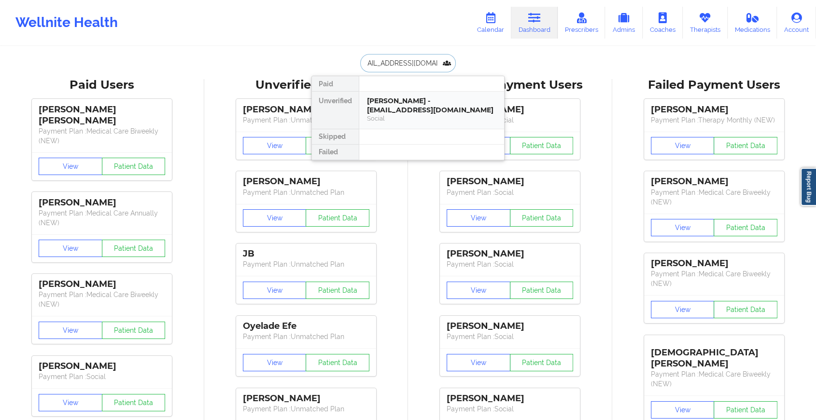
click at [422, 99] on div "[PERSON_NAME] - [EMAIL_ADDRESS][DOMAIN_NAME]" at bounding box center [431, 106] width 129 height 18
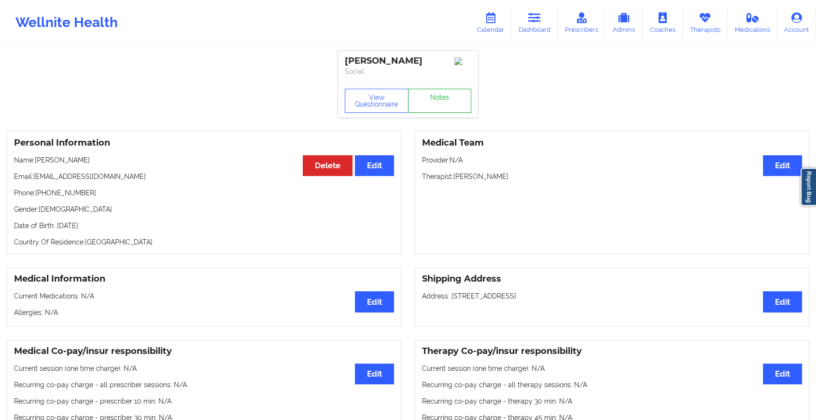
click at [432, 100] on link "Notes" at bounding box center [440, 101] width 64 height 24
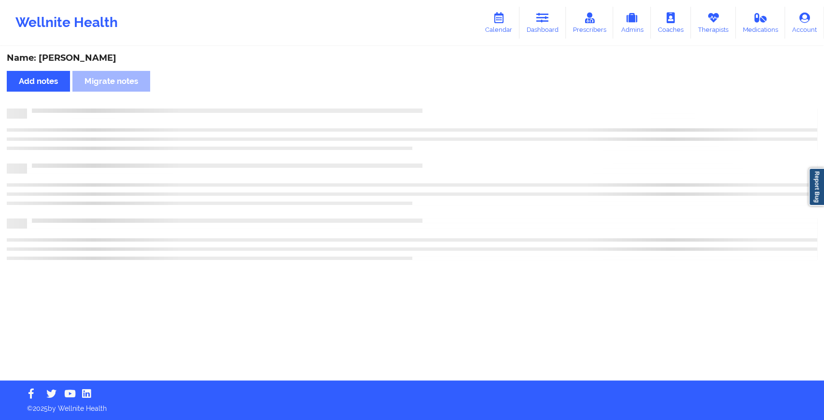
click at [432, 100] on div "Name: [PERSON_NAME] Add notes Migrate notes" at bounding box center [412, 214] width 824 height 334
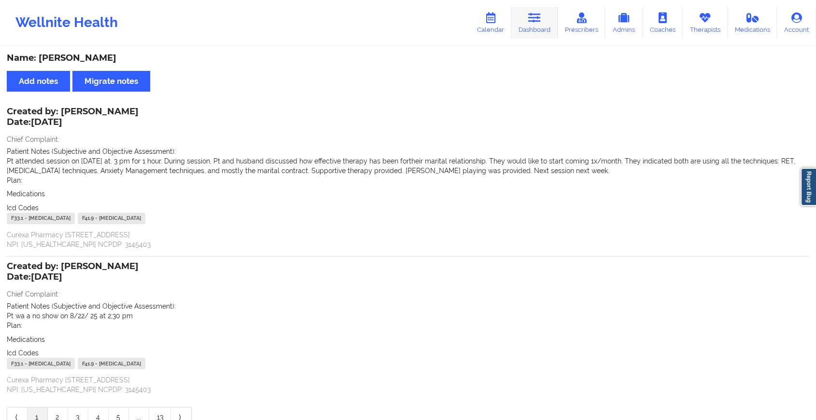
click at [540, 19] on icon at bounding box center [534, 18] width 13 height 11
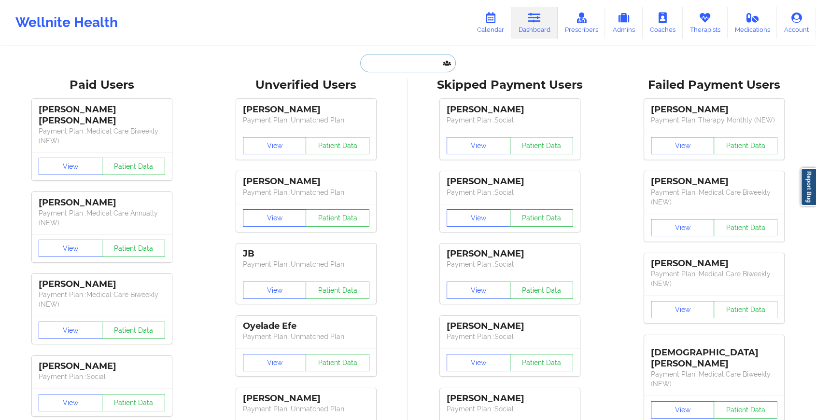
click at [416, 58] on input "text" at bounding box center [408, 63] width 96 height 18
paste input "[PERSON_NAME][EMAIL_ADDRESS][PERSON_NAME][DOMAIN_NAME]"
type input "[PERSON_NAME][EMAIL_ADDRESS][PERSON_NAME][DOMAIN_NAME]"
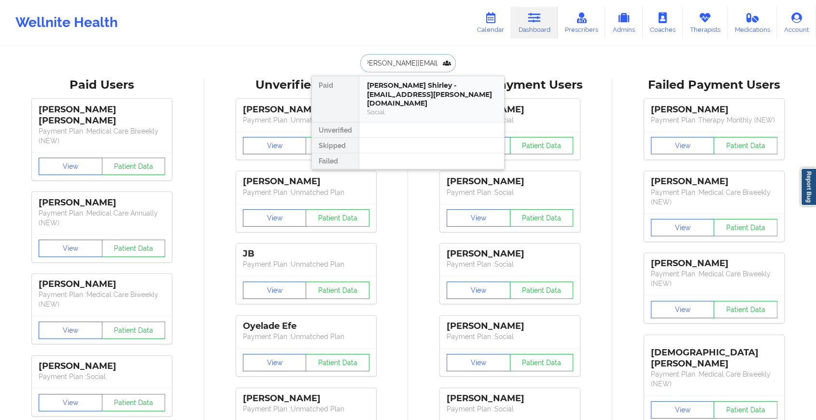
click at [418, 93] on div "[PERSON_NAME] Shirley - [EMAIL_ADDRESS][PERSON_NAME][DOMAIN_NAME]" at bounding box center [431, 94] width 129 height 27
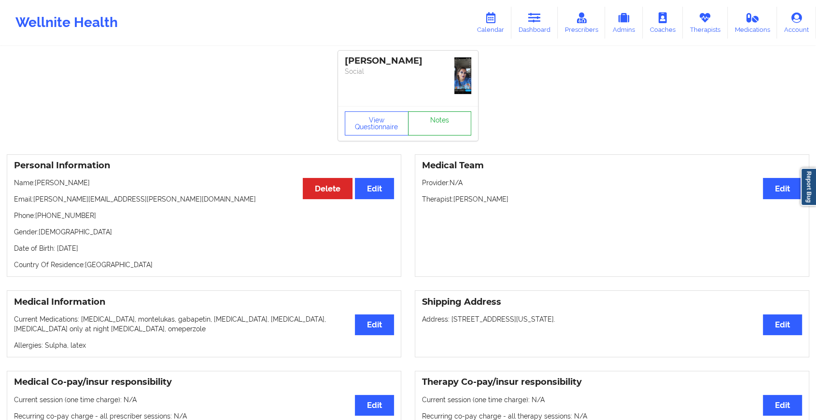
click at [427, 101] on div "[PERSON_NAME] Social View Questionnaire Notes" at bounding box center [408, 96] width 140 height 90
click at [427, 101] on div "[PERSON_NAME] Social" at bounding box center [408, 79] width 140 height 56
drag, startPoint x: 427, startPoint y: 101, endPoint x: 445, endPoint y: 133, distance: 36.3
click at [445, 133] on link "Notes" at bounding box center [440, 123] width 64 height 24
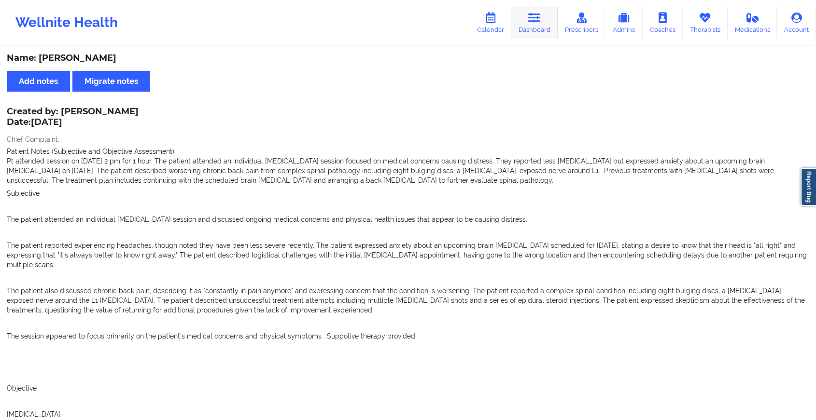
click at [524, 32] on link "Dashboard" at bounding box center [534, 23] width 46 height 32
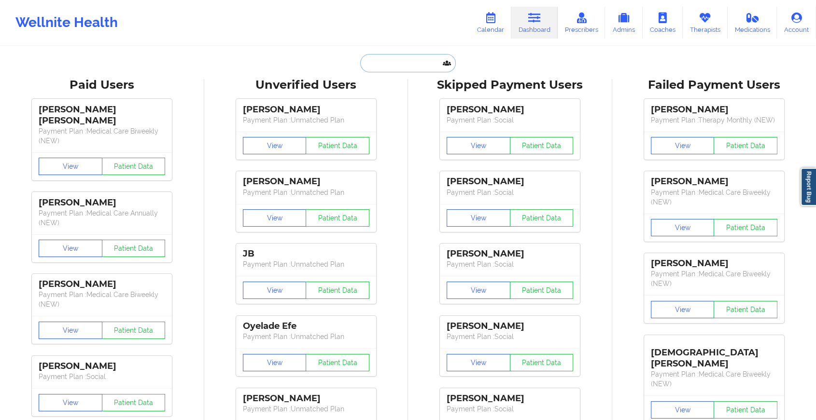
click at [406, 57] on input "text" at bounding box center [408, 63] width 96 height 18
paste input "[EMAIL_ADDRESS][DOMAIN_NAME]"
type input "[EMAIL_ADDRESS][DOMAIN_NAME]"
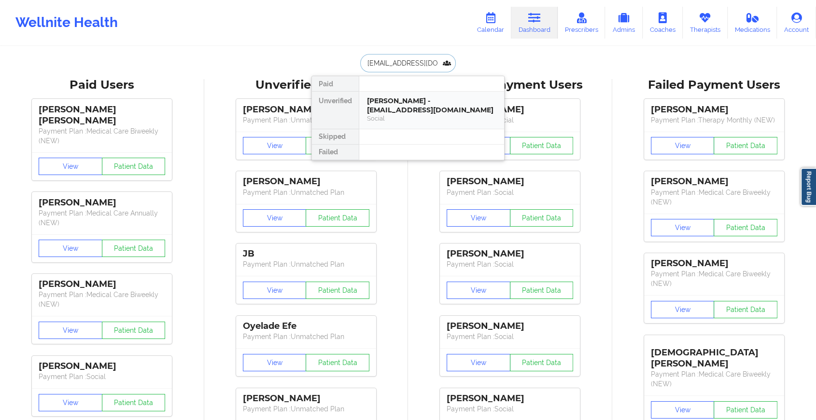
click at [422, 110] on div "[PERSON_NAME] - [EMAIL_ADDRESS][DOMAIN_NAME]" at bounding box center [431, 106] width 129 height 18
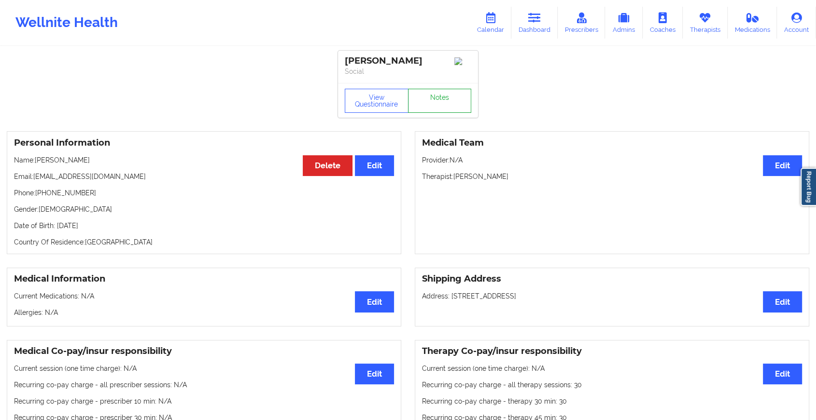
click at [428, 102] on link "Notes" at bounding box center [440, 101] width 64 height 24
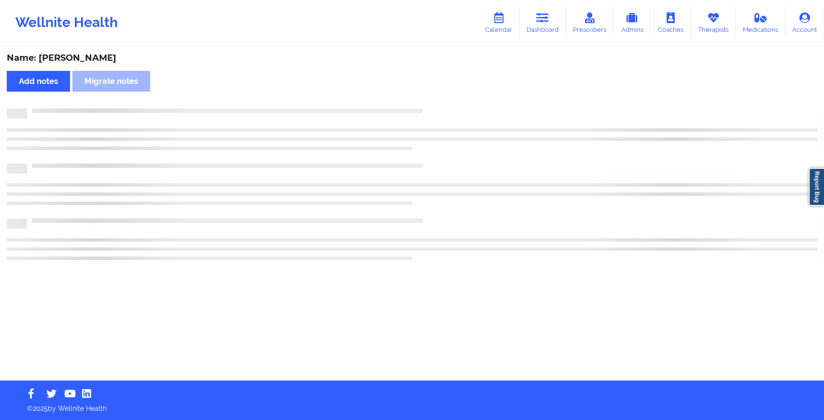
click at [428, 102] on div "Name: [PERSON_NAME] Add notes Migrate notes" at bounding box center [412, 214] width 824 height 334
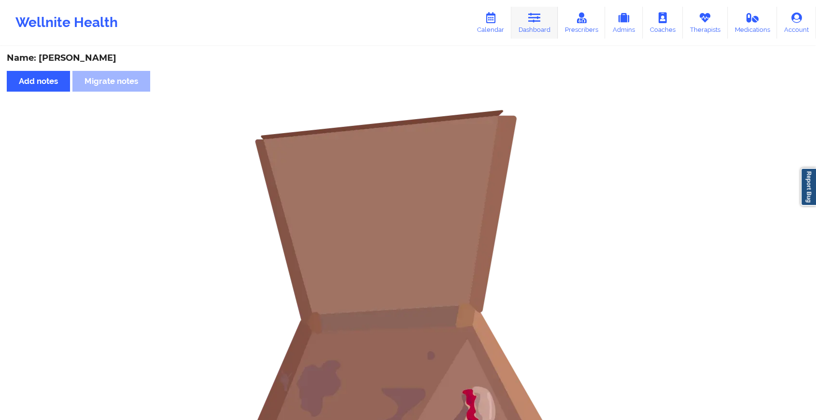
click at [536, 23] on icon at bounding box center [534, 18] width 13 height 11
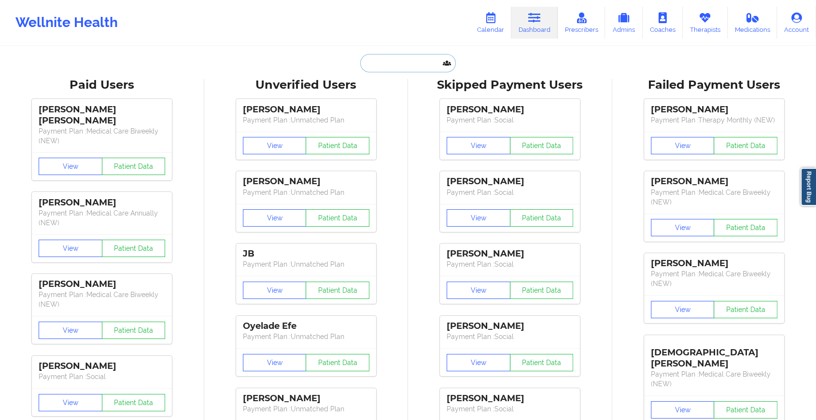
click at [407, 67] on input "text" at bounding box center [408, 63] width 96 height 18
paste input "[EMAIL_ADDRESS][DOMAIN_NAME]"
type input "[EMAIL_ADDRESS][DOMAIN_NAME]"
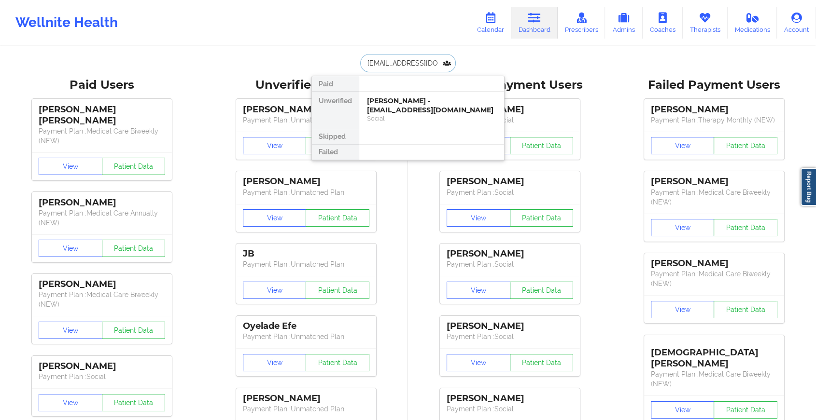
scroll to position [0, 6]
drag, startPoint x: 425, startPoint y: 106, endPoint x: 468, endPoint y: 65, distance: 59.1
click at [468, 65] on div "[EMAIL_ADDRESS][DOMAIN_NAME] Paid Unverified Collin Payne - [EMAIL_ADDRESS][DOM…" at bounding box center [407, 63] width 193 height 18
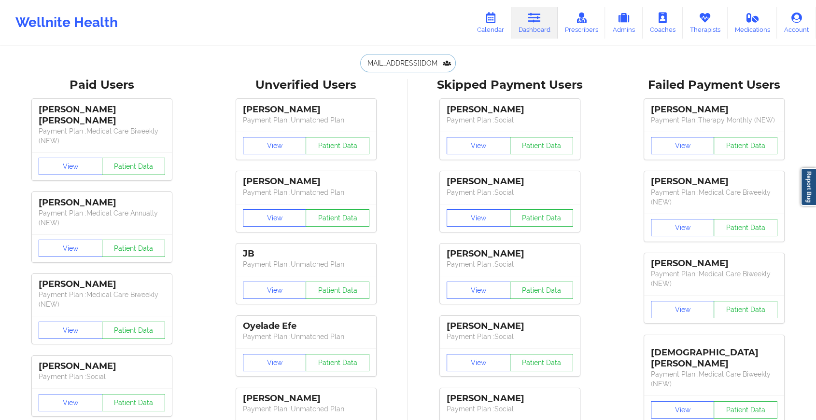
click at [412, 65] on input "[EMAIL_ADDRESS][DOMAIN_NAME]" at bounding box center [408, 63] width 96 height 18
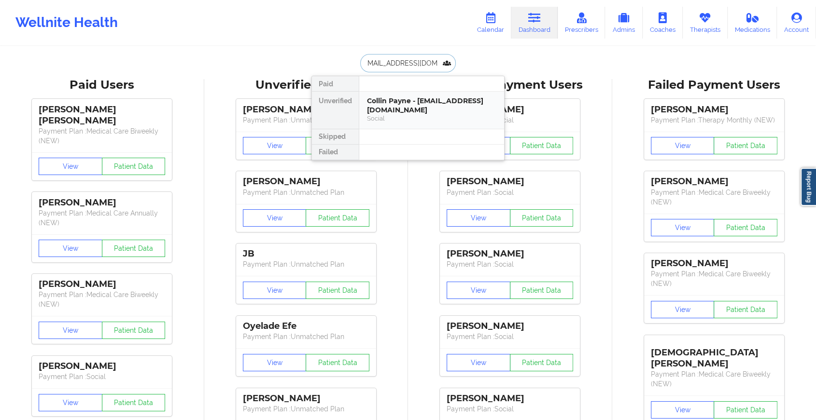
click at [437, 112] on div "Collin Payne - [EMAIL_ADDRESS][DOMAIN_NAME]" at bounding box center [431, 106] width 129 height 18
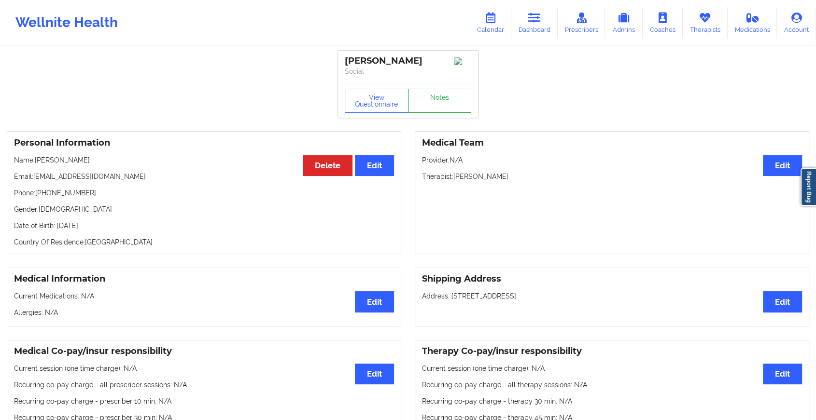
click at [447, 107] on link "Notes" at bounding box center [440, 101] width 64 height 24
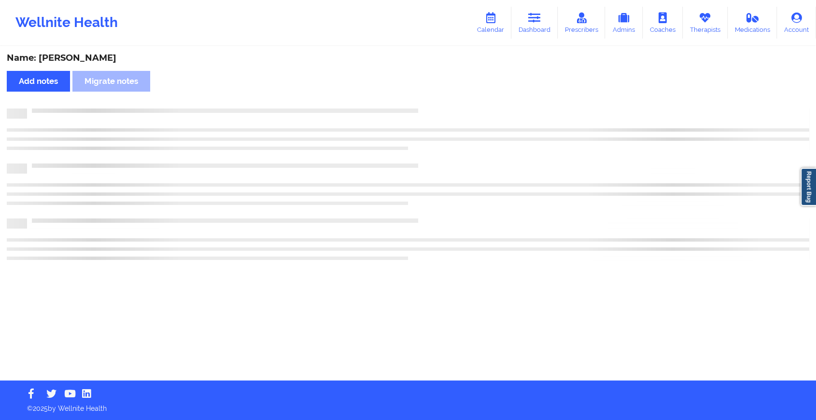
click at [447, 107] on div "Name: [PERSON_NAME] Add notes Migrate notes" at bounding box center [408, 214] width 816 height 334
click at [447, 107] on div "Name: [PERSON_NAME] Add notes Migrate notes" at bounding box center [412, 214] width 824 height 334
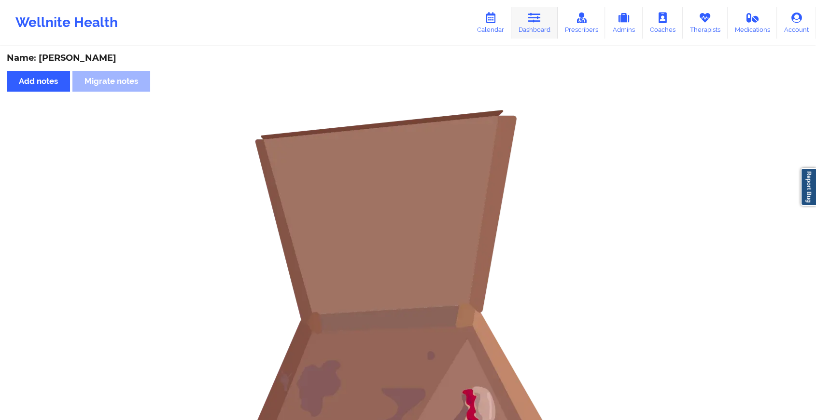
click at [530, 22] on icon at bounding box center [534, 18] width 13 height 11
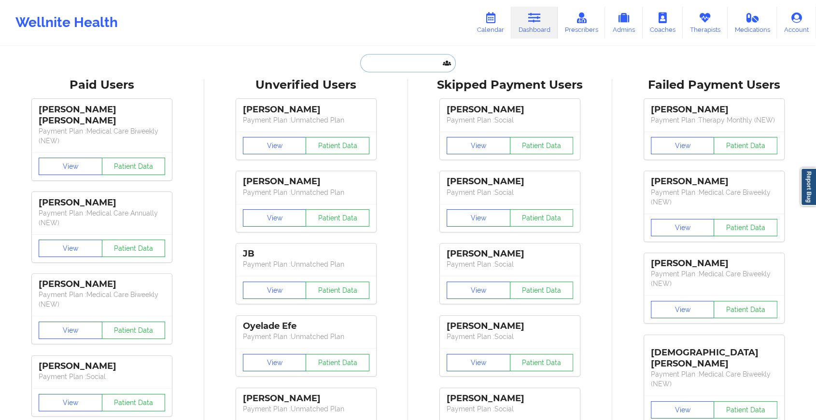
click at [388, 54] on input "text" at bounding box center [408, 63] width 96 height 18
paste input "[EMAIL_ADDRESS][DOMAIN_NAME]"
type input "[EMAIL_ADDRESS][DOMAIN_NAME]"
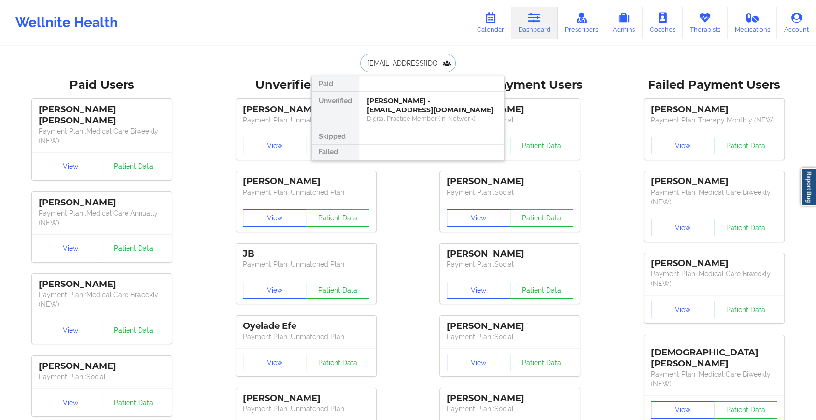
click at [427, 114] on div "Digital Practice Member (In-Network)" at bounding box center [431, 118] width 129 height 8
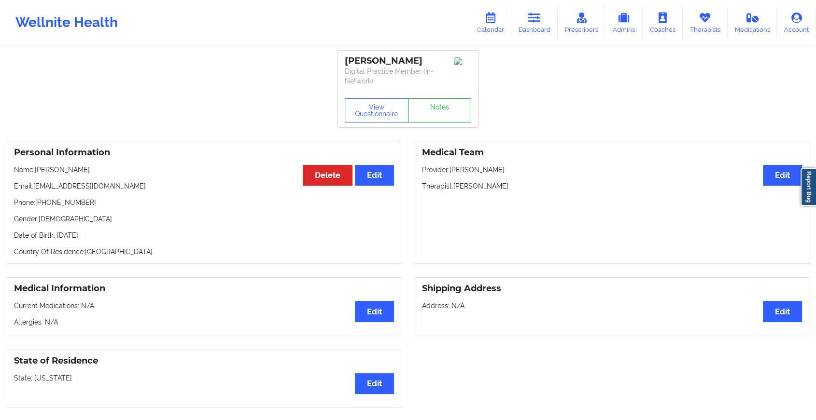
click at [441, 108] on link "Notes" at bounding box center [440, 110] width 64 height 24
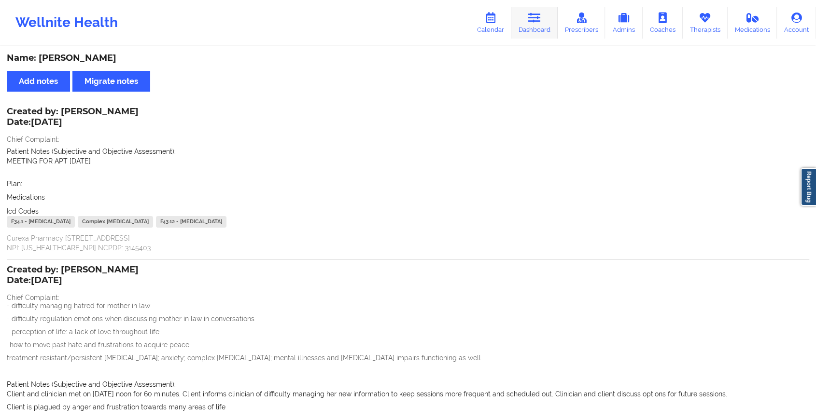
click at [527, 28] on link "Dashboard" at bounding box center [534, 23] width 46 height 32
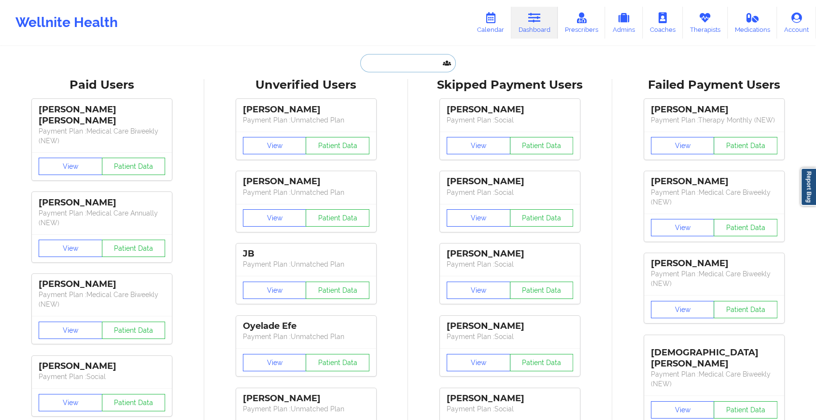
click at [402, 63] on input "text" at bounding box center [408, 63] width 96 height 18
paste input "[EMAIL_ADDRESS][DOMAIN_NAME]"
type input "[EMAIL_ADDRESS][DOMAIN_NAME]"
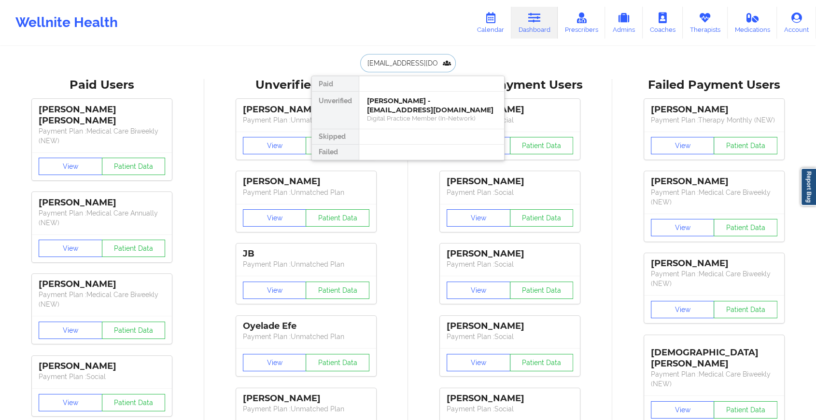
scroll to position [0, 12]
click at [425, 107] on div "[PERSON_NAME] - [EMAIL_ADDRESS][DOMAIN_NAME]" at bounding box center [431, 106] width 129 height 18
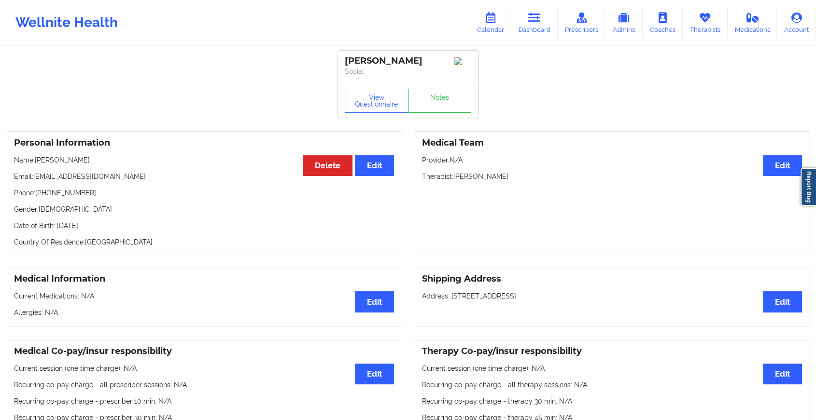
click at [451, 94] on div "View Questionnaire Notes" at bounding box center [408, 101] width 126 height 24
click at [451, 94] on link "Notes" at bounding box center [440, 101] width 64 height 24
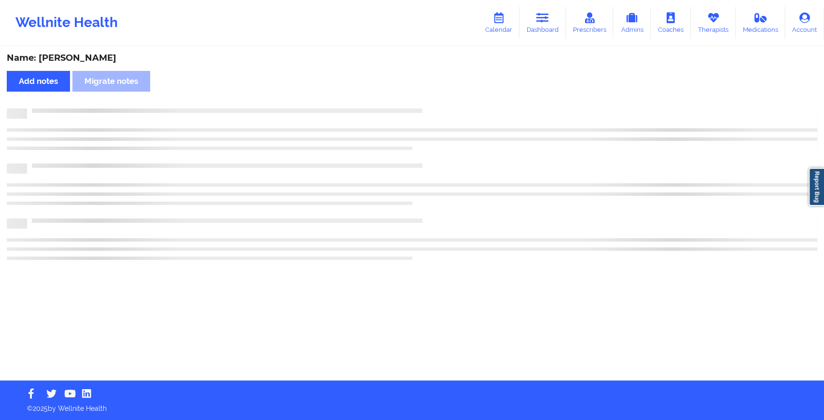
click at [451, 94] on div "Name: [PERSON_NAME] Add notes Migrate notes" at bounding box center [412, 214] width 824 height 334
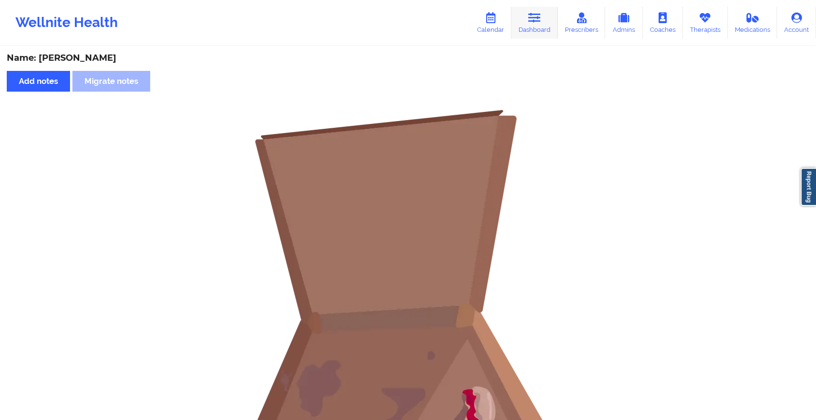
click at [538, 22] on icon at bounding box center [534, 18] width 13 height 11
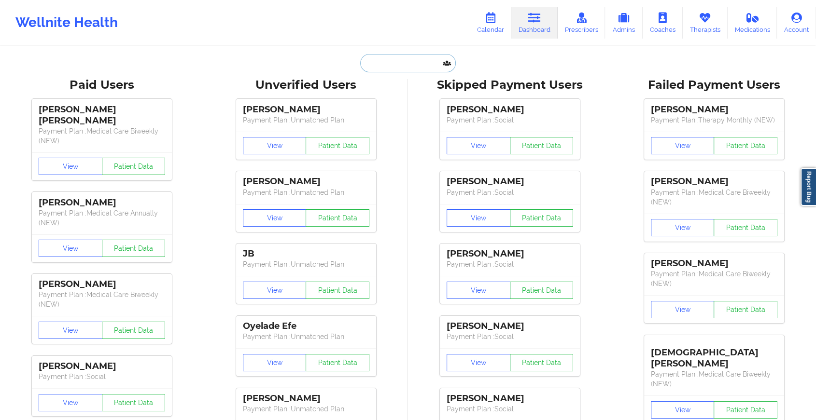
click at [422, 62] on input "text" at bounding box center [408, 63] width 96 height 18
paste input "[EMAIL_ADDRESS][DOMAIN_NAME]"
type input "[EMAIL_ADDRESS][DOMAIN_NAME]"
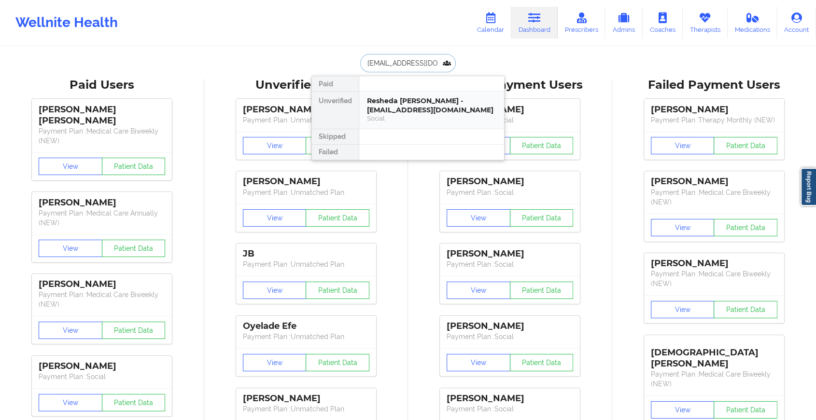
click at [432, 108] on div "Resheda [PERSON_NAME] - [EMAIL_ADDRESS][DOMAIN_NAME]" at bounding box center [431, 106] width 129 height 18
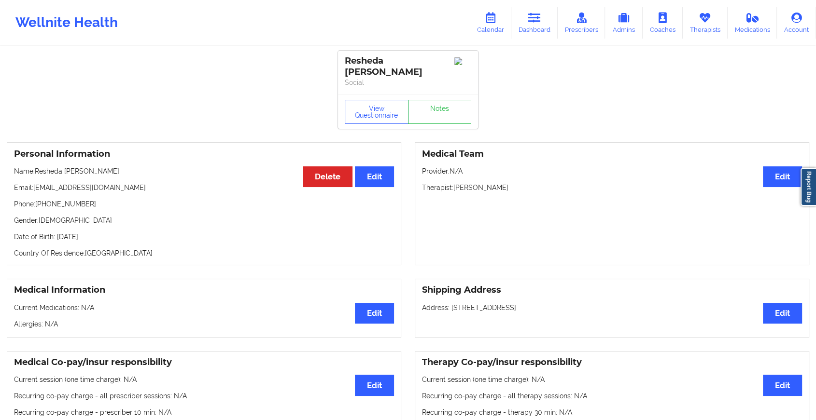
click at [441, 100] on div "View Questionnaire Notes" at bounding box center [408, 112] width 126 height 24
click at [441, 100] on link "Notes" at bounding box center [440, 112] width 64 height 24
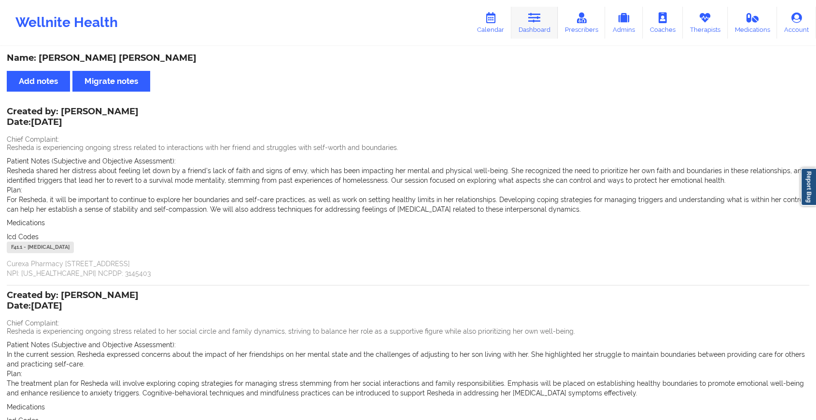
click at [532, 15] on icon at bounding box center [534, 18] width 13 height 11
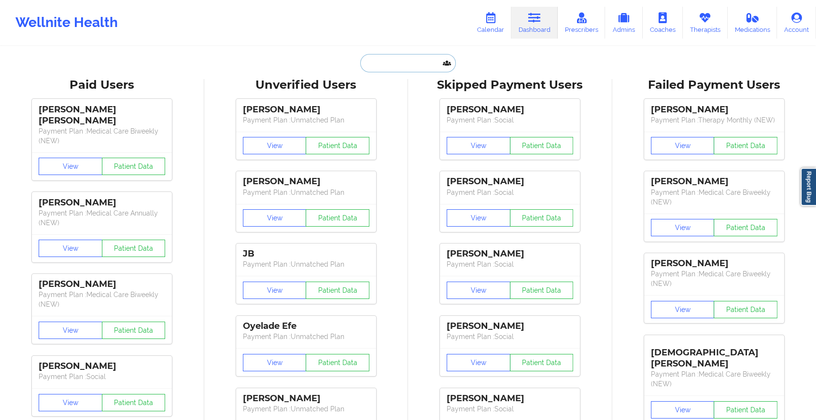
click at [376, 63] on input "text" at bounding box center [408, 63] width 96 height 18
paste input "[EMAIL_ADDRESS][DOMAIN_NAME]"
type input "[EMAIL_ADDRESS][DOMAIN_NAME]"
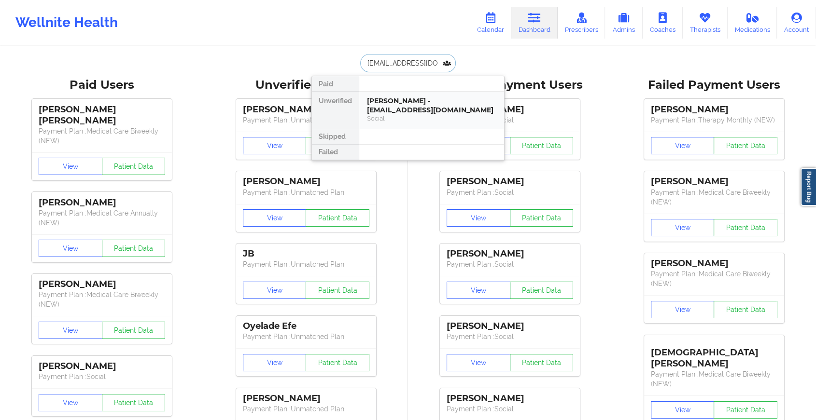
click at [404, 100] on div "[PERSON_NAME] - [EMAIL_ADDRESS][DOMAIN_NAME]" at bounding box center [431, 106] width 129 height 18
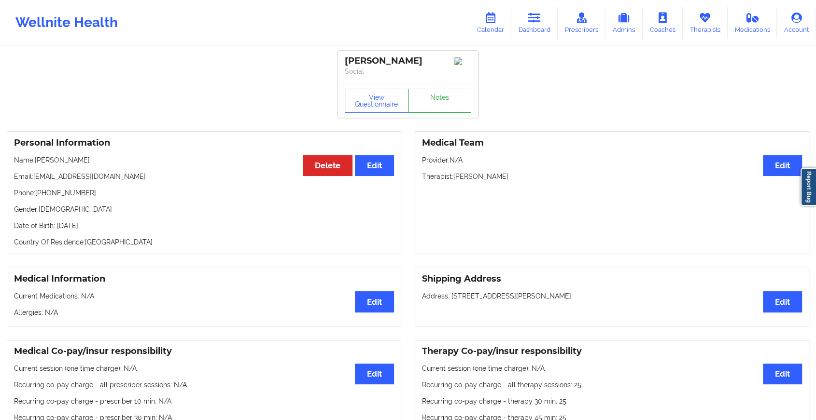
click at [430, 97] on link "Notes" at bounding box center [440, 101] width 64 height 24
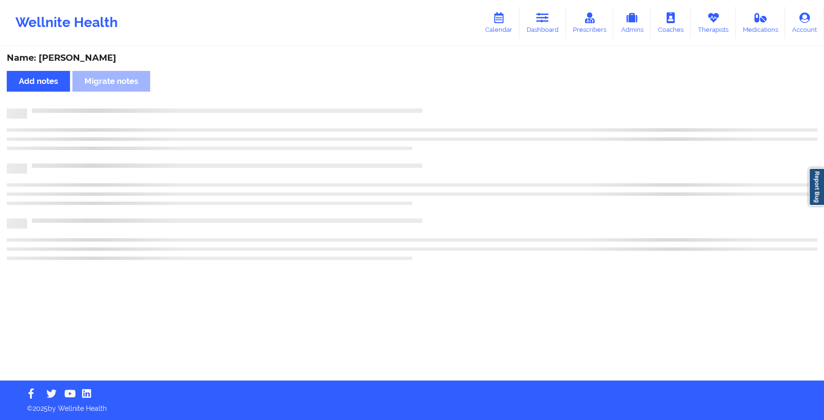
click at [430, 97] on div "Name: [PERSON_NAME] Add notes Migrate notes" at bounding box center [412, 214] width 824 height 334
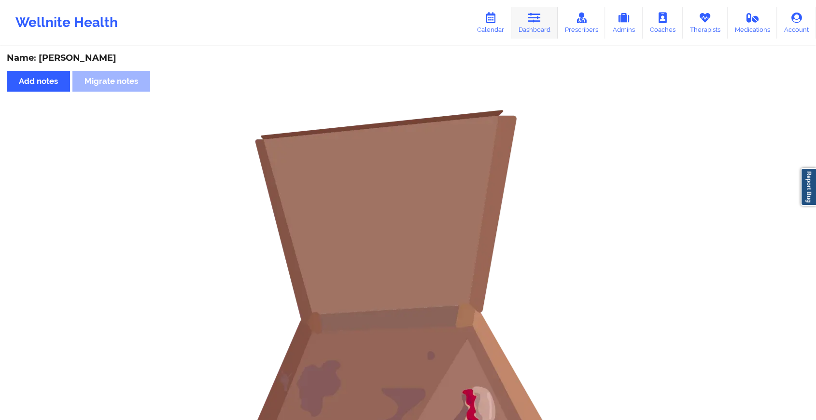
click at [528, 33] on link "Dashboard" at bounding box center [534, 23] width 46 height 32
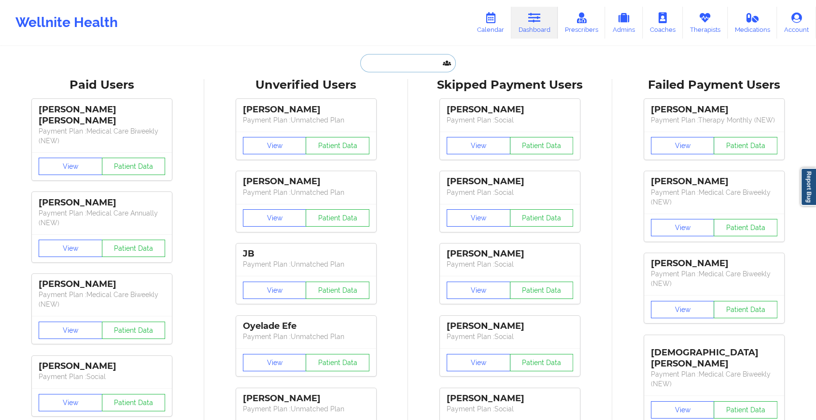
click at [415, 58] on input "text" at bounding box center [408, 63] width 96 height 18
paste input "[EMAIL_ADDRESS][DOMAIN_NAME]"
type input "[EMAIL_ADDRESS][DOMAIN_NAME]"
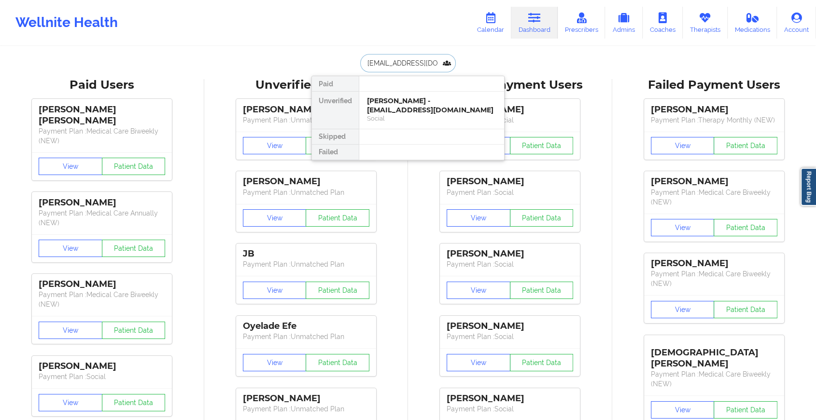
scroll to position [0, 0]
click at [419, 103] on div "[PERSON_NAME] - [EMAIL_ADDRESS][DOMAIN_NAME]" at bounding box center [431, 106] width 129 height 18
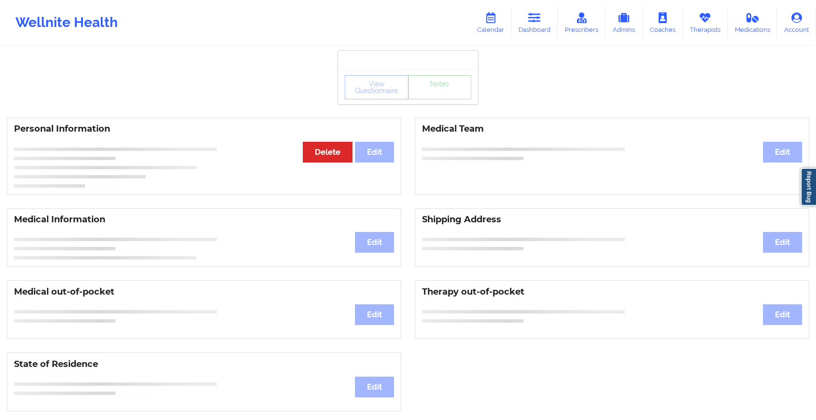
click at [449, 89] on div "View Questionnaire Notes" at bounding box center [408, 87] width 140 height 35
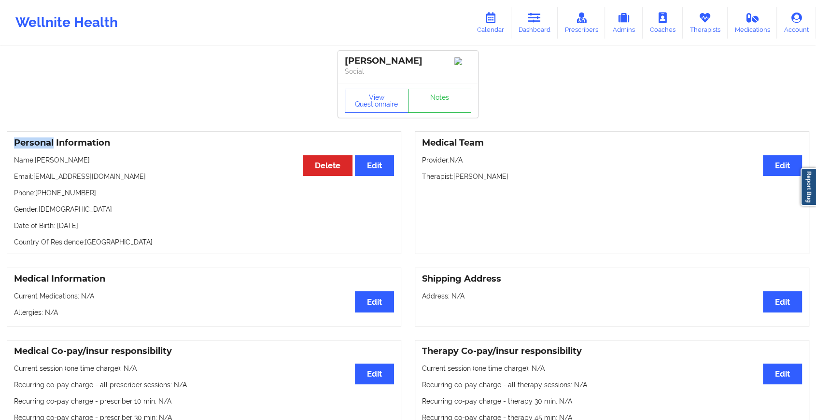
click at [449, 89] on div "View Questionnaire Notes" at bounding box center [408, 100] width 140 height 35
drag, startPoint x: 449, startPoint y: 89, endPoint x: 446, endPoint y: 100, distance: 11.8
click at [446, 100] on link "Notes" at bounding box center [440, 101] width 64 height 24
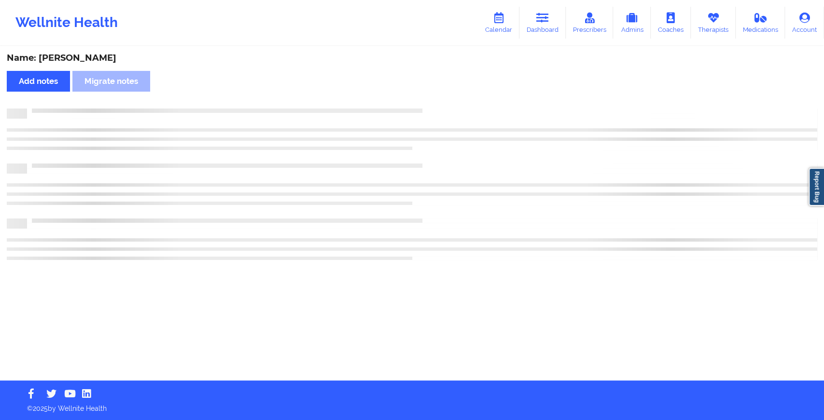
click at [446, 100] on div "Name: [PERSON_NAME] Add notes Migrate notes" at bounding box center [412, 214] width 824 height 334
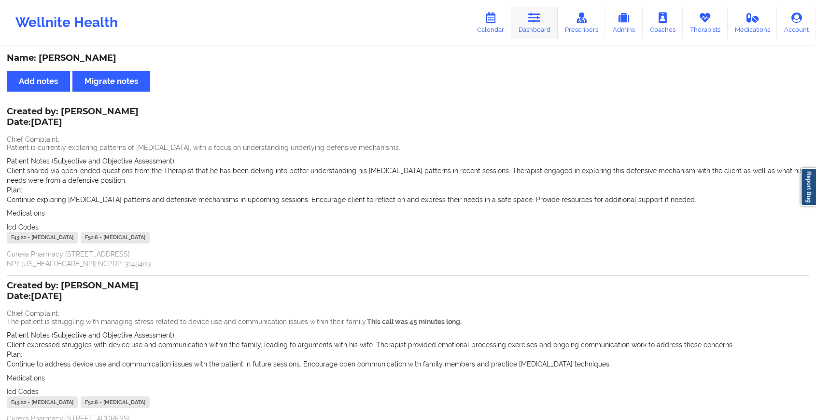
click at [531, 20] on icon at bounding box center [534, 18] width 13 height 11
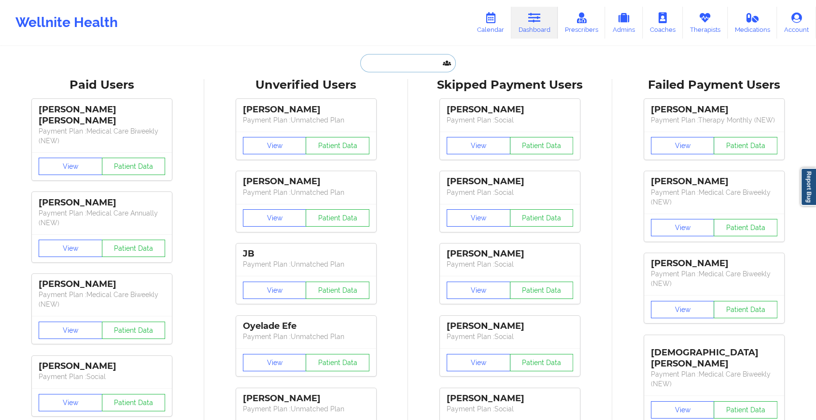
click at [404, 60] on input "text" at bounding box center [408, 63] width 96 height 18
paste input "[EMAIL_ADDRESS][DOMAIN_NAME]"
type input "[EMAIL_ADDRESS][DOMAIN_NAME]"
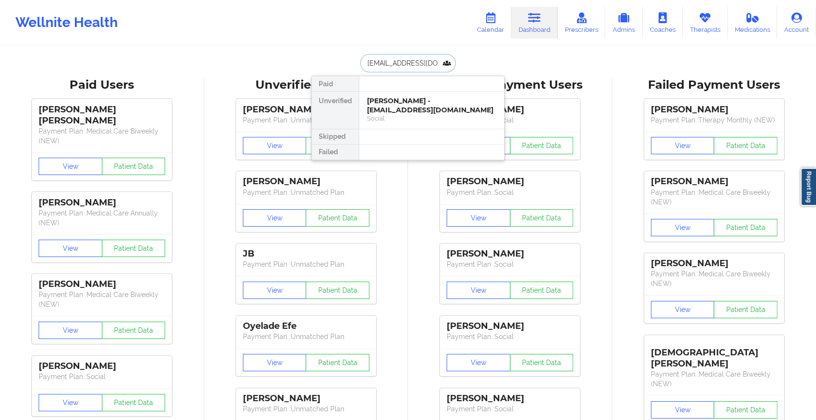
click at [430, 103] on div "[PERSON_NAME] - [EMAIL_ADDRESS][DOMAIN_NAME]" at bounding box center [431, 106] width 129 height 18
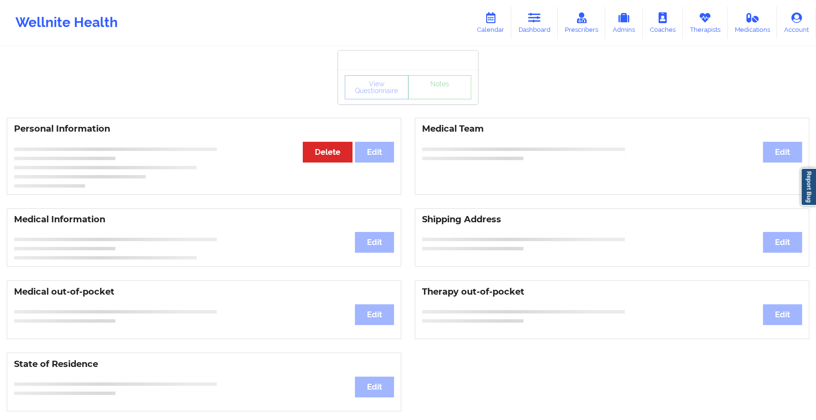
click at [440, 93] on div "View Questionnaire Notes" at bounding box center [408, 87] width 126 height 24
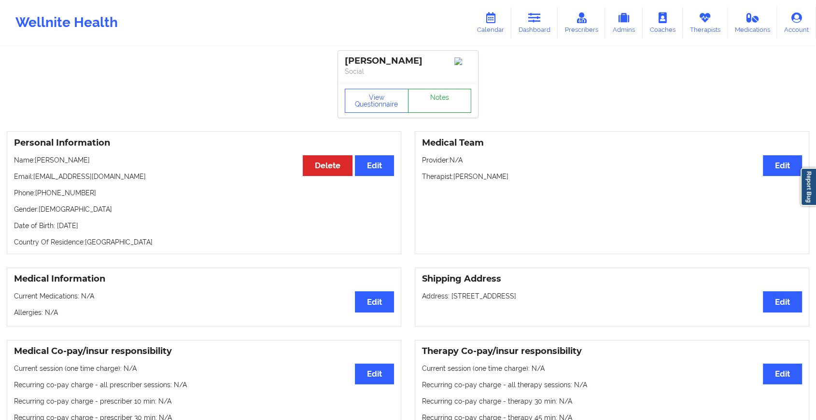
click at [440, 93] on link "Notes" at bounding box center [440, 101] width 64 height 24
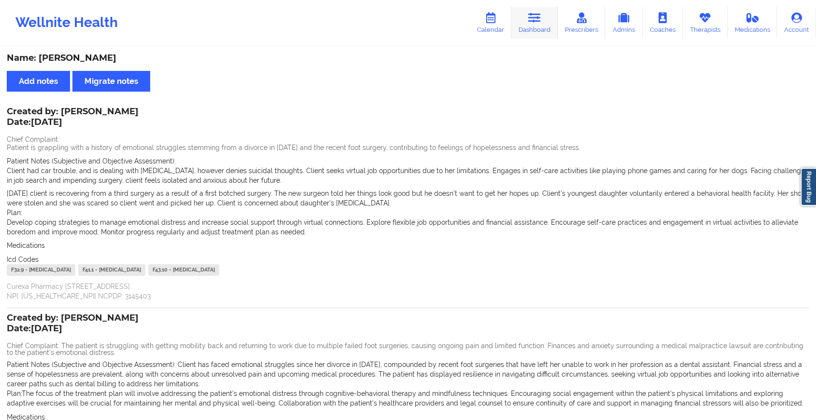
click at [519, 28] on link "Dashboard" at bounding box center [534, 23] width 46 height 32
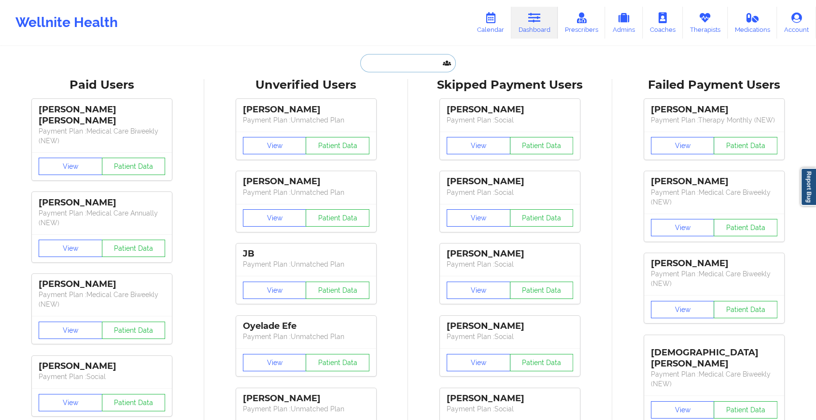
click at [417, 61] on input "text" at bounding box center [408, 63] width 96 height 18
paste input "[EMAIL_ADDRESS][DOMAIN_NAME]"
type input "[EMAIL_ADDRESS][DOMAIN_NAME]"
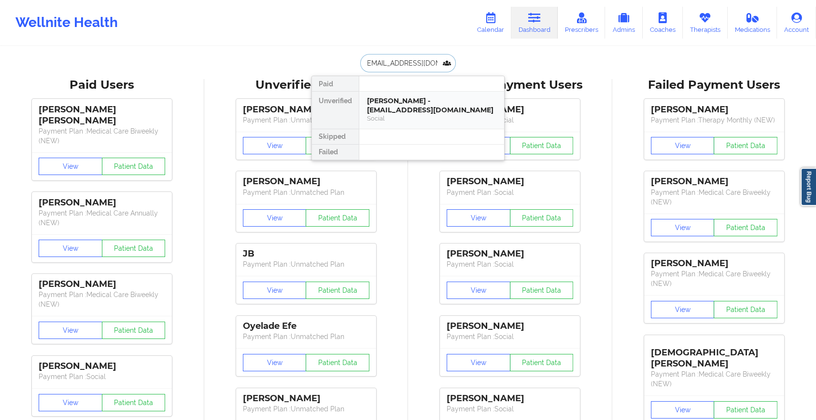
click at [417, 107] on div "[PERSON_NAME] - [EMAIL_ADDRESS][DOMAIN_NAME]" at bounding box center [431, 106] width 129 height 18
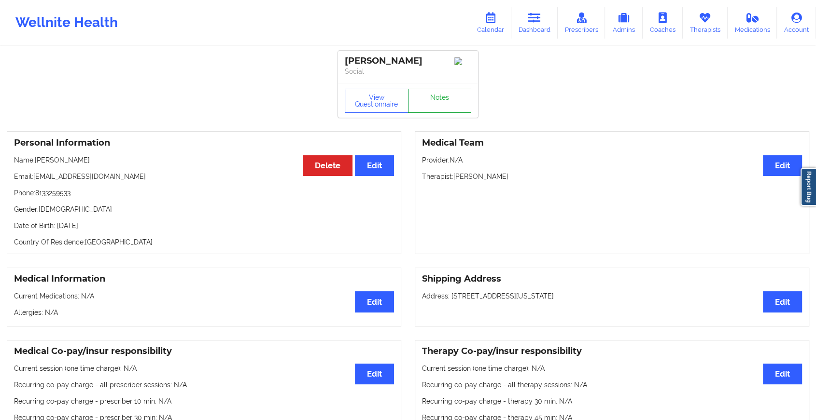
click at [441, 104] on link "Notes" at bounding box center [440, 101] width 64 height 24
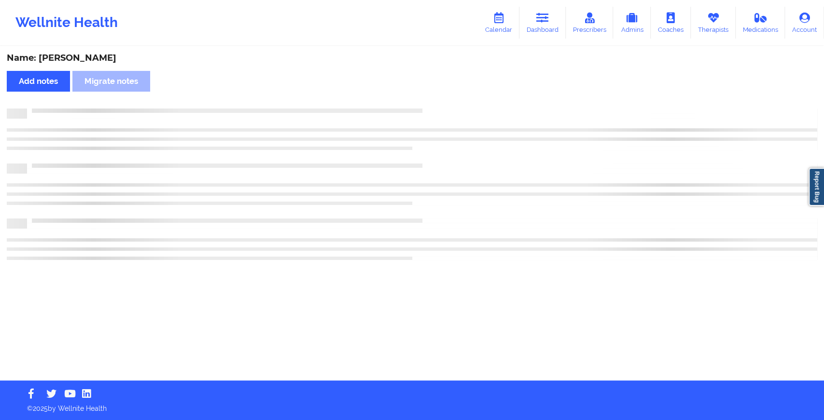
click at [441, 104] on div "Name: [PERSON_NAME] Add notes Migrate notes" at bounding box center [412, 214] width 824 height 334
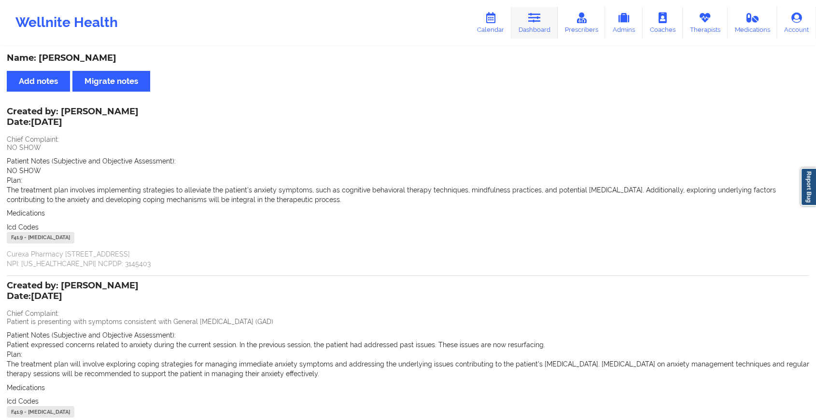
click at [529, 20] on icon at bounding box center [534, 18] width 13 height 11
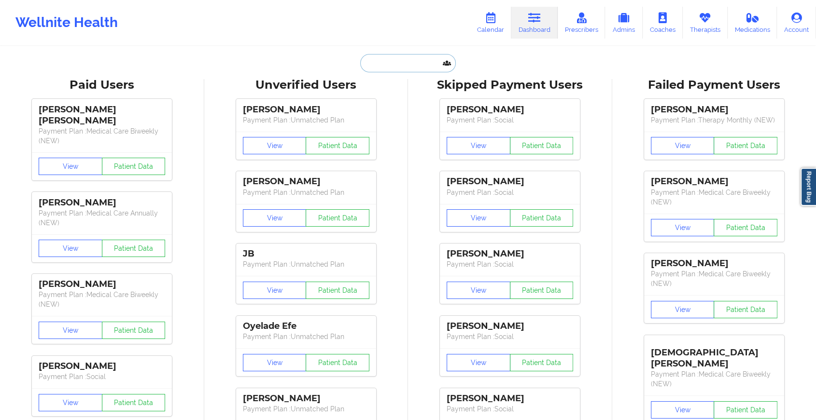
click at [386, 61] on input "text" at bounding box center [408, 63] width 96 height 18
paste input "[EMAIL_ADDRESS][DOMAIN_NAME]"
type input "[EMAIL_ADDRESS][DOMAIN_NAME]"
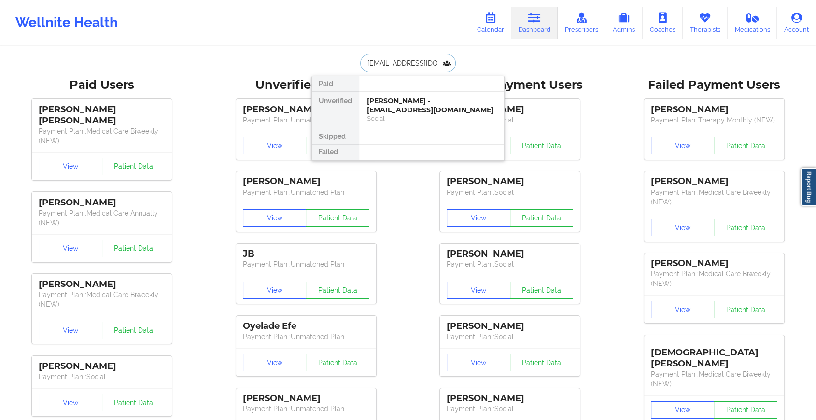
scroll to position [0, 2]
click at [403, 100] on div "[PERSON_NAME] - [EMAIL_ADDRESS][DOMAIN_NAME]" at bounding box center [431, 106] width 129 height 18
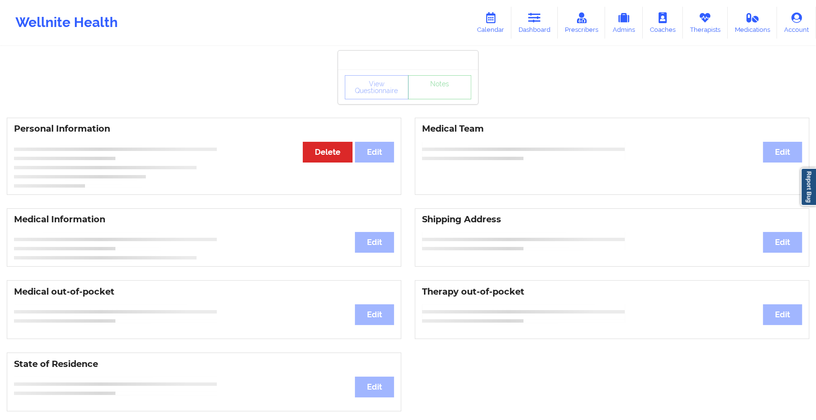
click at [443, 98] on div "View Questionnaire Notes" at bounding box center [408, 87] width 126 height 24
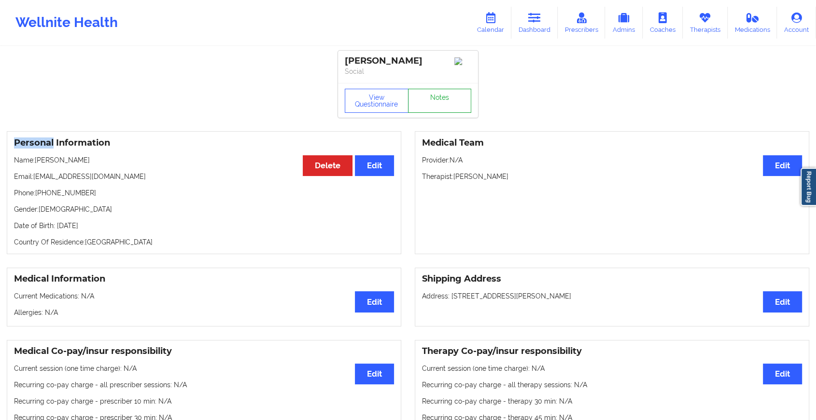
click at [443, 98] on link "Notes" at bounding box center [440, 101] width 64 height 24
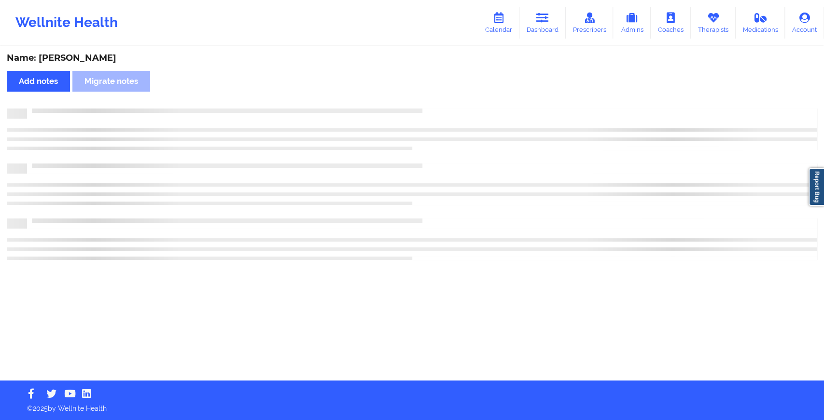
click at [443, 98] on div "Name: [PERSON_NAME] Add notes Migrate notes" at bounding box center [412, 214] width 824 height 334
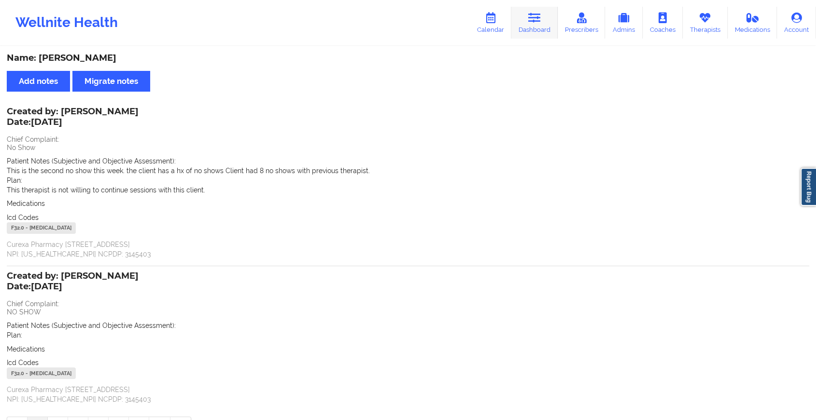
click at [527, 28] on link "Dashboard" at bounding box center [534, 23] width 46 height 32
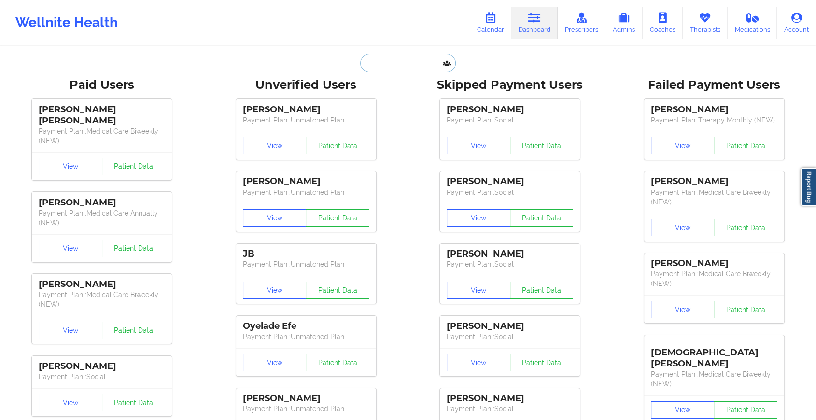
click at [404, 59] on input "text" at bounding box center [408, 63] width 96 height 18
paste input "[EMAIL_ADDRESS][DOMAIN_NAME]"
type input "[EMAIL_ADDRESS][DOMAIN_NAME]"
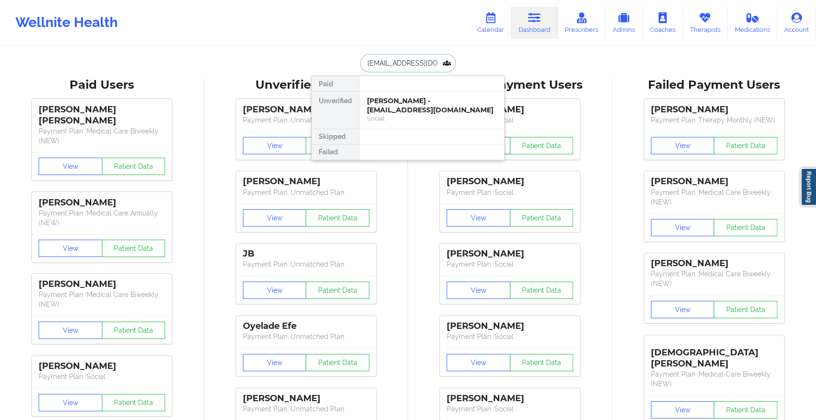
click at [401, 109] on div "[PERSON_NAME] - [EMAIL_ADDRESS][DOMAIN_NAME]" at bounding box center [431, 106] width 129 height 18
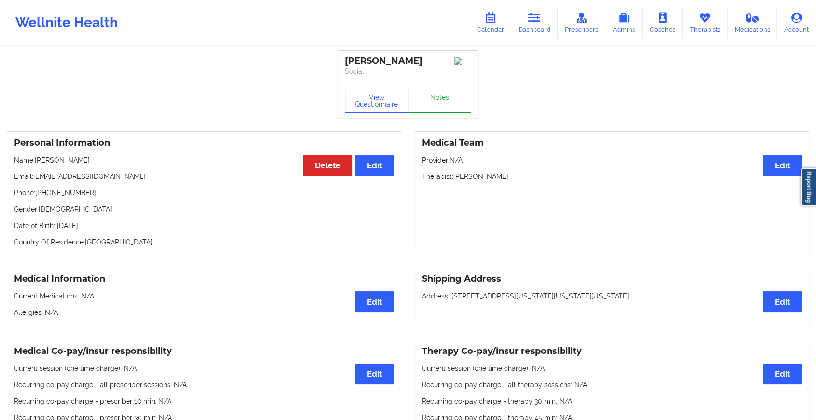
click at [432, 107] on link "Notes" at bounding box center [440, 101] width 64 height 24
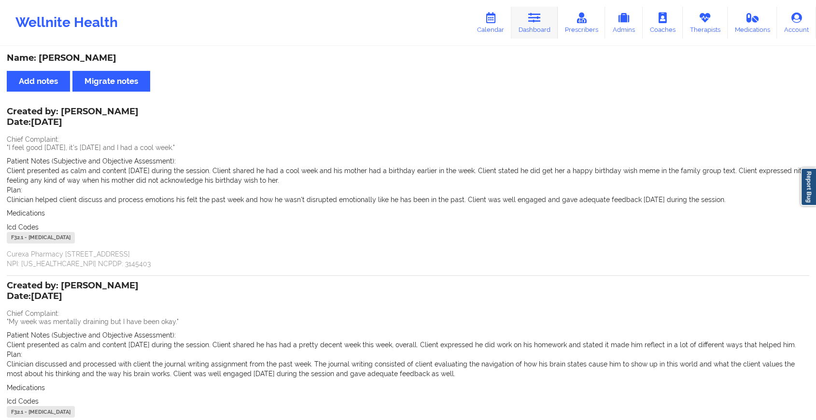
click at [529, 28] on link "Dashboard" at bounding box center [534, 23] width 46 height 32
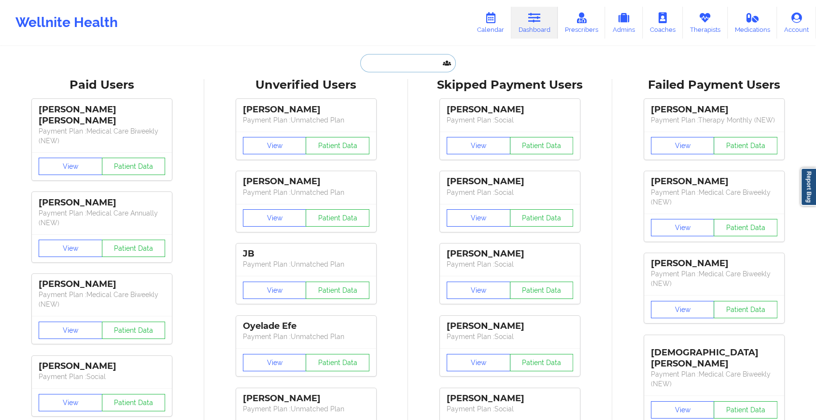
click at [414, 69] on input "text" at bounding box center [408, 63] width 96 height 18
paste input "[EMAIL_ADDRESS][DOMAIN_NAME]"
type input "[EMAIL_ADDRESS][DOMAIN_NAME]"
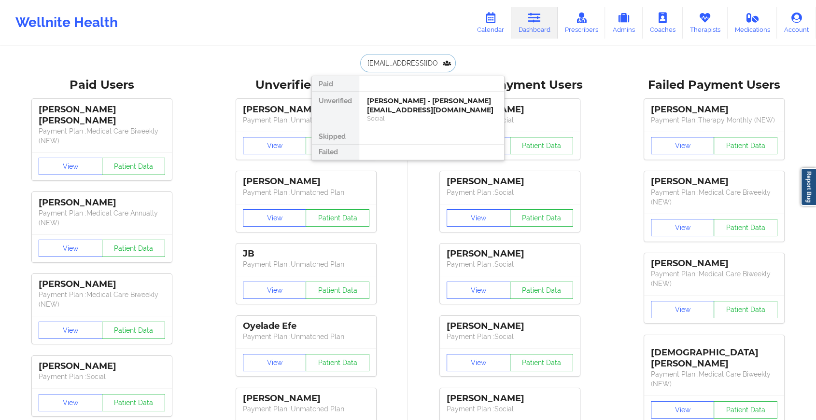
click at [428, 107] on div "[PERSON_NAME] - [PERSON_NAME][EMAIL_ADDRESS][DOMAIN_NAME]" at bounding box center [431, 106] width 129 height 18
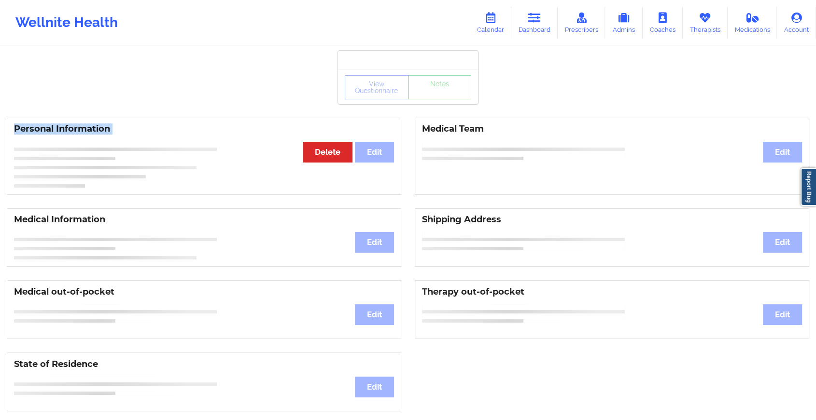
click at [428, 107] on div "View Questionnaire Notes Personal Information Edit Delete Medical Team Edit Med…" at bounding box center [408, 407] width 816 height 815
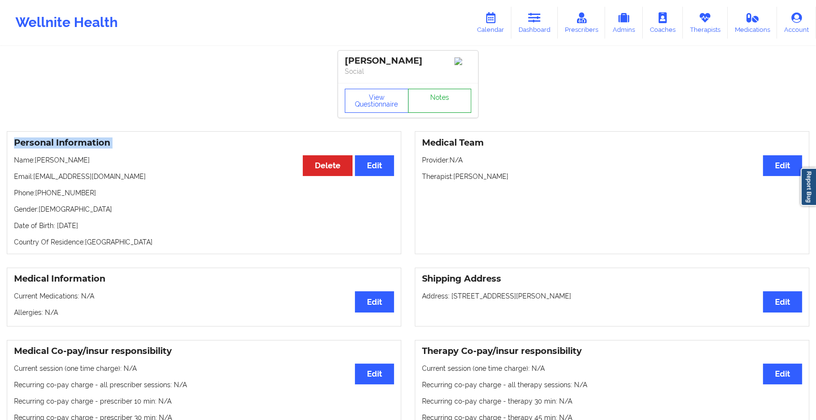
drag, startPoint x: 428, startPoint y: 107, endPoint x: 435, endPoint y: 101, distance: 9.0
click at [435, 101] on link "Notes" at bounding box center [440, 101] width 64 height 24
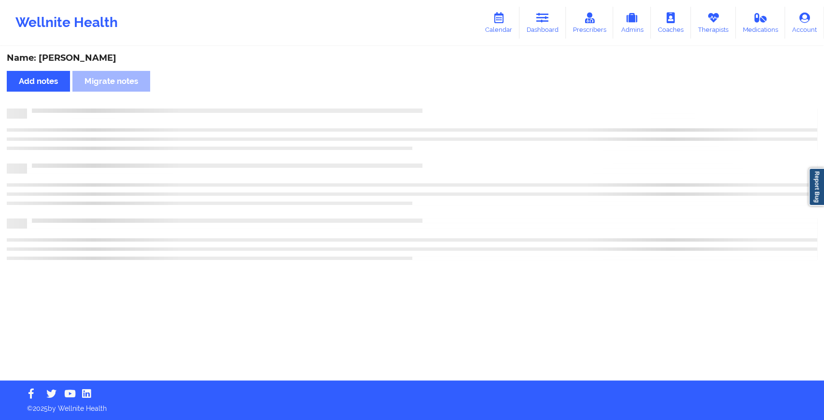
click at [435, 101] on div "Name: [PERSON_NAME] Add notes Migrate notes" at bounding box center [412, 214] width 824 height 334
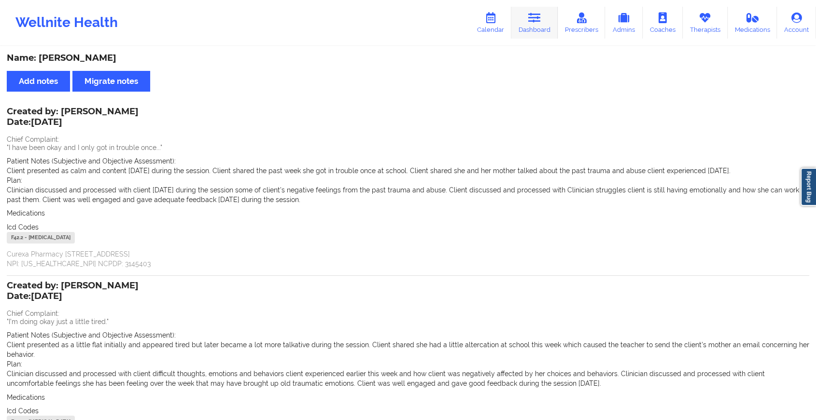
click at [532, 14] on icon at bounding box center [534, 18] width 13 height 11
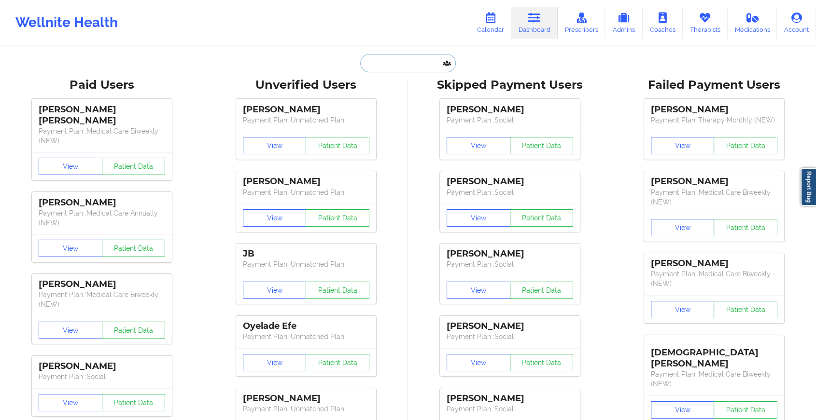
click at [382, 66] on input "text" at bounding box center [408, 63] width 96 height 18
paste input "[PERSON_NAME][EMAIL_ADDRESS][DOMAIN_NAME]"
type input "[PERSON_NAME][EMAIL_ADDRESS][DOMAIN_NAME]"
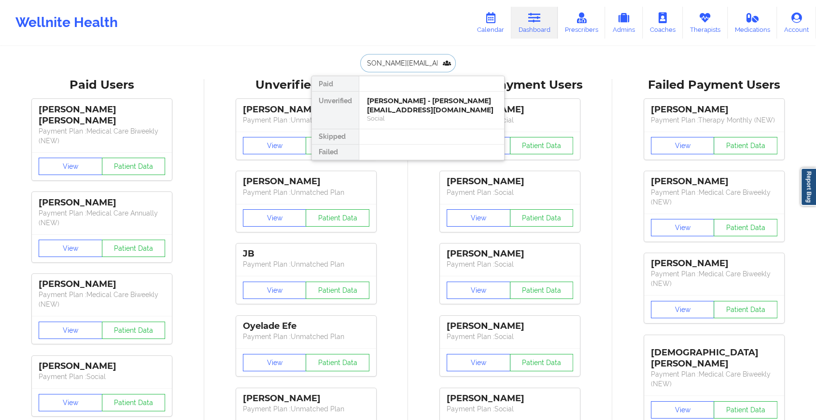
click at [402, 101] on div "[PERSON_NAME] - [PERSON_NAME][EMAIL_ADDRESS][DOMAIN_NAME]" at bounding box center [431, 106] width 129 height 18
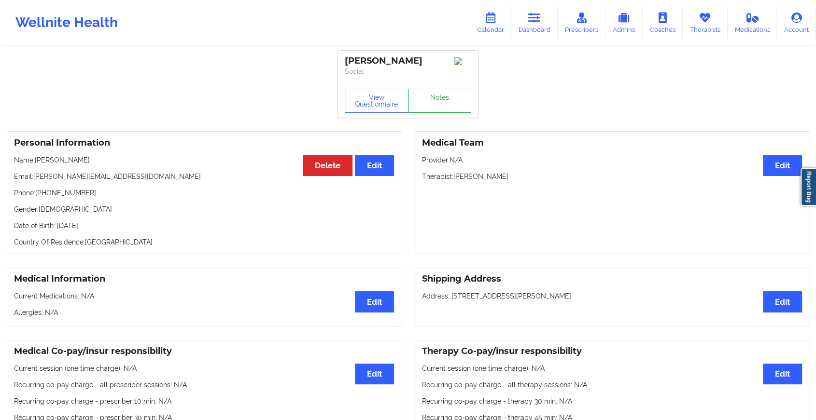
click at [441, 98] on link "Notes" at bounding box center [440, 101] width 64 height 24
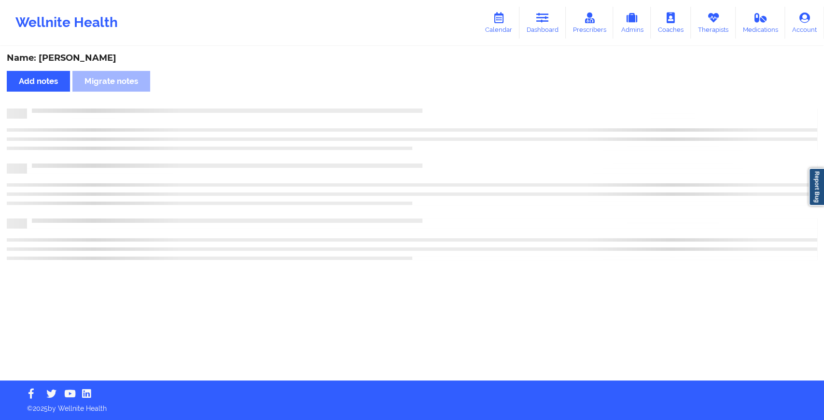
click at [441, 98] on div "Name: [PERSON_NAME] Add notes Migrate notes" at bounding box center [412, 214] width 824 height 334
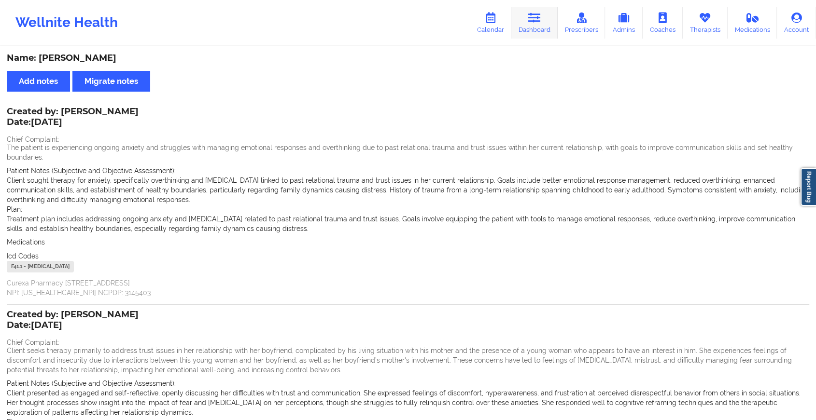
click at [517, 12] on link "Dashboard" at bounding box center [534, 23] width 46 height 32
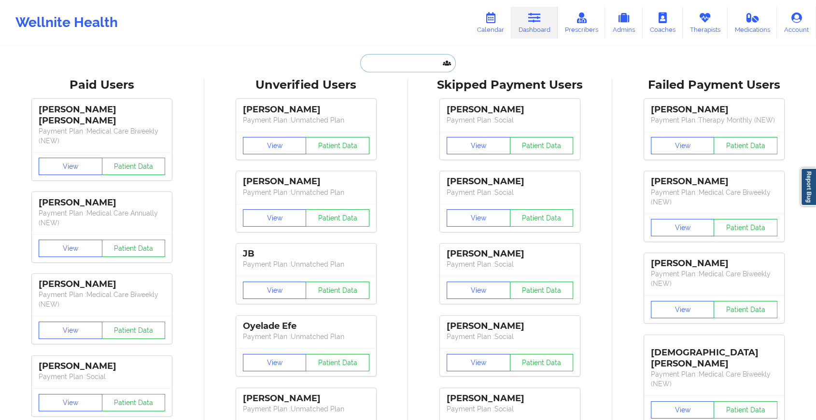
click at [415, 55] on input "text" at bounding box center [408, 63] width 96 height 18
paste input "[EMAIL_ADDRESS][DOMAIN_NAME]"
type input "[EMAIL_ADDRESS][DOMAIN_NAME]"
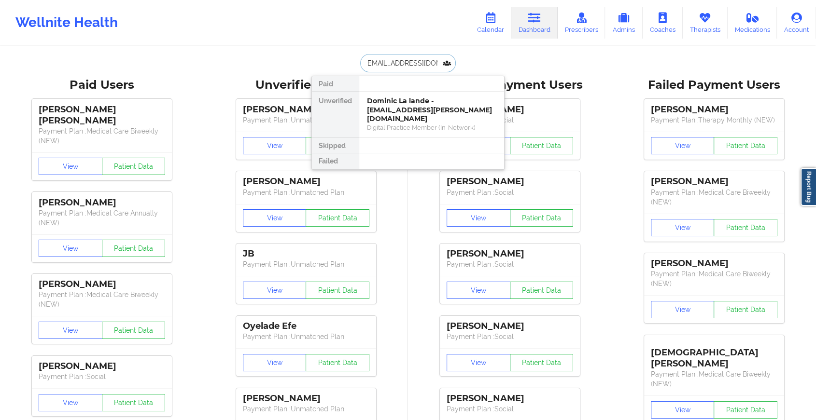
click at [429, 103] on div "Dominic La lande - [EMAIL_ADDRESS][PERSON_NAME][DOMAIN_NAME]" at bounding box center [431, 110] width 129 height 27
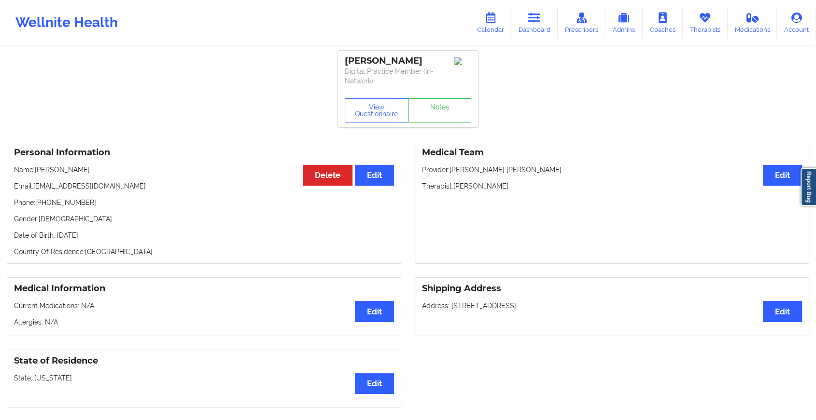
click at [443, 97] on div "View Questionnaire Notes" at bounding box center [408, 110] width 140 height 35
drag, startPoint x: 443, startPoint y: 97, endPoint x: 443, endPoint y: 104, distance: 6.3
click at [443, 104] on link "Notes" at bounding box center [440, 110] width 64 height 24
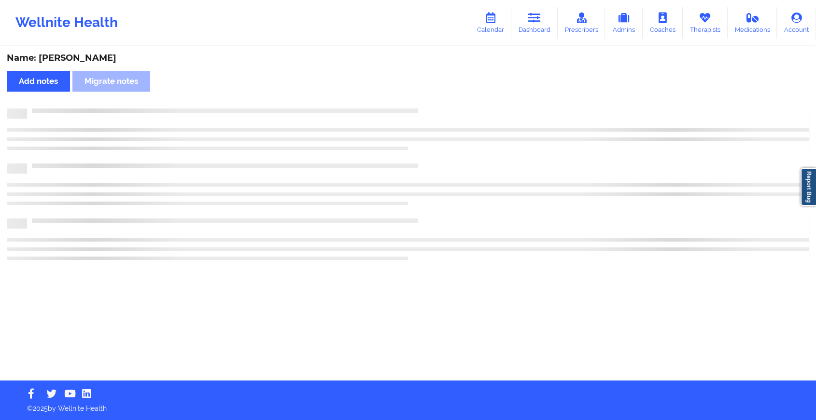
click at [443, 104] on div "Name: [PERSON_NAME] Add notes Migrate notes" at bounding box center [408, 214] width 816 height 334
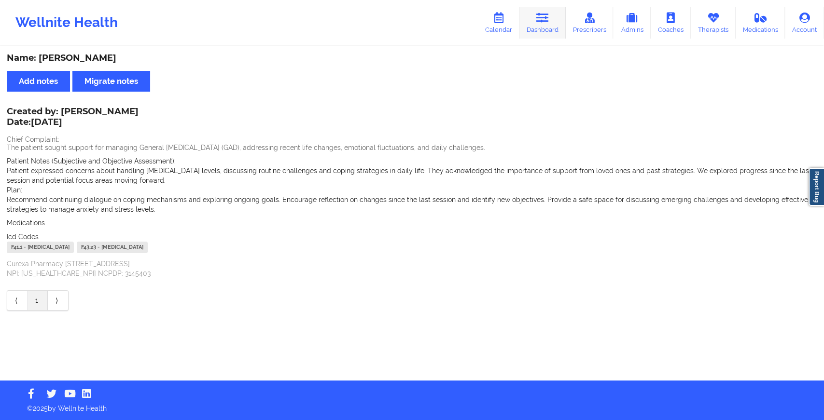
click at [545, 27] on link "Dashboard" at bounding box center [542, 23] width 46 height 32
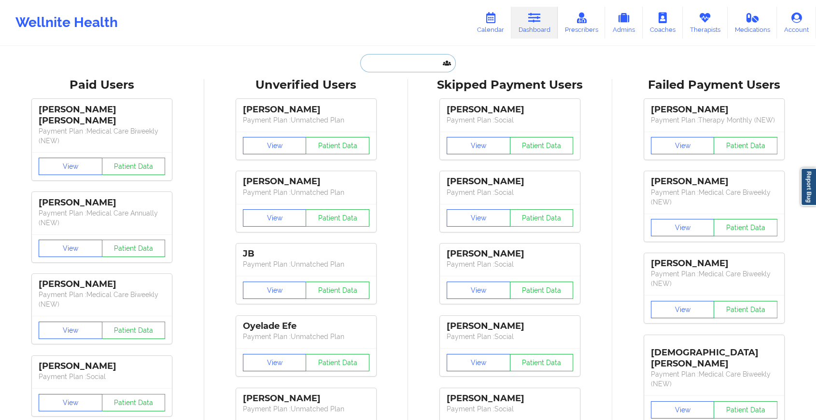
click at [422, 63] on input "text" at bounding box center [408, 63] width 96 height 18
paste input "[PERSON_NAME][EMAIL_ADDRESS][DOMAIN_NAME]"
type input "[PERSON_NAME][EMAIL_ADDRESS][DOMAIN_NAME]"
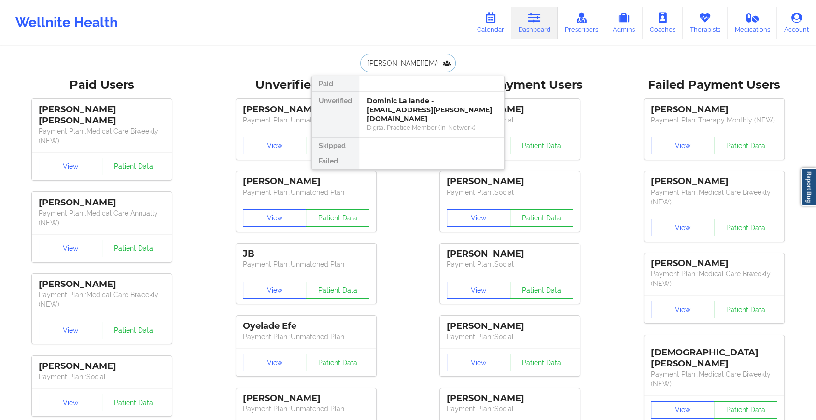
scroll to position [0, 25]
click at [429, 108] on div "[PERSON_NAME] - [PERSON_NAME][EMAIL_ADDRESS][PERSON_NAME][DOMAIN_NAME]" at bounding box center [431, 110] width 129 height 27
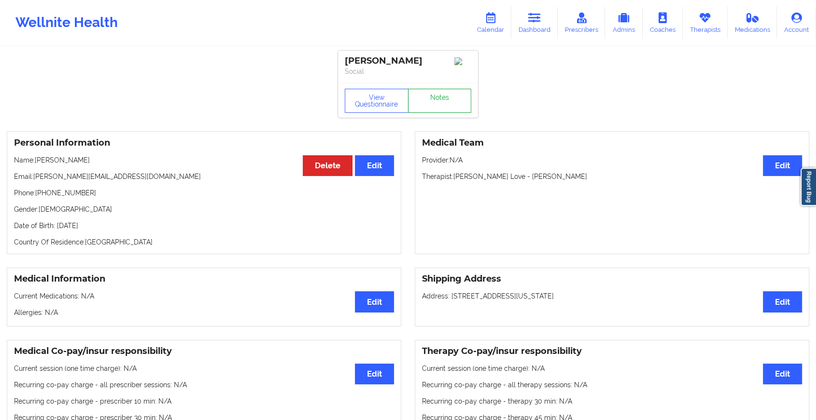
click at [432, 104] on link "Notes" at bounding box center [440, 101] width 64 height 24
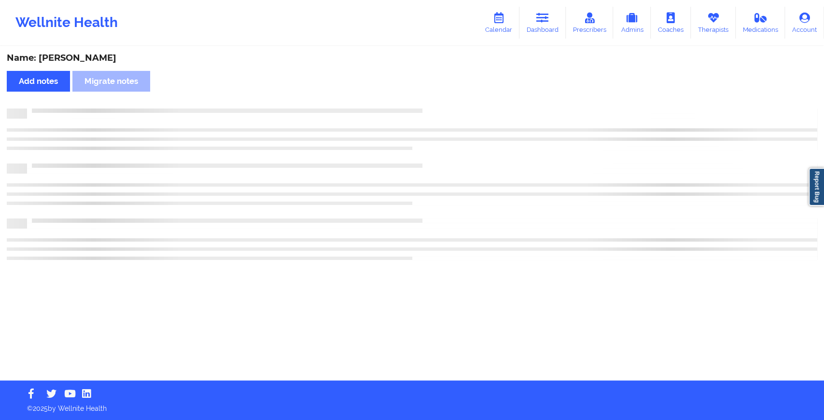
click at [432, 104] on div "Name: [PERSON_NAME] Add notes Migrate notes" at bounding box center [412, 214] width 824 height 334
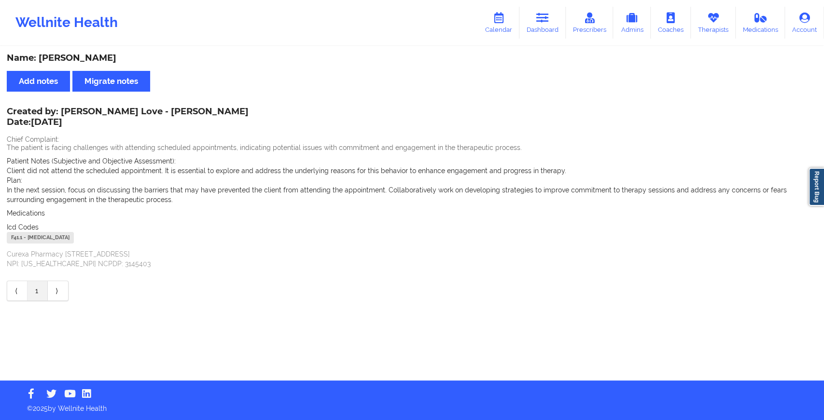
drag, startPoint x: 545, startPoint y: 43, endPoint x: 539, endPoint y: 4, distance: 40.1
click at [539, 4] on div "Wellnite Health Calendar Dashboard Prescribers Admins Coaches Therapists Medica…" at bounding box center [412, 22] width 824 height 45
click at [539, 4] on div "Wellnite Health Calendar Dashboard Prescribers Admins Coaches Therapists Medica…" at bounding box center [412, 22] width 824 height 39
click at [537, 24] on link "Dashboard" at bounding box center [542, 23] width 46 height 32
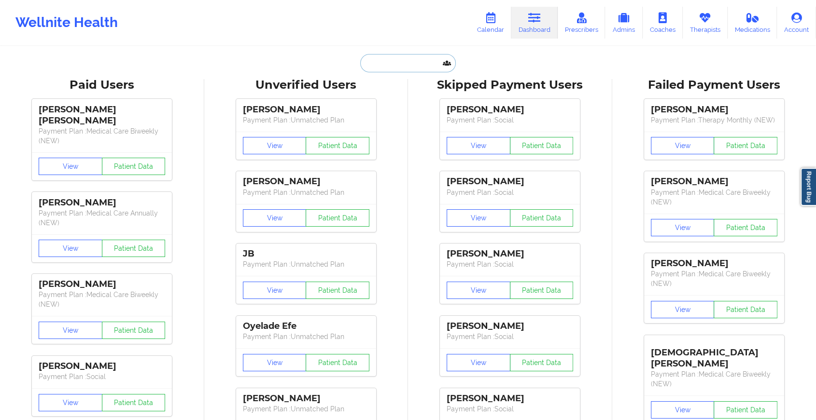
click at [426, 66] on input "text" at bounding box center [408, 63] width 96 height 18
paste input "[EMAIL_ADDRESS][DOMAIN_NAME]"
type input "[EMAIL_ADDRESS][DOMAIN_NAME]"
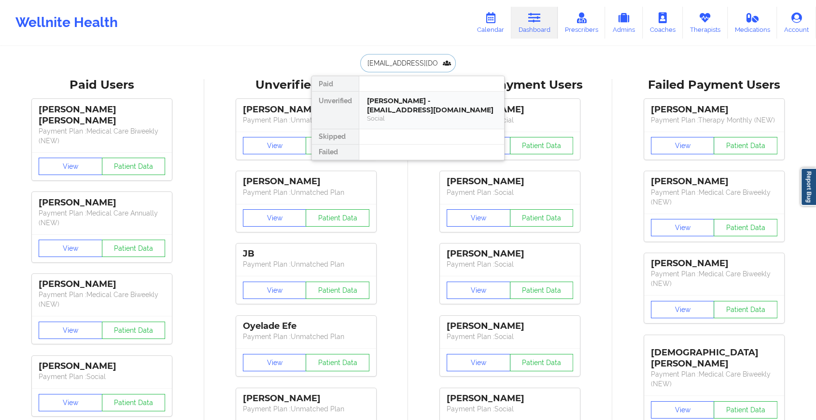
click at [417, 101] on div "[PERSON_NAME] - [EMAIL_ADDRESS][DOMAIN_NAME]" at bounding box center [431, 106] width 129 height 18
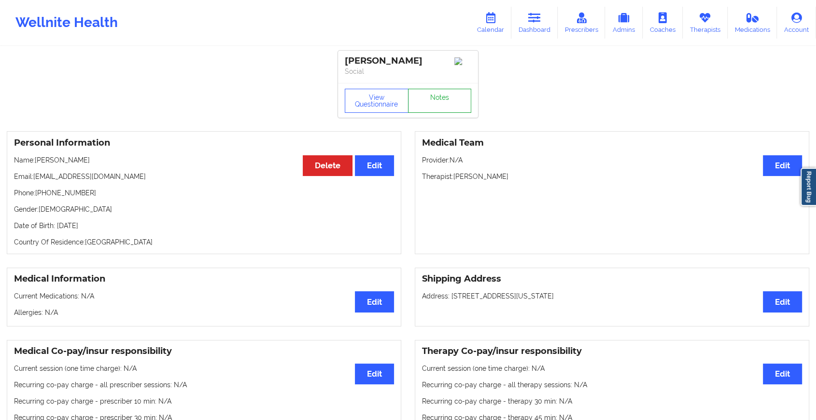
click at [427, 96] on link "Notes" at bounding box center [440, 101] width 64 height 24
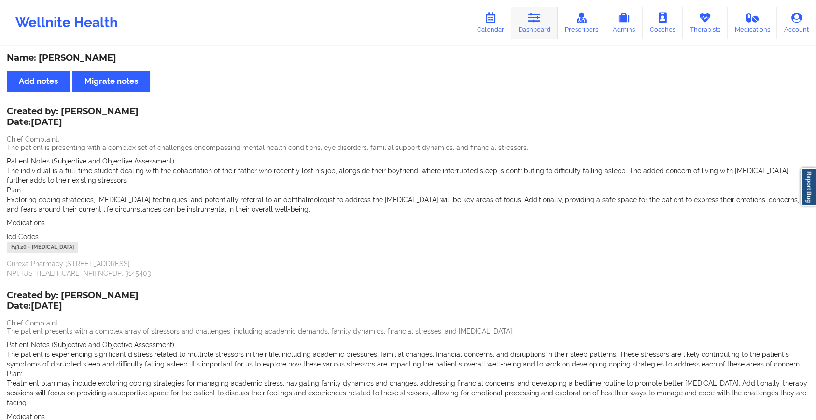
click at [529, 23] on icon at bounding box center [534, 18] width 13 height 11
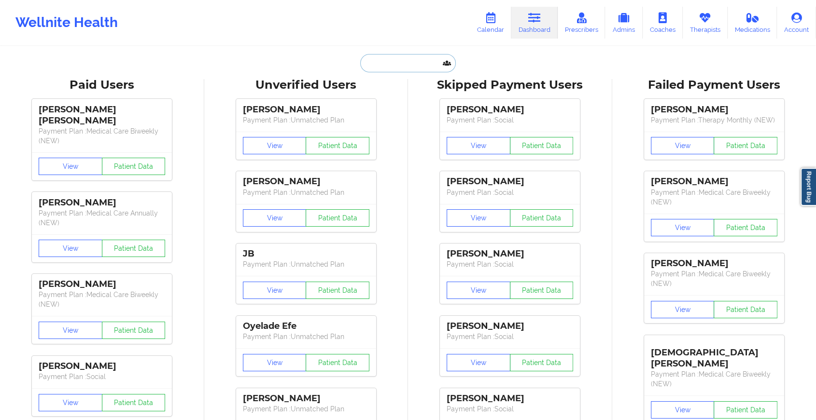
click at [387, 70] on input "text" at bounding box center [408, 63] width 96 height 18
paste input "[EMAIL_ADDRESS][DOMAIN_NAME]"
type input "[EMAIL_ADDRESS][DOMAIN_NAME]"
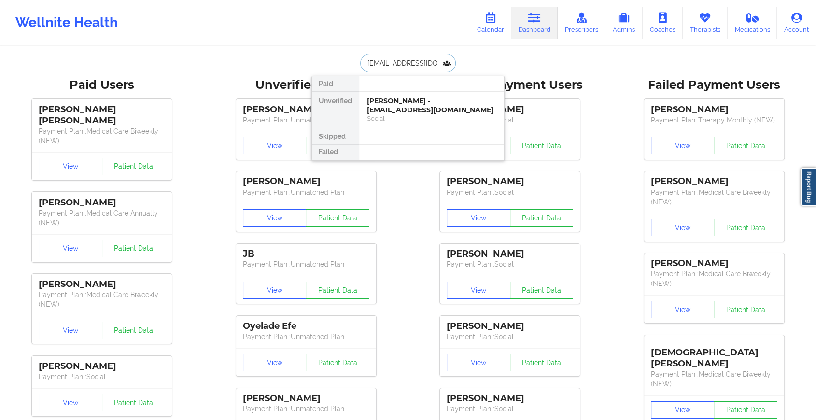
scroll to position [0, 21]
click at [413, 105] on div "[PERSON_NAME] - [EMAIL_ADDRESS][DOMAIN_NAME]" at bounding box center [431, 106] width 129 height 18
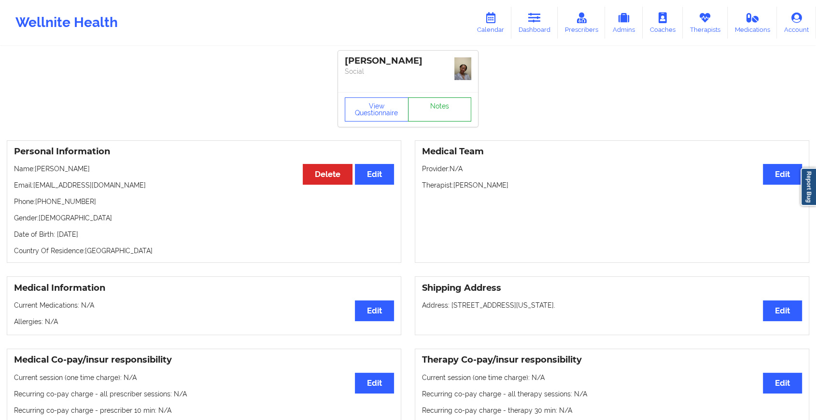
click at [425, 97] on link "Notes" at bounding box center [440, 109] width 64 height 24
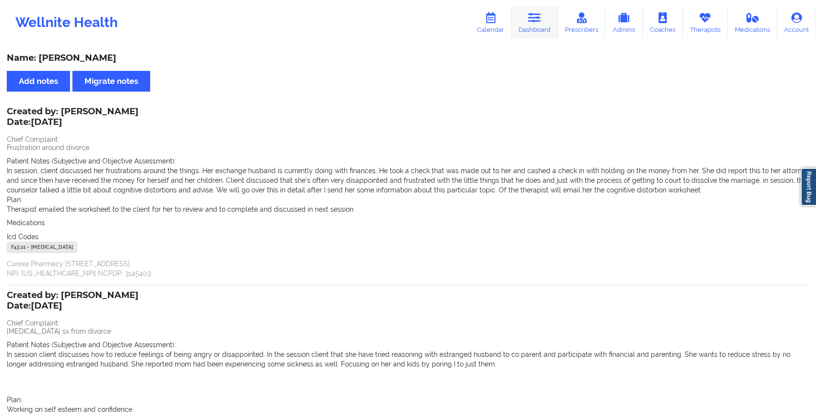
click at [534, 13] on icon at bounding box center [534, 18] width 13 height 11
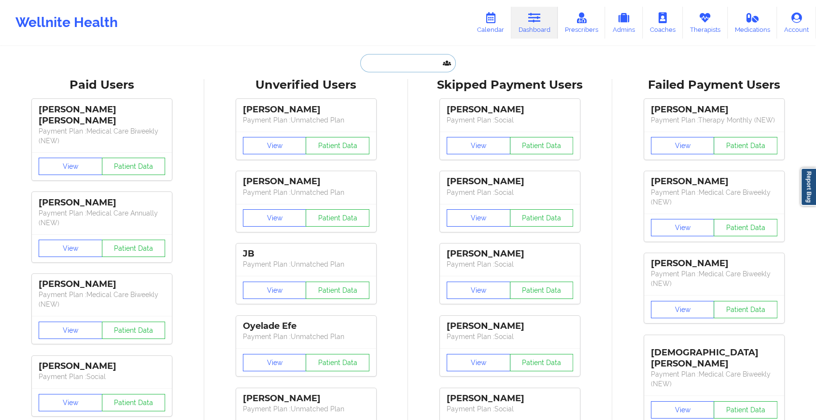
click at [395, 66] on input "text" at bounding box center [408, 63] width 96 height 18
paste input "[EMAIL_ADDRESS][DOMAIN_NAME]"
type input "[EMAIL_ADDRESS][DOMAIN_NAME]"
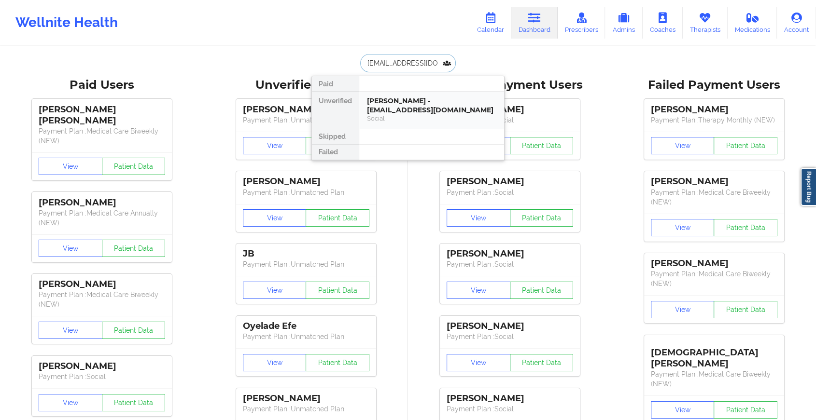
click at [416, 95] on div "[PERSON_NAME] - [EMAIL_ADDRESS][DOMAIN_NAME] Social" at bounding box center [431, 110] width 145 height 37
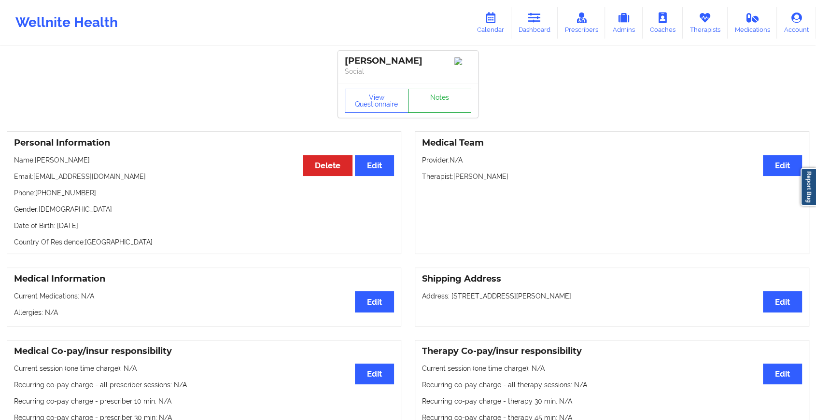
click at [467, 113] on link "Notes" at bounding box center [440, 101] width 64 height 24
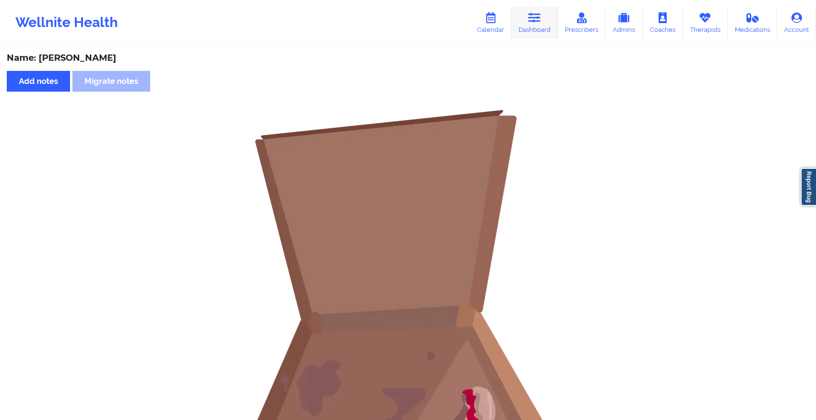
click at [521, 18] on link "Dashboard" at bounding box center [534, 23] width 46 height 32
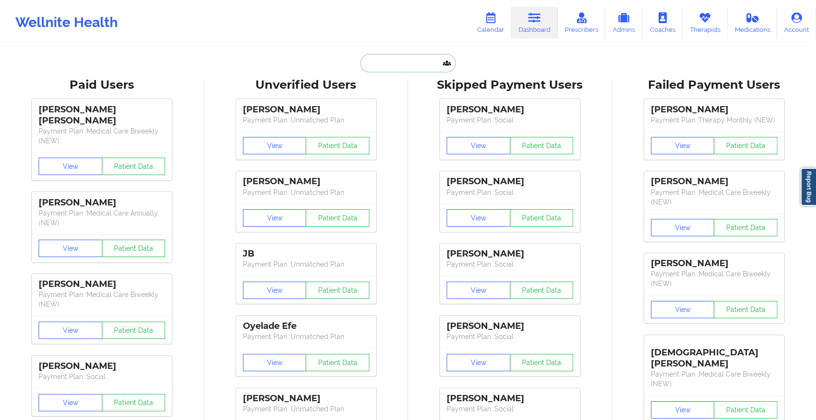
click at [405, 58] on input "text" at bounding box center [408, 63] width 96 height 18
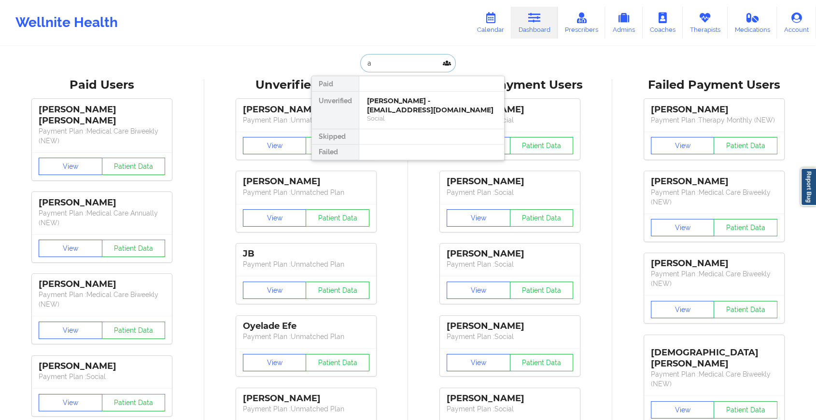
type input "a"
click at [405, 102] on div "[PERSON_NAME] - [EMAIL_ADDRESS][DOMAIN_NAME]" at bounding box center [431, 106] width 129 height 18
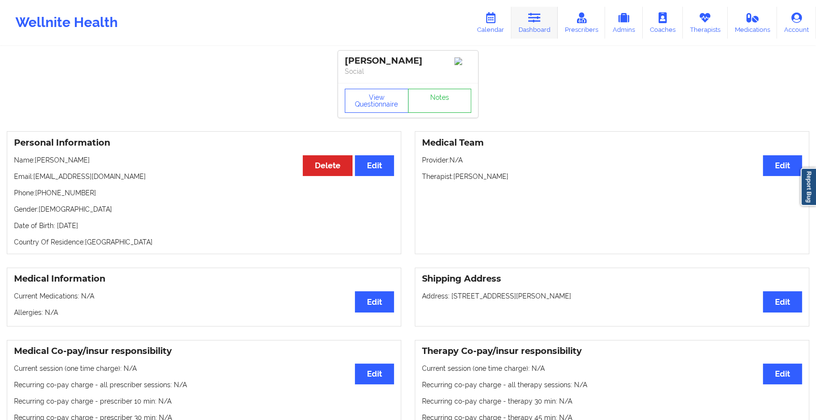
click at [530, 22] on icon at bounding box center [534, 18] width 13 height 11
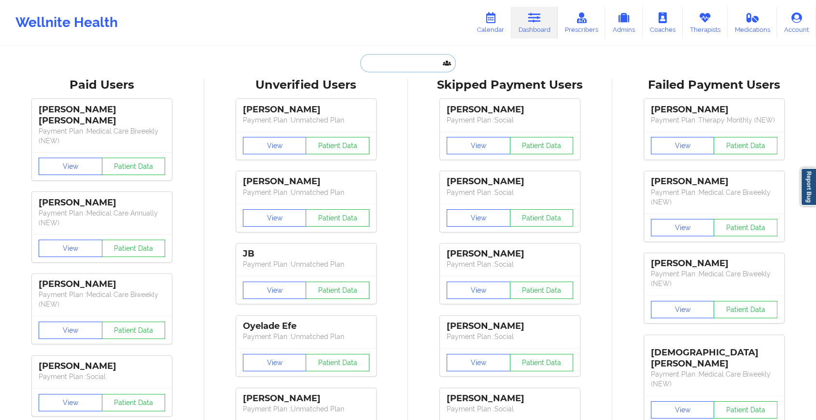
click at [379, 64] on input "text" at bounding box center [408, 63] width 96 height 18
paste input "[EMAIL_ADDRESS][DOMAIN_NAME]"
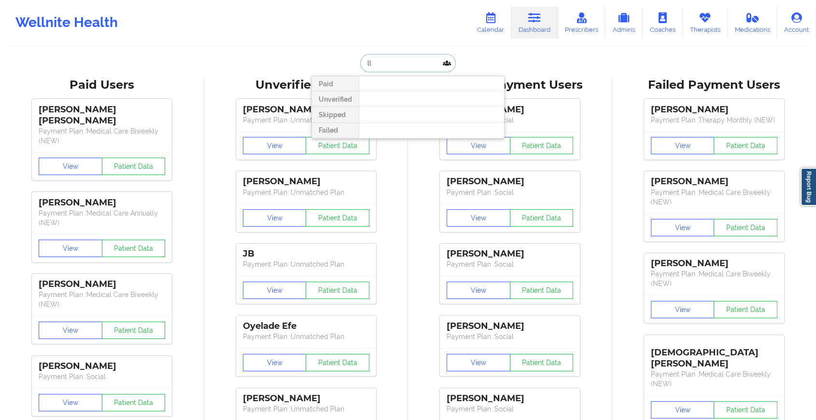
type input "l"
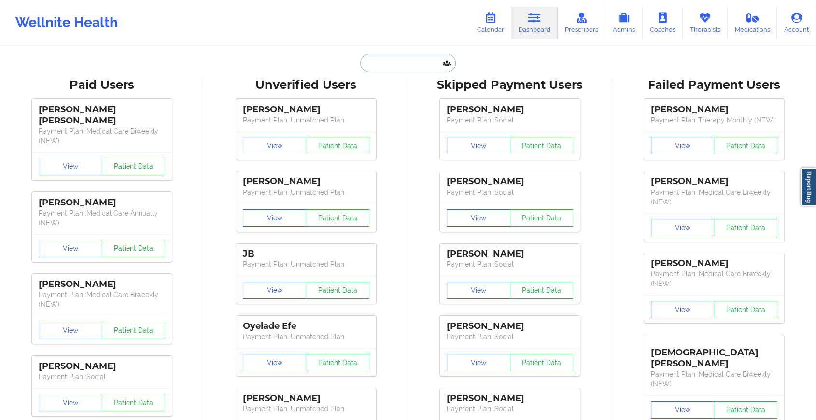
paste input "[EMAIL_ADDRESS][DOMAIN_NAME]"
type input "[EMAIL_ADDRESS][DOMAIN_NAME]"
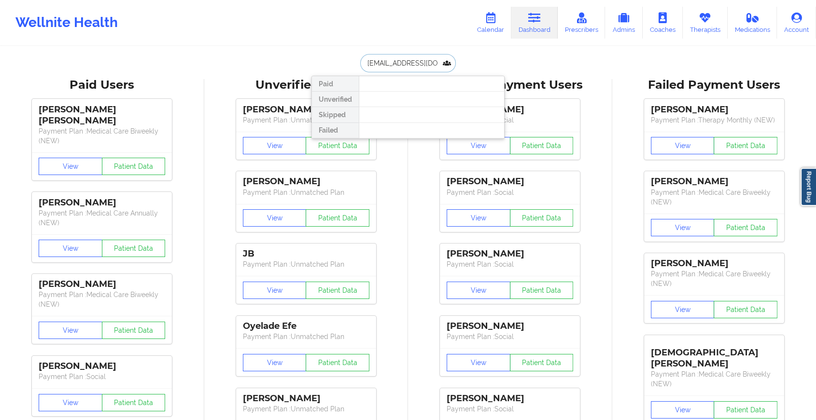
scroll to position [0, 21]
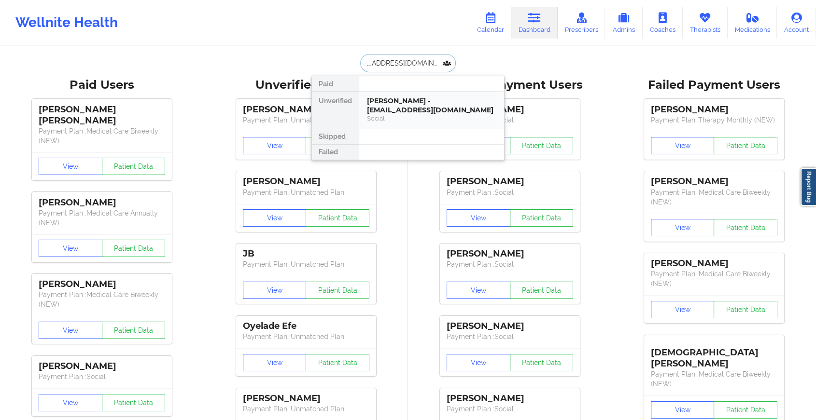
click at [402, 104] on div "[PERSON_NAME] - [EMAIL_ADDRESS][DOMAIN_NAME]" at bounding box center [431, 106] width 129 height 18
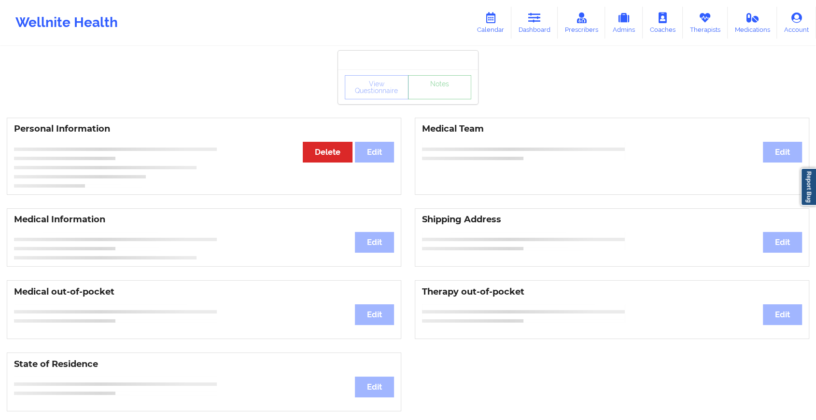
click at [445, 97] on link "Notes" at bounding box center [440, 87] width 64 height 24
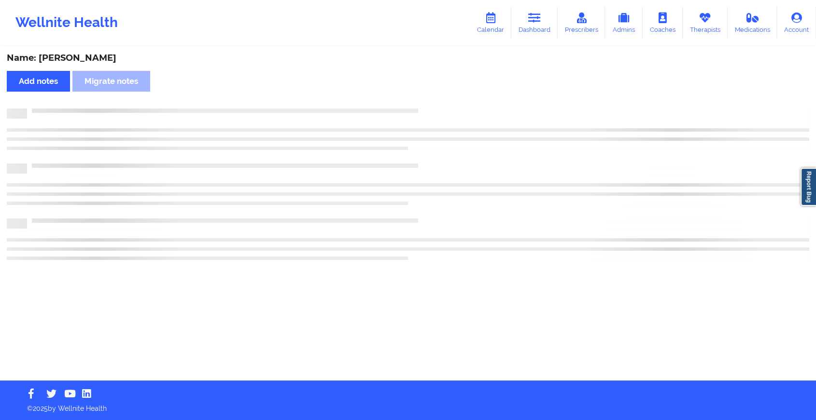
click at [445, 97] on div "Name: [PERSON_NAME] Add notes Migrate notes" at bounding box center [408, 214] width 816 height 334
click at [445, 97] on div "Name: [PERSON_NAME] Add notes Migrate notes" at bounding box center [412, 214] width 824 height 334
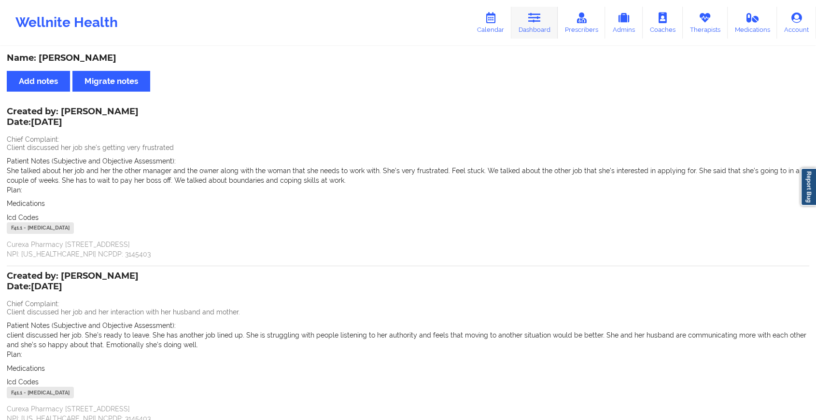
click at [530, 9] on link "Dashboard" at bounding box center [534, 23] width 46 height 32
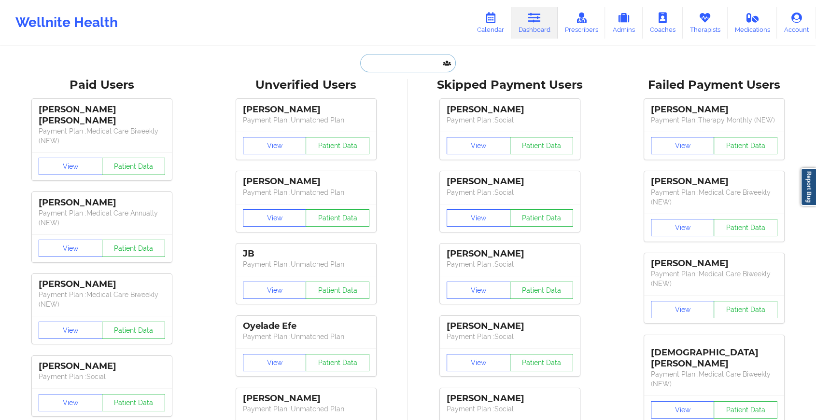
click at [407, 58] on input "text" at bounding box center [408, 63] width 96 height 18
paste input "[EMAIL_ADDRESS][DOMAIN_NAME]"
type input "[EMAIL_ADDRESS][DOMAIN_NAME]"
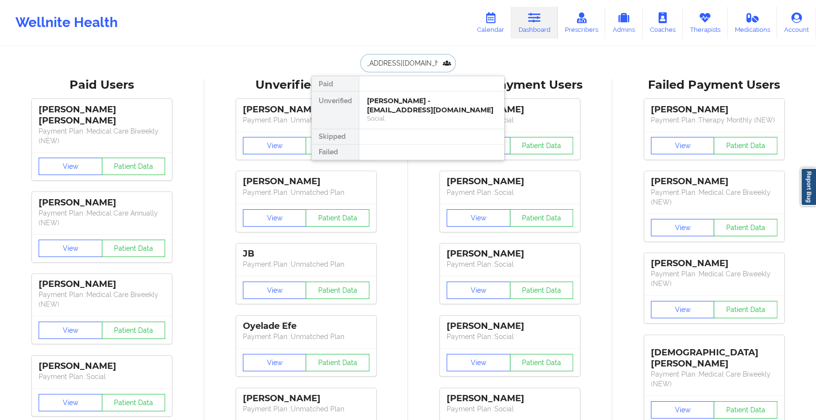
click at [407, 103] on div "[PERSON_NAME] - [EMAIL_ADDRESS][DOMAIN_NAME]" at bounding box center [431, 106] width 129 height 18
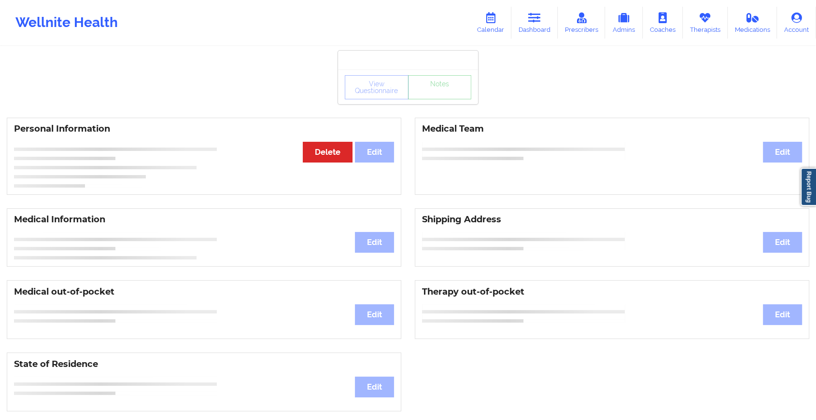
click at [449, 94] on div "View Questionnaire Notes" at bounding box center [408, 87] width 126 height 24
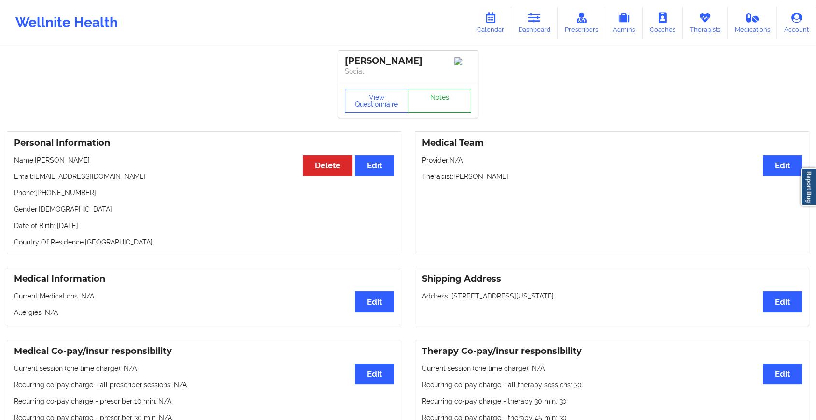
click at [449, 94] on link "Notes" at bounding box center [440, 101] width 64 height 24
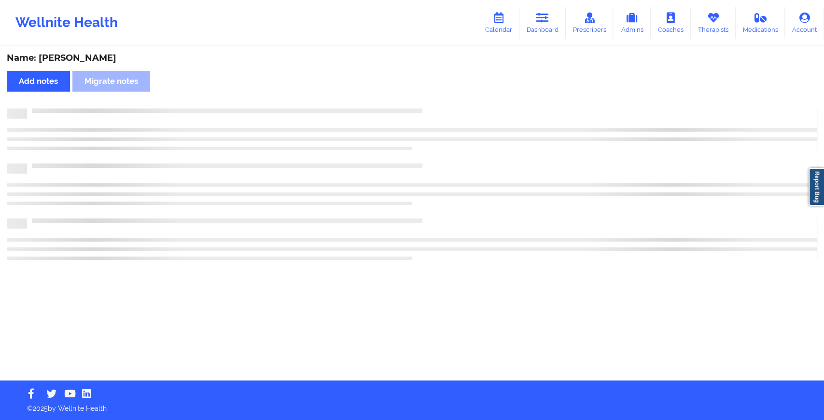
click at [449, 94] on div "Name: [PERSON_NAME] Add notes Migrate notes" at bounding box center [412, 214] width 824 height 334
